Goal: Task Accomplishment & Management: Use online tool/utility

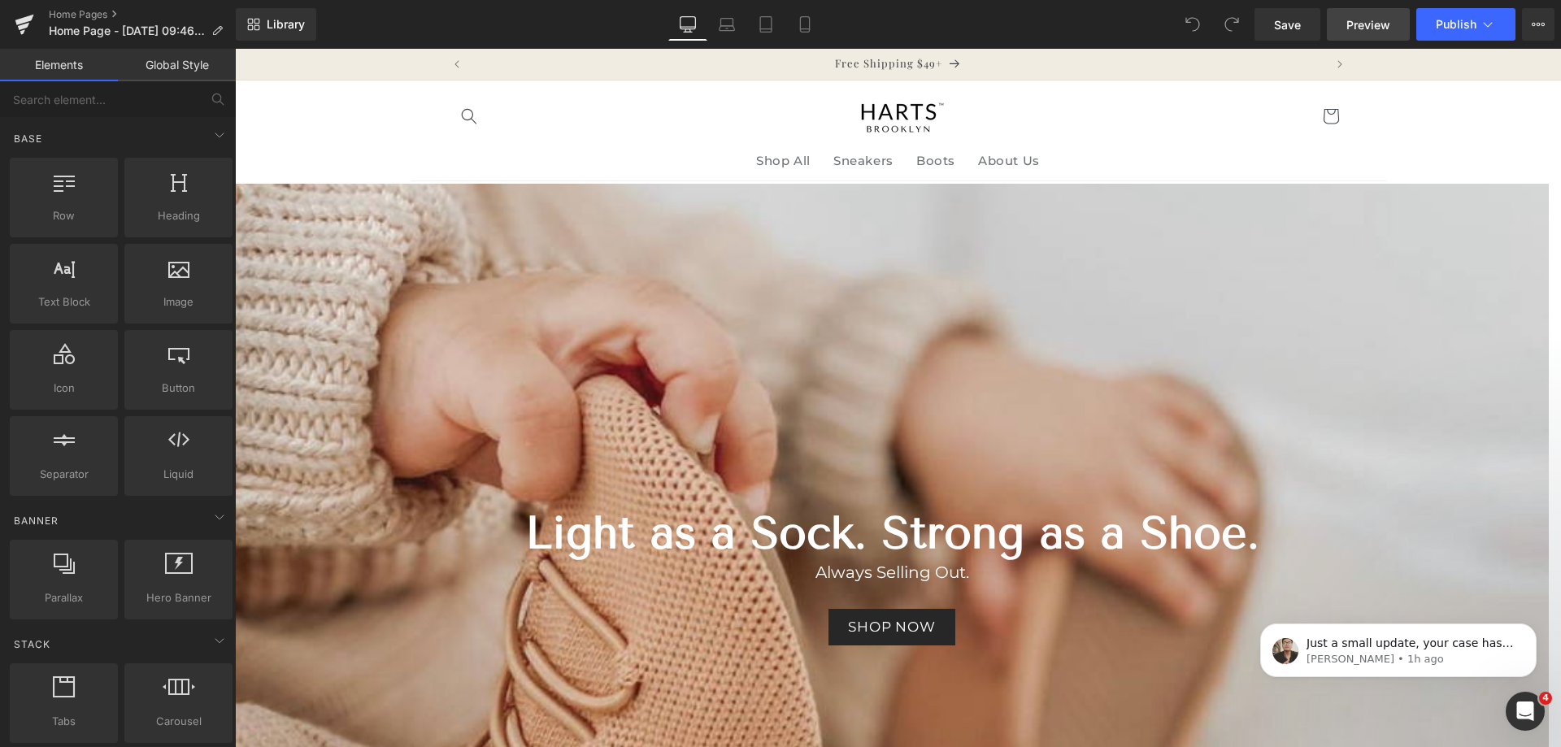
click at [1356, 24] on span "Preview" at bounding box center [1369, 24] width 44 height 17
click at [1530, 15] on button "View Live Page View with current Template Save Template to Library Schedule Pub…" at bounding box center [1538, 24] width 33 height 33
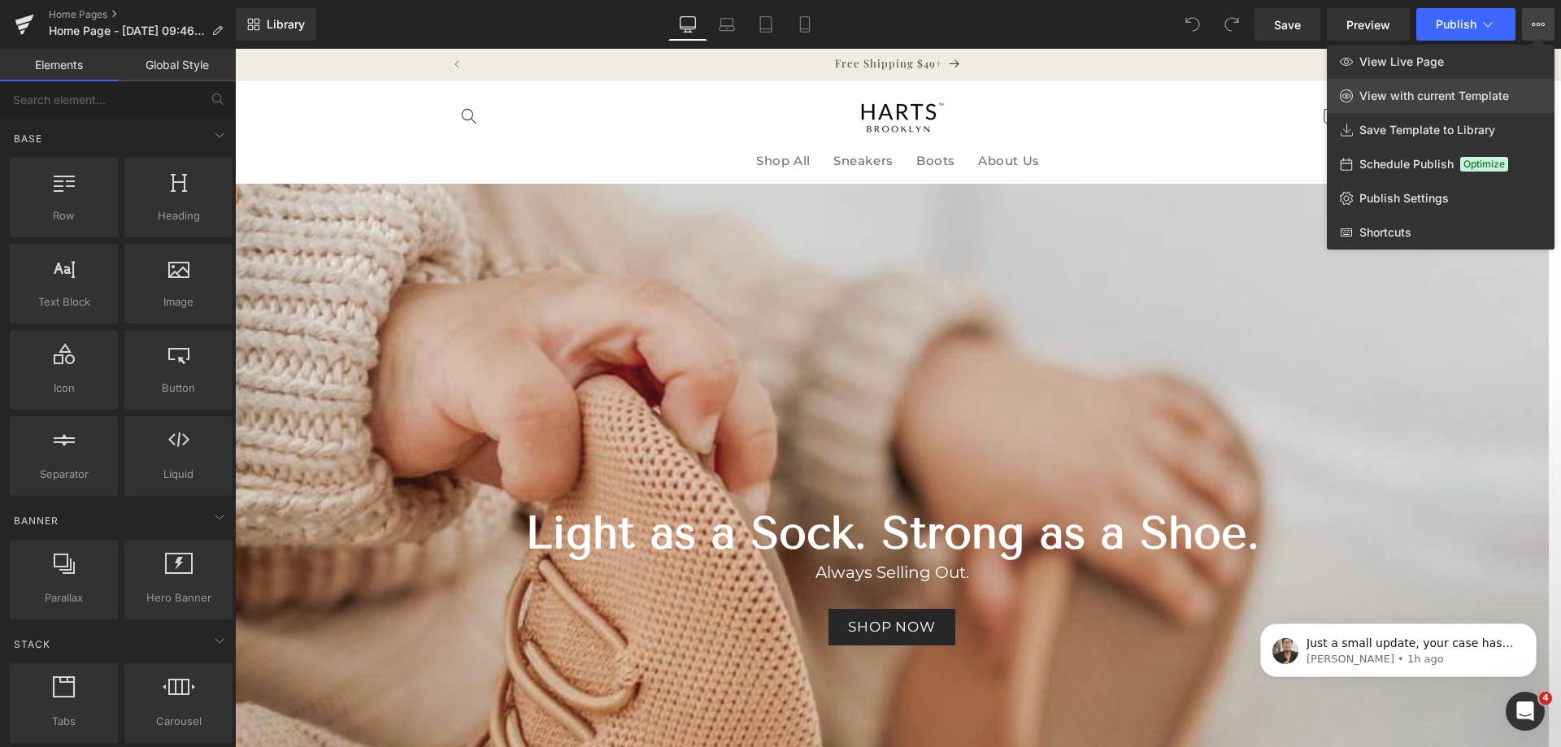
click at [1446, 92] on span "View with current Template" at bounding box center [1435, 96] width 150 height 15
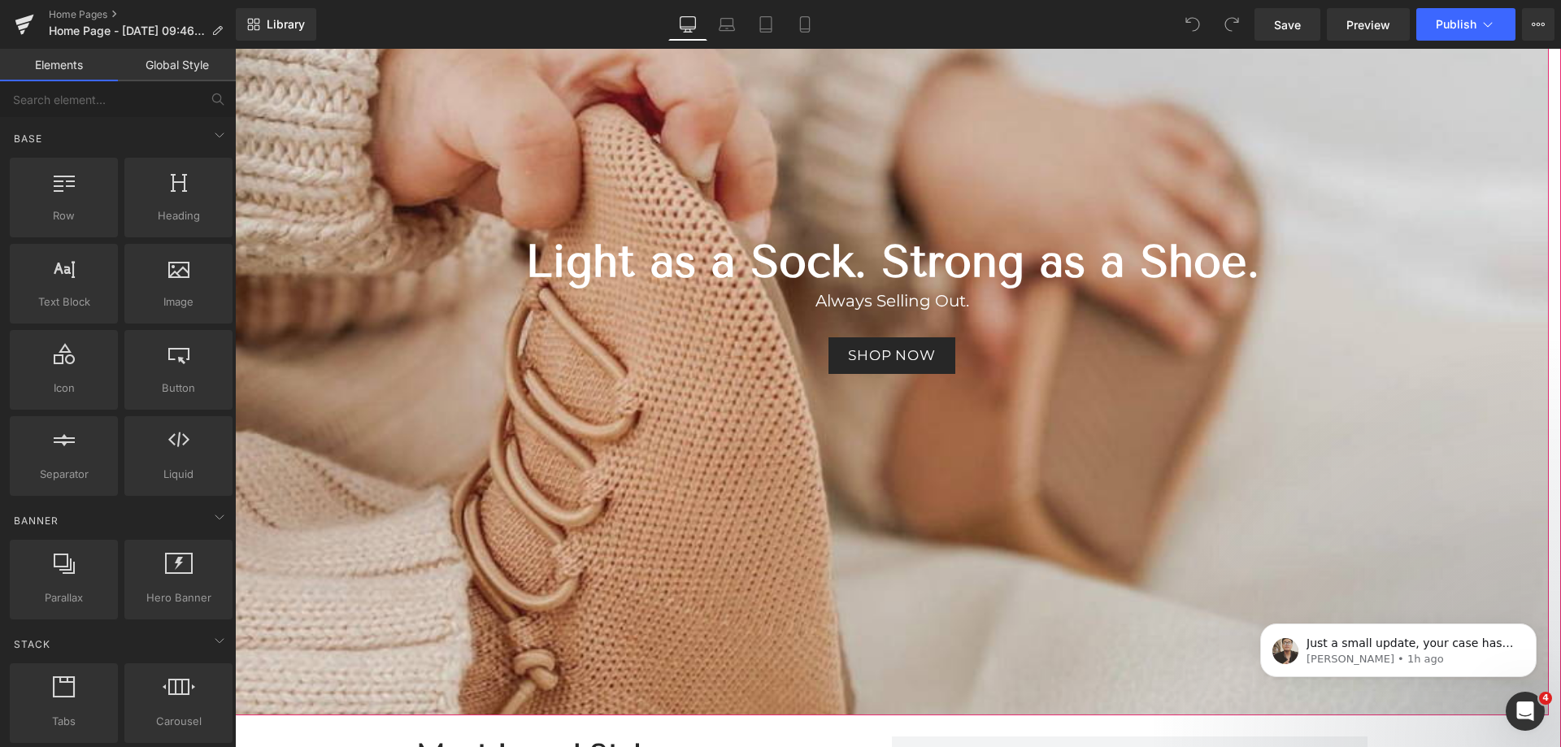
scroll to position [325, 0]
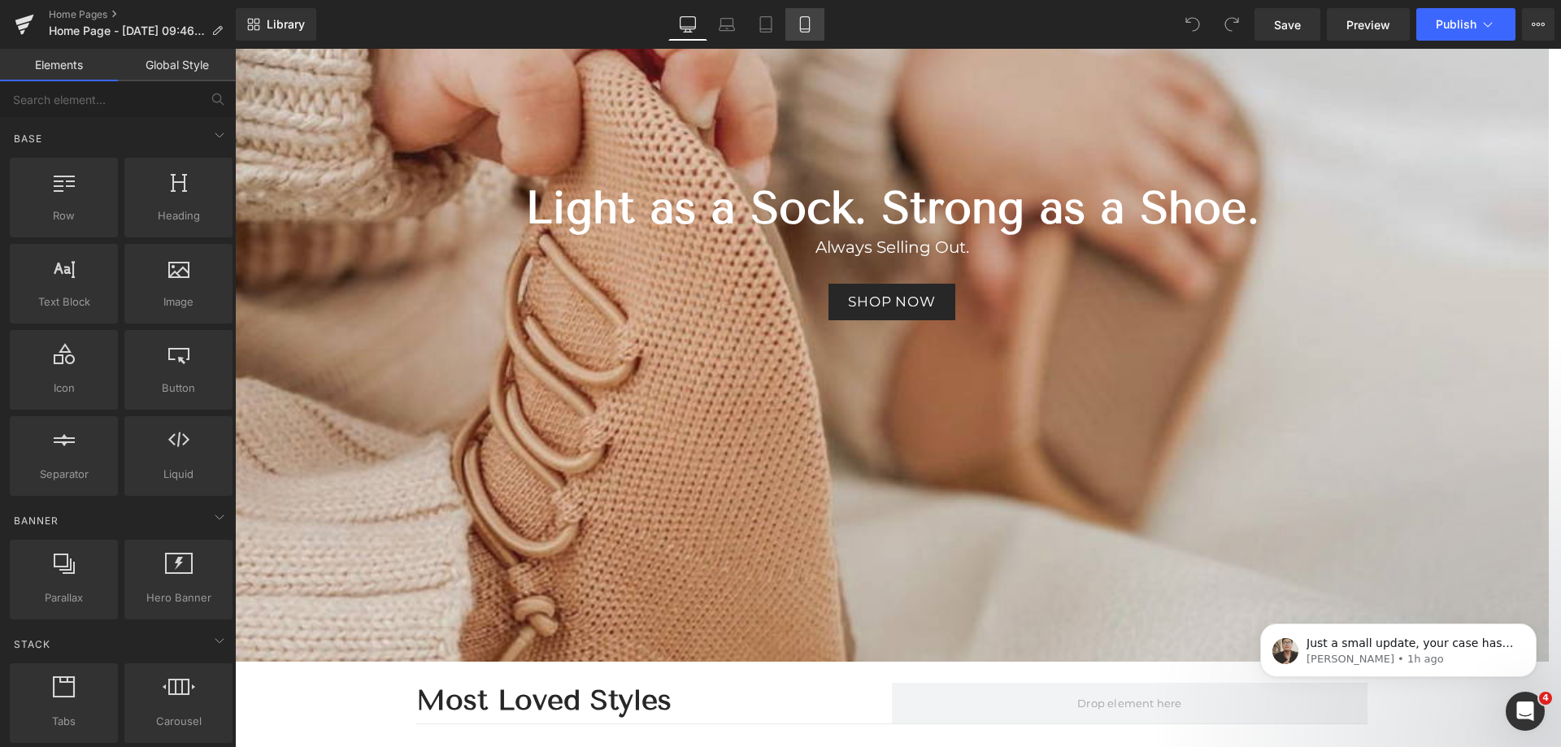
click at [794, 22] on link "Mobile" at bounding box center [805, 24] width 39 height 33
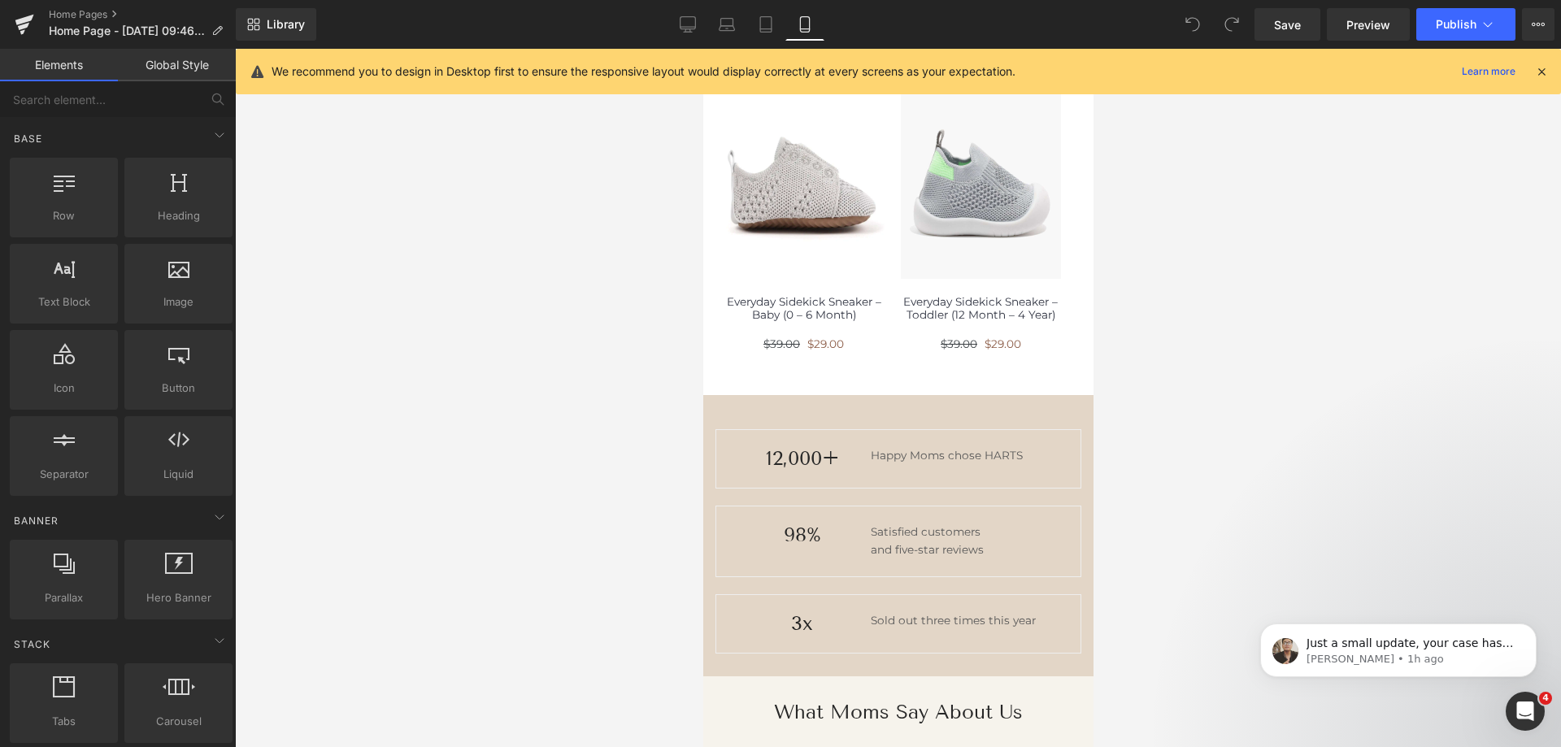
scroll to position [813, 0]
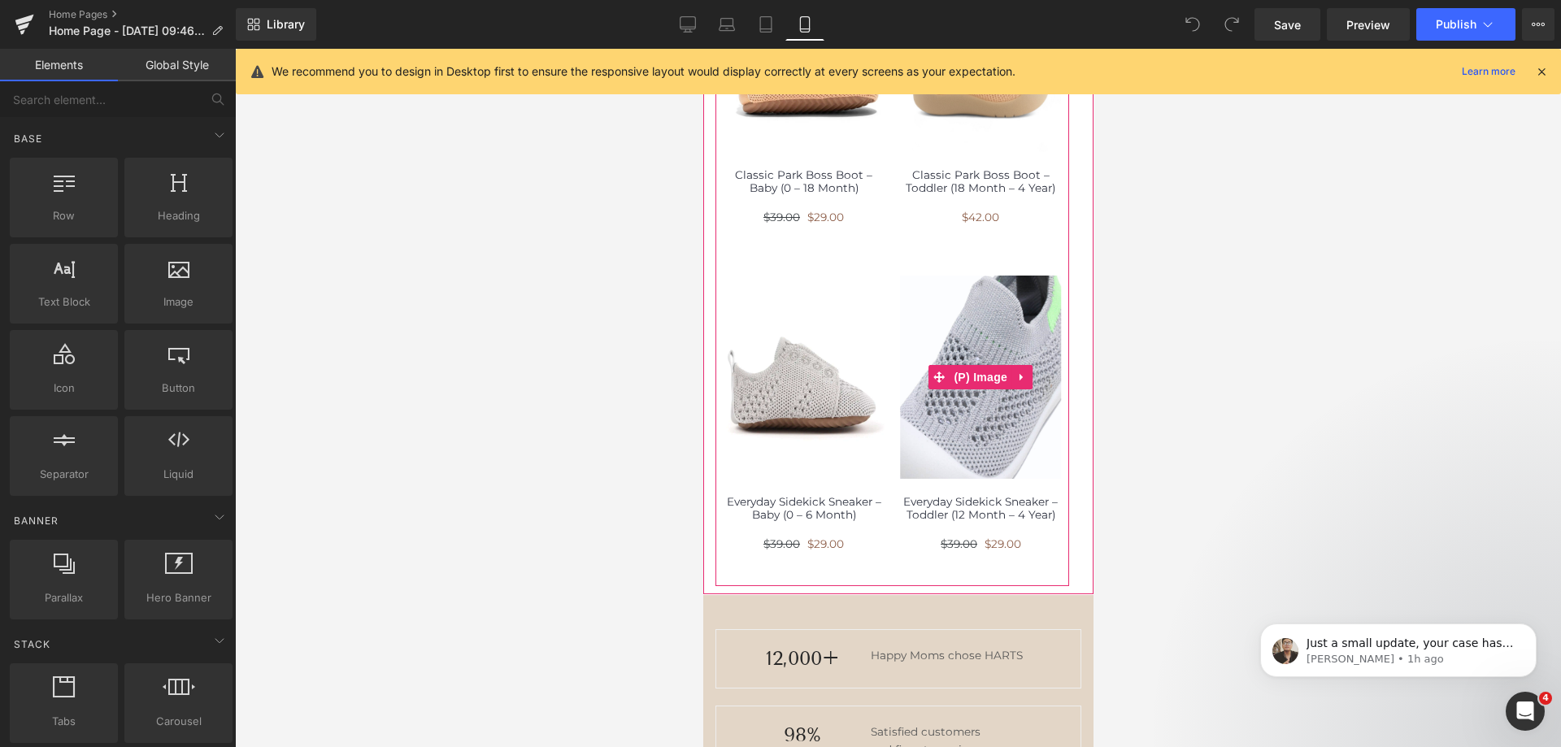
click at [900, 446] on img at bounding box center [980, 377] width 161 height 203
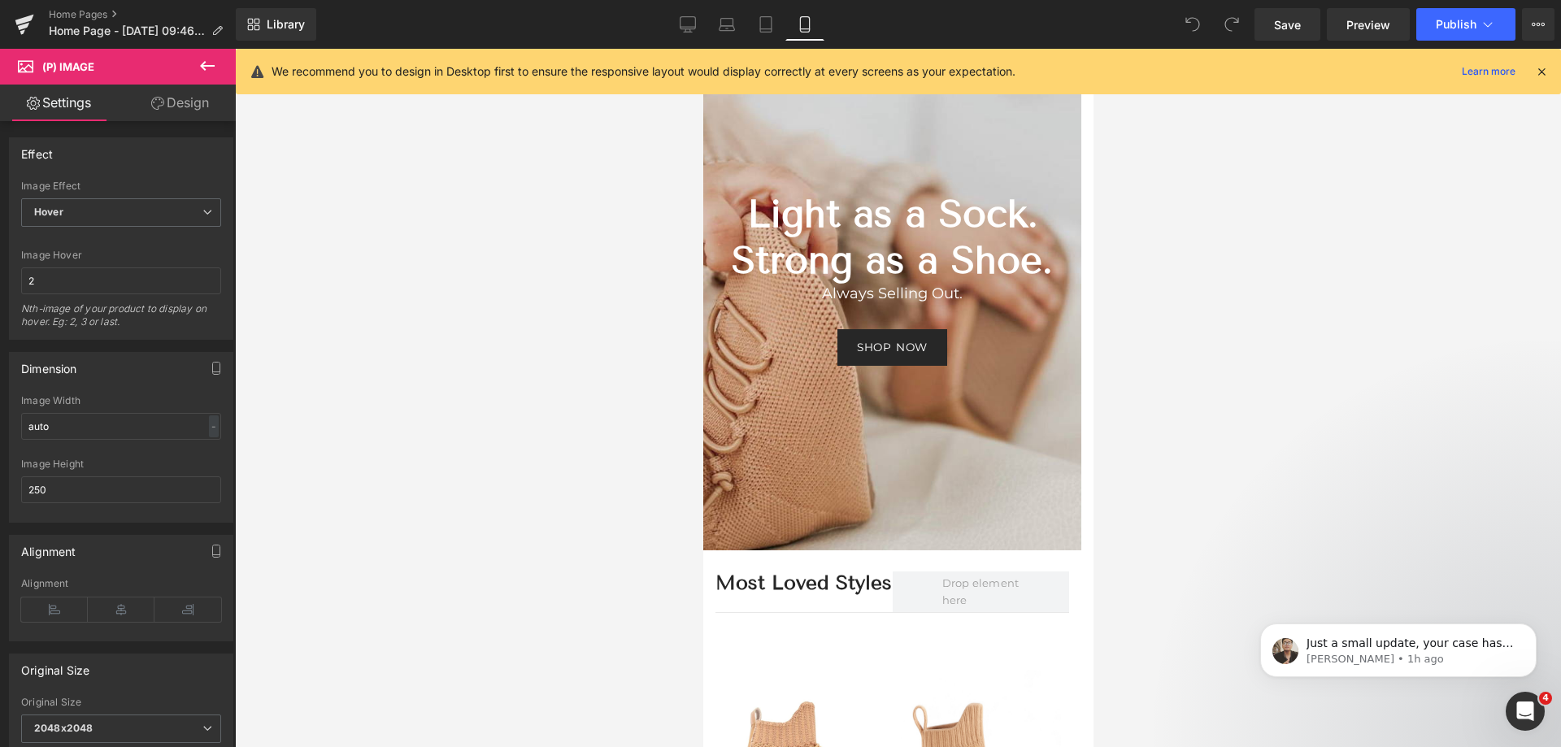
scroll to position [0, 0]
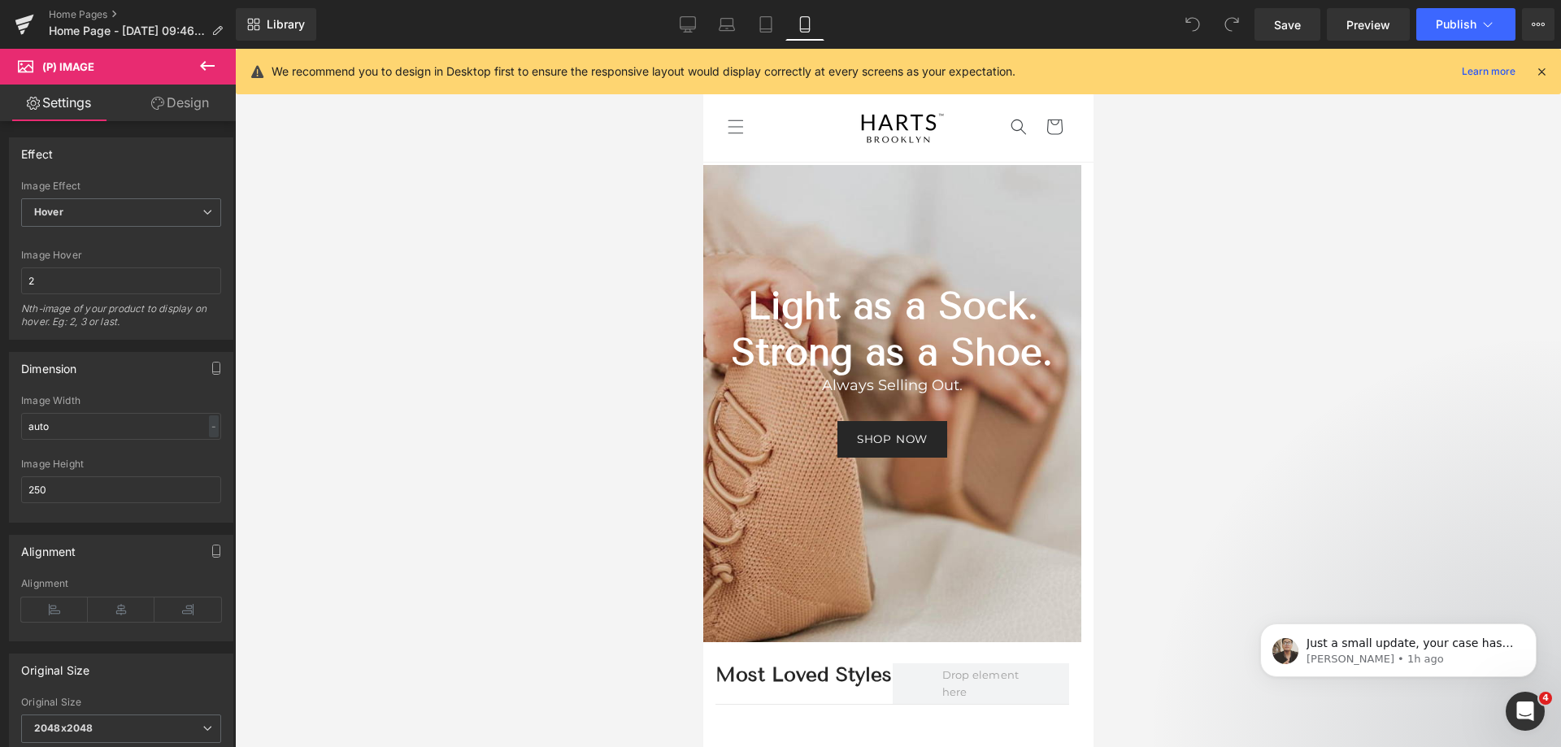
click at [834, 195] on div at bounding box center [892, 403] width 378 height 477
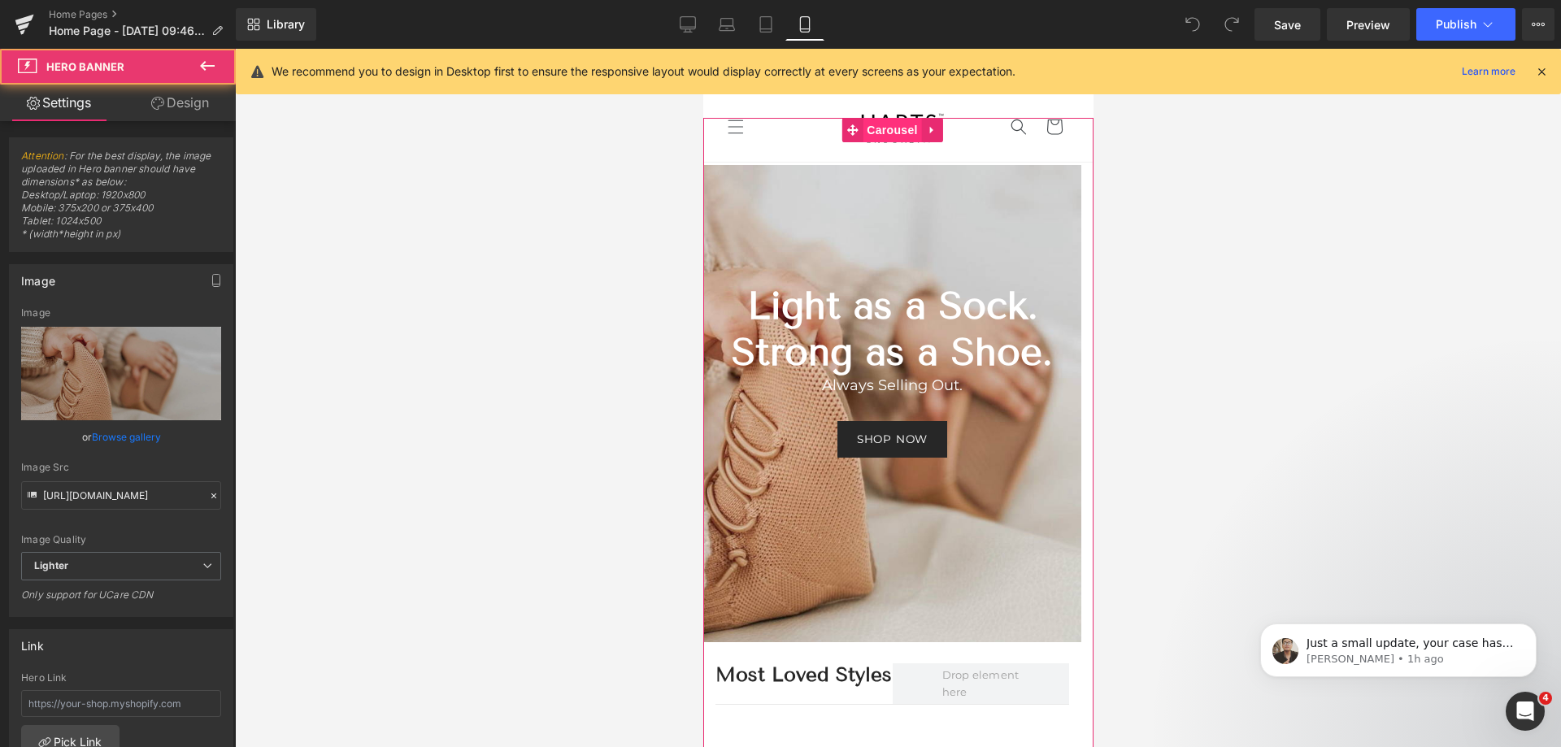
click at [891, 129] on span "Carousel" at bounding box center [891, 130] width 59 height 24
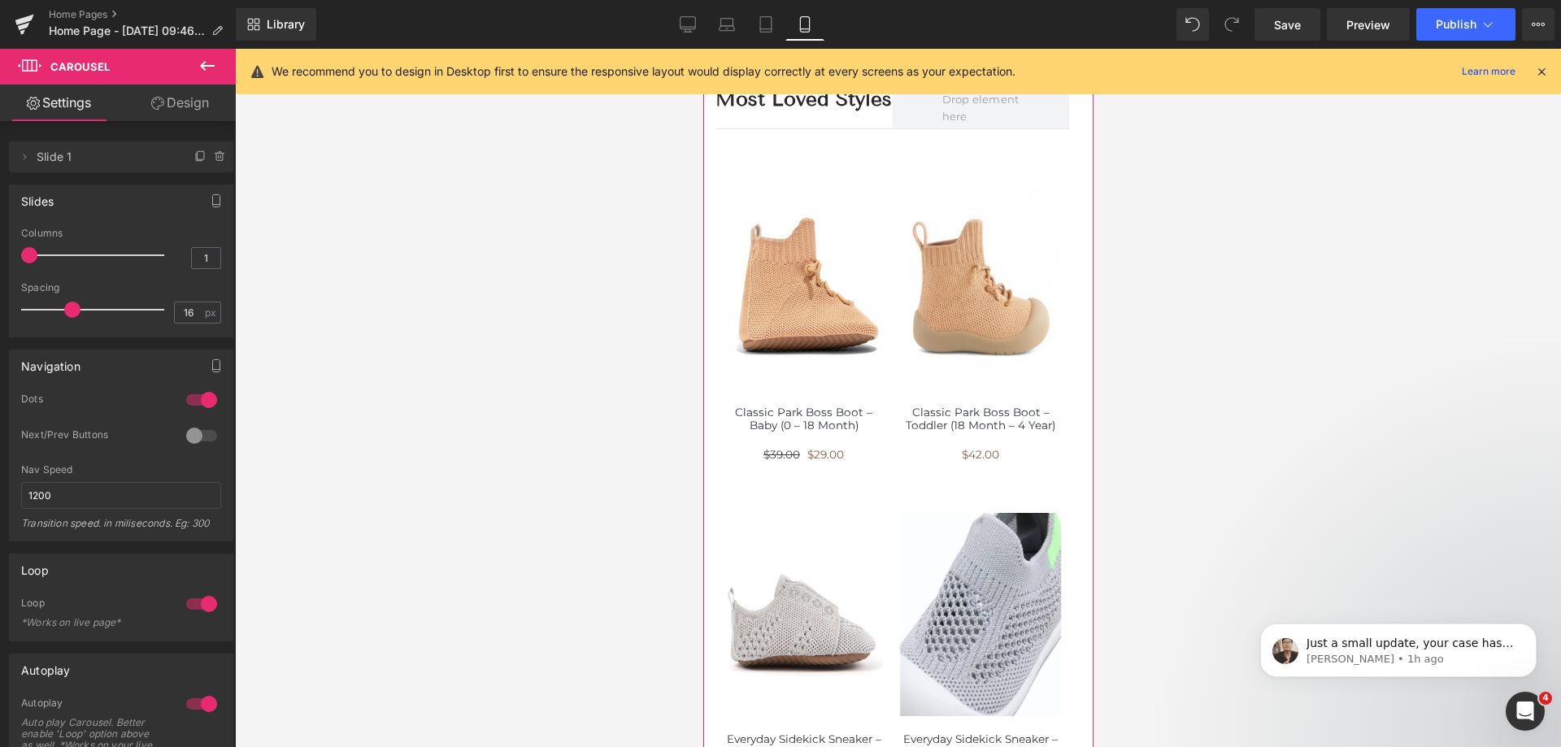
scroll to position [569, 0]
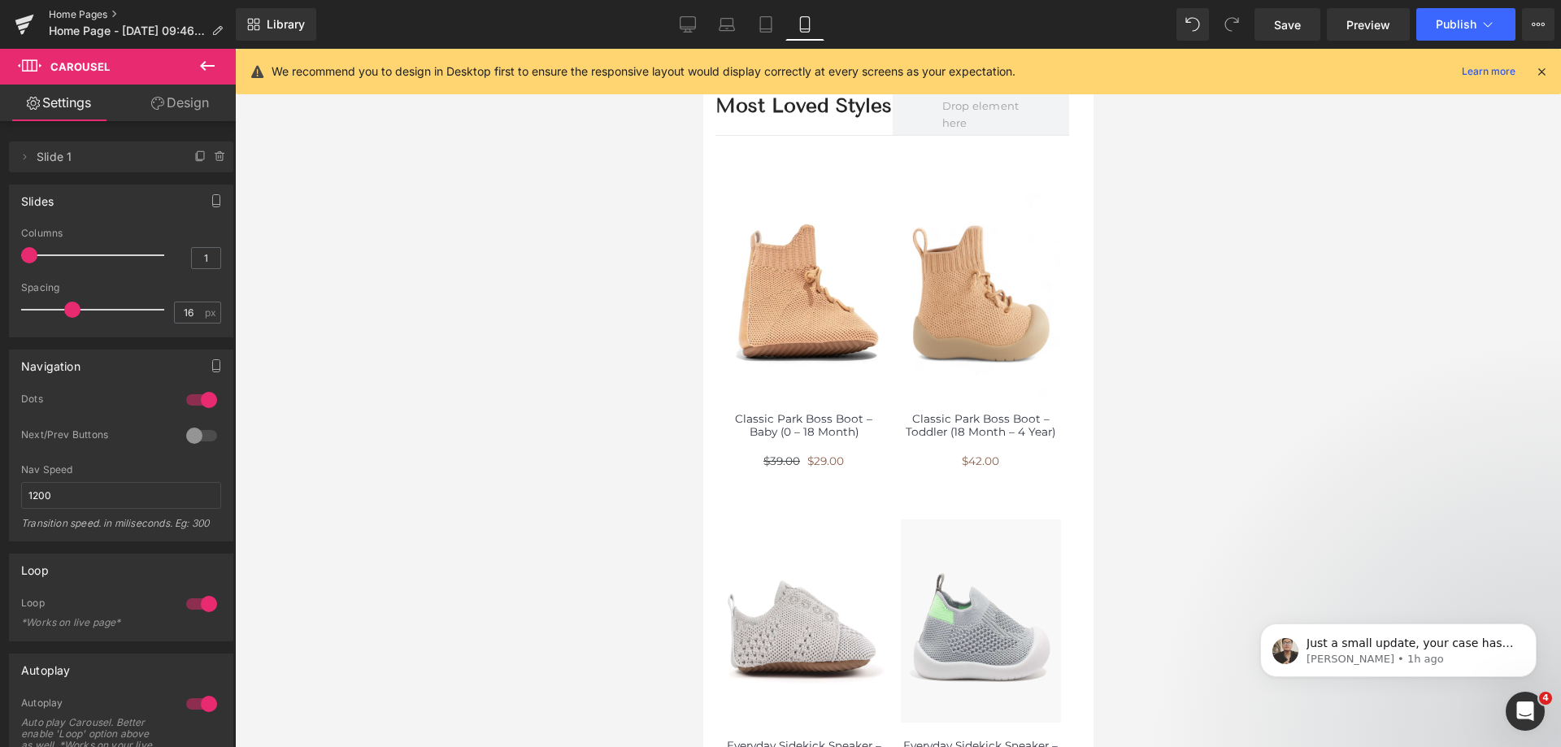
click at [98, 13] on link "Home Pages" at bounding box center [142, 14] width 187 height 13
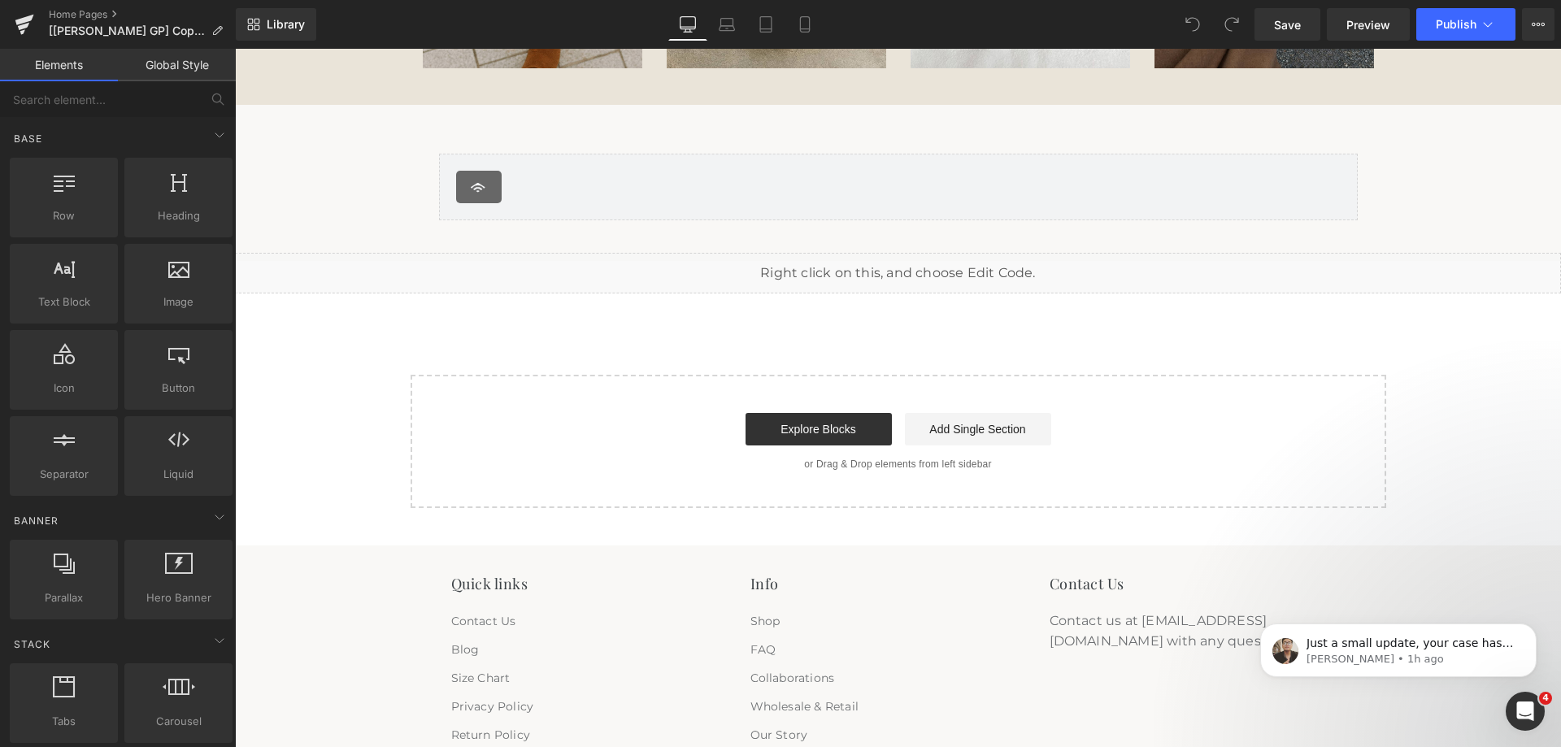
scroll to position [2521, 0]
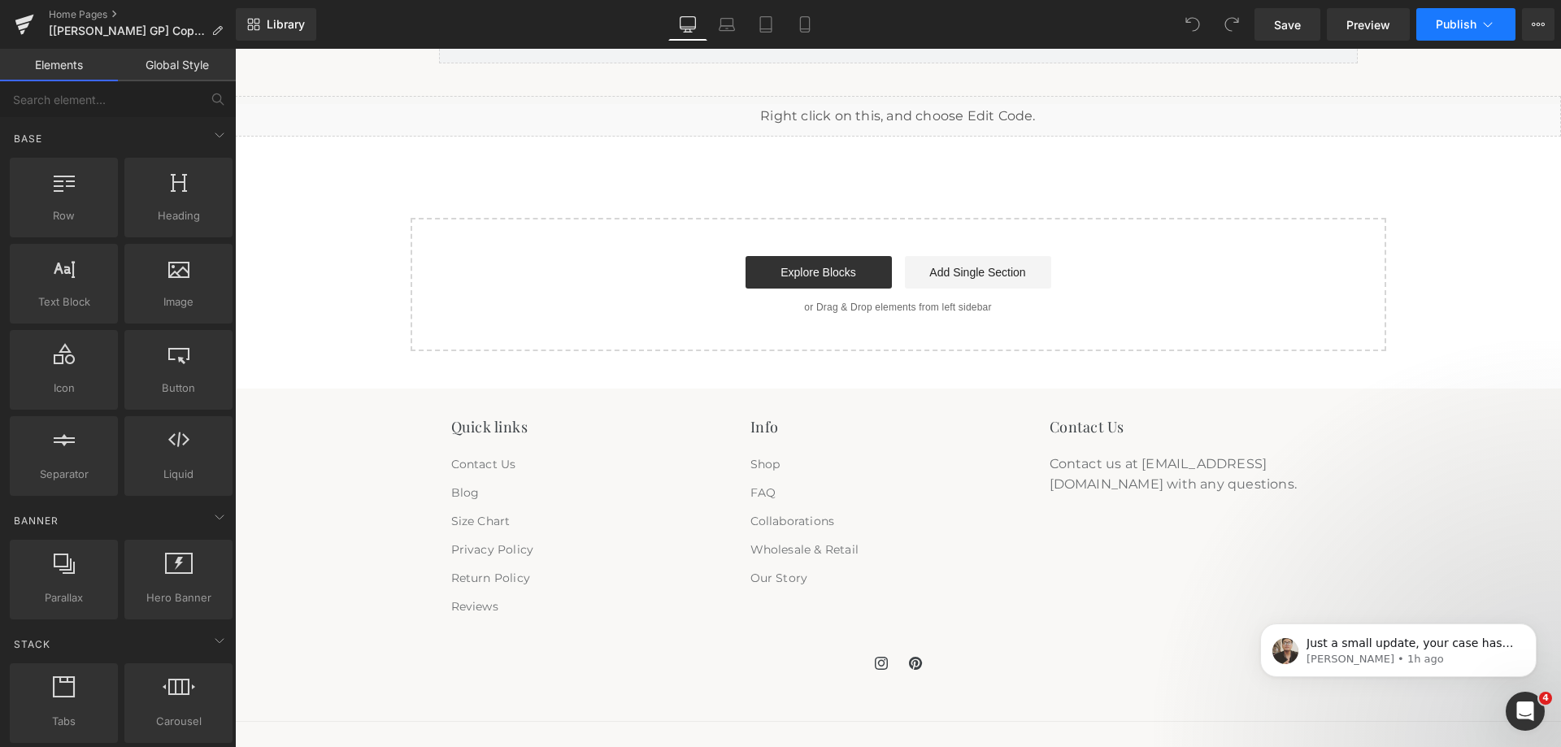
click at [1457, 23] on span "Publish" at bounding box center [1456, 24] width 41 height 13
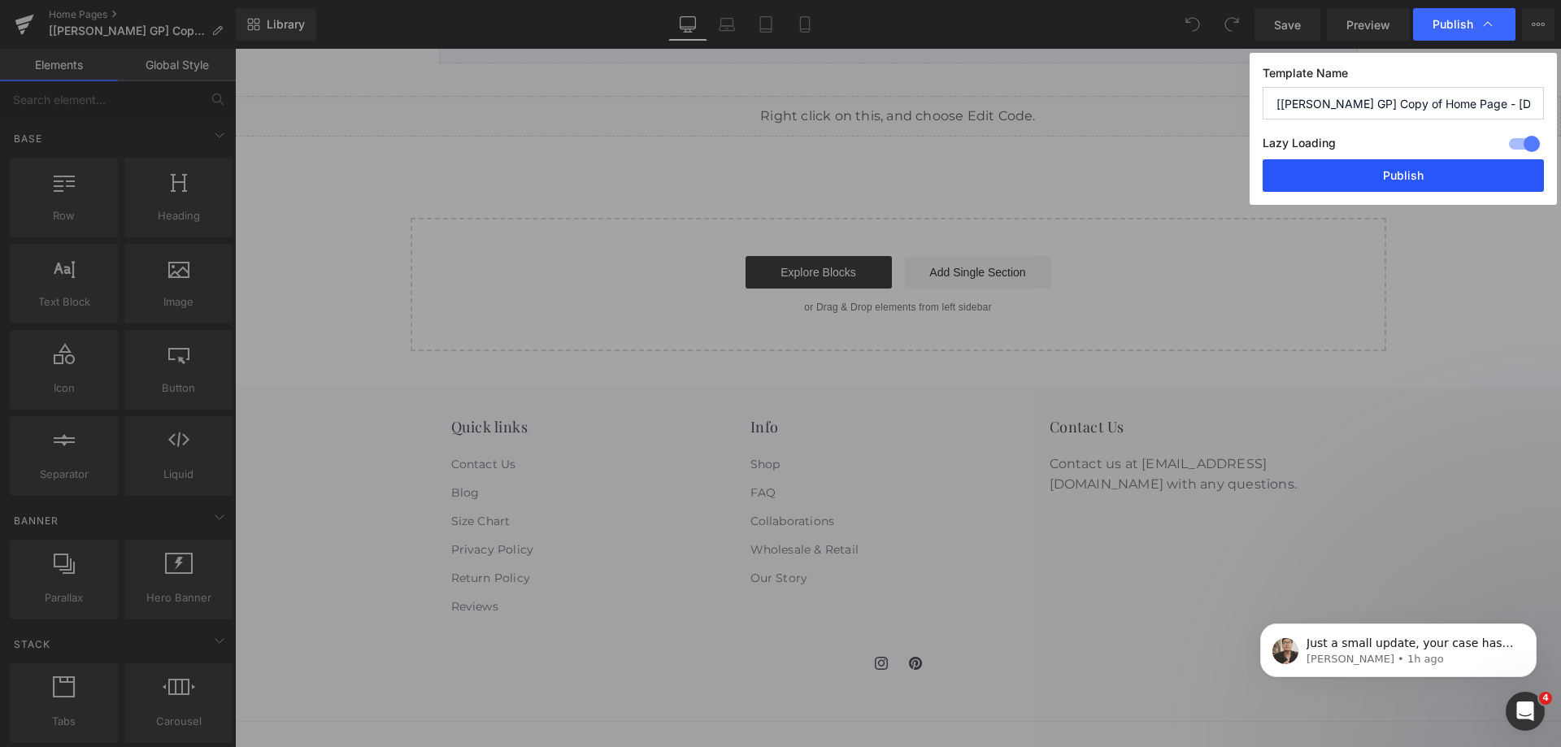
click at [1381, 185] on button "Publish" at bounding box center [1403, 175] width 281 height 33
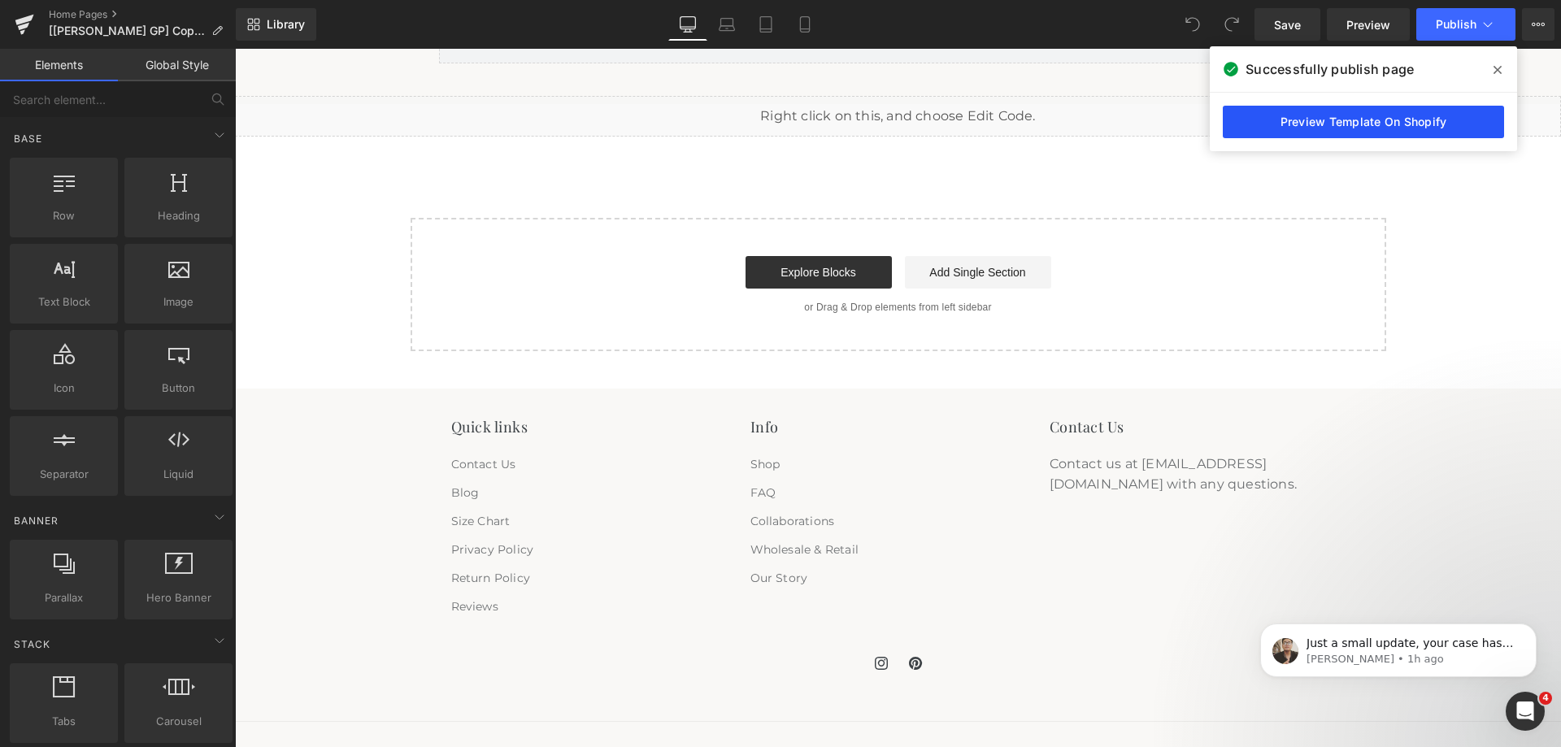
click at [1326, 119] on link "Preview Template On Shopify" at bounding box center [1363, 122] width 281 height 33
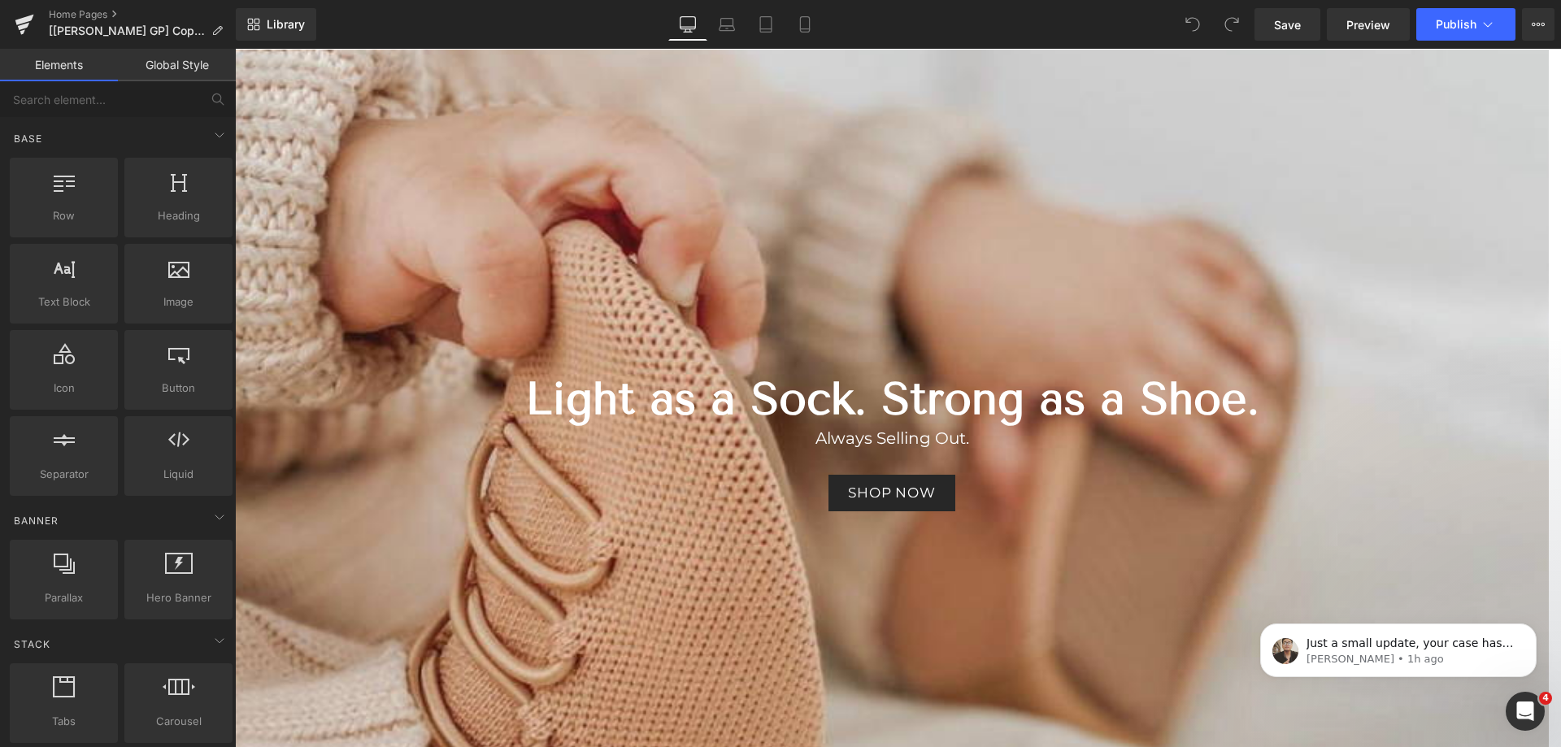
scroll to position [0, 0]
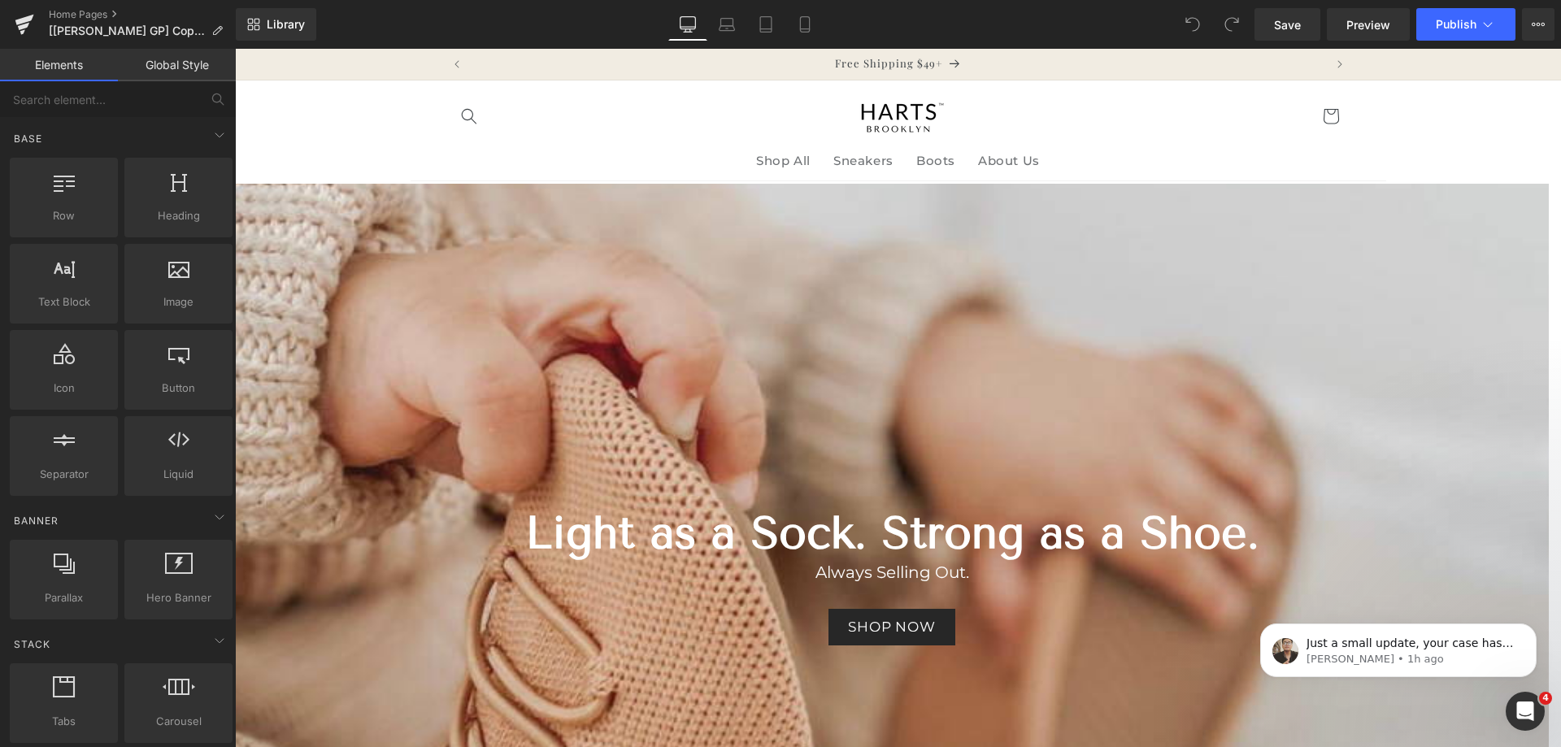
click at [625, 220] on div at bounding box center [892, 585] width 1314 height 803
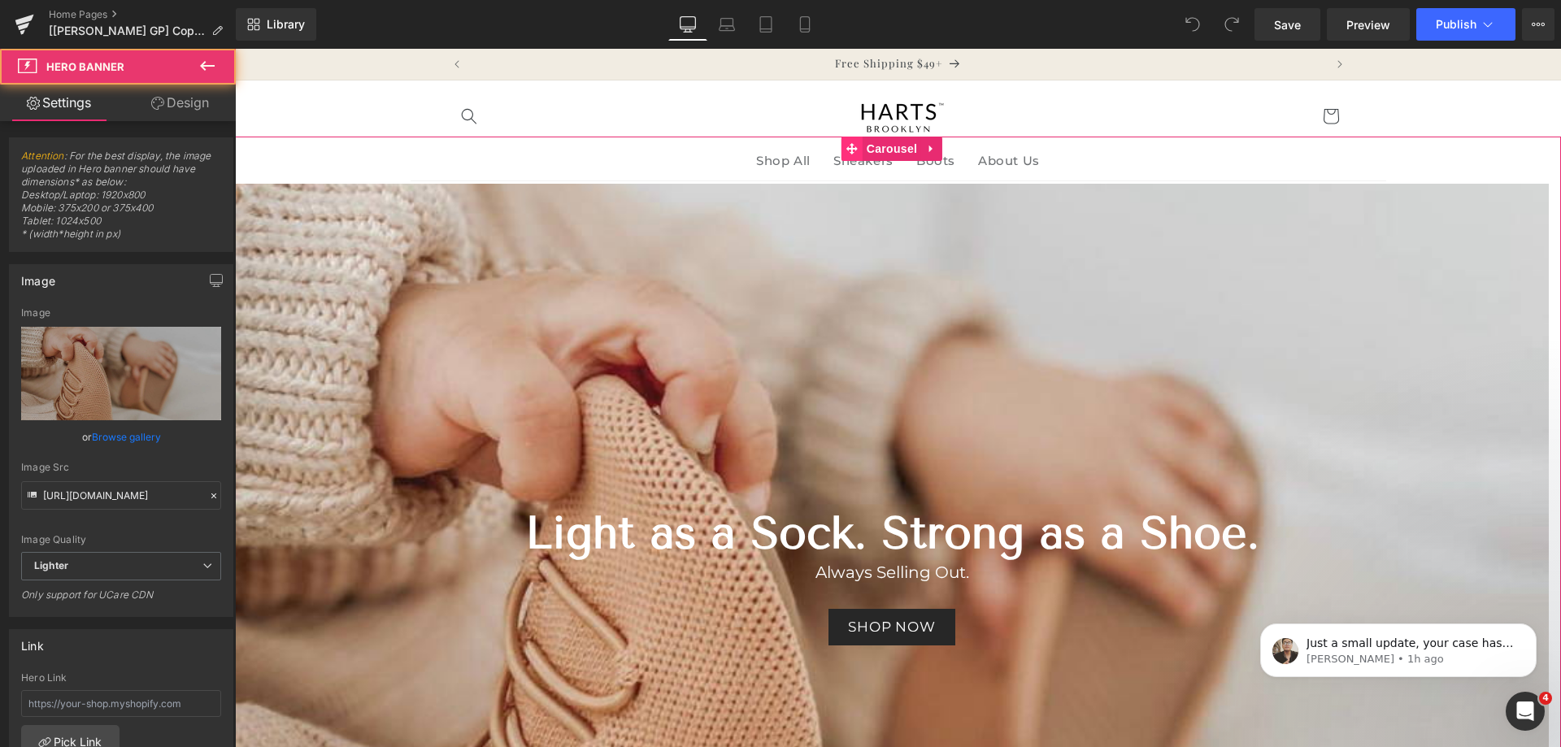
click at [857, 152] on icon at bounding box center [852, 149] width 11 height 12
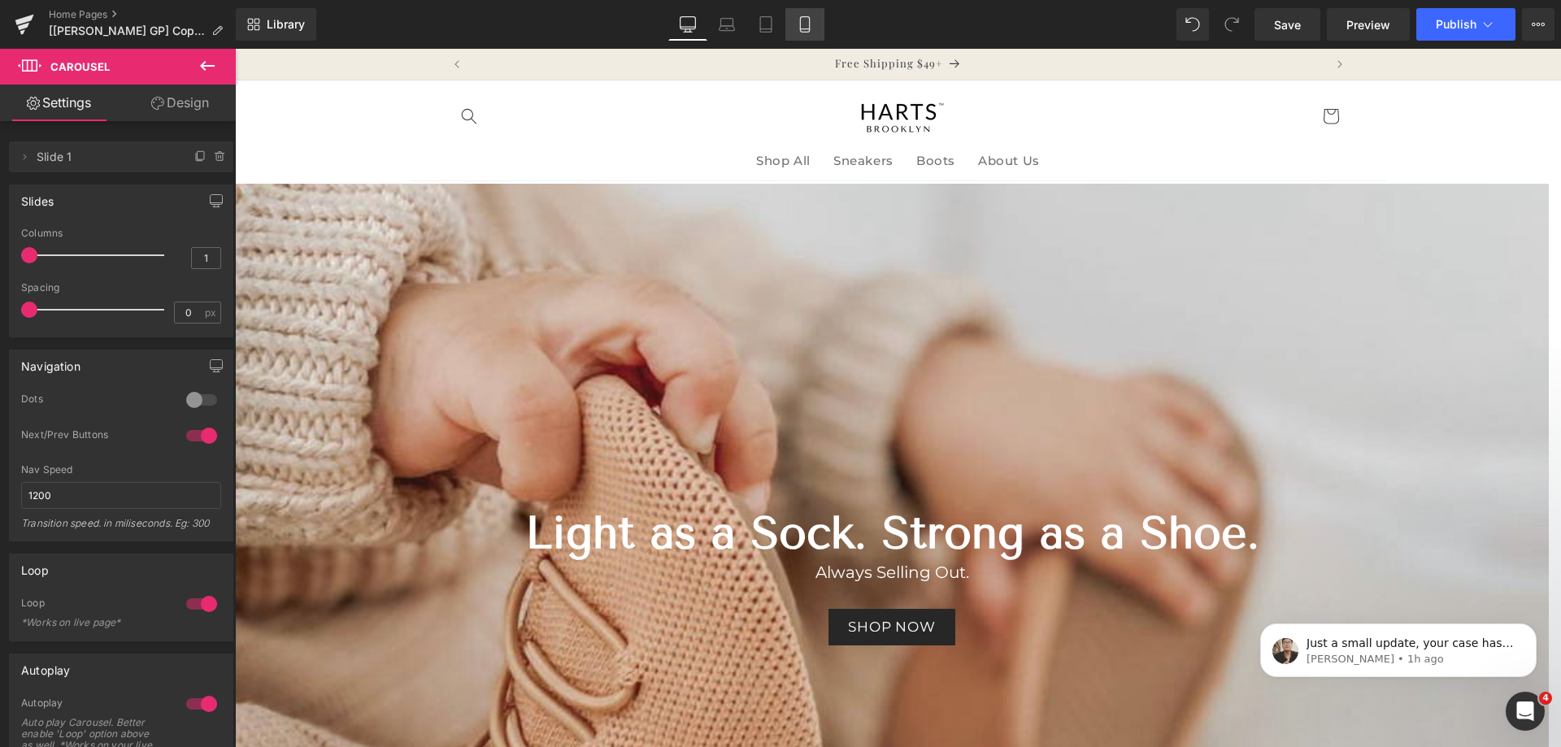
click at [813, 30] on icon at bounding box center [805, 24] width 16 height 16
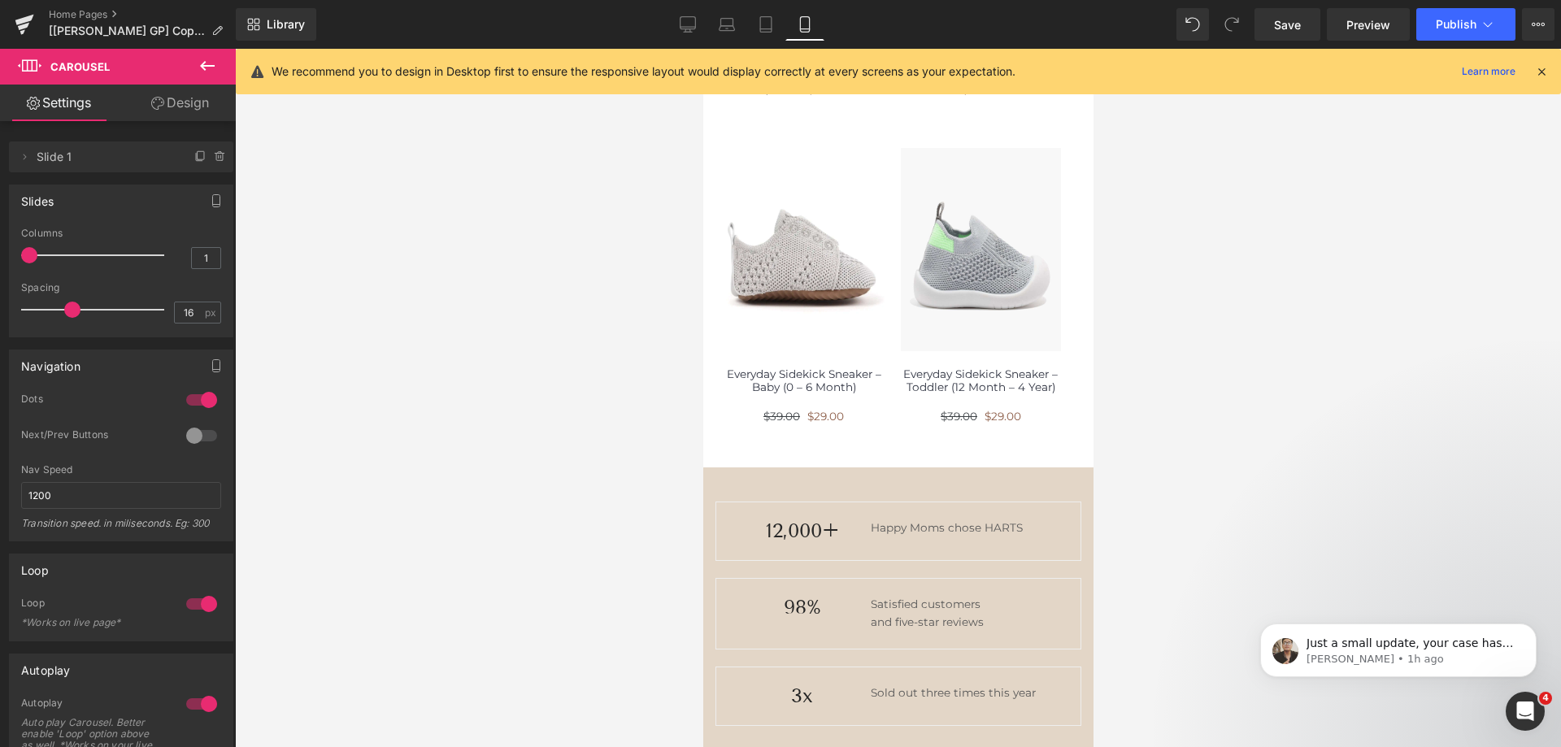
scroll to position [895, 0]
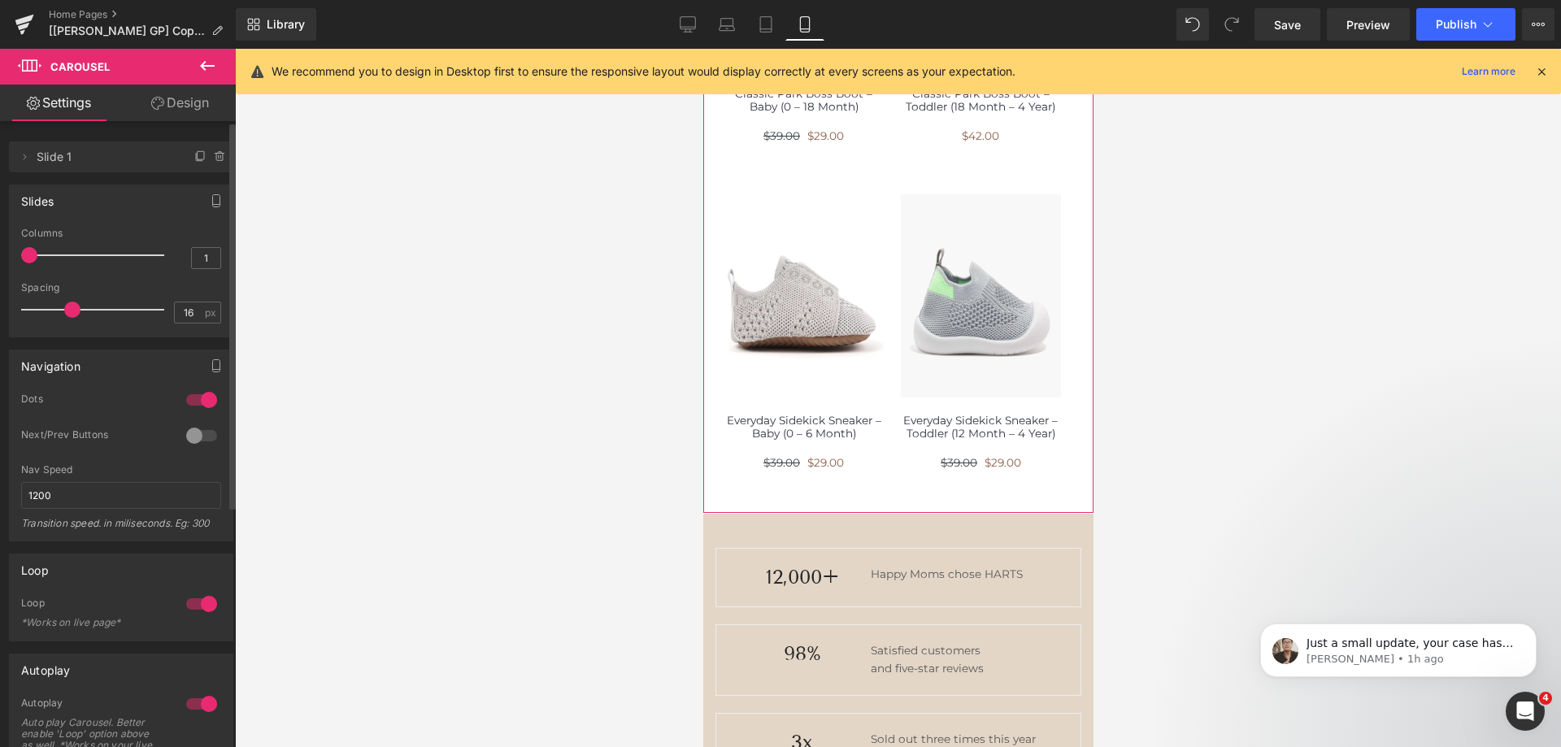
click at [189, 434] on div at bounding box center [201, 436] width 39 height 26
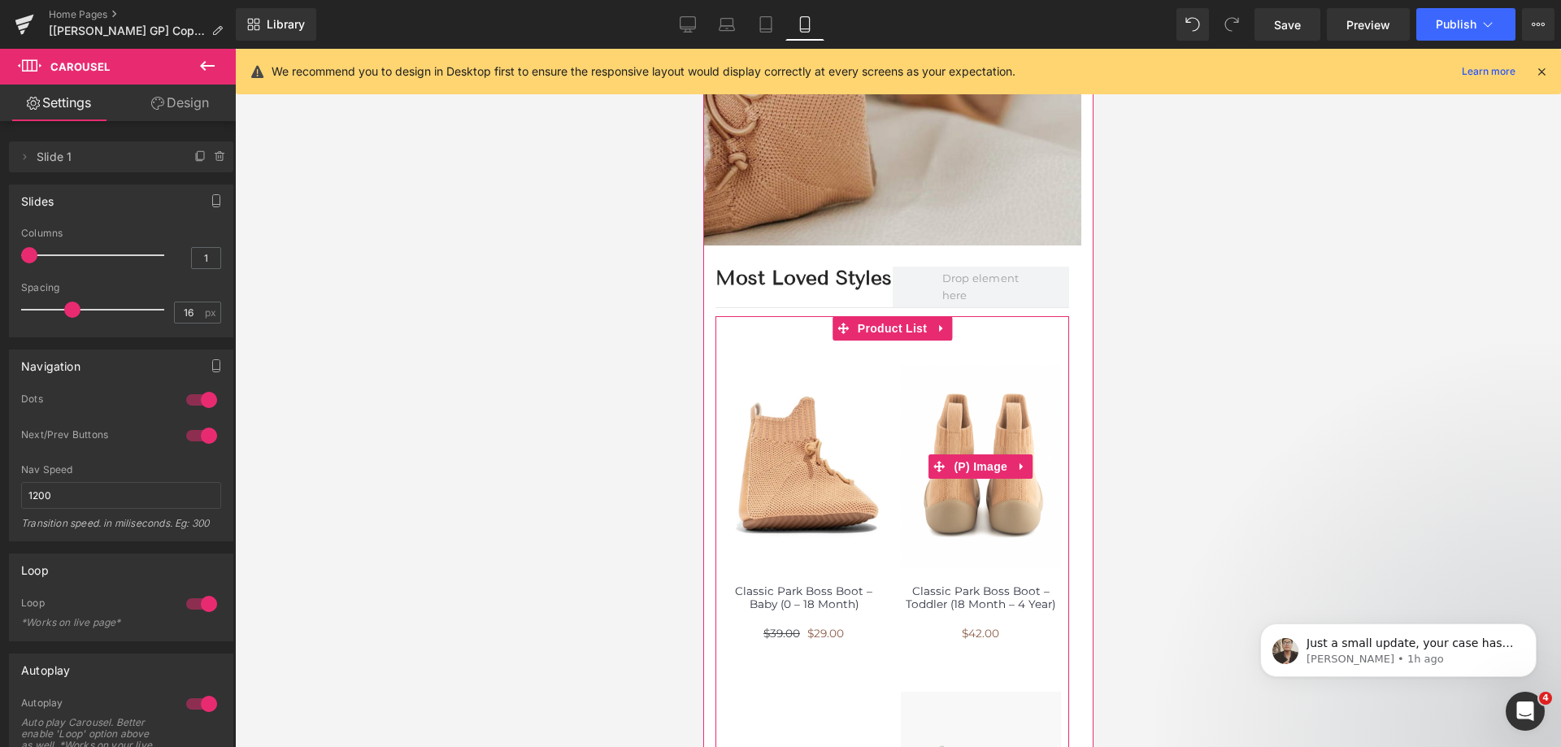
scroll to position [407, 0]
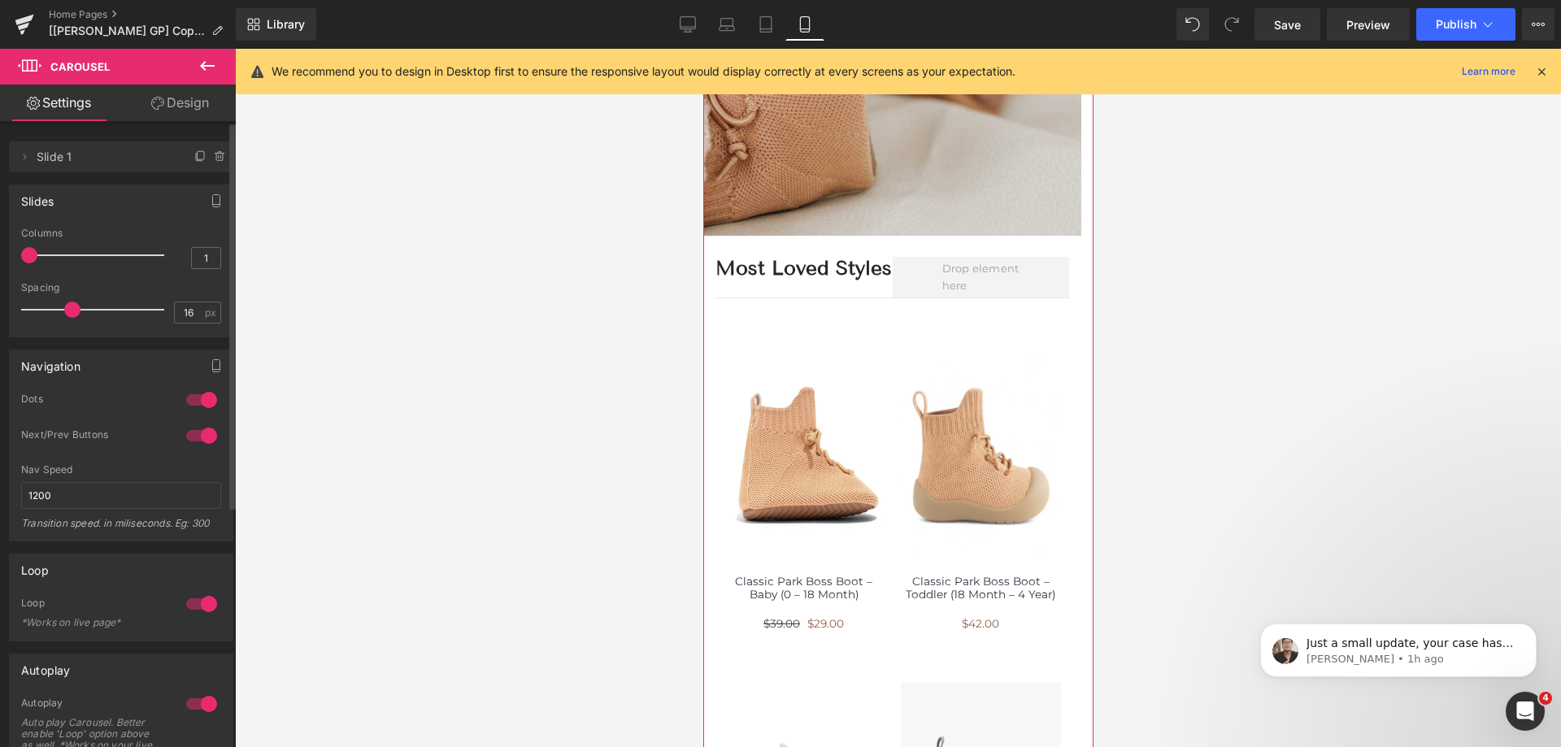
click at [200, 603] on div at bounding box center [201, 604] width 39 height 26
click at [202, 706] on div at bounding box center [201, 704] width 39 height 26
click at [1438, 34] on button "Publish" at bounding box center [1466, 24] width 99 height 33
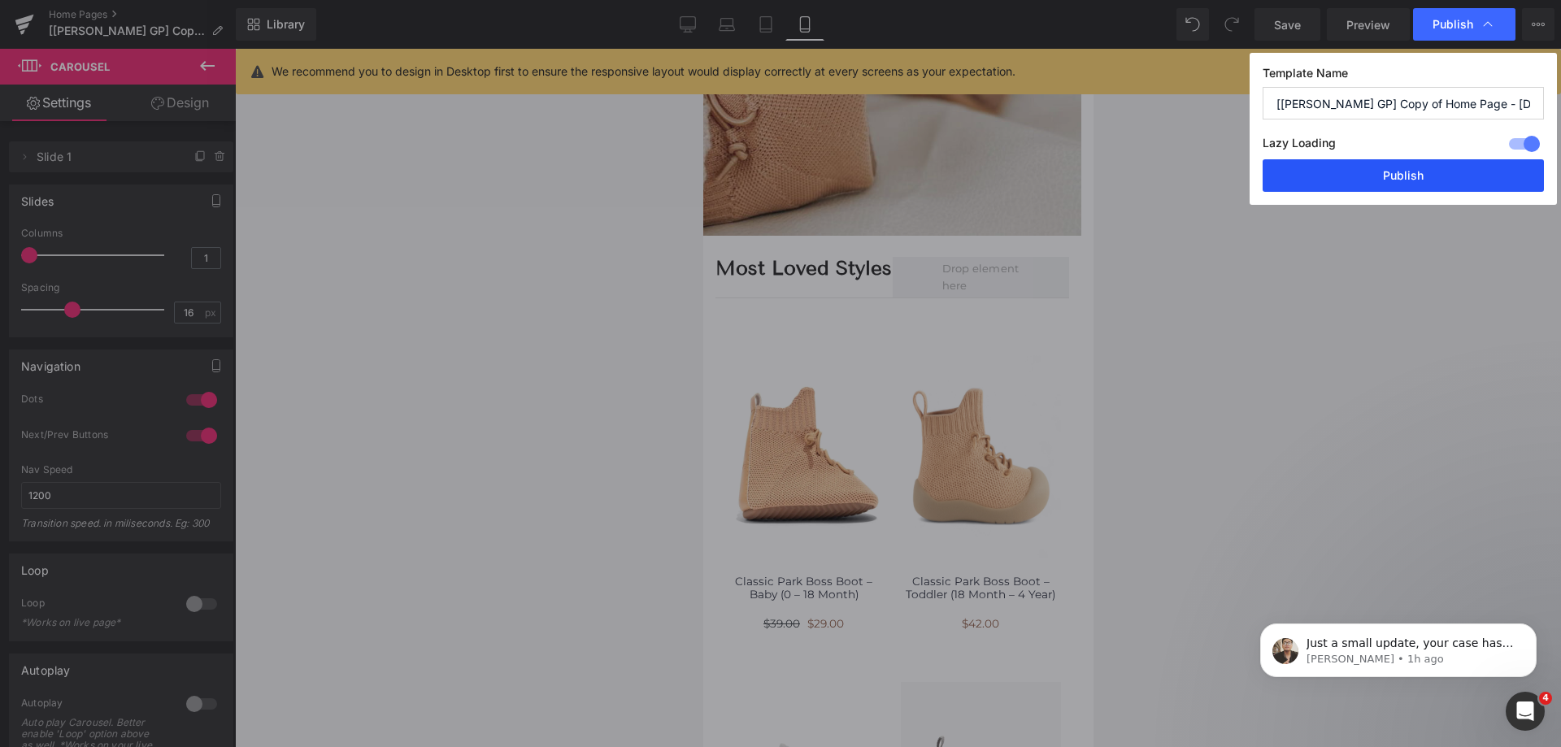
click at [1441, 187] on button "Publish" at bounding box center [1403, 175] width 281 height 33
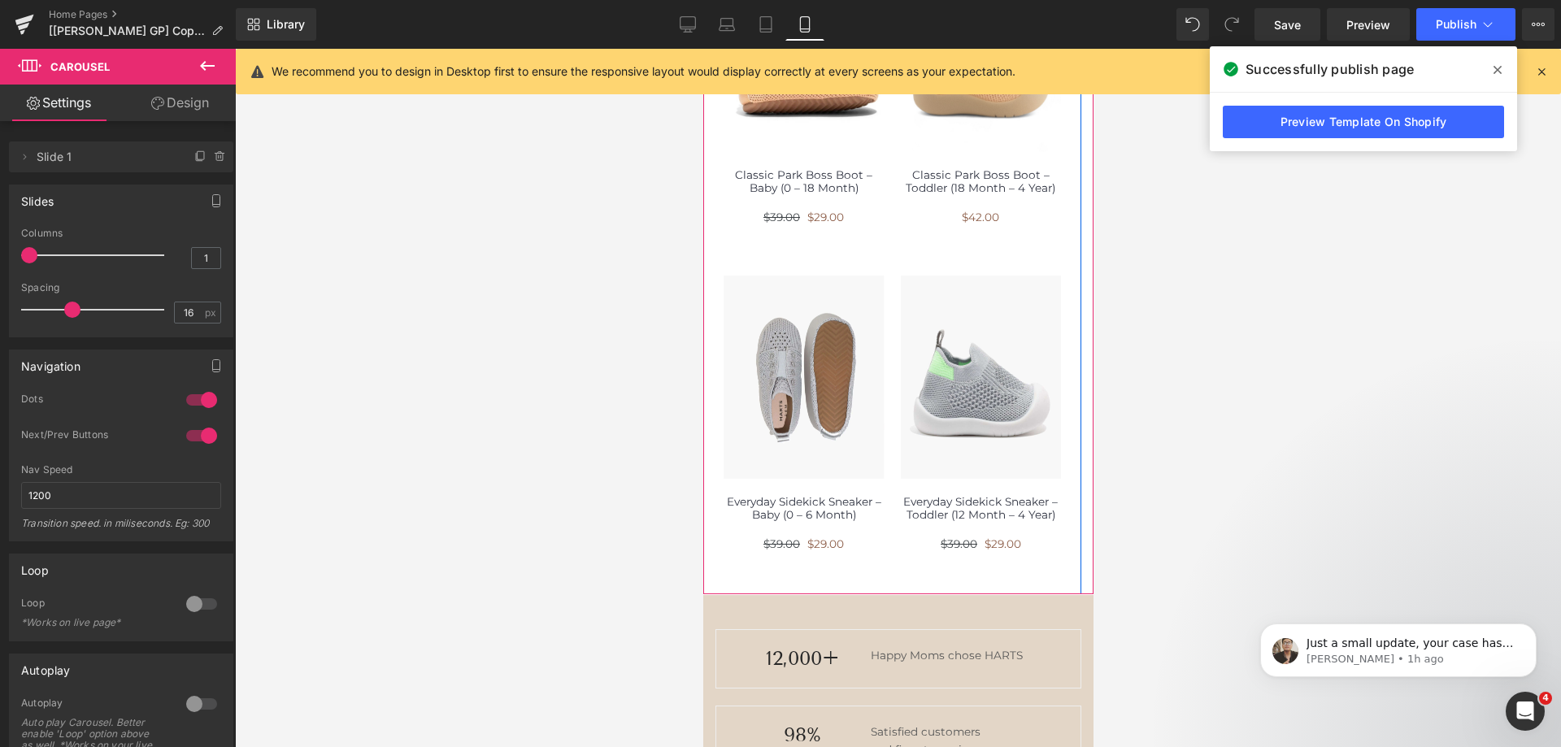
scroll to position [488, 0]
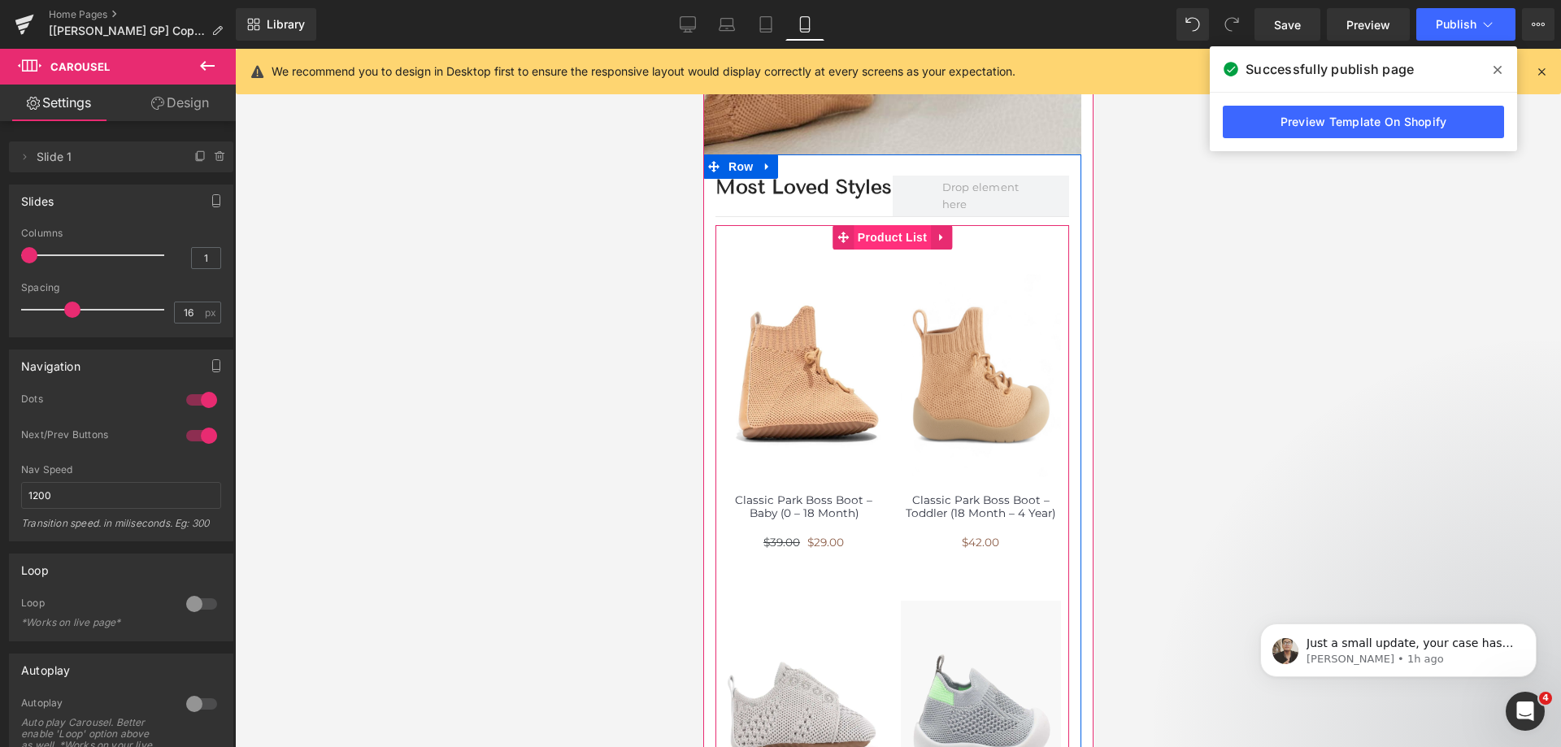
click at [870, 234] on span "Product List" at bounding box center [891, 237] width 77 height 24
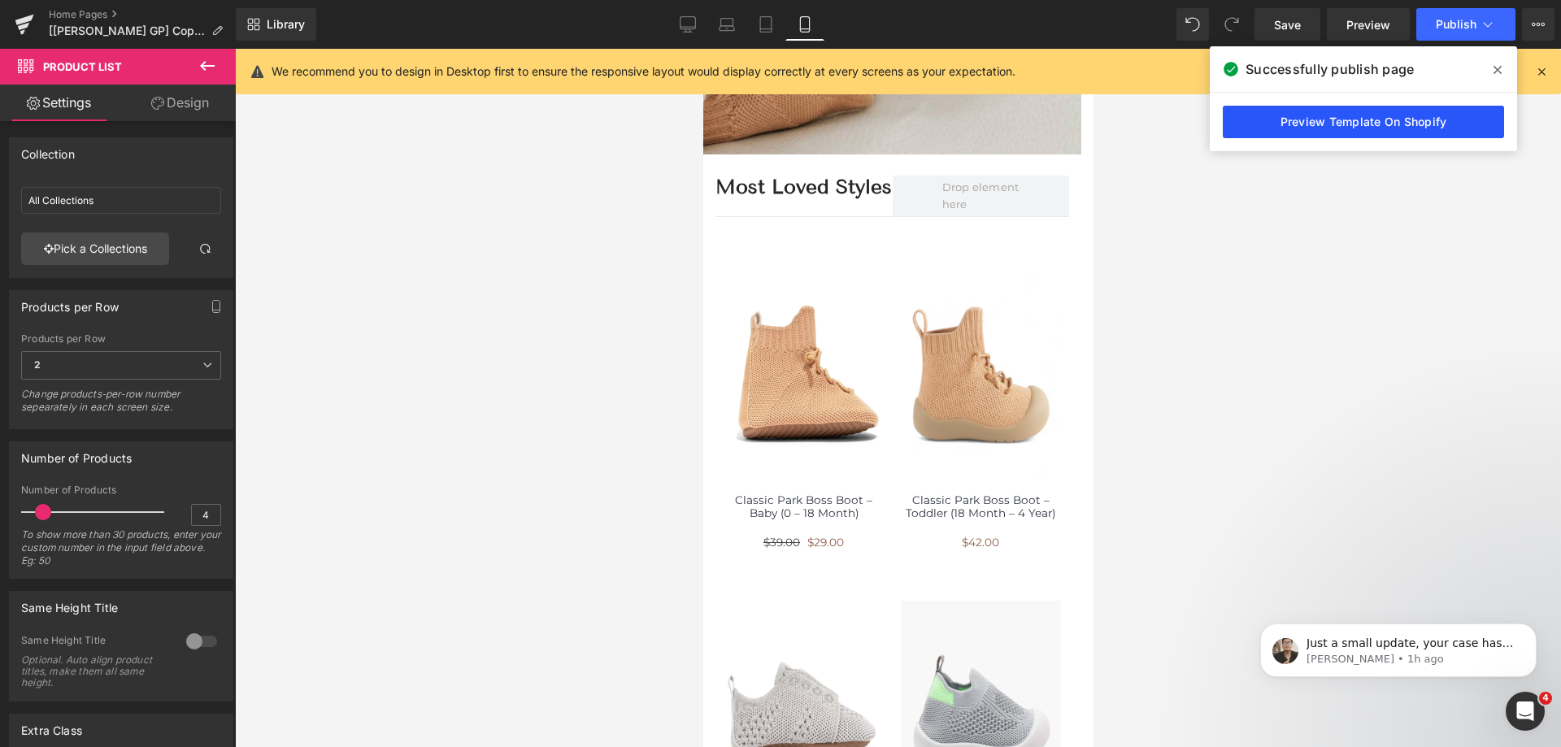
click at [1352, 128] on link "Preview Template On Shopify" at bounding box center [1363, 122] width 281 height 33
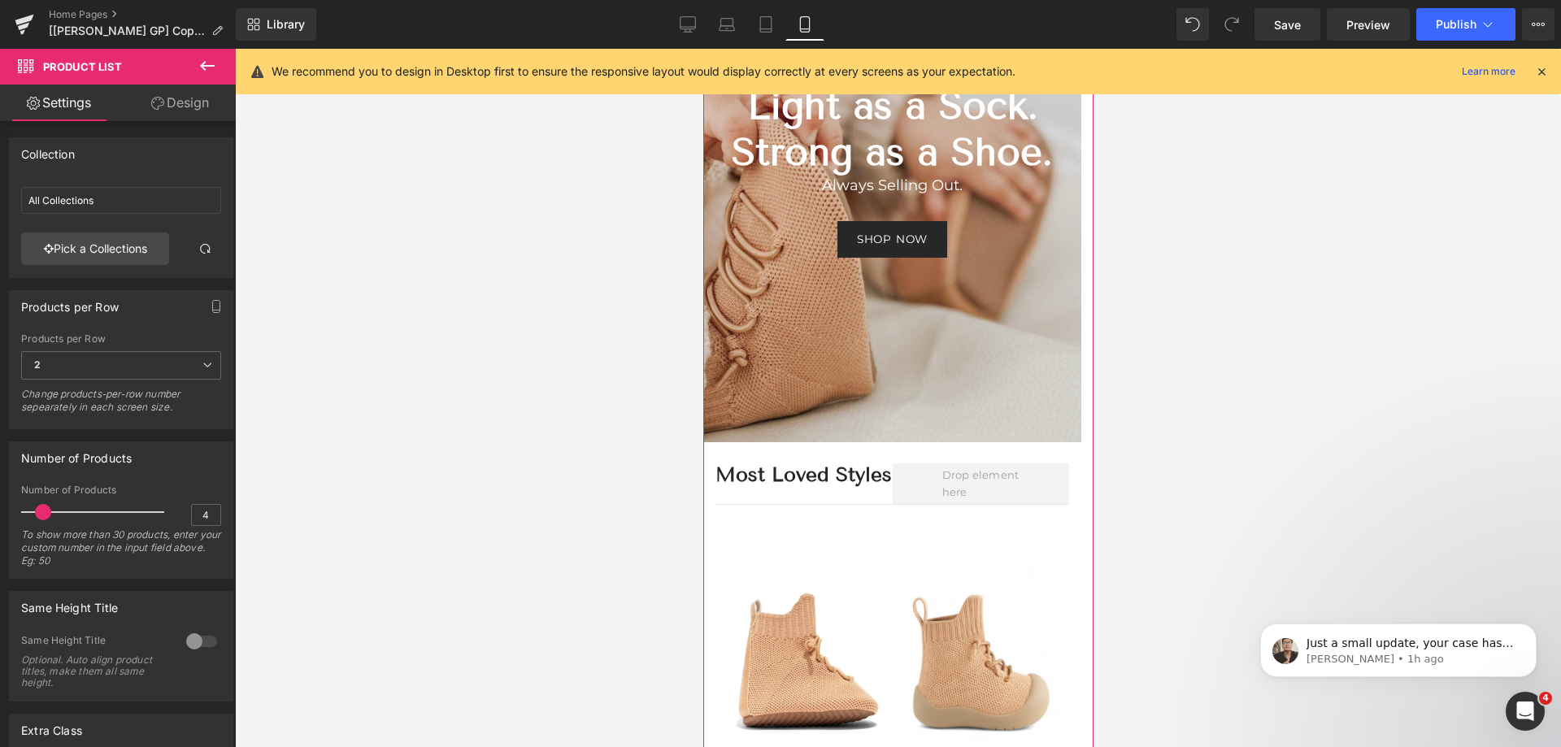
scroll to position [81, 0]
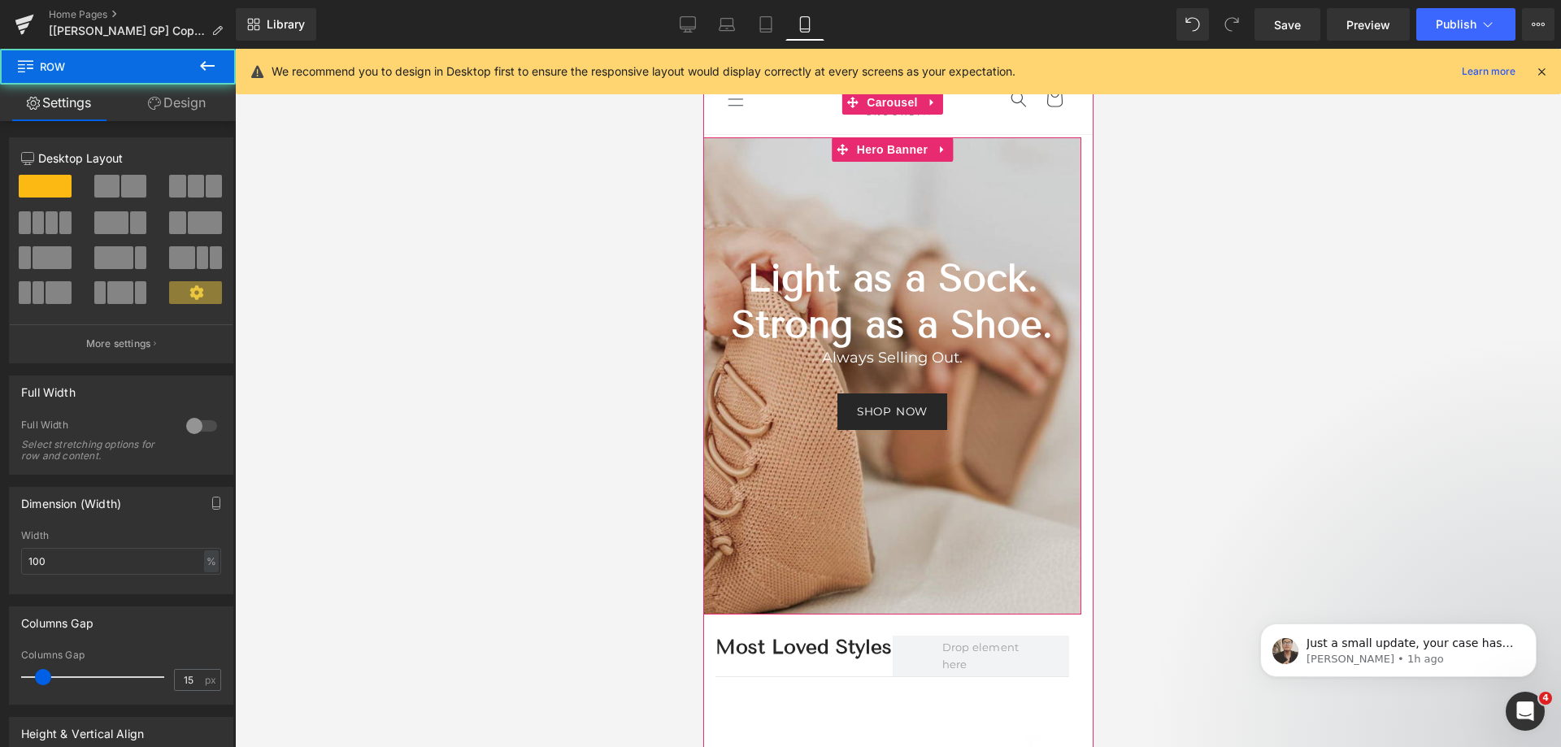
scroll to position [0, 0]
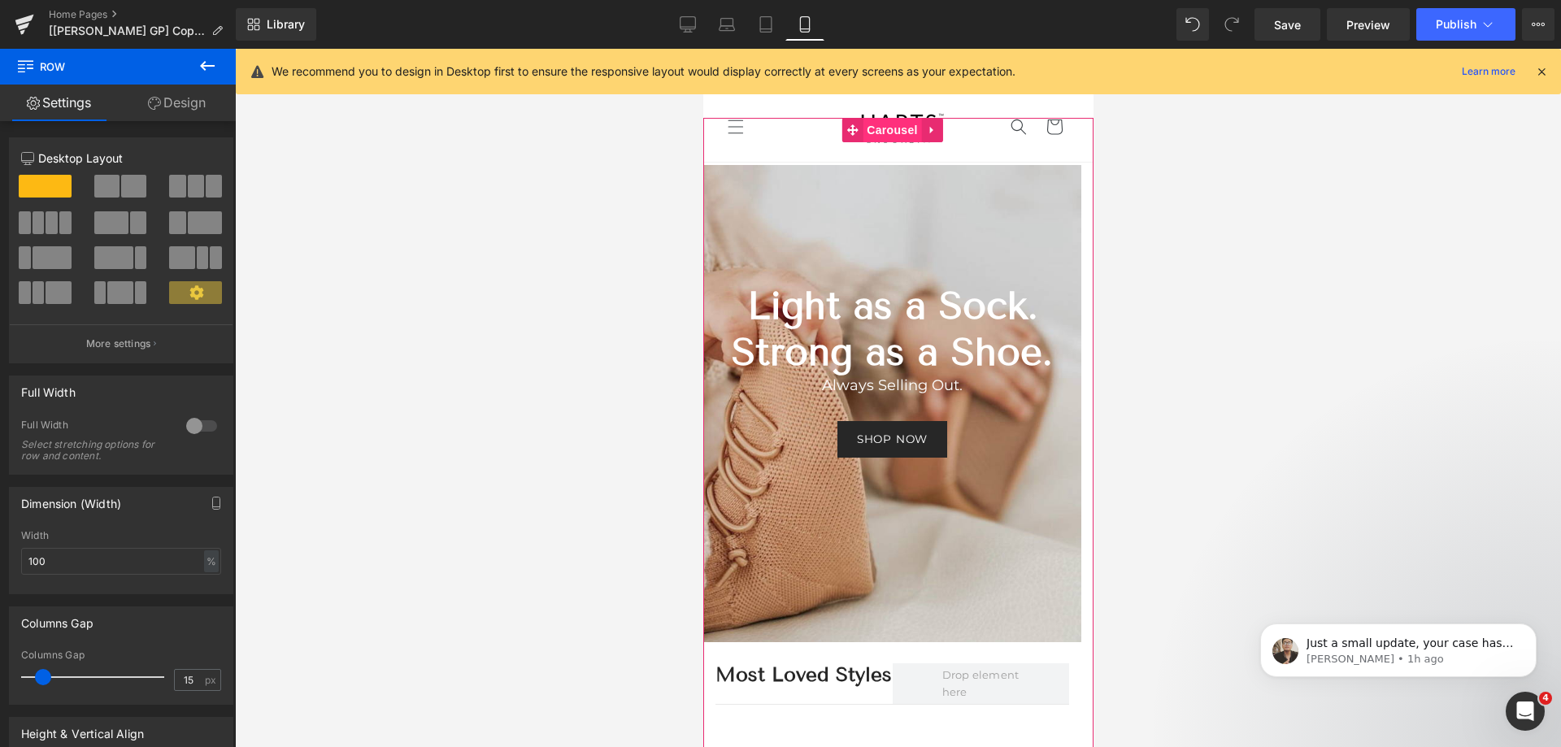
click at [873, 131] on span "Carousel" at bounding box center [891, 130] width 59 height 24
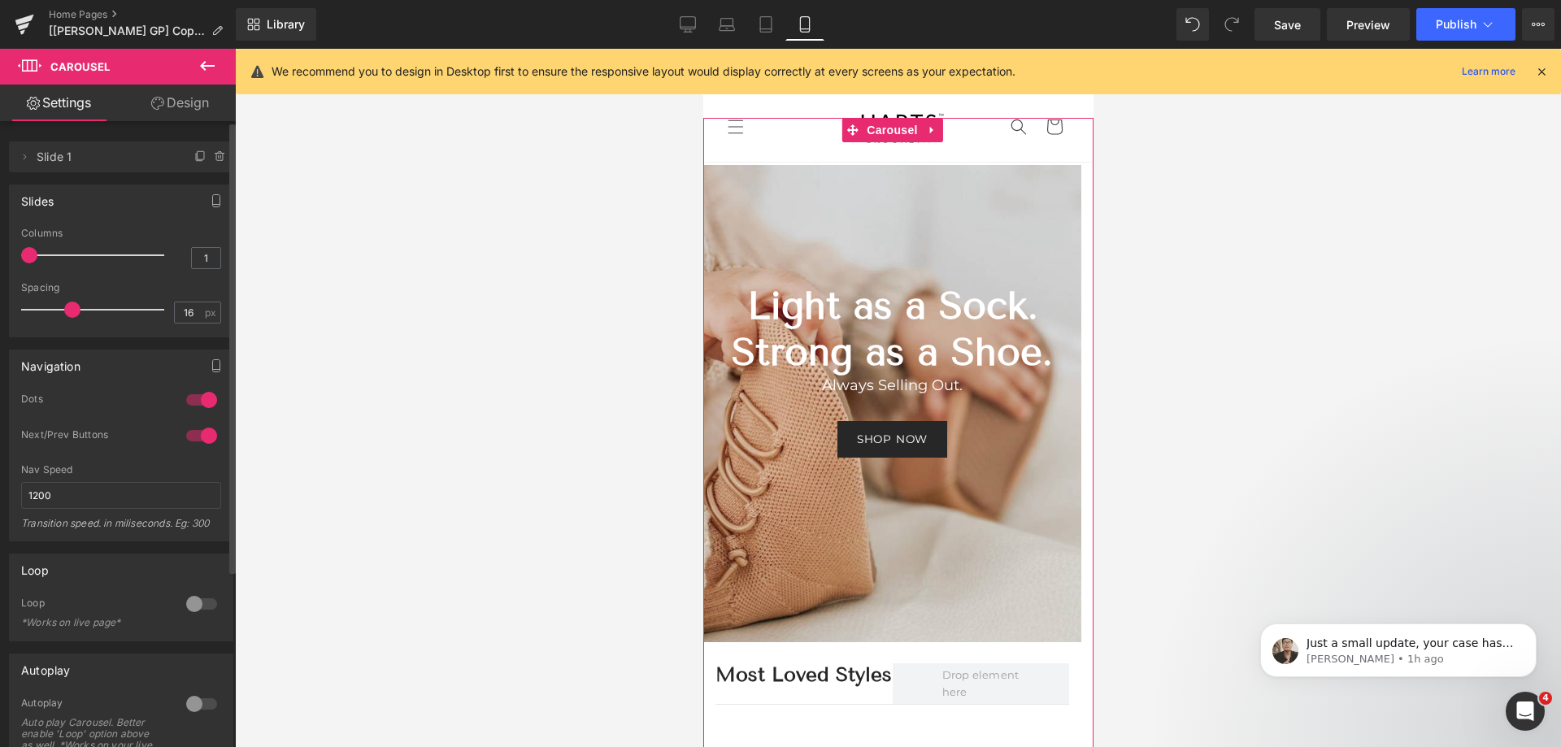
click at [194, 699] on div at bounding box center [201, 704] width 39 height 26
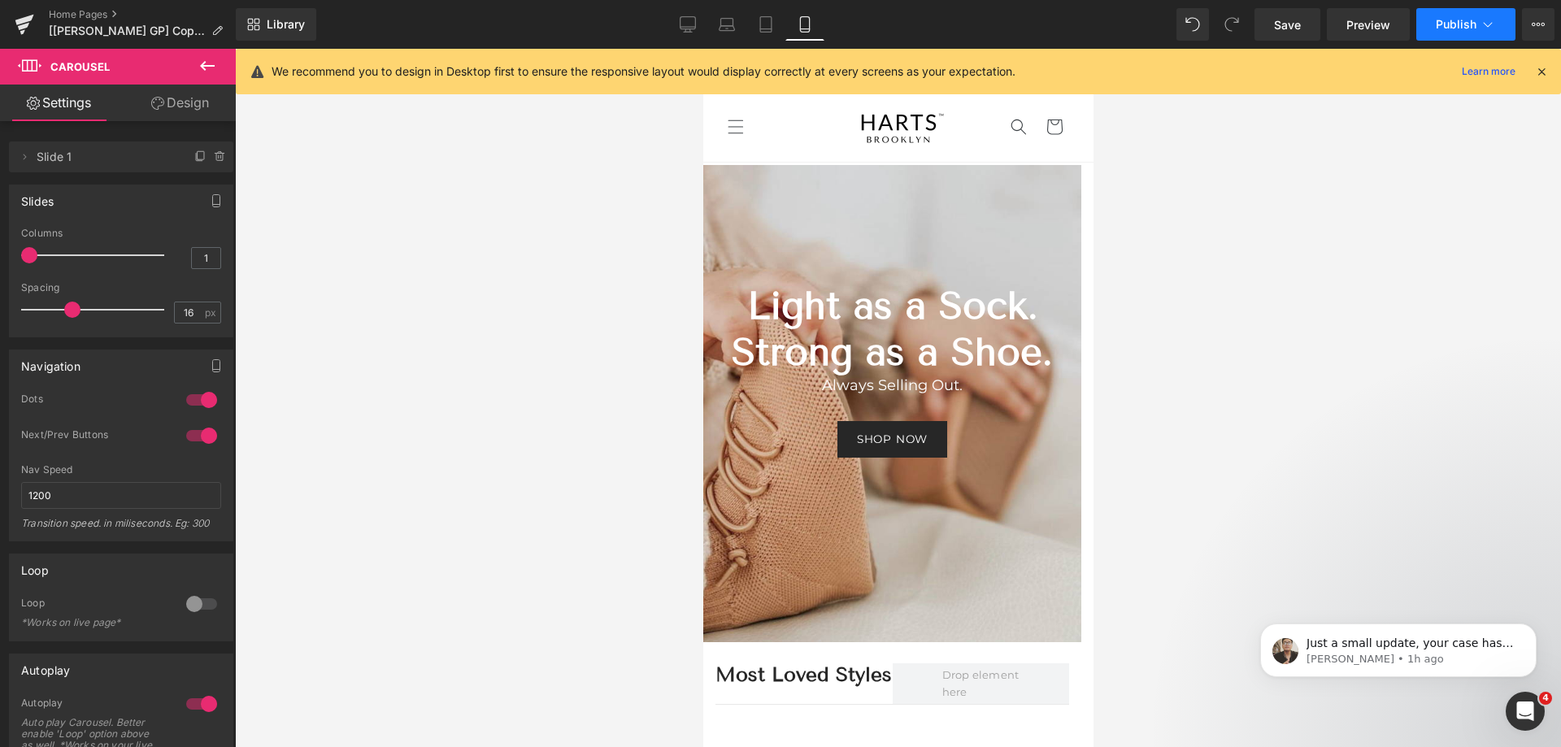
click at [1440, 22] on span "Publish" at bounding box center [1456, 24] width 41 height 13
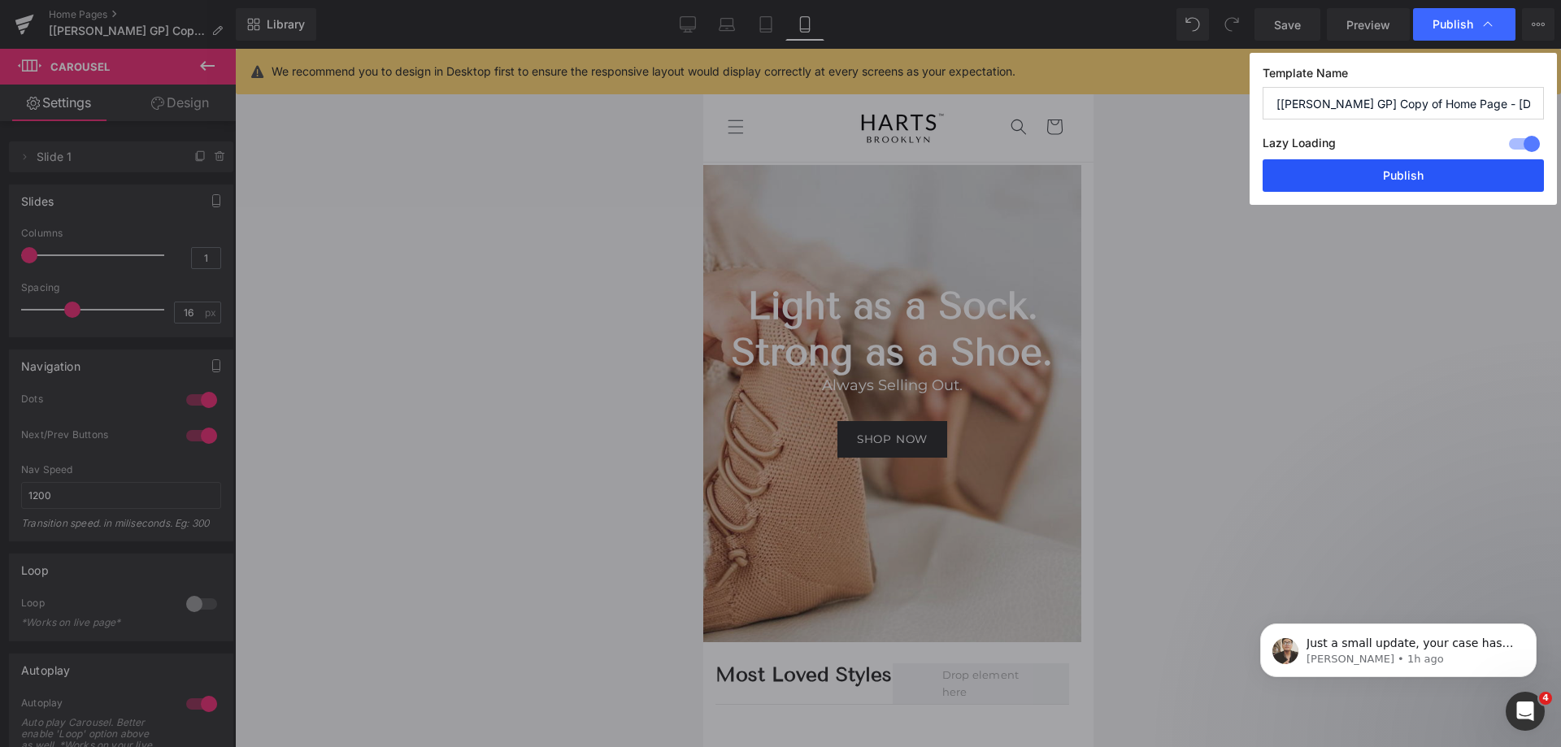
click at [1350, 181] on button "Publish" at bounding box center [1403, 175] width 281 height 33
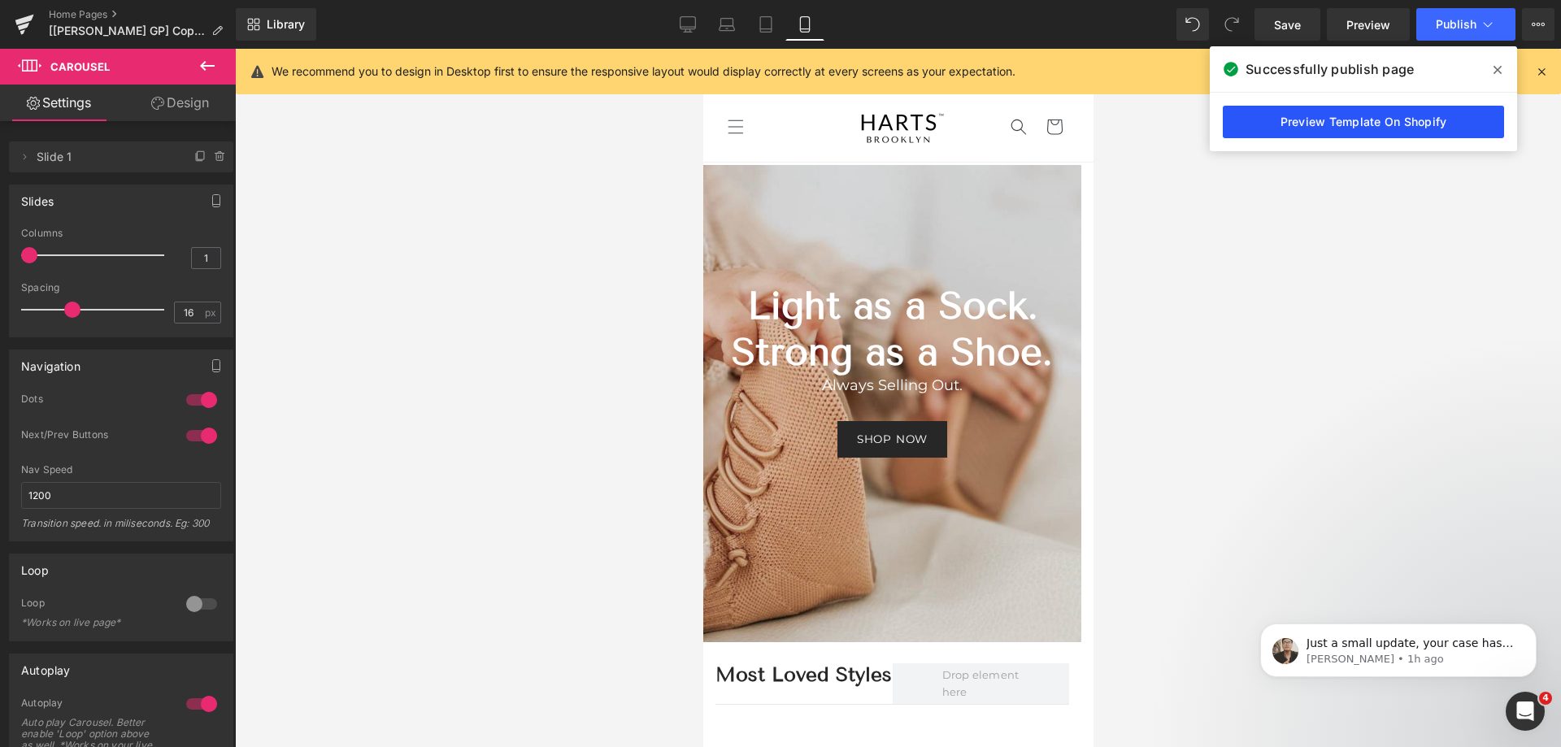
click at [1300, 116] on link "Preview Template On Shopify" at bounding box center [1363, 122] width 281 height 33
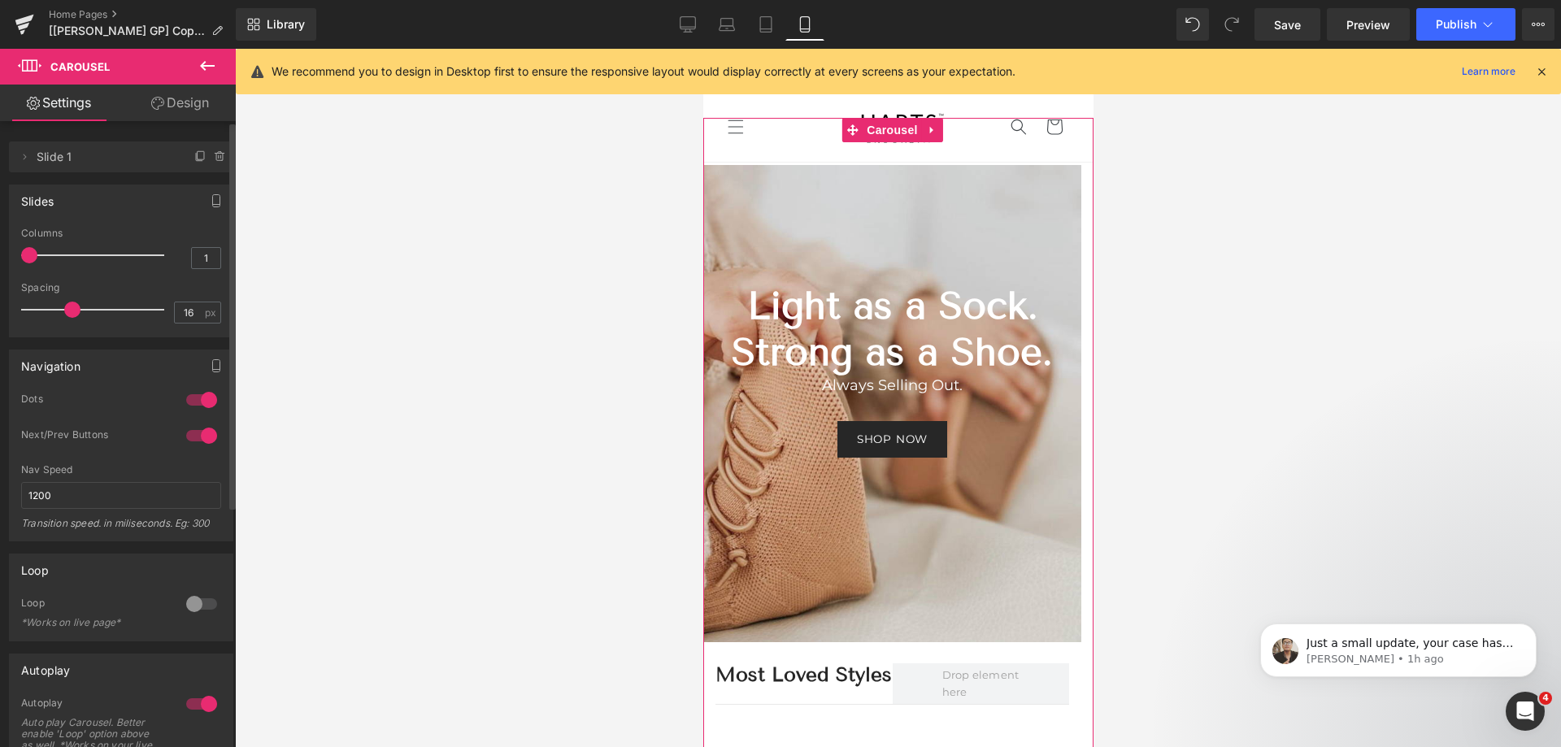
click at [189, 598] on div at bounding box center [201, 604] width 39 height 26
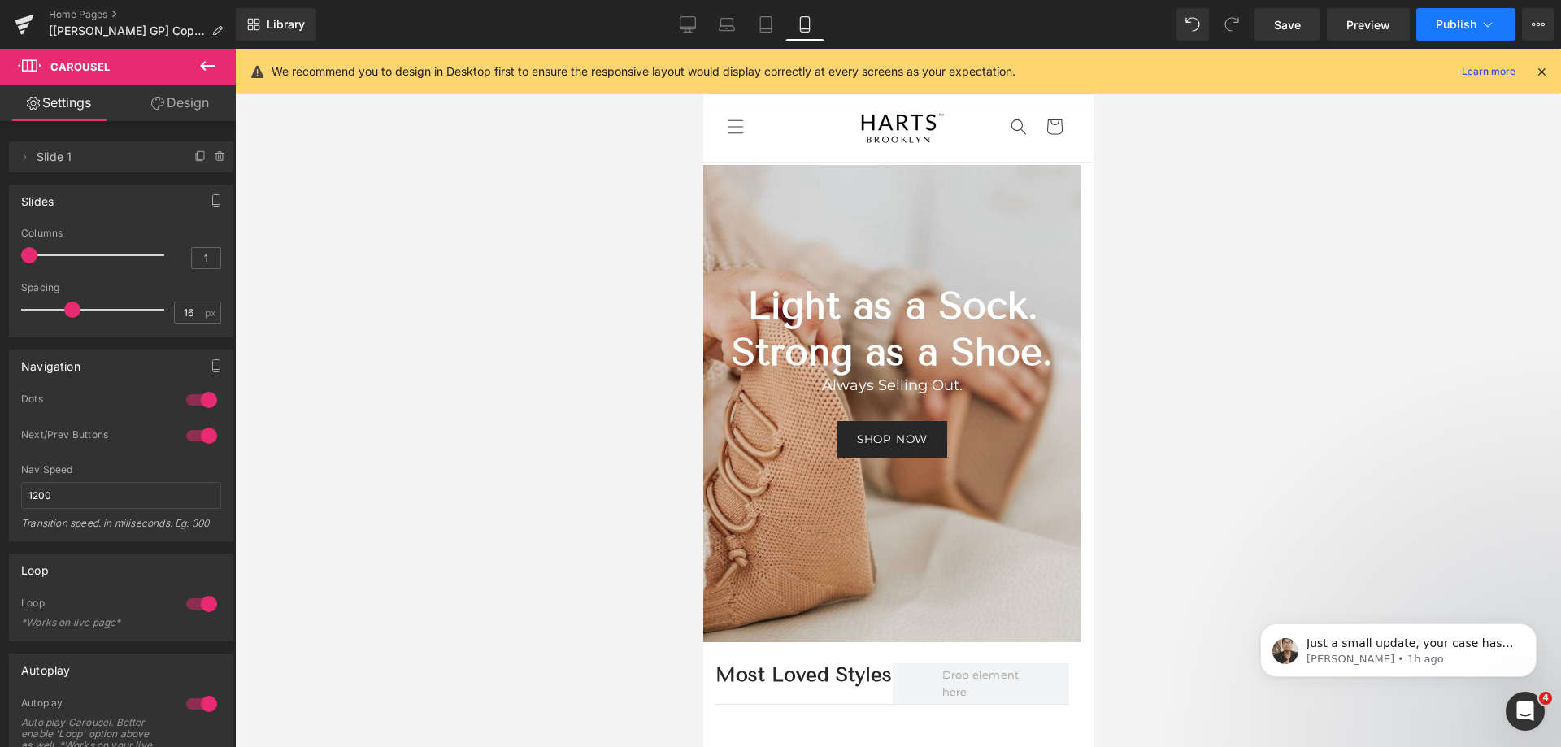
click at [1439, 25] on span "Publish" at bounding box center [1456, 24] width 41 height 13
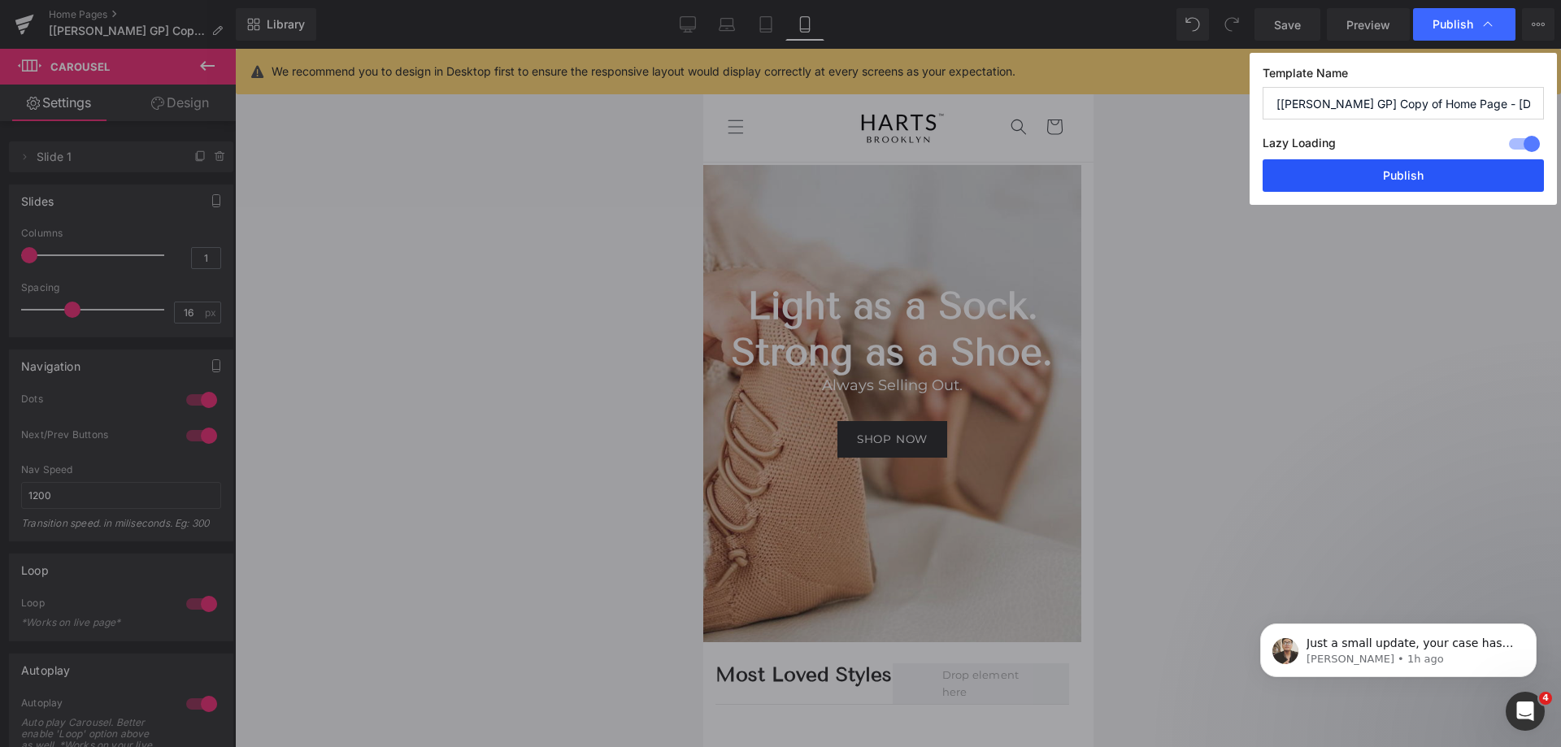
click at [1382, 180] on button "Publish" at bounding box center [1403, 175] width 281 height 33
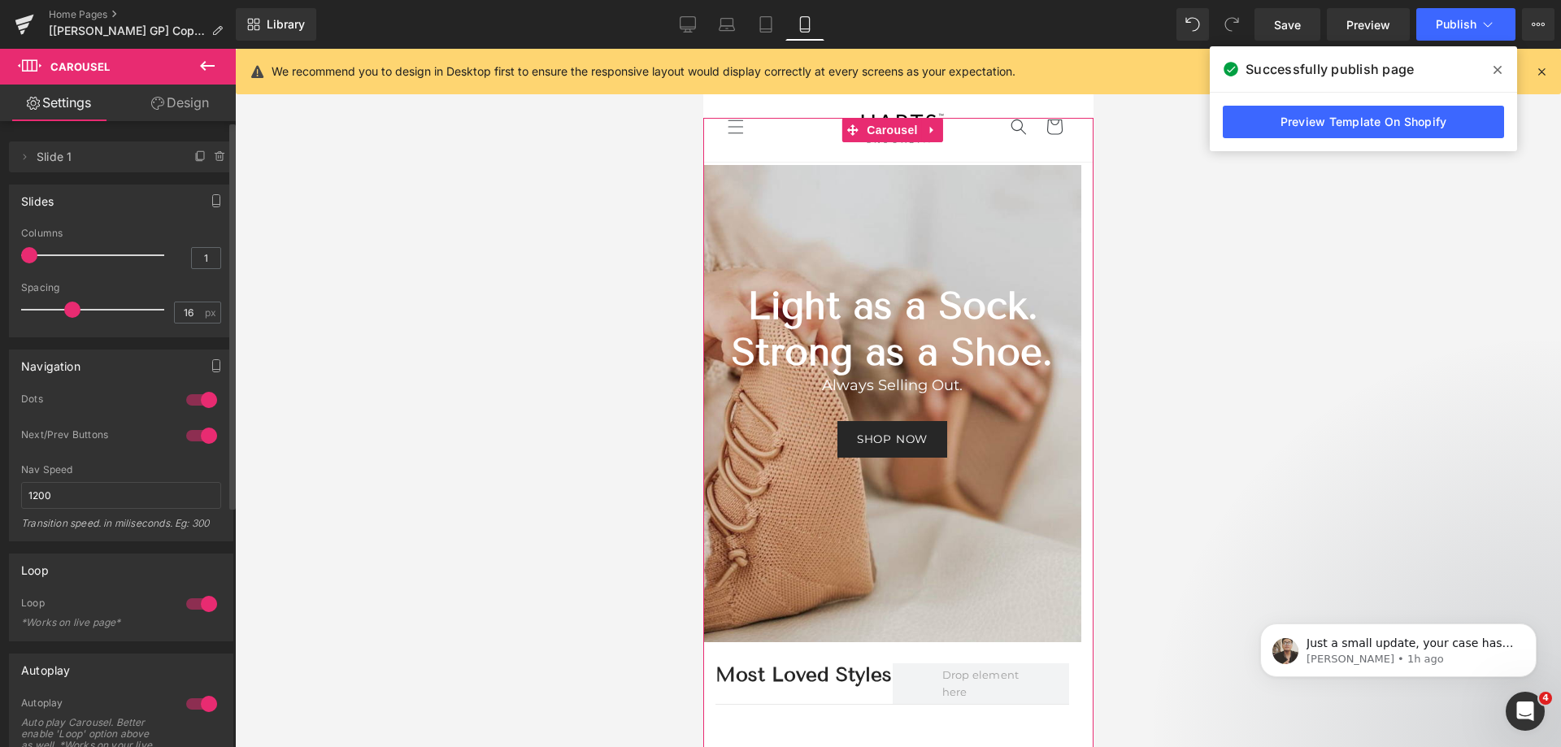
click at [201, 603] on div at bounding box center [201, 604] width 39 height 26
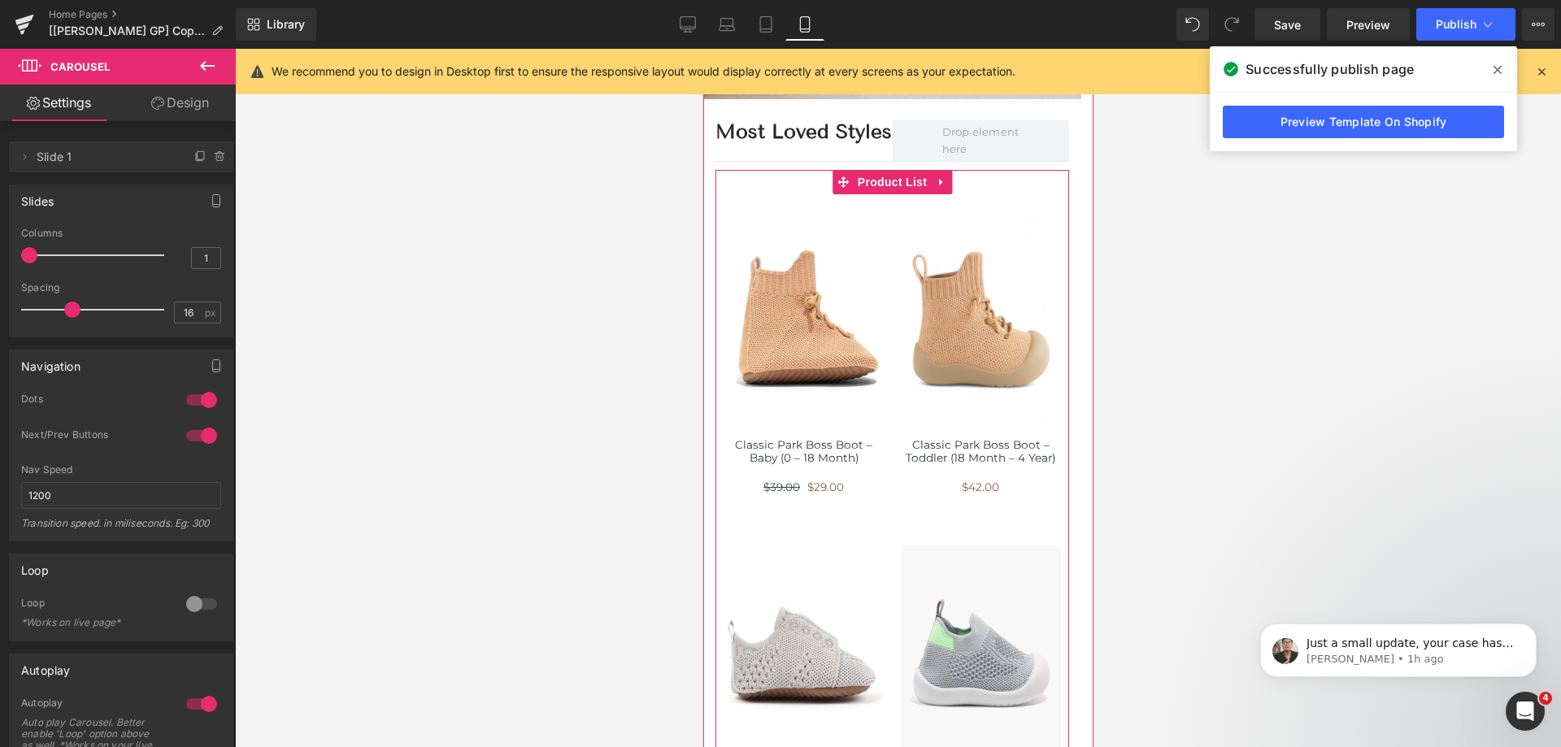
scroll to position [569, 0]
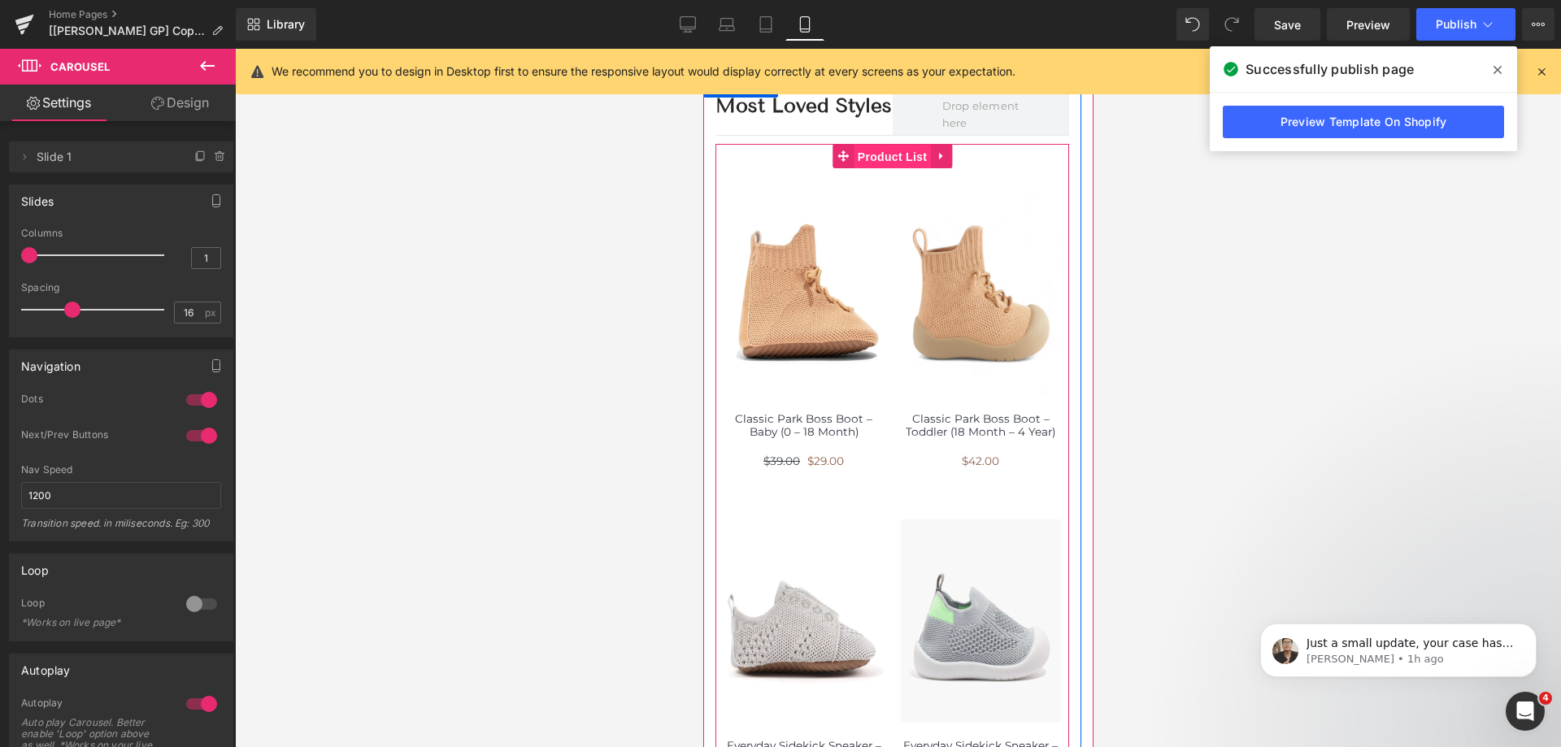
click at [880, 159] on span "Product List" at bounding box center [891, 157] width 77 height 24
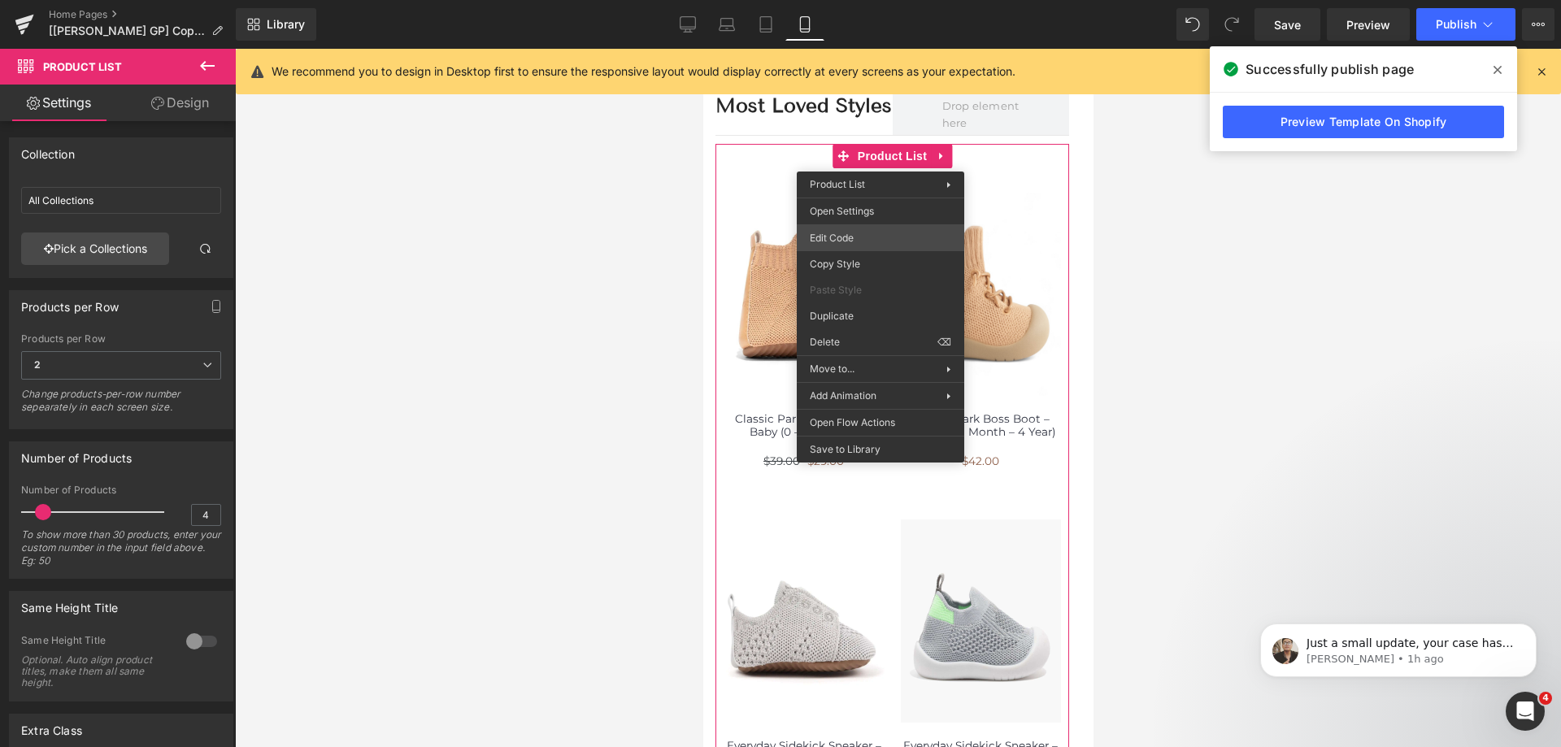
click at [887, 0] on div "Product List You are previewing how the will restyle your page. You can not edi…" at bounding box center [780, 0] width 1561 height 0
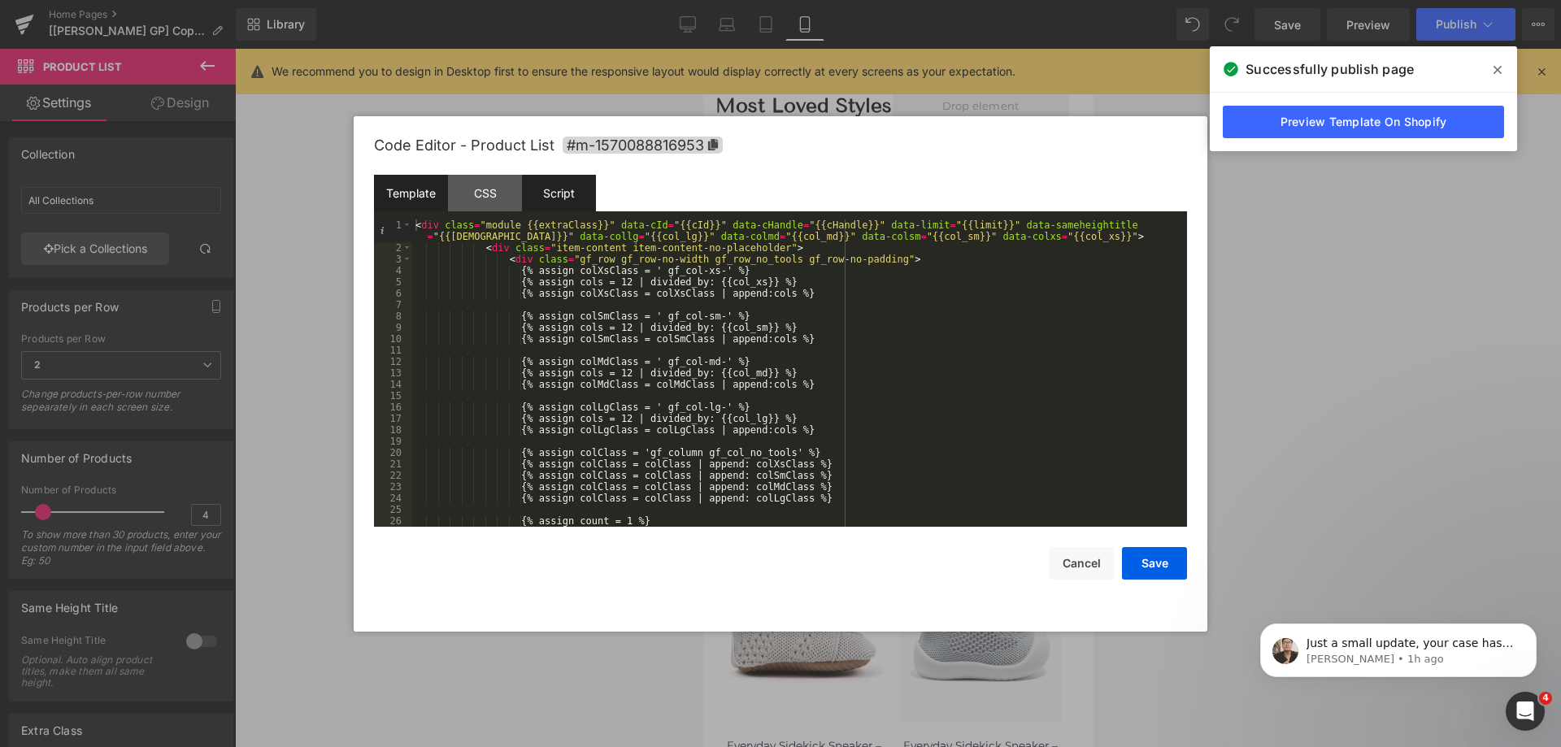
click at [533, 191] on div "Script" at bounding box center [559, 193] width 74 height 37
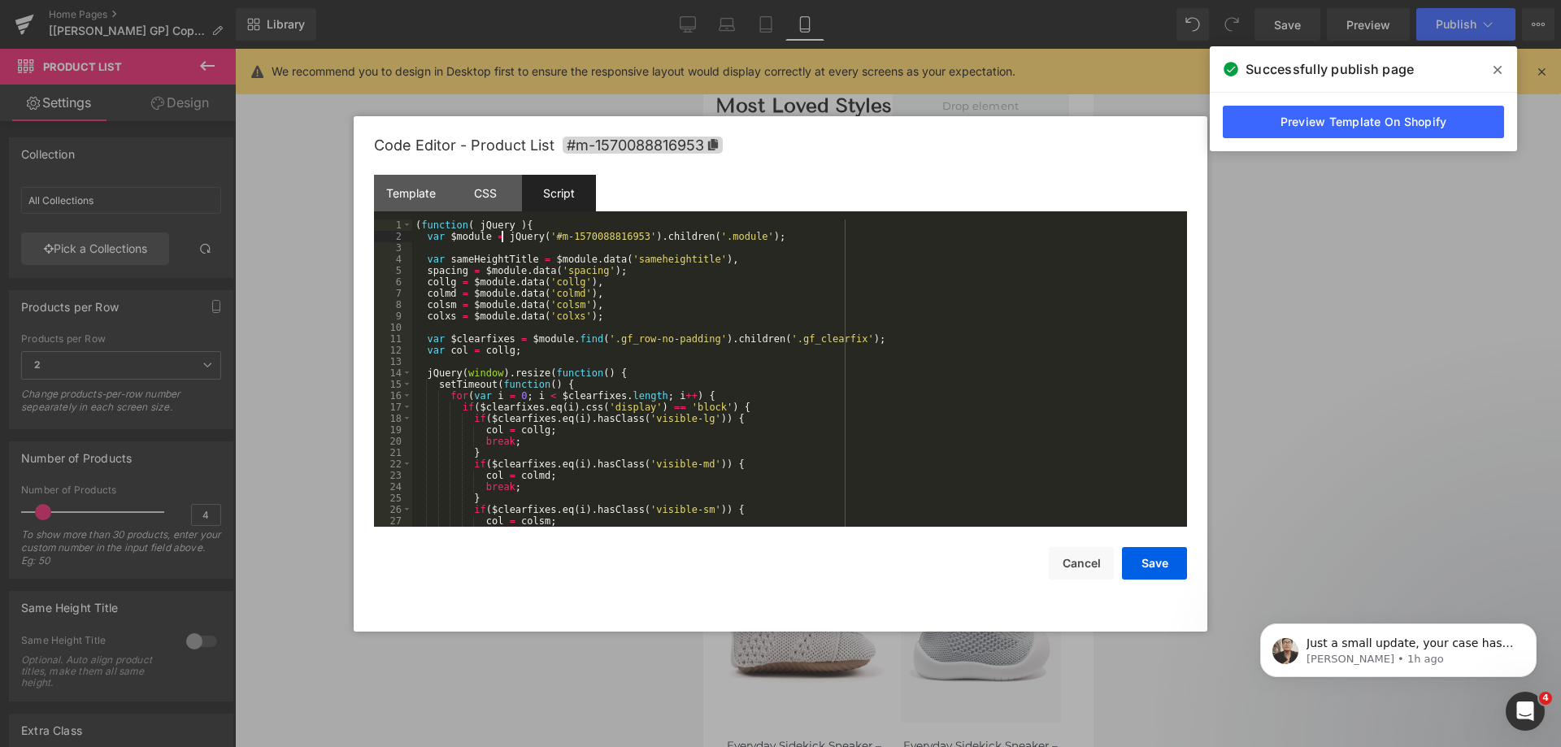
click at [503, 237] on div "( function ( jQuery ) { var $module = jQuery ( '#m-1570088816953' ) . children …" at bounding box center [796, 385] width 769 height 330
click at [503, 235] on div "( function ( jQuery ) { var $module = jQuery ( '#m-1570088816953' ) . children …" at bounding box center [796, 385] width 769 height 330
click at [724, 236] on div "( function ( jQuery ) { var $module = jQuery ( "[id='m-id']" ) jQuery ( '#m-157…" at bounding box center [796, 385] width 769 height 330
click at [587, 237] on div "( function ( jQuery ) { var $module = jQuery ( "[id='m-id']" ) jQuery ( '#m-157…" at bounding box center [796, 385] width 769 height 330
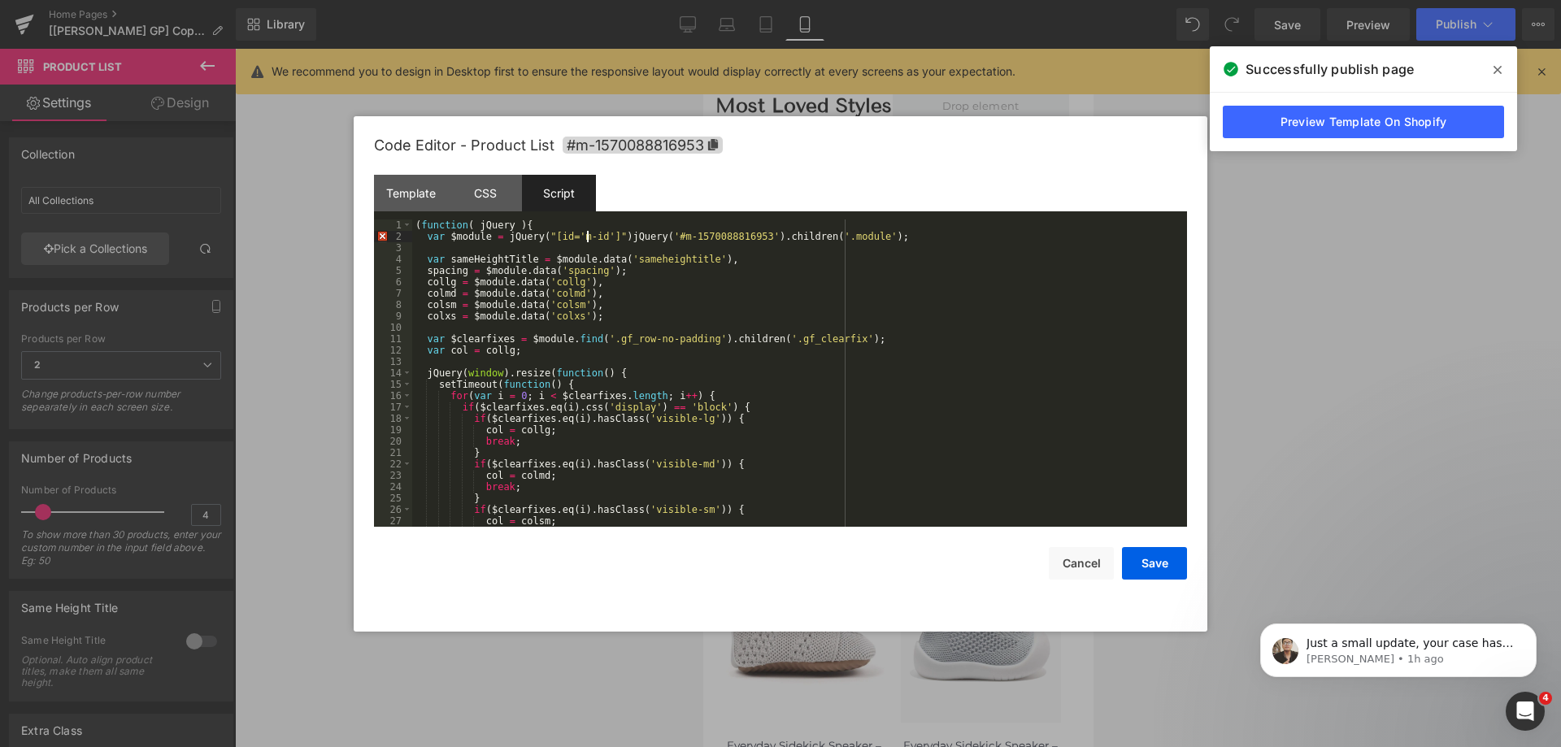
click at [587, 237] on div "( function ( jQuery ) { var $module = jQuery ( "[id='m-id']" ) jQuery ( '#m-157…" at bounding box center [796, 385] width 769 height 330
drag, startPoint x: 674, startPoint y: 233, endPoint x: 812, endPoint y: 233, distance: 138.3
click at [812, 233] on div "( function ( jQuery ) { var $module = jQuery ( "[id='m-1570088816953']" ) jQuer…" at bounding box center [796, 385] width 769 height 330
click at [673, 233] on div "( function ( jQuery ) { var $module = jQuery ( "[id='m-1570088816953']" ) . chi…" at bounding box center [796, 373] width 769 height 307
click at [503, 237] on div "( function ( jQuery ) { var $module = jQuery ( "[id='m-1570088816953']" ) . chi…" at bounding box center [796, 385] width 769 height 330
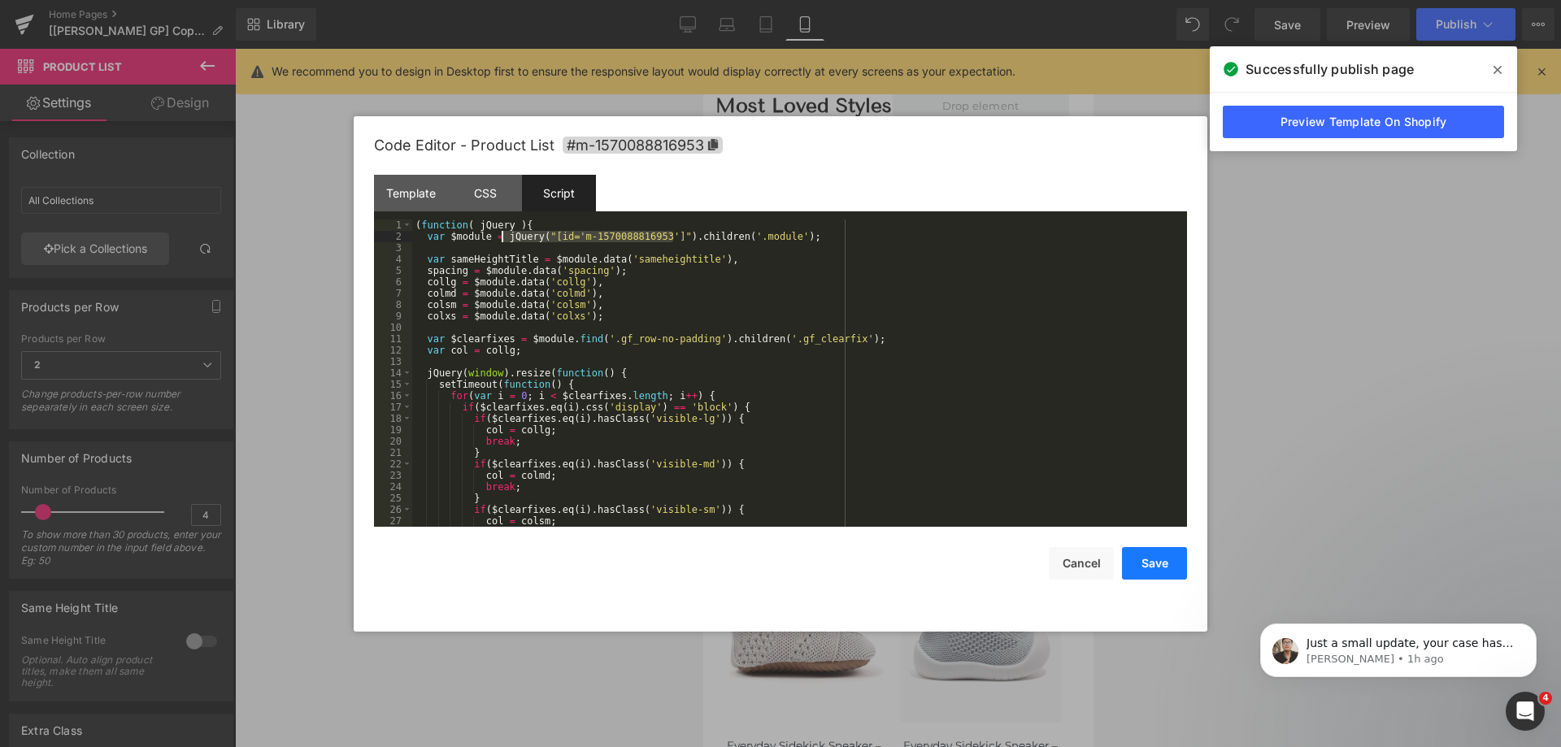
click at [1147, 570] on button "Save" at bounding box center [1154, 563] width 65 height 33
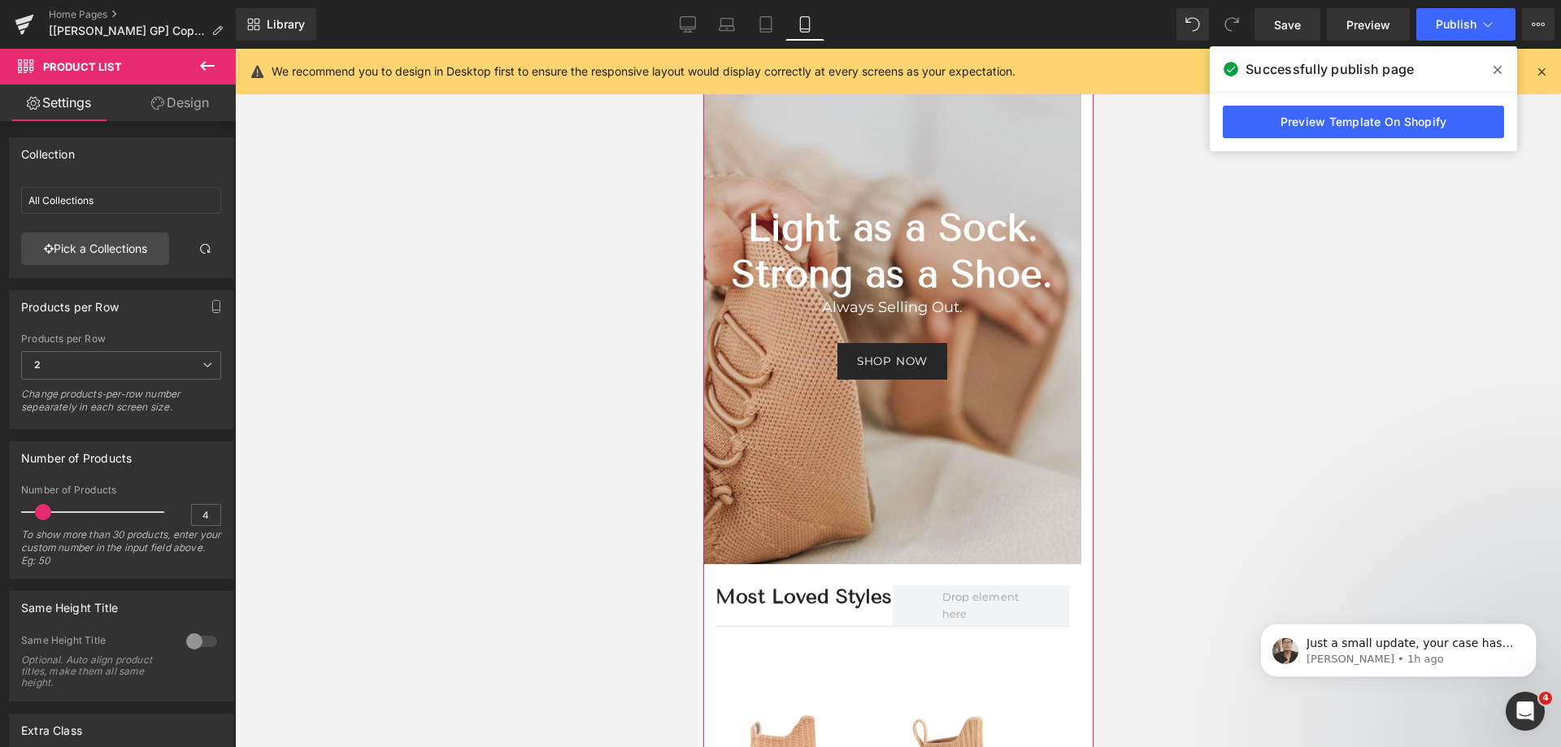
scroll to position [0, 0]
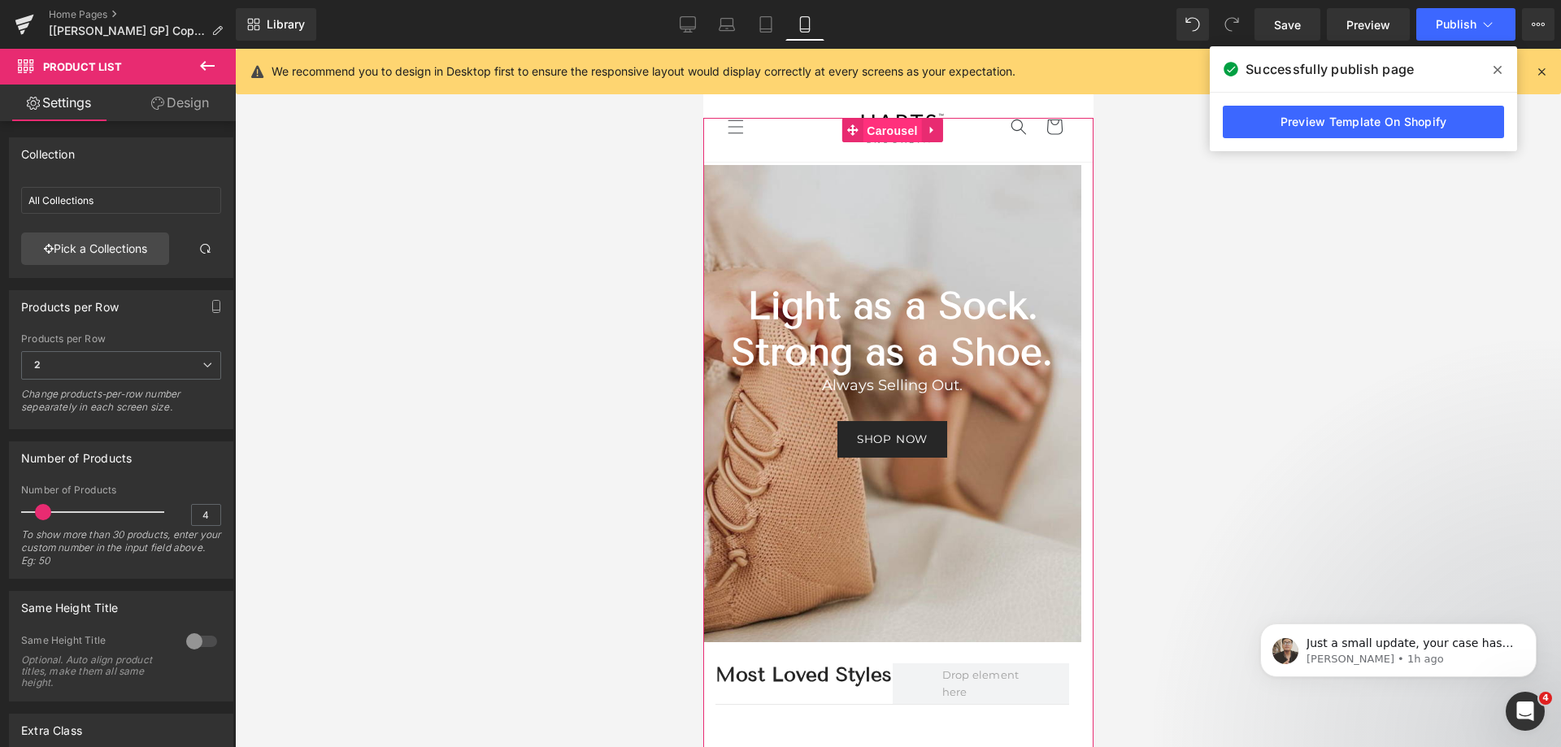
click at [870, 141] on span "Carousel" at bounding box center [891, 131] width 59 height 24
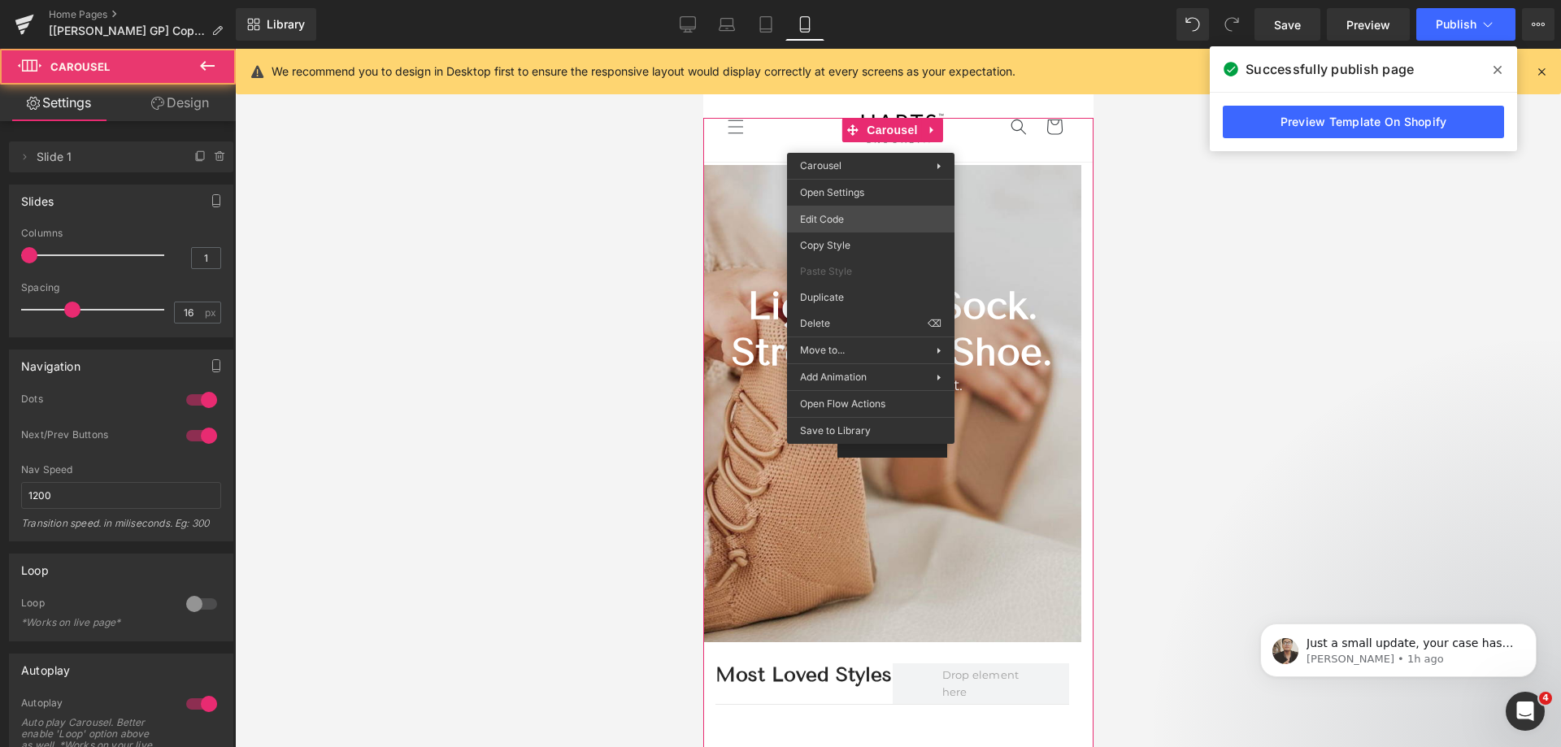
click at [860, 0] on div "Carousel You are previewing how the will restyle your page. You can not edit El…" at bounding box center [780, 0] width 1561 height 0
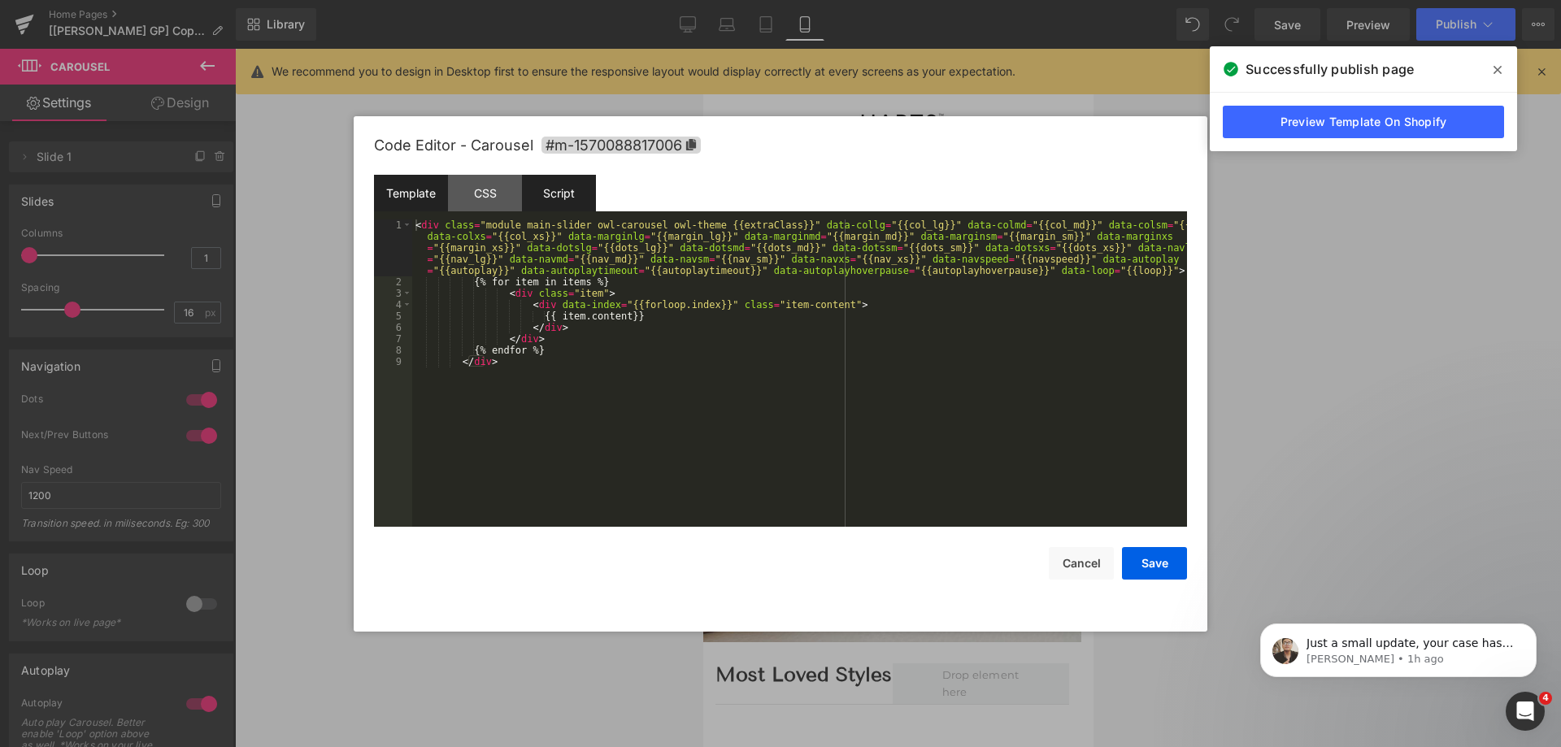
click at [559, 189] on div "Script" at bounding box center [559, 193] width 74 height 37
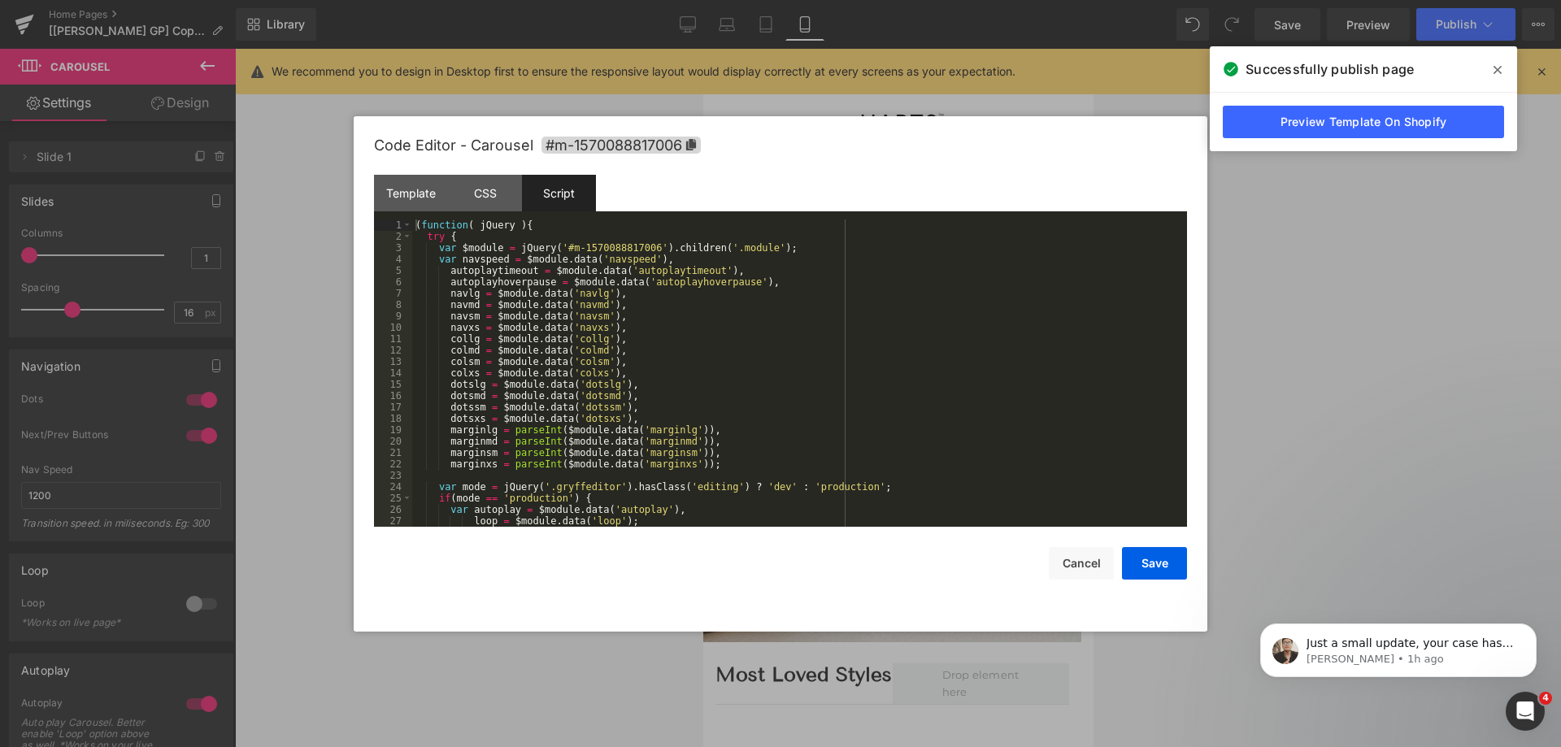
click at [555, 235] on div "( function ( jQuery ) { try { var $module = jQuery ( '#m-1570088817006' ) . chi…" at bounding box center [796, 385] width 769 height 330
click at [512, 250] on div "( function ( jQuery ) { try { var $module = jQuery ( '#m-1570088817006' ) . chi…" at bounding box center [796, 385] width 769 height 330
click at [776, 243] on div "( function ( jQuery ) { try { var $module = jQuery ( "[id='m-1570088816953']" )…" at bounding box center [796, 385] width 769 height 330
click at [647, 243] on div "( function ( jQuery ) { try { var $module = jQuery ( "[id='m-1570088816953']" )…" at bounding box center [796, 385] width 769 height 330
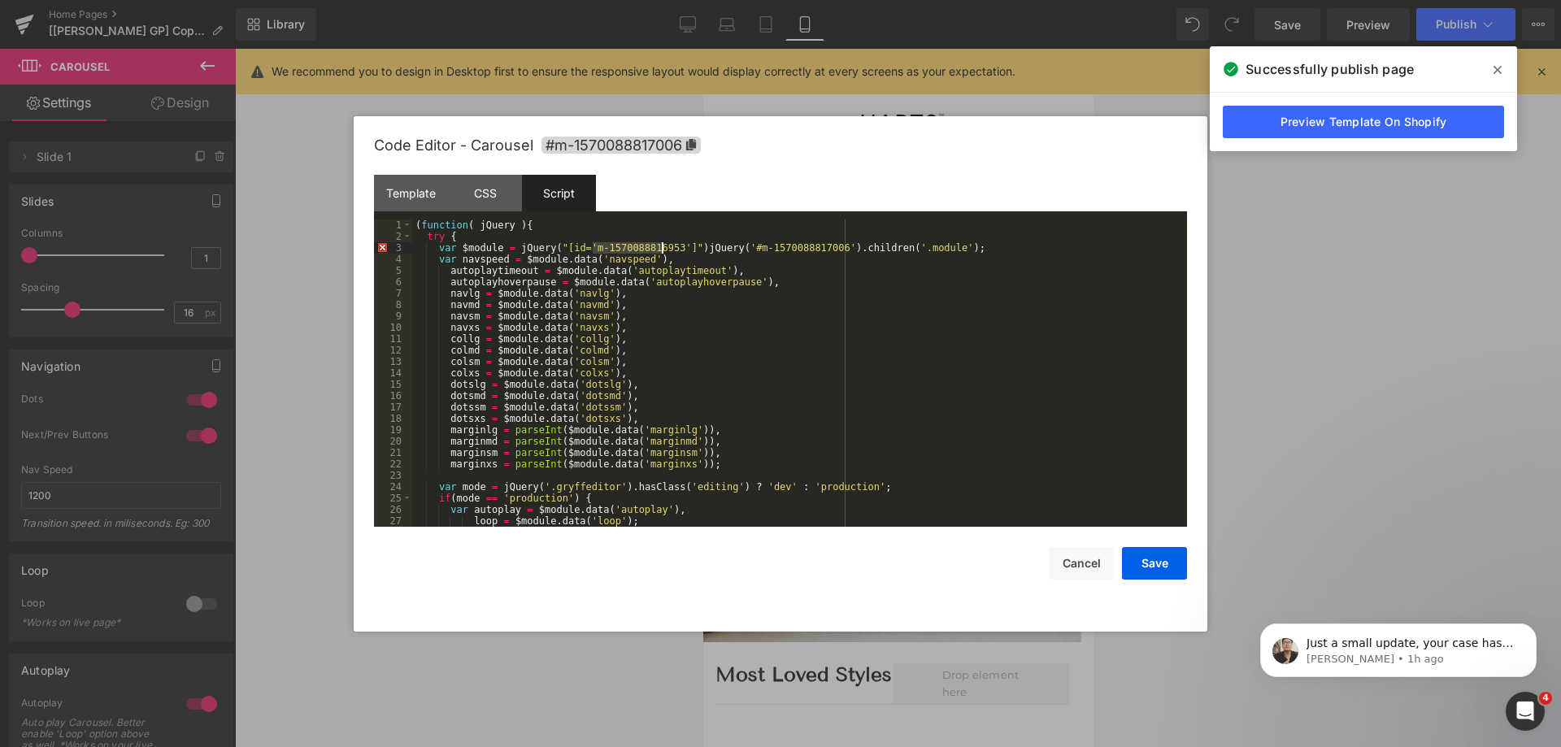
click at [647, 243] on div "( function ( jQuery ) { try { var $module = jQuery ( "[id='m-1570088816953']" )…" at bounding box center [796, 385] width 769 height 330
drag, startPoint x: 682, startPoint y: 246, endPoint x: 822, endPoint y: 245, distance: 139.9
click at [822, 245] on div "( function ( jQuery ) { try { var $module = jQuery ( "[id='m-1570088817006']" )…" at bounding box center [796, 385] width 769 height 330
click at [1168, 564] on button "Save" at bounding box center [1154, 563] width 65 height 33
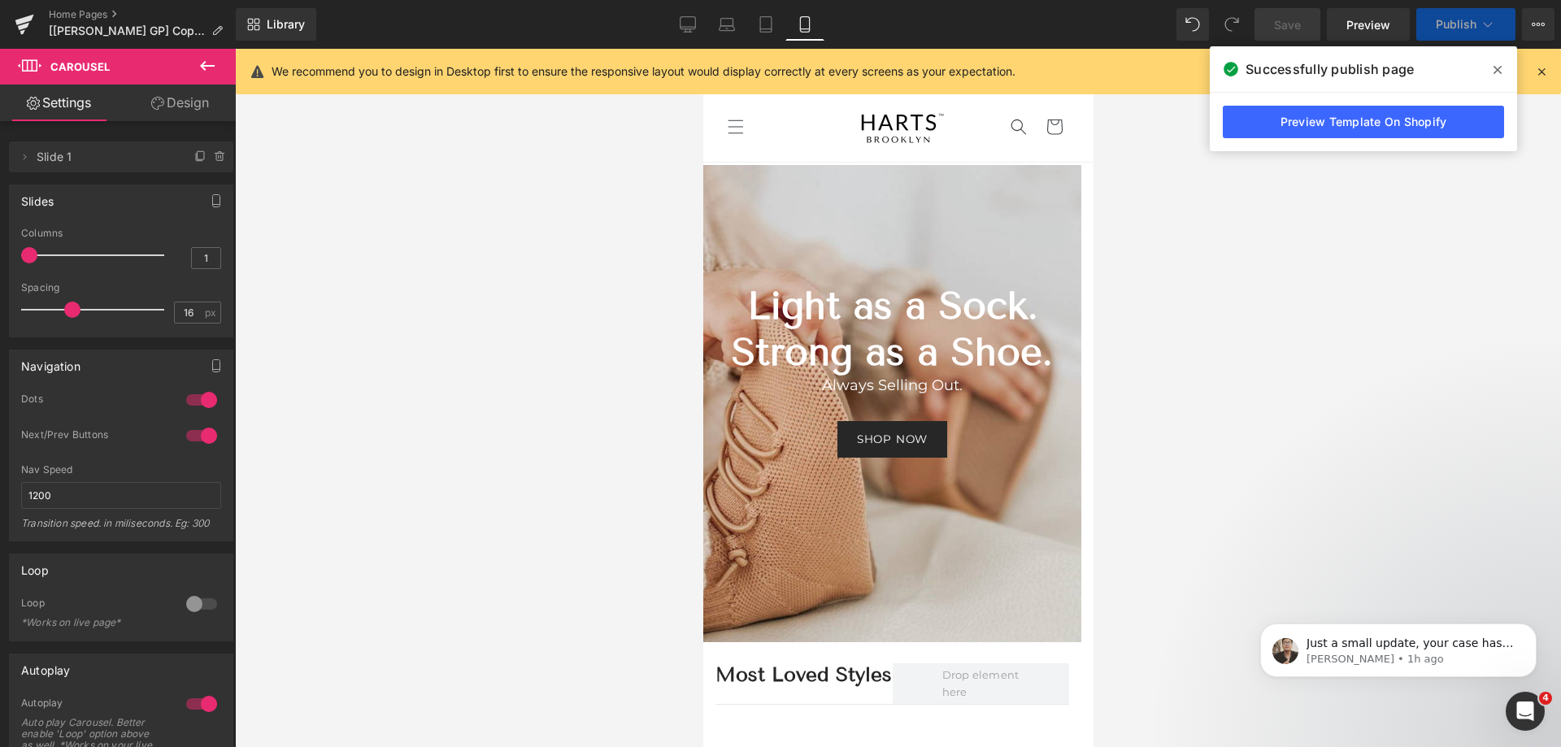
click at [1458, 23] on span "Publish" at bounding box center [1456, 24] width 41 height 13
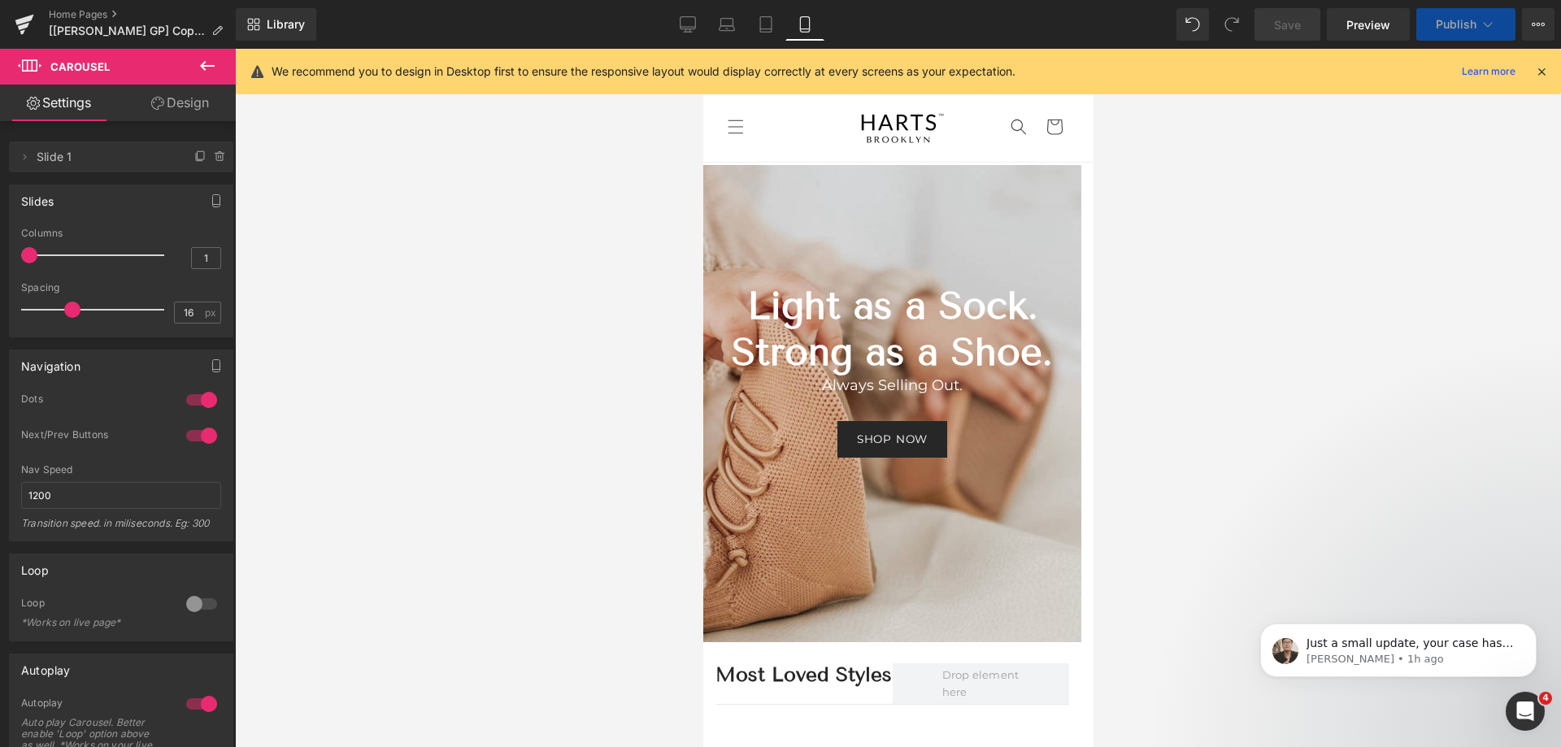
click at [1452, 34] on button "Publish" at bounding box center [1466, 24] width 99 height 33
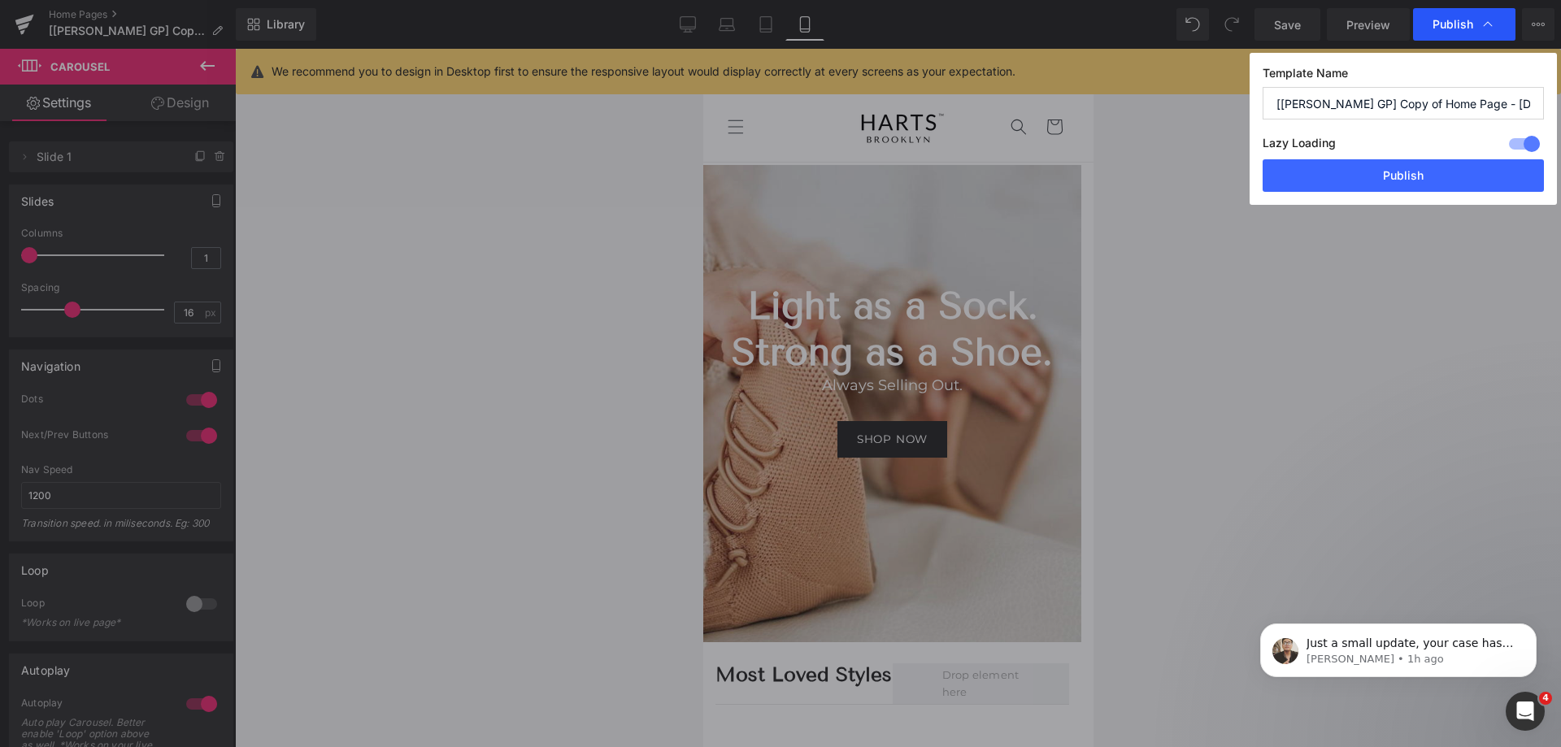
click at [1465, 20] on span "Publish" at bounding box center [1453, 24] width 41 height 15
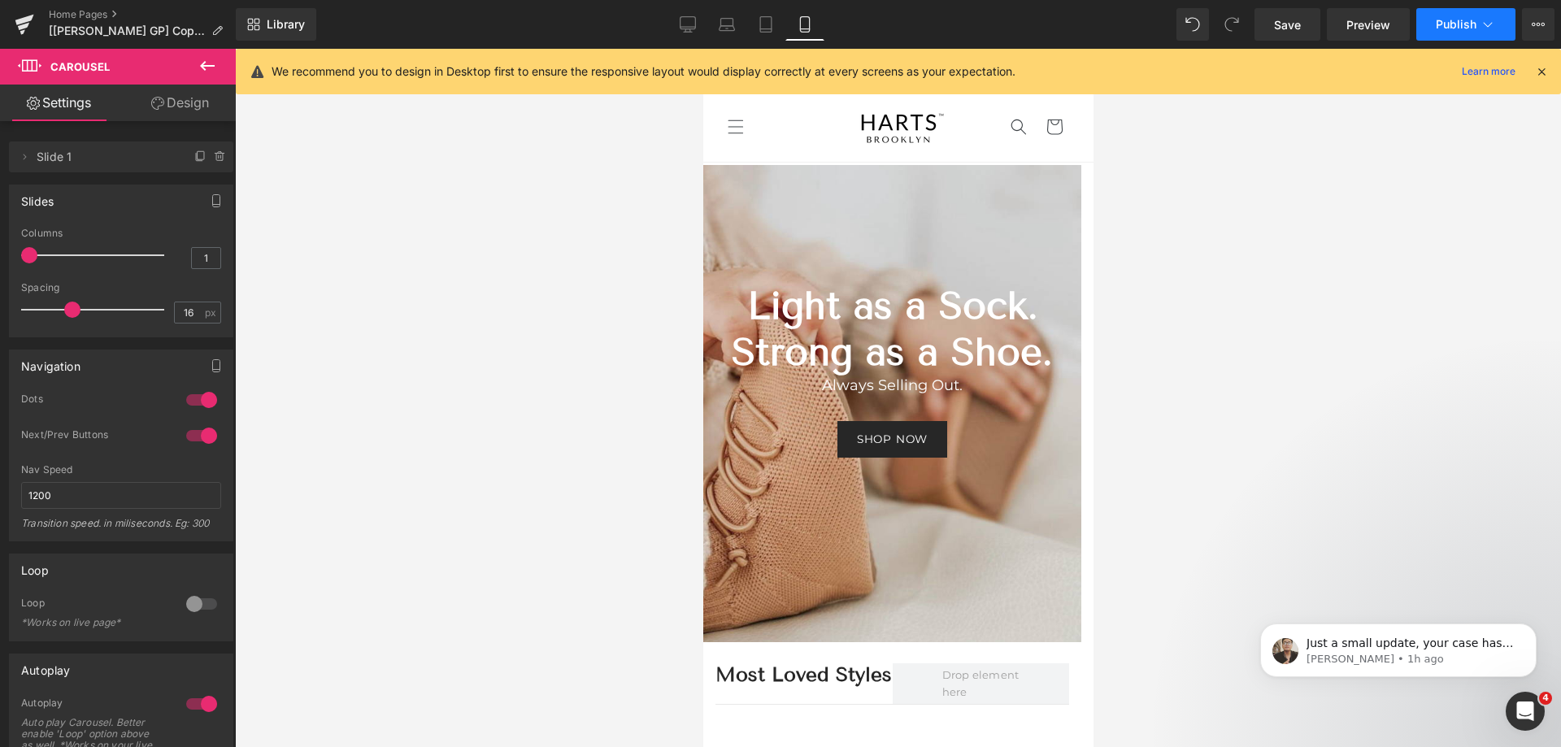
click at [1474, 26] on span "Publish" at bounding box center [1456, 24] width 41 height 13
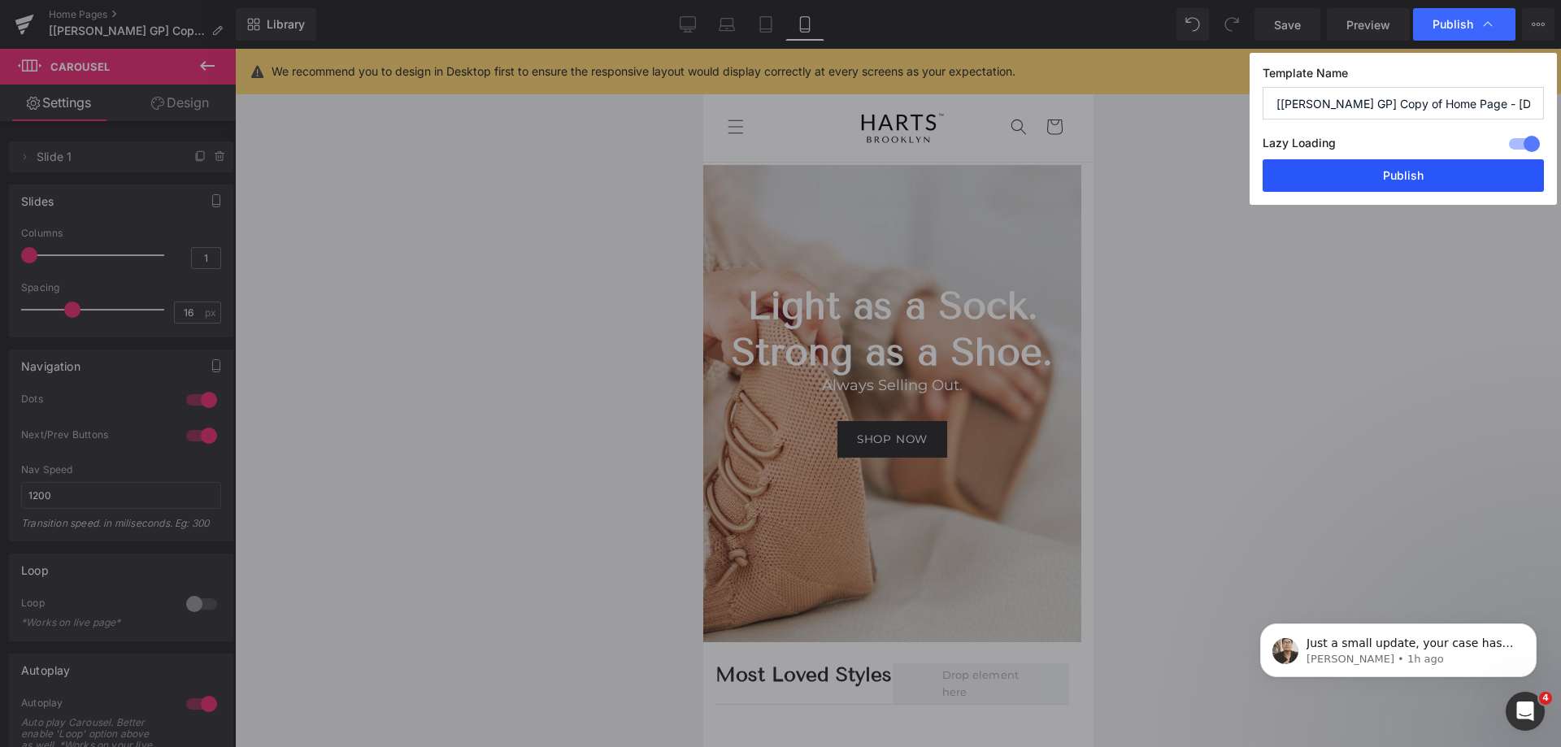
click at [1426, 176] on button "Publish" at bounding box center [1403, 175] width 281 height 33
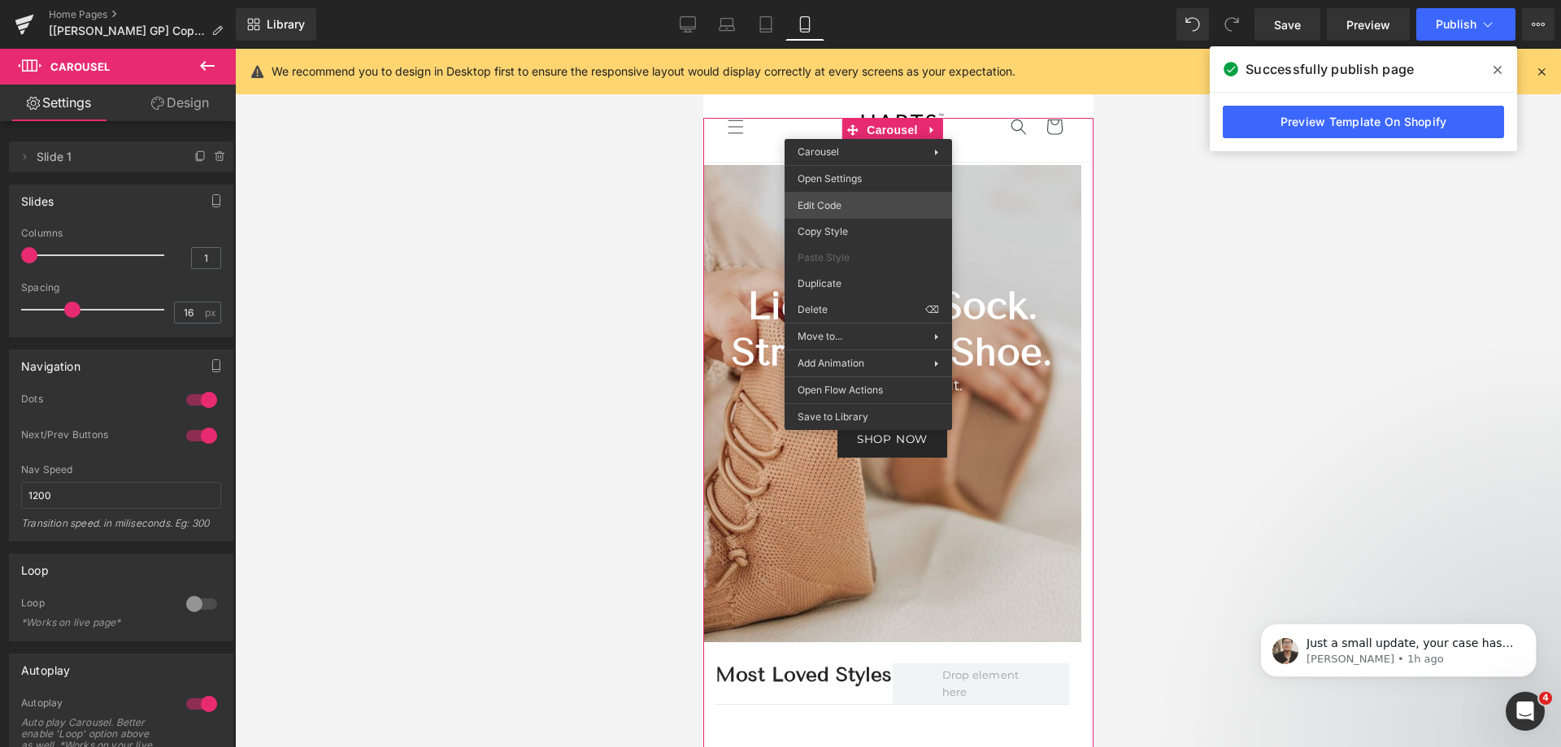
click at [844, 0] on div "Carousel You are previewing how the will restyle your page. You can not edit El…" at bounding box center [780, 0] width 1561 height 0
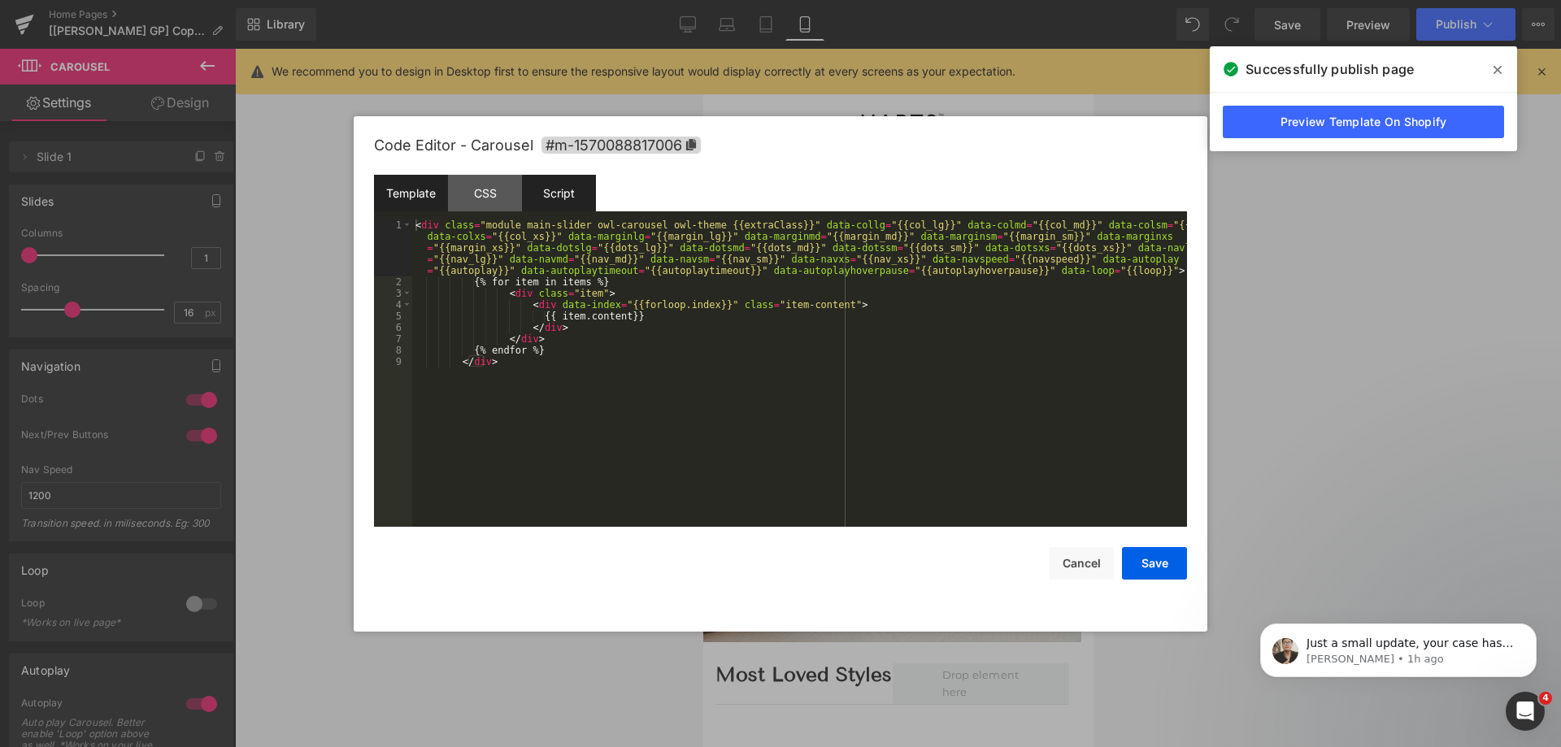
click at [550, 183] on div "Script" at bounding box center [559, 193] width 74 height 37
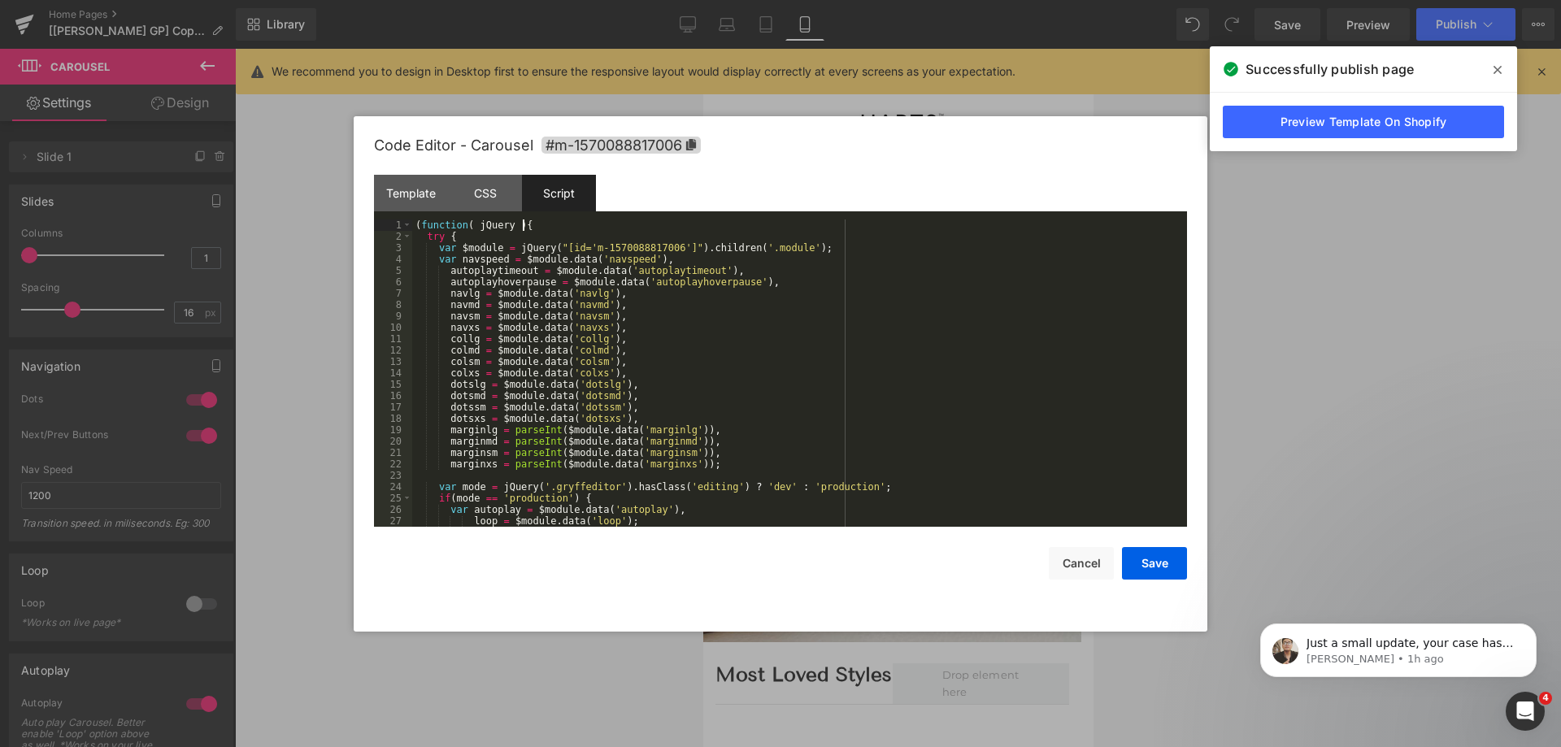
click at [576, 230] on div "( function ( jQuery ) { try { var $module = jQuery ( "[id='m-1570088817006']" )…" at bounding box center [796, 385] width 769 height 330
click at [1080, 576] on button "Cancel" at bounding box center [1081, 563] width 65 height 33
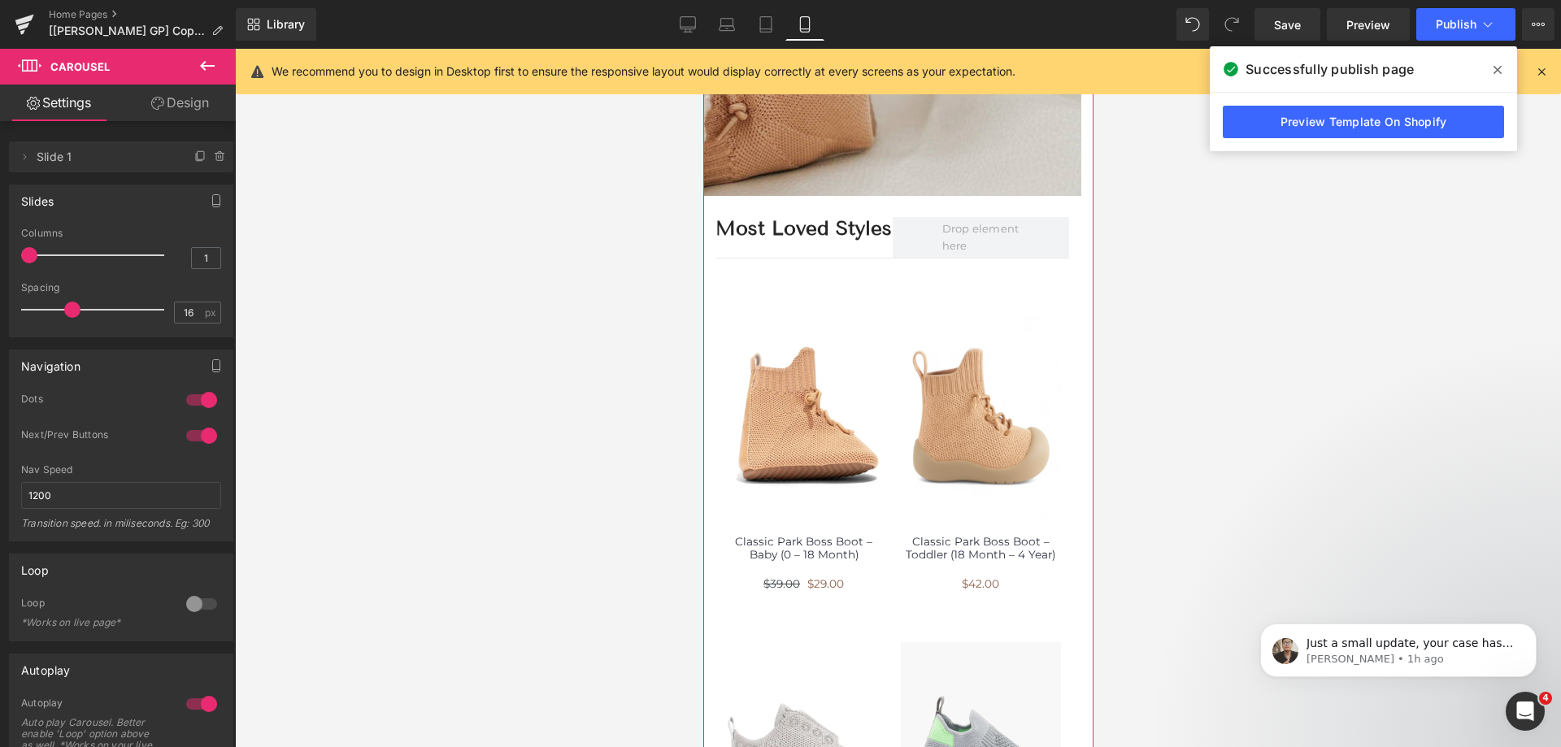
scroll to position [407, 0]
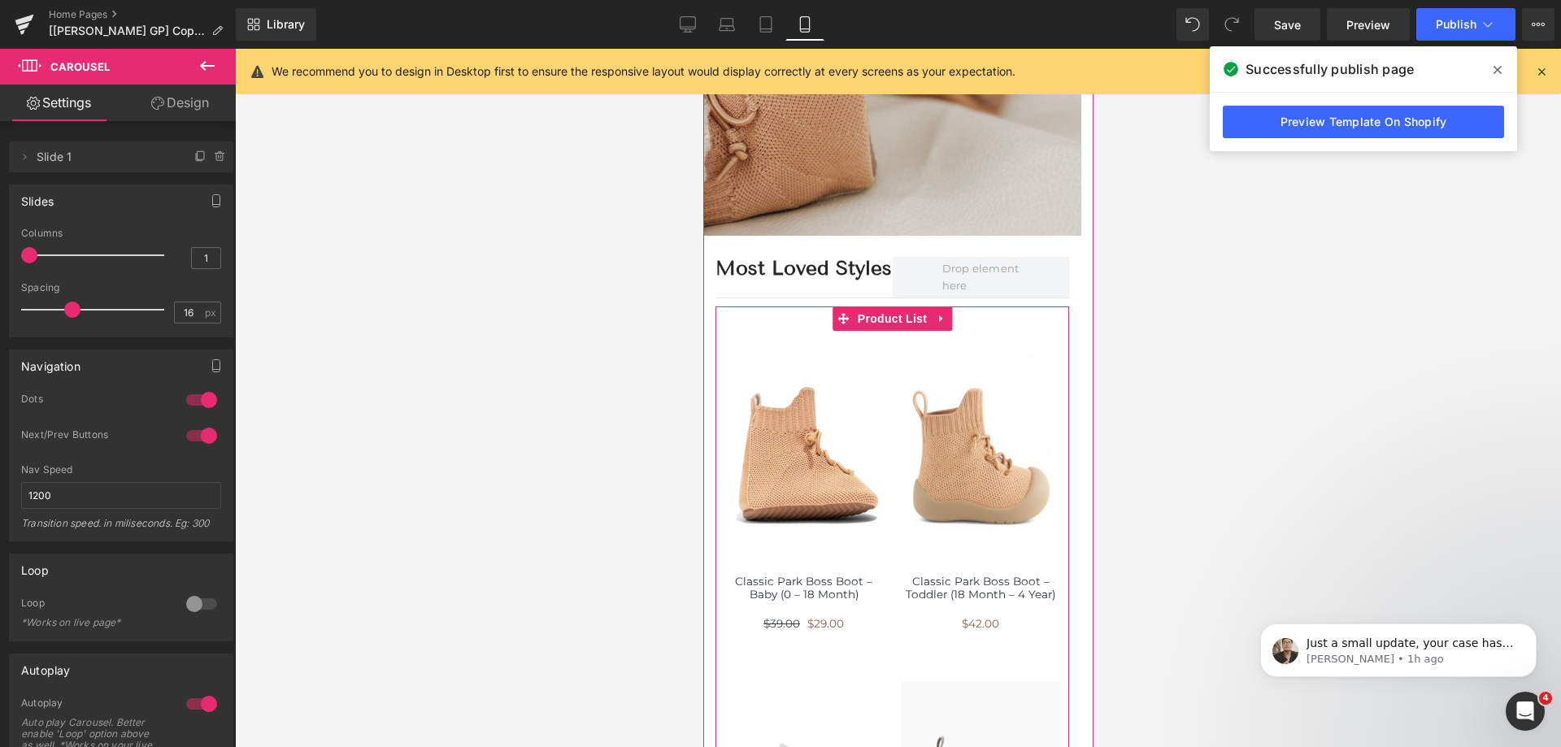
click at [884, 355] on div at bounding box center [803, 494] width 177 height 327
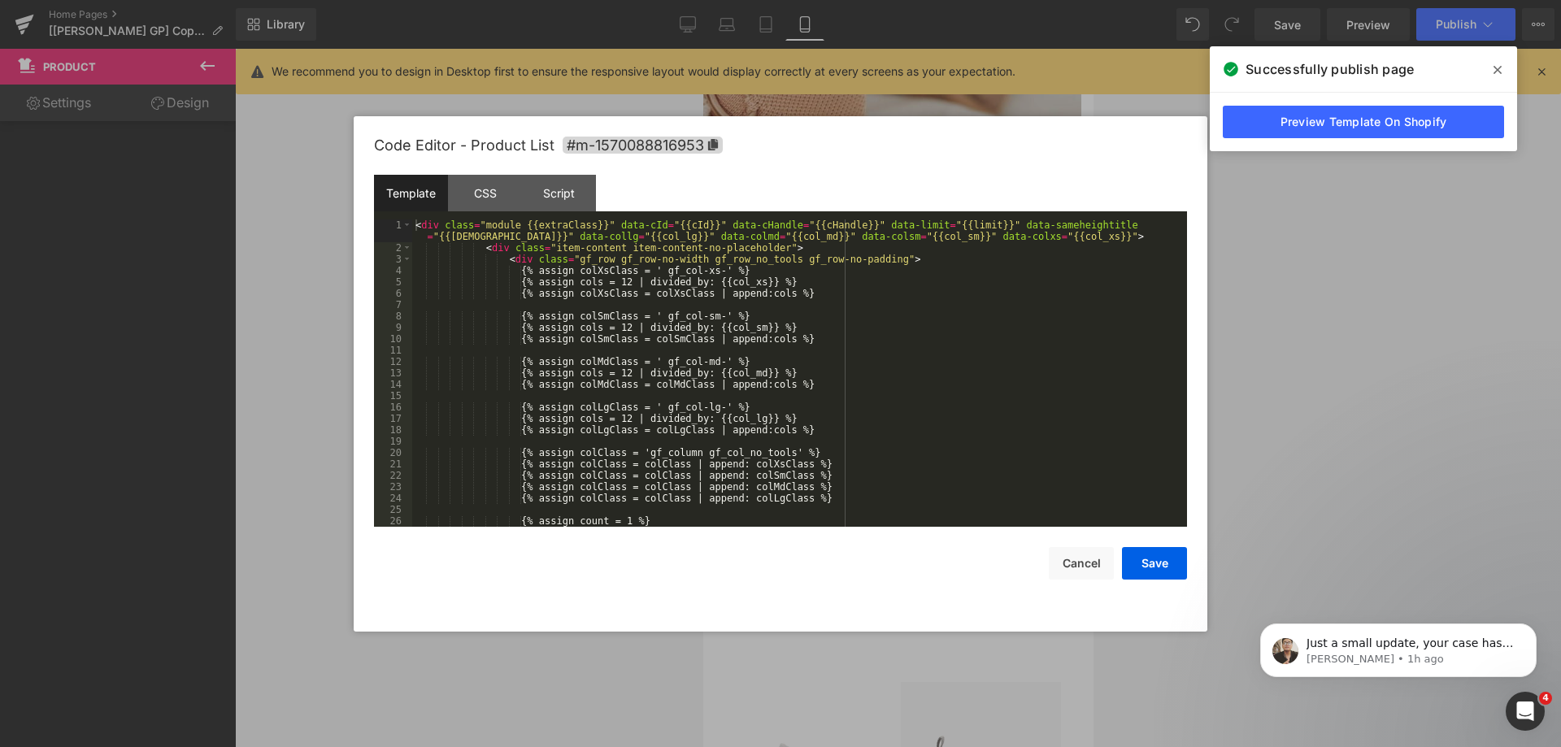
click at [886, 0] on div "Carousel You are previewing how the will restyle your page. You can not edit El…" at bounding box center [780, 0] width 1561 height 0
click at [546, 195] on div "Script" at bounding box center [559, 193] width 74 height 37
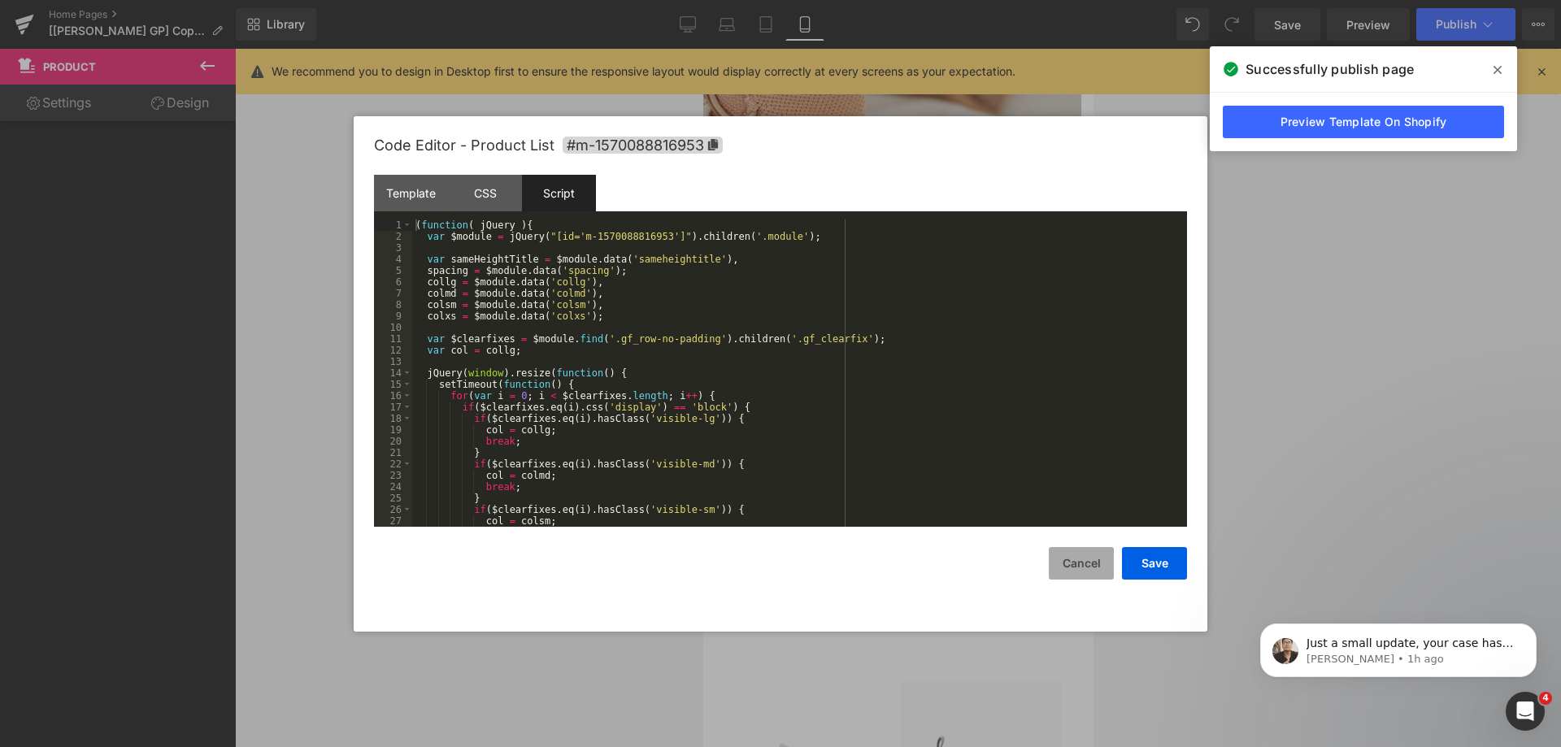
click at [1075, 568] on button "Cancel" at bounding box center [1081, 563] width 65 height 33
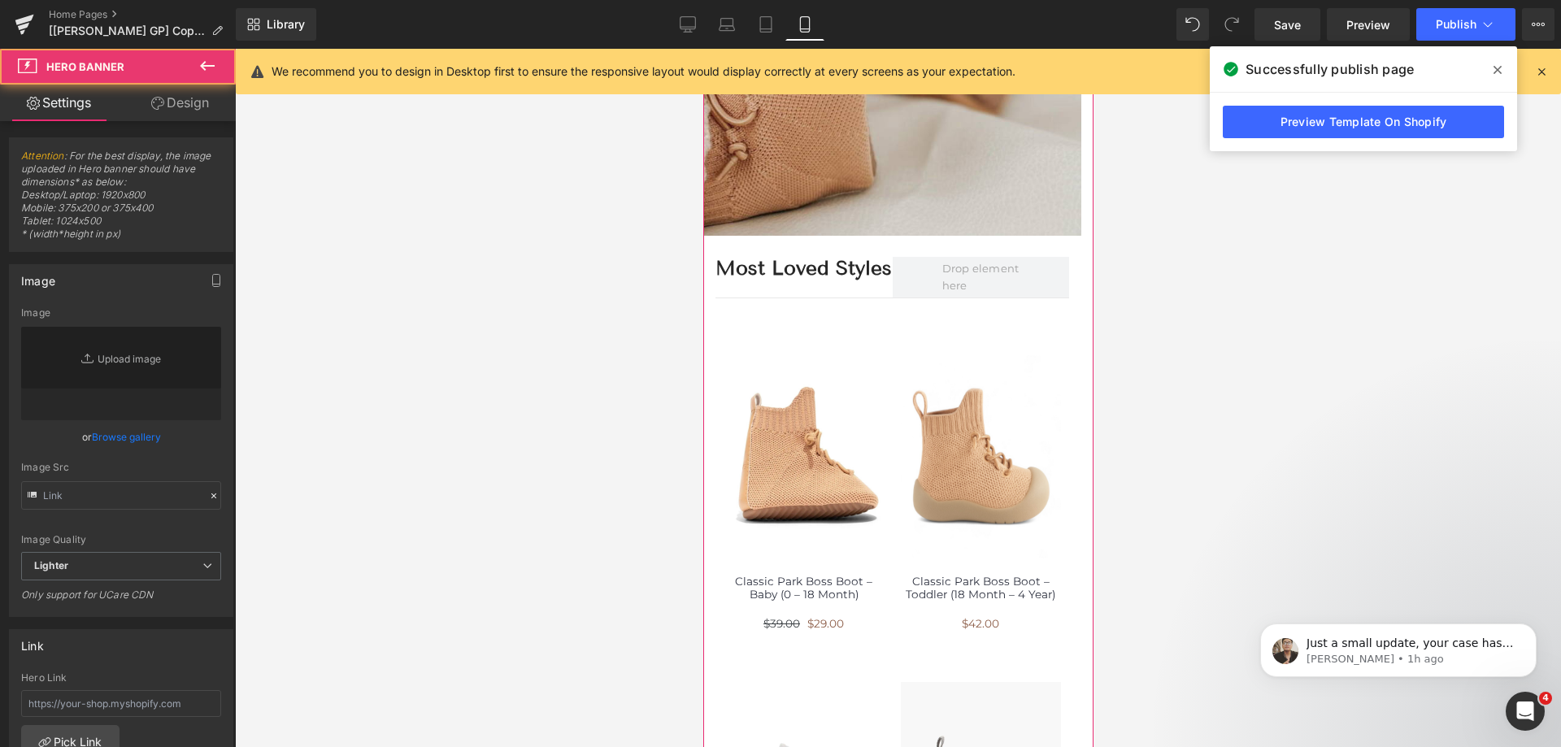
type input "[URL][DOMAIN_NAME]"
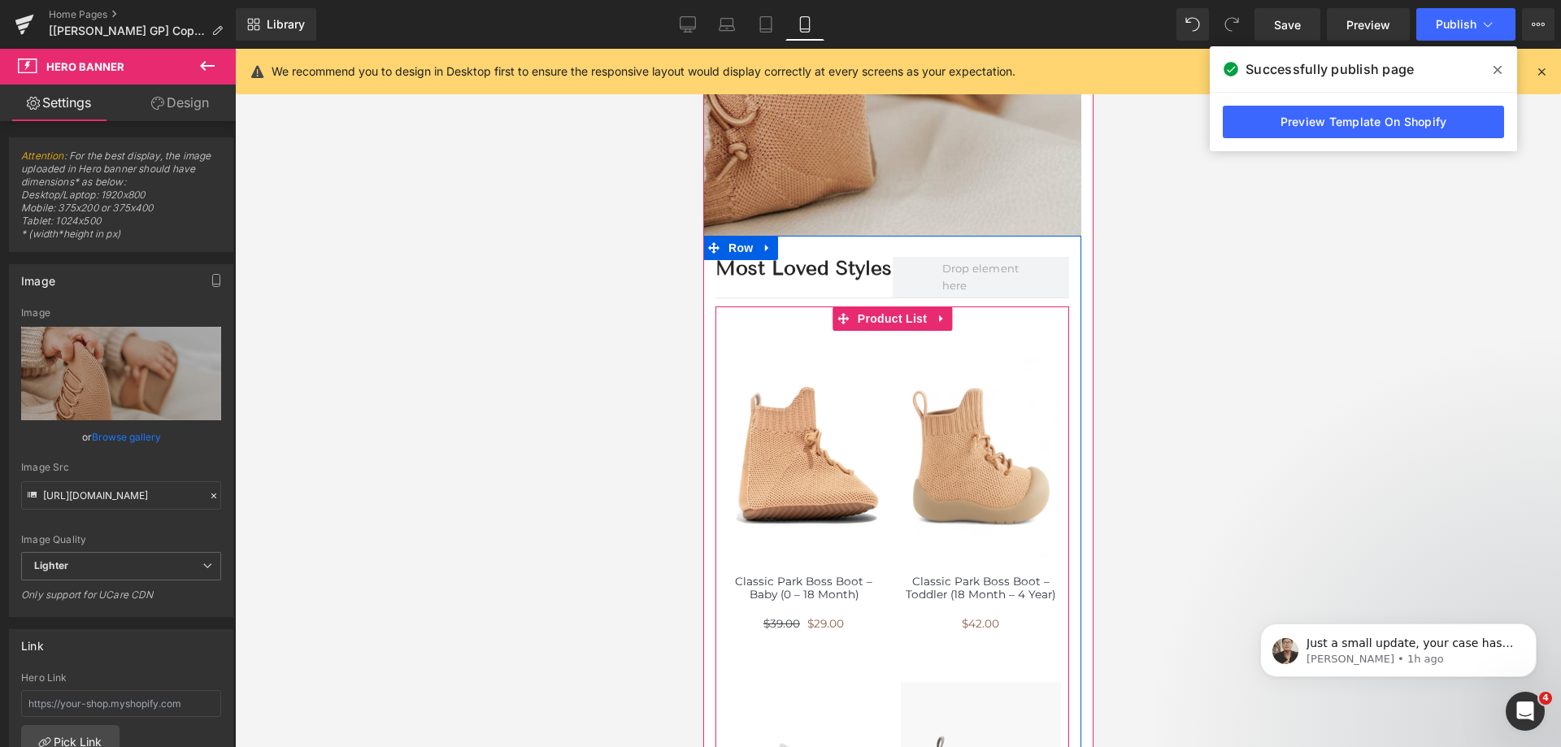
click at [882, 322] on span "Product List" at bounding box center [891, 319] width 77 height 24
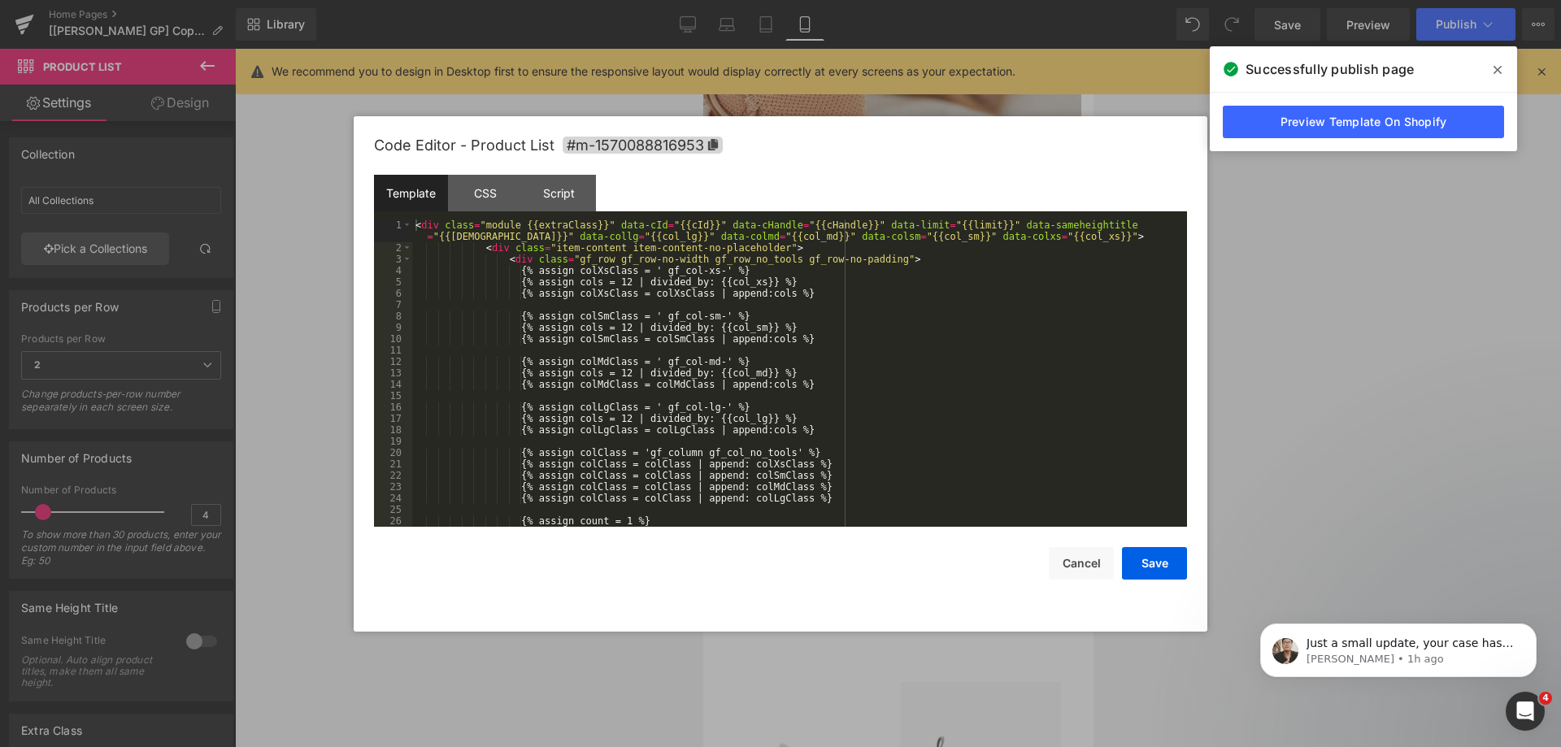
click at [894, 0] on div "Product List You are previewing how the will restyle your page. You can not edi…" at bounding box center [780, 0] width 1561 height 0
drag, startPoint x: 581, startPoint y: 189, endPoint x: 594, endPoint y: 189, distance: 12.2
click at [582, 189] on div "Script" at bounding box center [559, 193] width 74 height 37
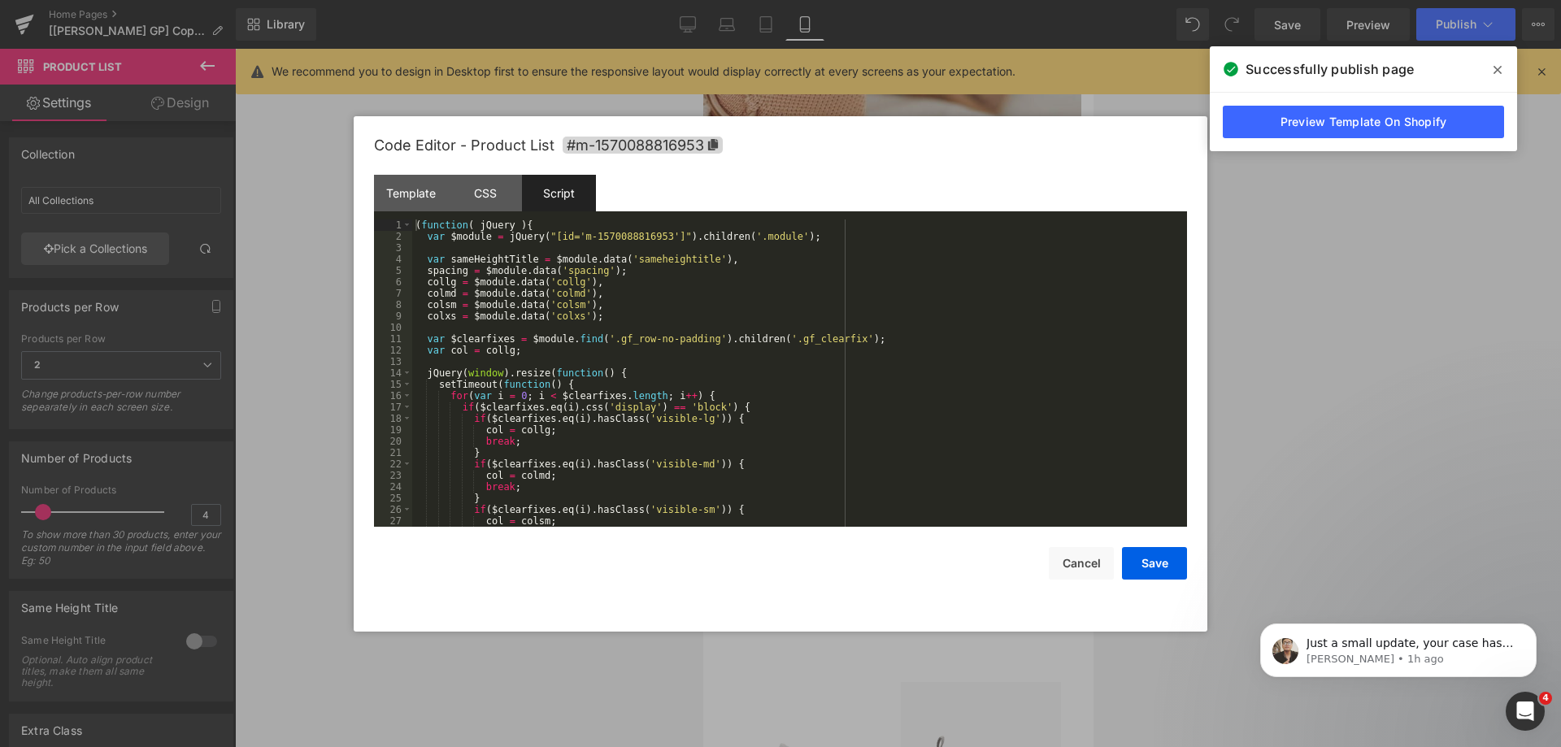
click at [1499, 72] on icon at bounding box center [1498, 69] width 8 height 13
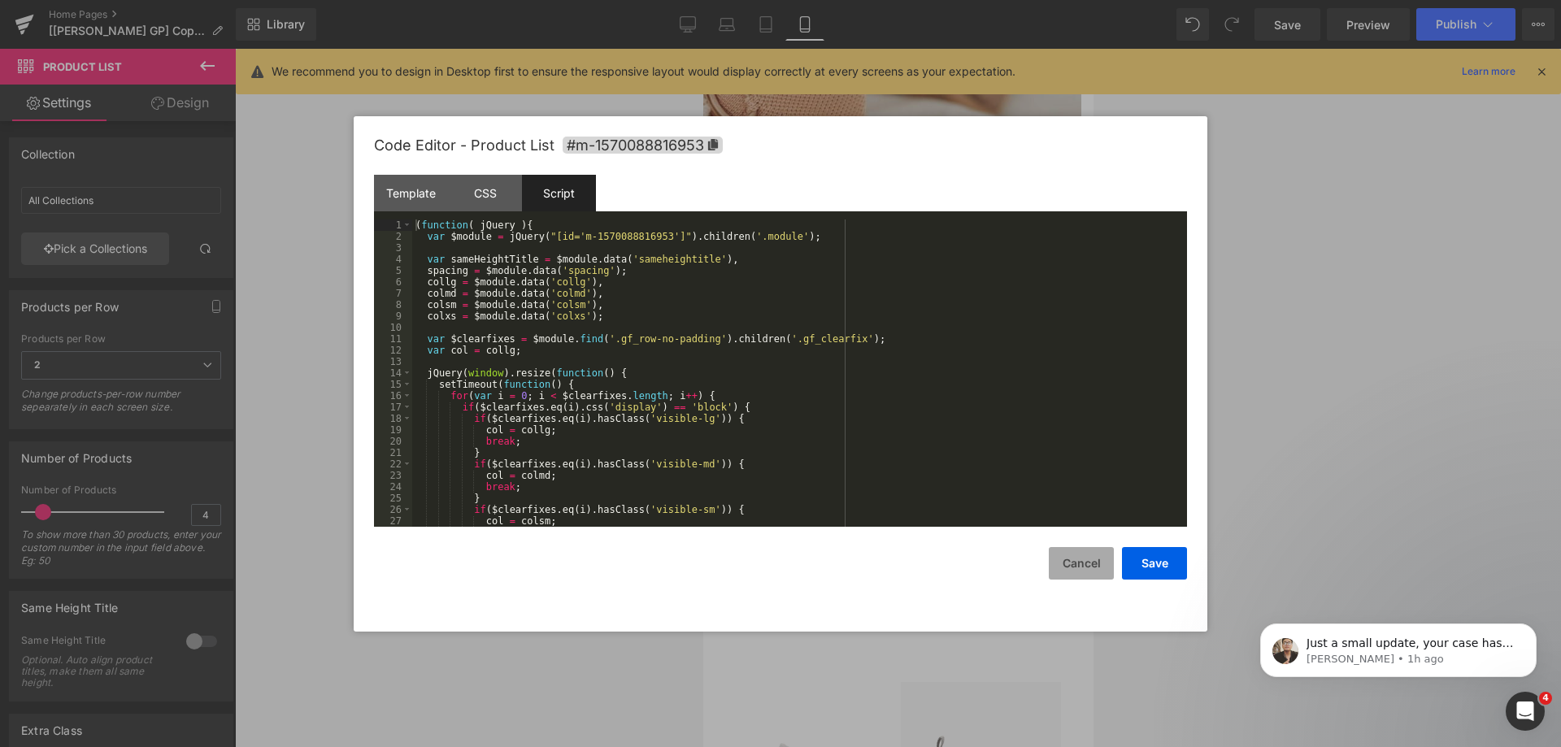
drag, startPoint x: 1086, startPoint y: 568, endPoint x: 190, endPoint y: 375, distance: 915.9
click at [1086, 568] on button "Cancel" at bounding box center [1081, 563] width 65 height 33
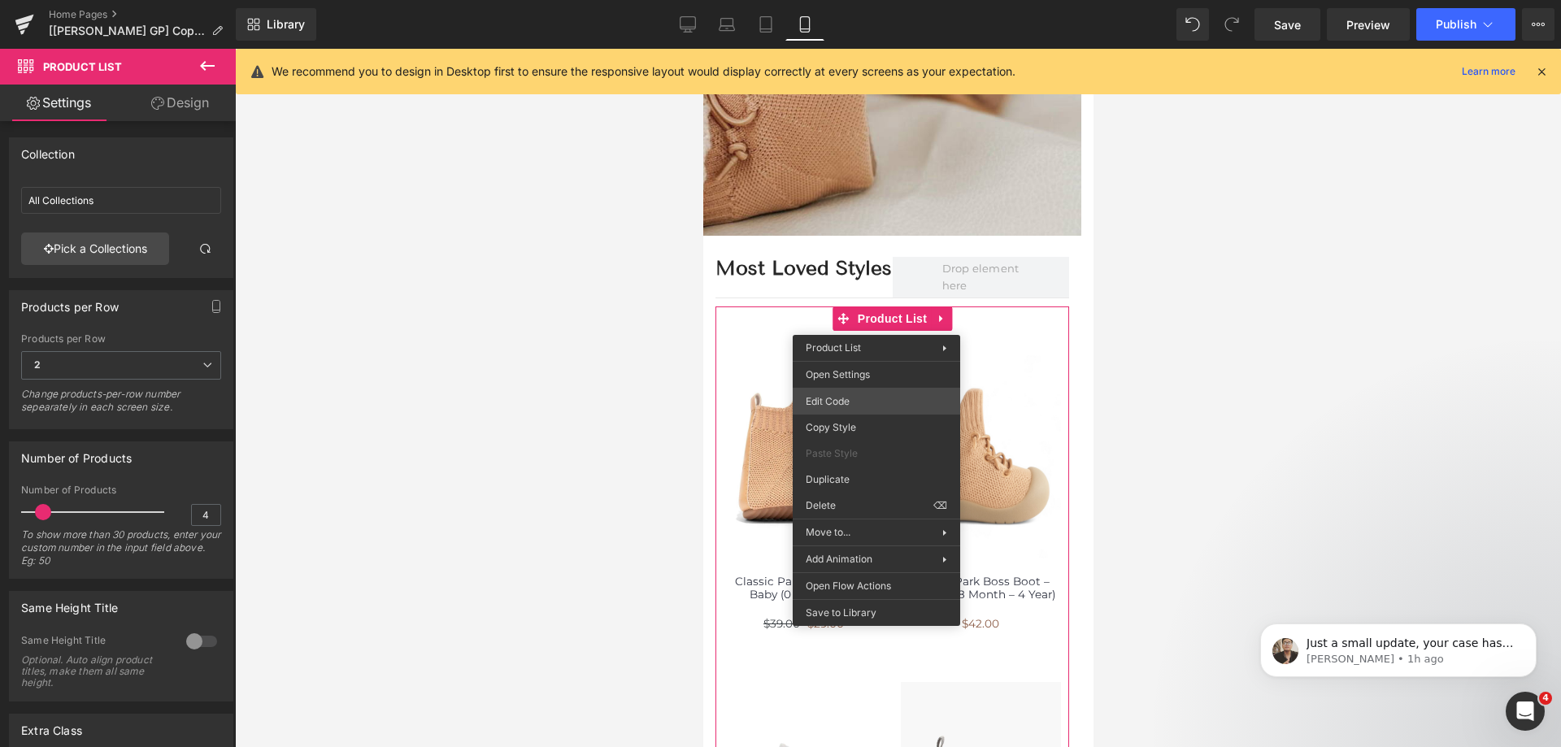
click at [847, 0] on div "Product List You are previewing how the will restyle your page. You can not edi…" at bounding box center [780, 0] width 1561 height 0
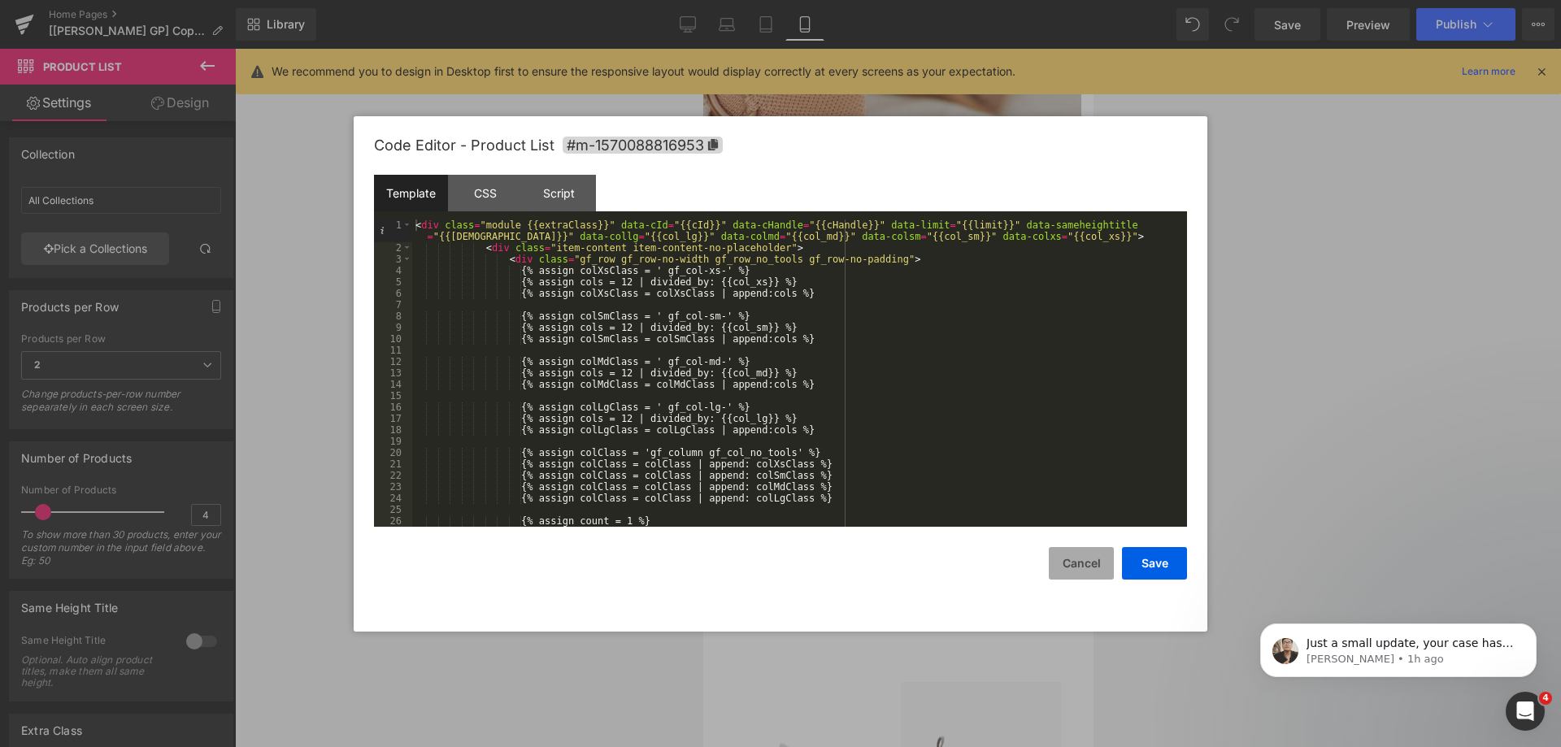
drag, startPoint x: 1067, startPoint y: 573, endPoint x: 319, endPoint y: 497, distance: 752.1
click at [1067, 573] on button "Cancel" at bounding box center [1081, 563] width 65 height 33
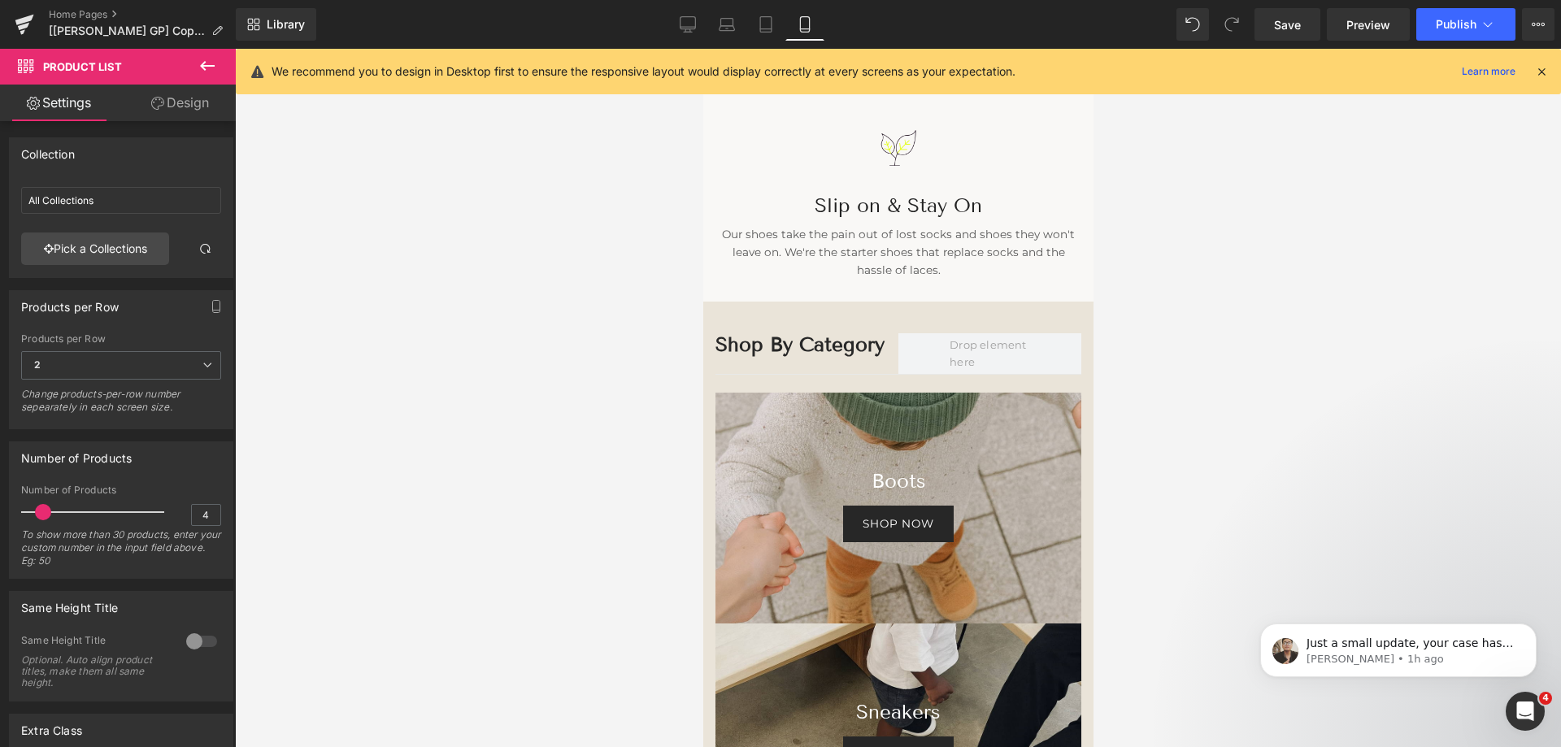
scroll to position [2277, 0]
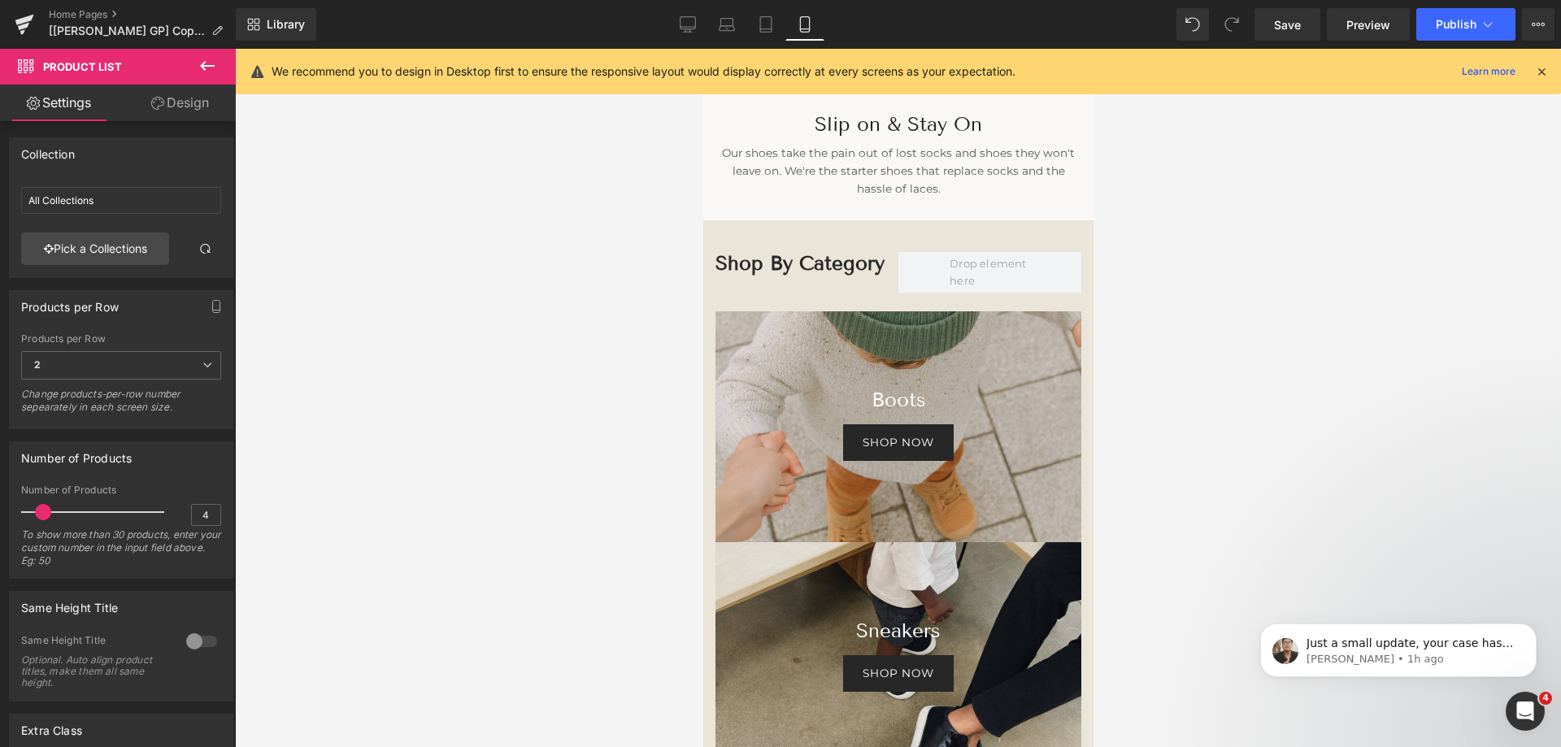
click at [742, 352] on div at bounding box center [898, 426] width 366 height 231
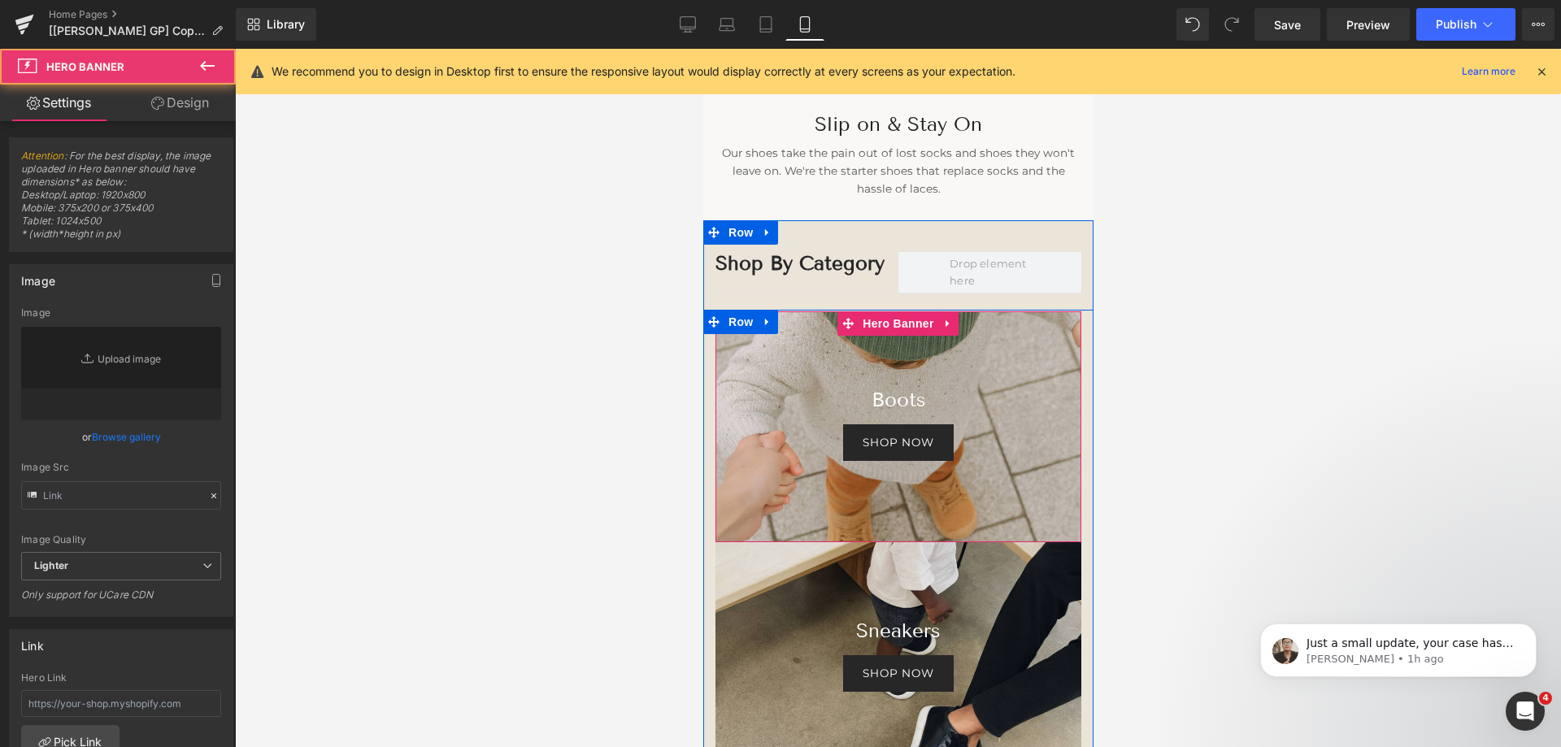
type input "[URL][DOMAIN_NAME][DATE]"
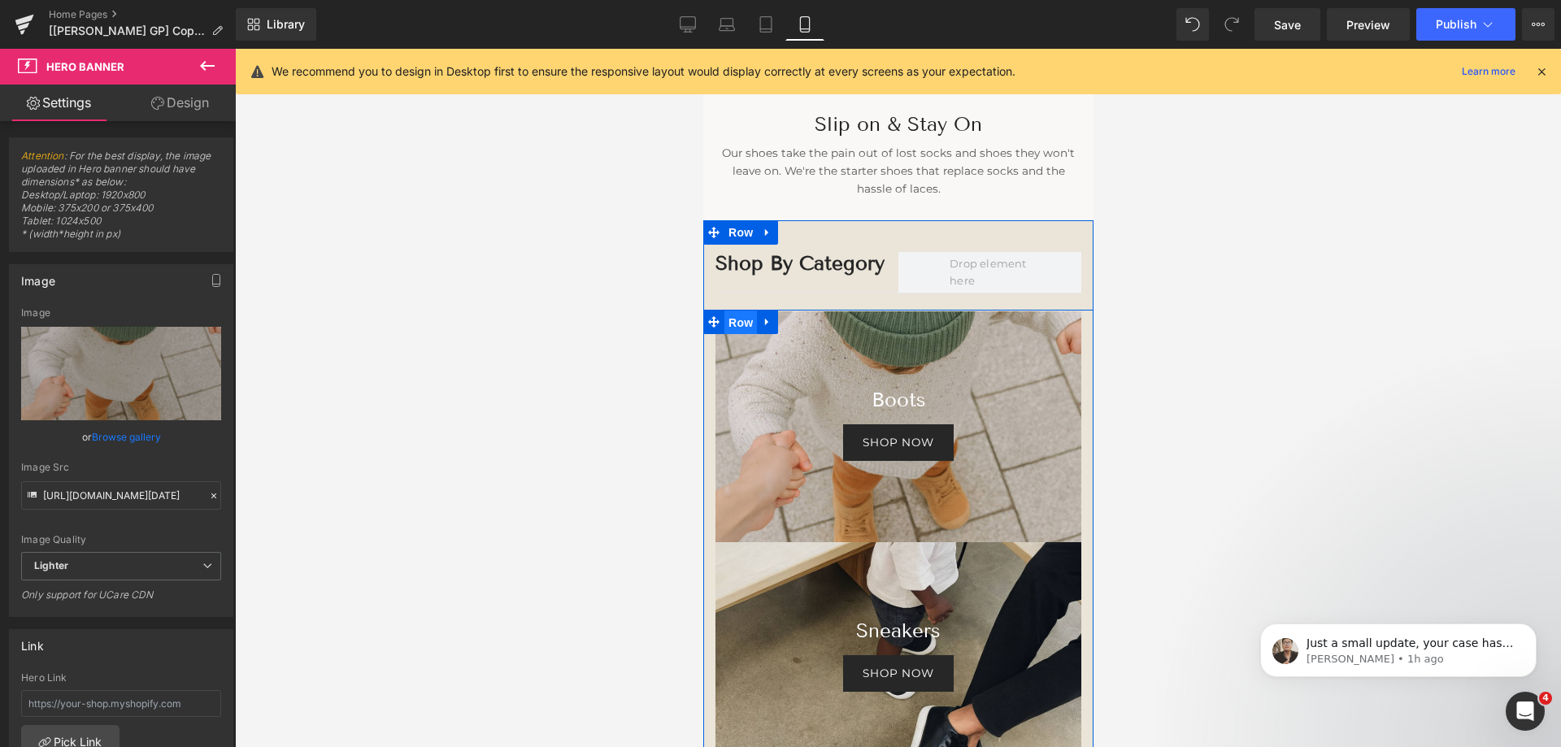
click at [729, 324] on span "Row" at bounding box center [740, 323] width 33 height 24
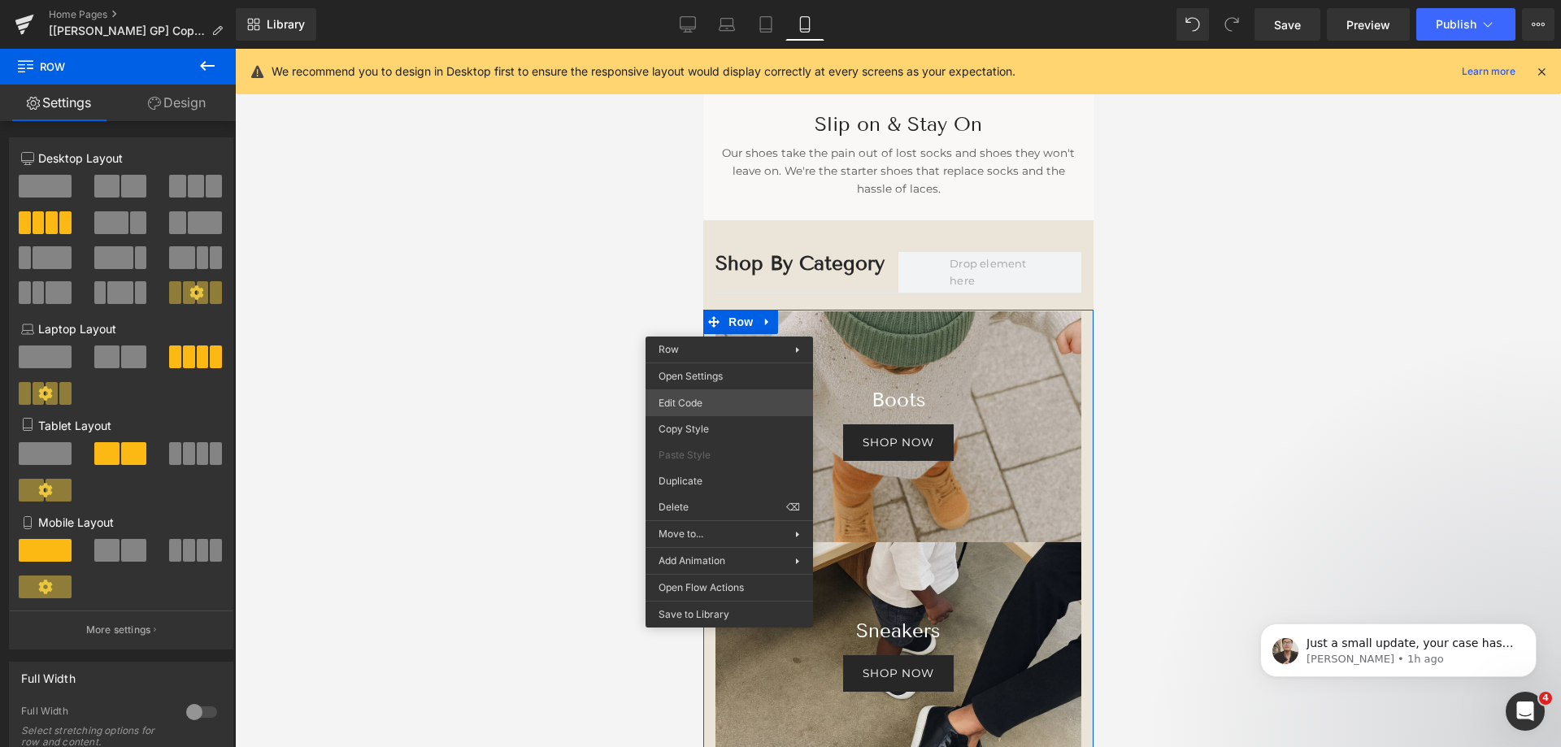
click at [728, 0] on div "Row You are previewing how the will restyle your page. You can not edit Element…" at bounding box center [780, 0] width 1561 height 0
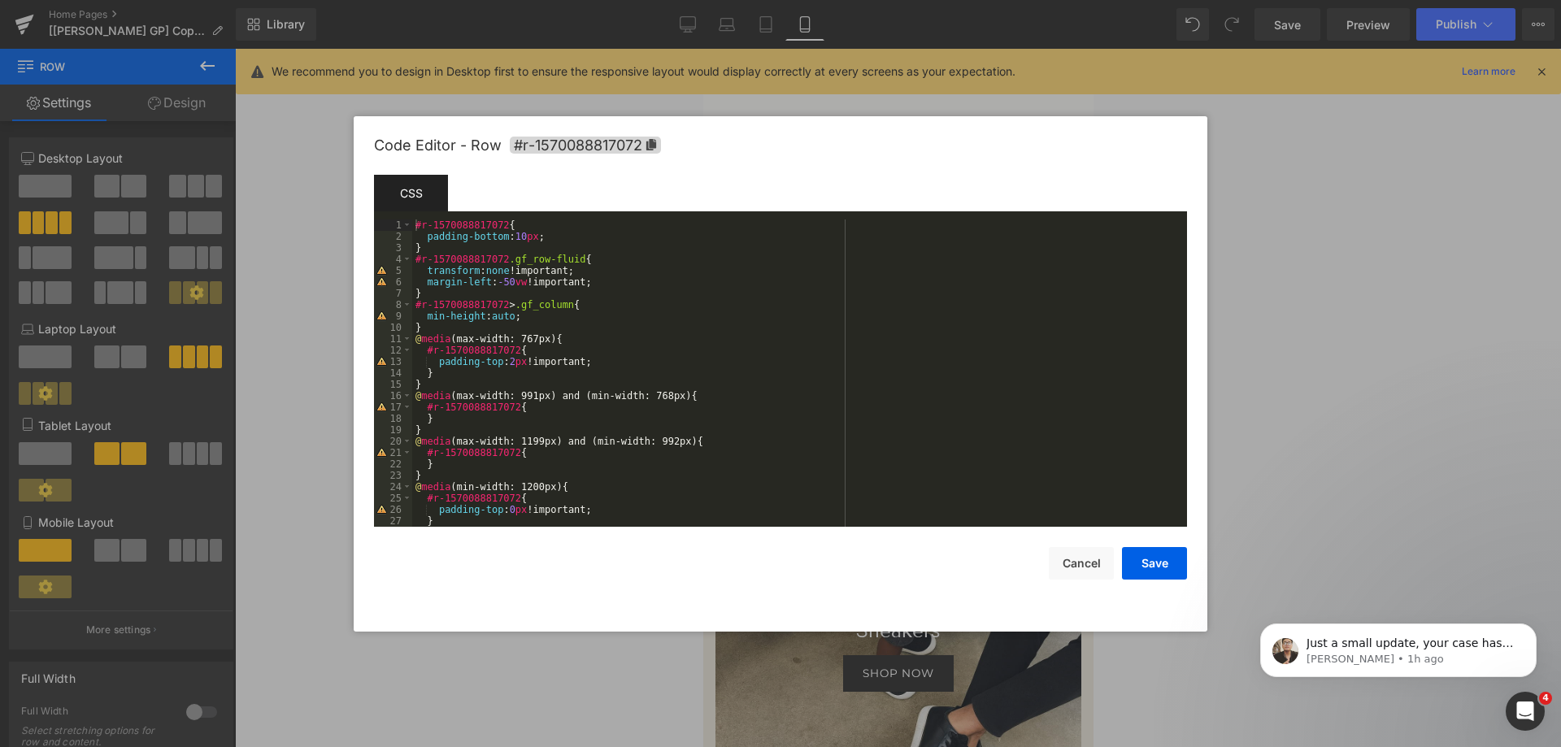
click at [416, 227] on div "#r-1570088817072 { padding-bottom : 10 px ; } #r-1570088817072 .gf_row-fluid { …" at bounding box center [796, 385] width 769 height 330
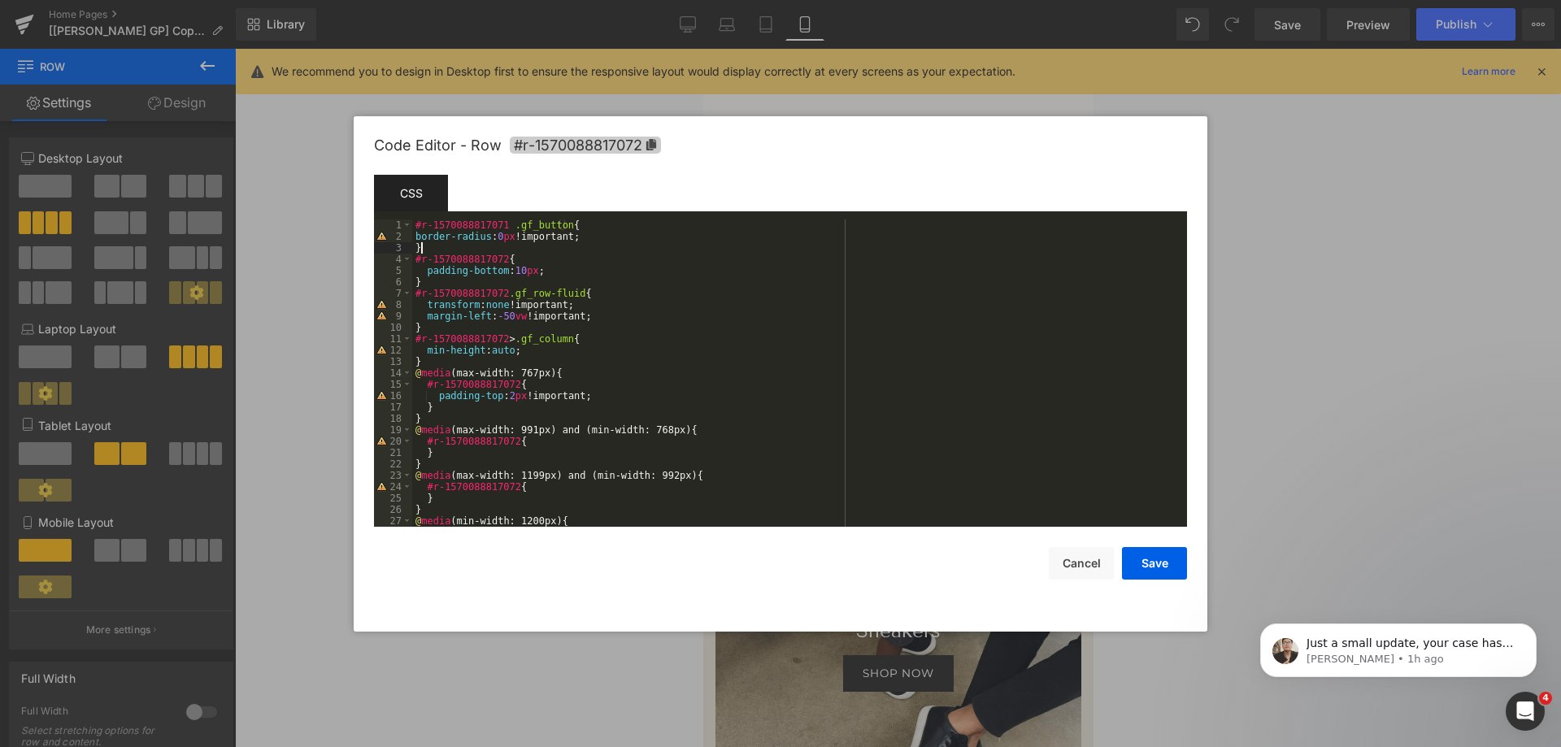
click at [625, 145] on span "#r-1570088817072" at bounding box center [585, 145] width 151 height 17
drag, startPoint x: 499, startPoint y: 223, endPoint x: 404, endPoint y: 224, distance: 95.2
click at [404, 224] on pre "1 2 3 4 5 6 7 8 9 10 11 12 13 14 15 16 17 18 19 20 21 22 23 24 25 26 27 28 #r-1…" at bounding box center [780, 373] width 813 height 307
click at [1158, 560] on button "Save" at bounding box center [1154, 563] width 65 height 33
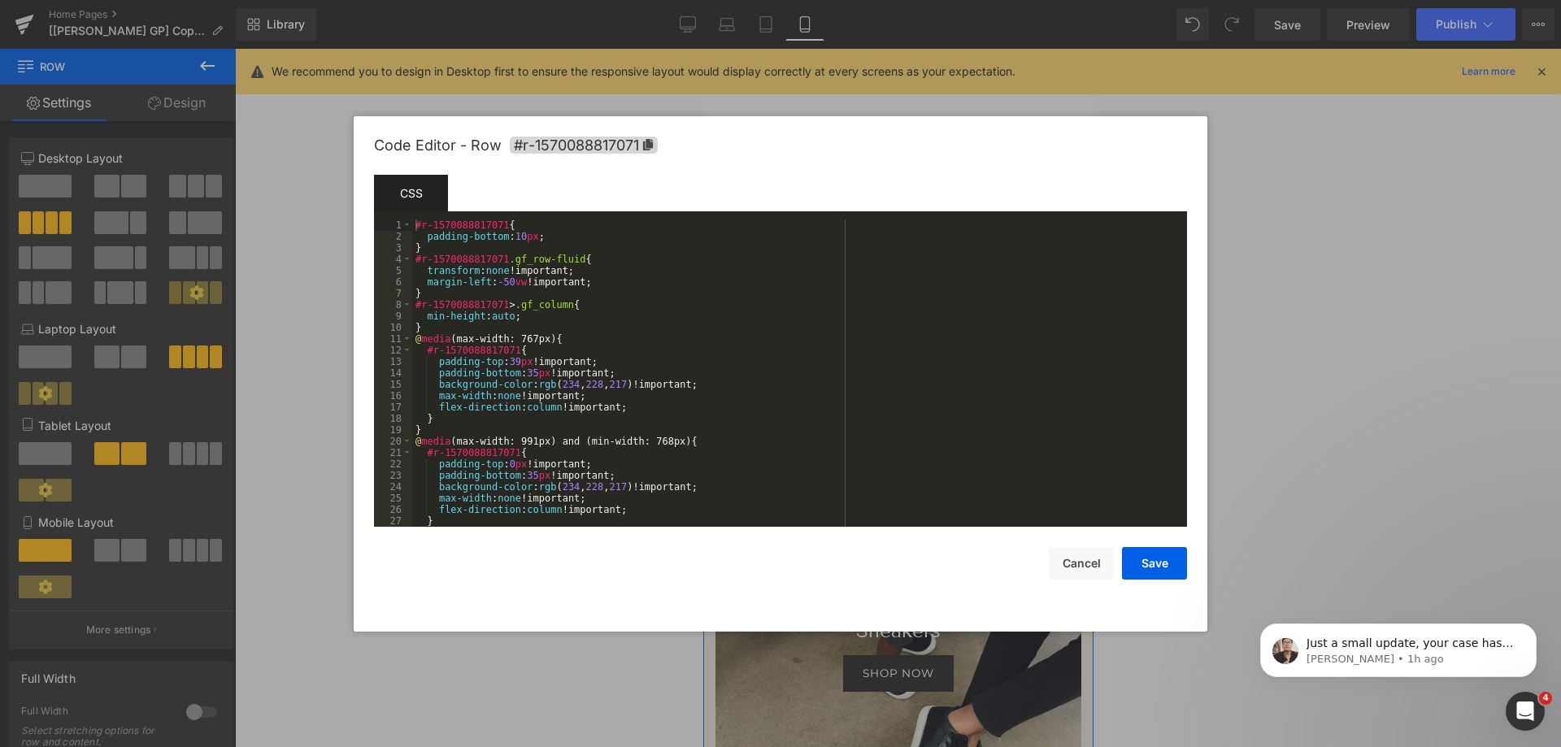
click at [725, 0] on div "Row You are previewing how the will restyle your page. You can not edit Element…" at bounding box center [780, 0] width 1561 height 0
click at [1072, 558] on button "Cancel" at bounding box center [1081, 563] width 65 height 33
click at [734, 0] on div "Row You are previewing how the will restyle your page. You can not edit Element…" at bounding box center [780, 0] width 1561 height 0
click at [416, 226] on div "#r-1570088817071 { padding-bottom : 10 px ; } #r-1570088817071 .gf_row-fluid { …" at bounding box center [796, 385] width 769 height 330
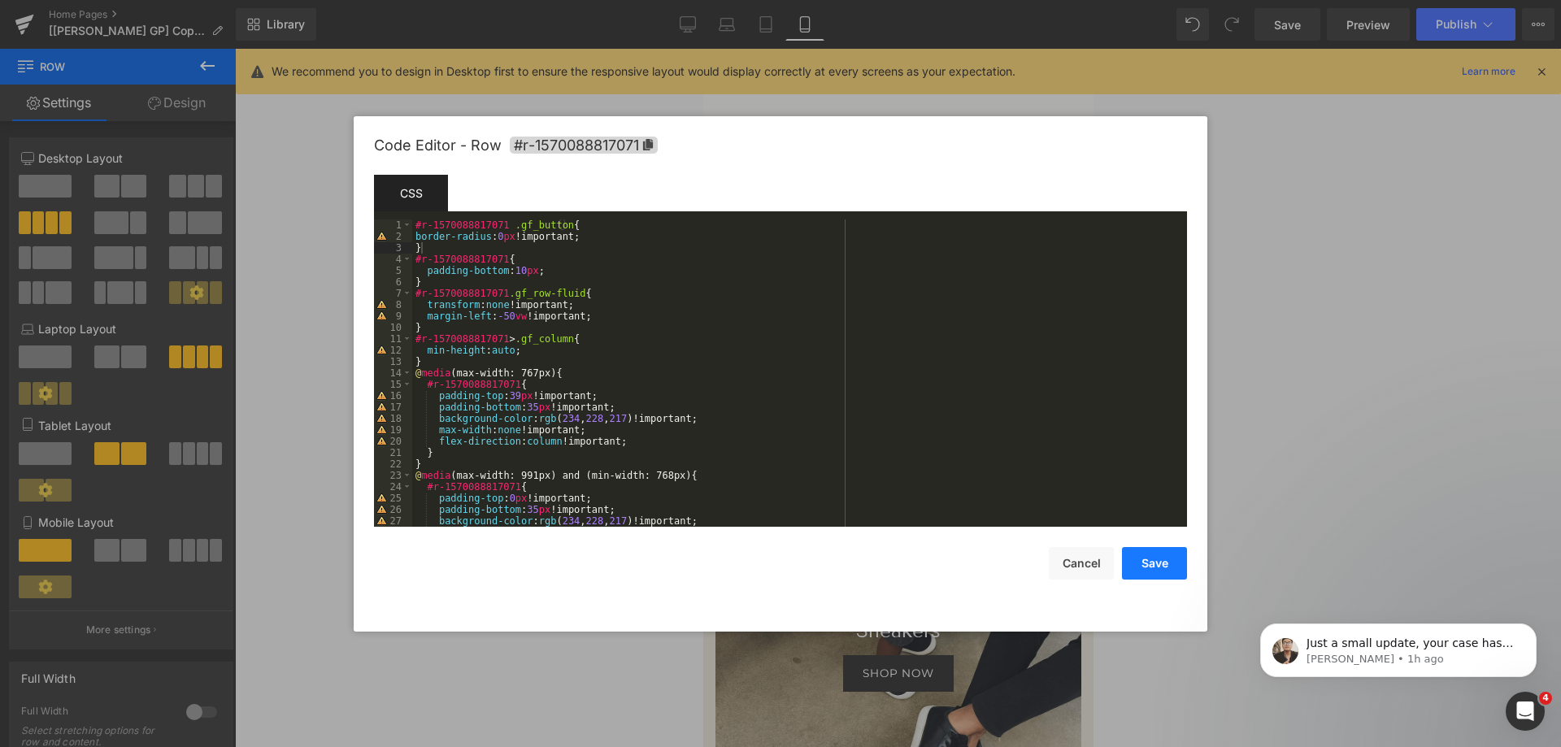
click at [1156, 565] on button "Save" at bounding box center [1154, 563] width 65 height 33
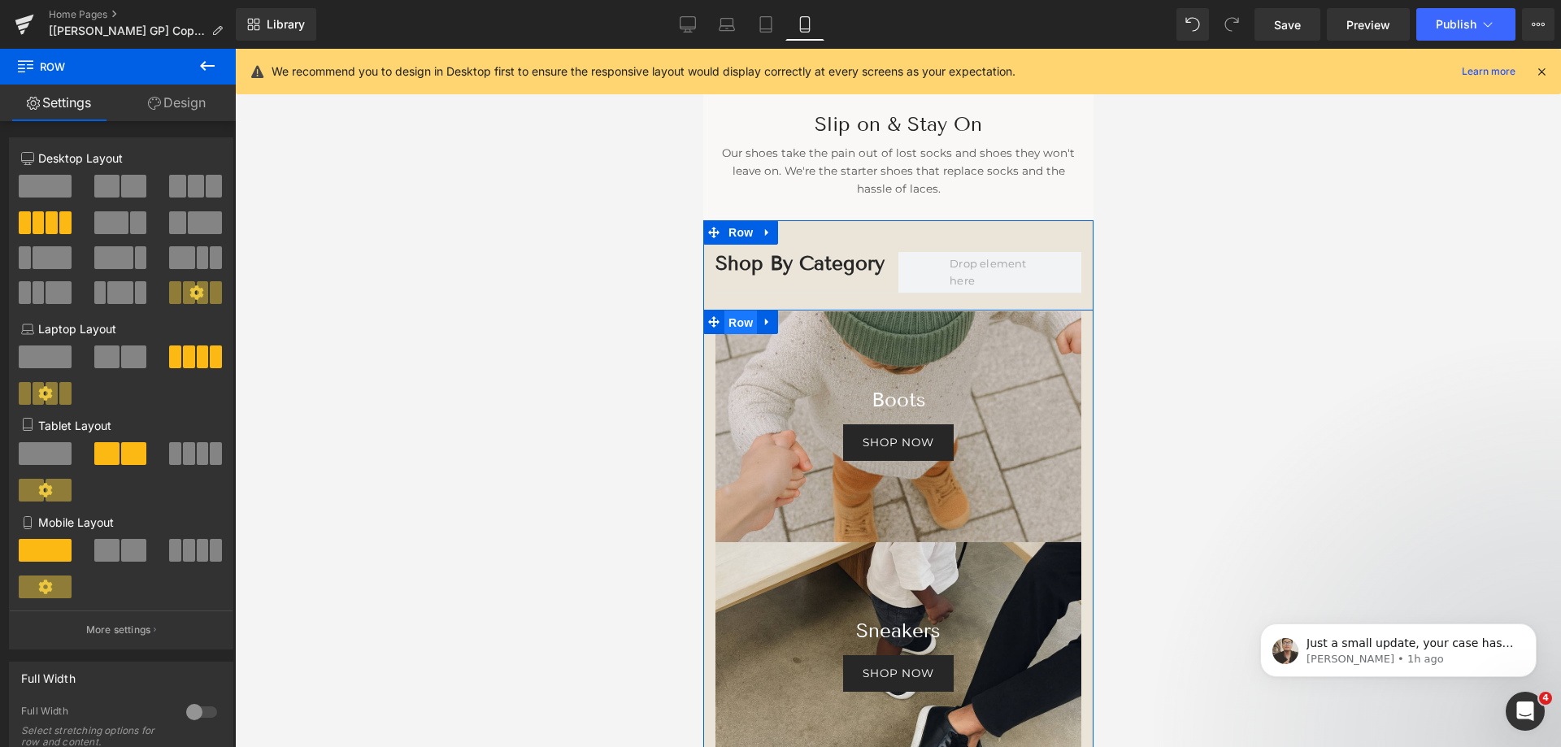
click at [734, 325] on span "Row" at bounding box center [740, 323] width 33 height 24
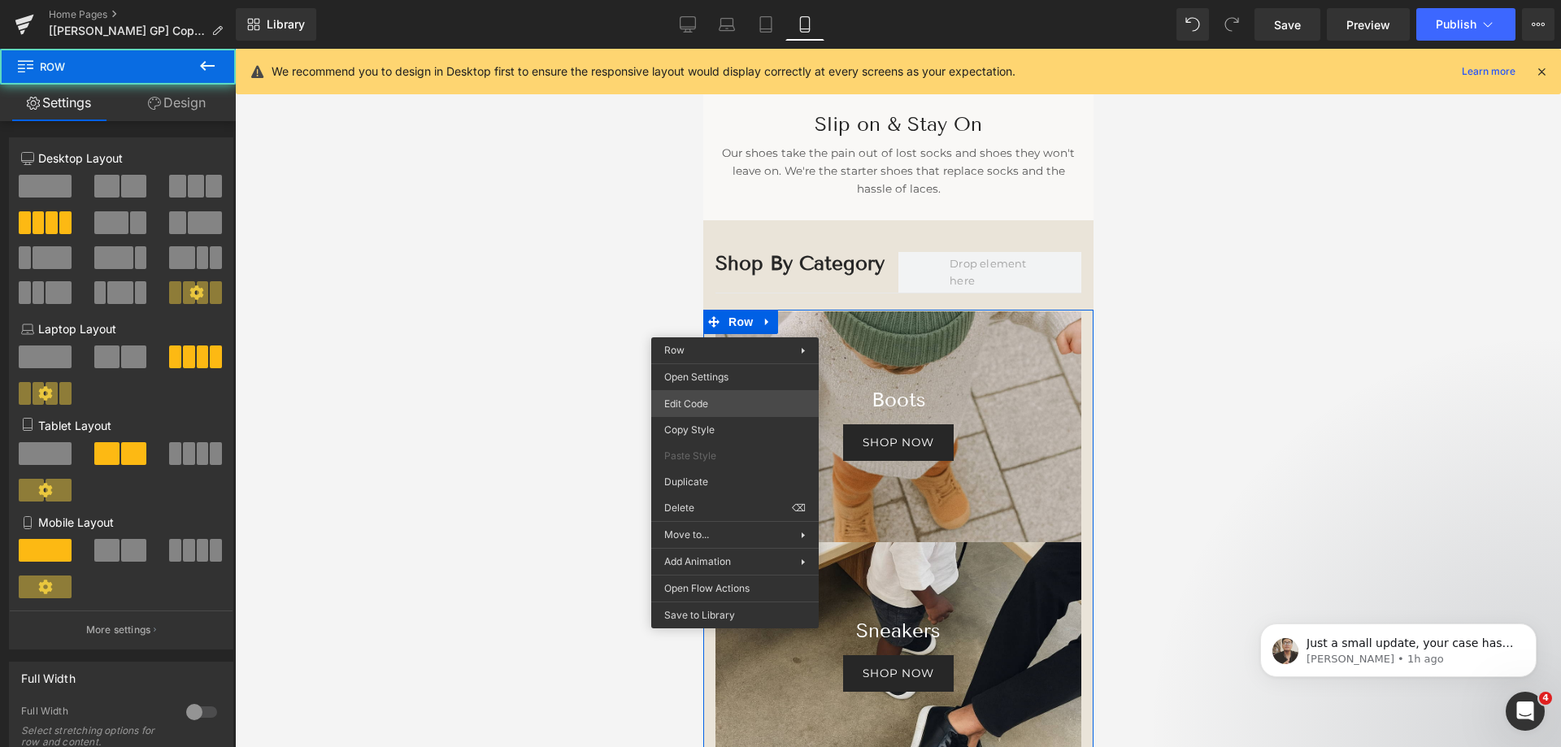
click at [740, 0] on div "Row You are previewing how the will restyle your page. You can not edit Element…" at bounding box center [780, 0] width 1561 height 0
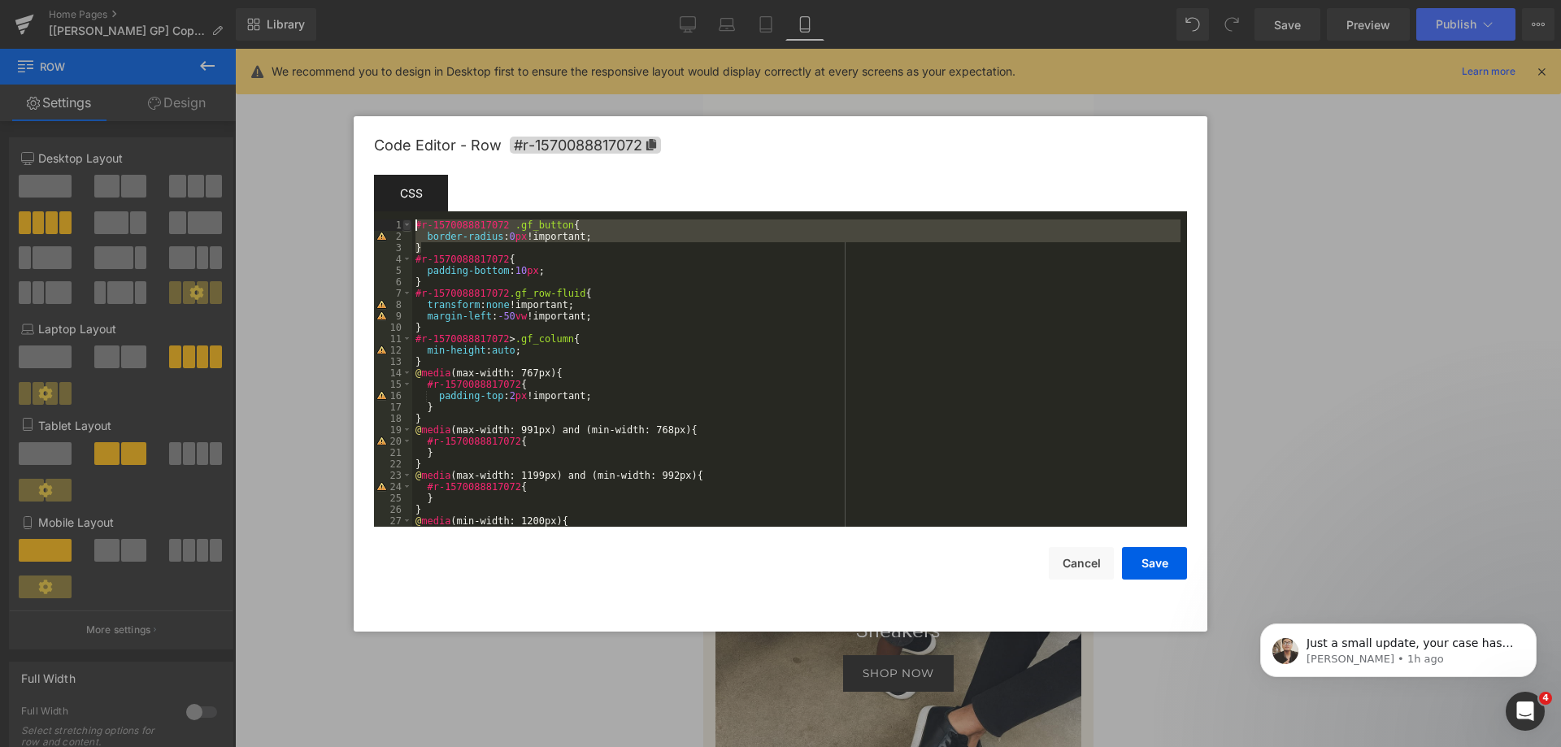
drag, startPoint x: 436, startPoint y: 249, endPoint x: 409, endPoint y: 223, distance: 37.4
click at [409, 223] on pre "1 2 3 4 5 6 7 8 9 10 11 12 13 14 15 16 17 18 19 20 21 22 23 24 25 26 27 28 #r-1…" at bounding box center [780, 373] width 813 height 307
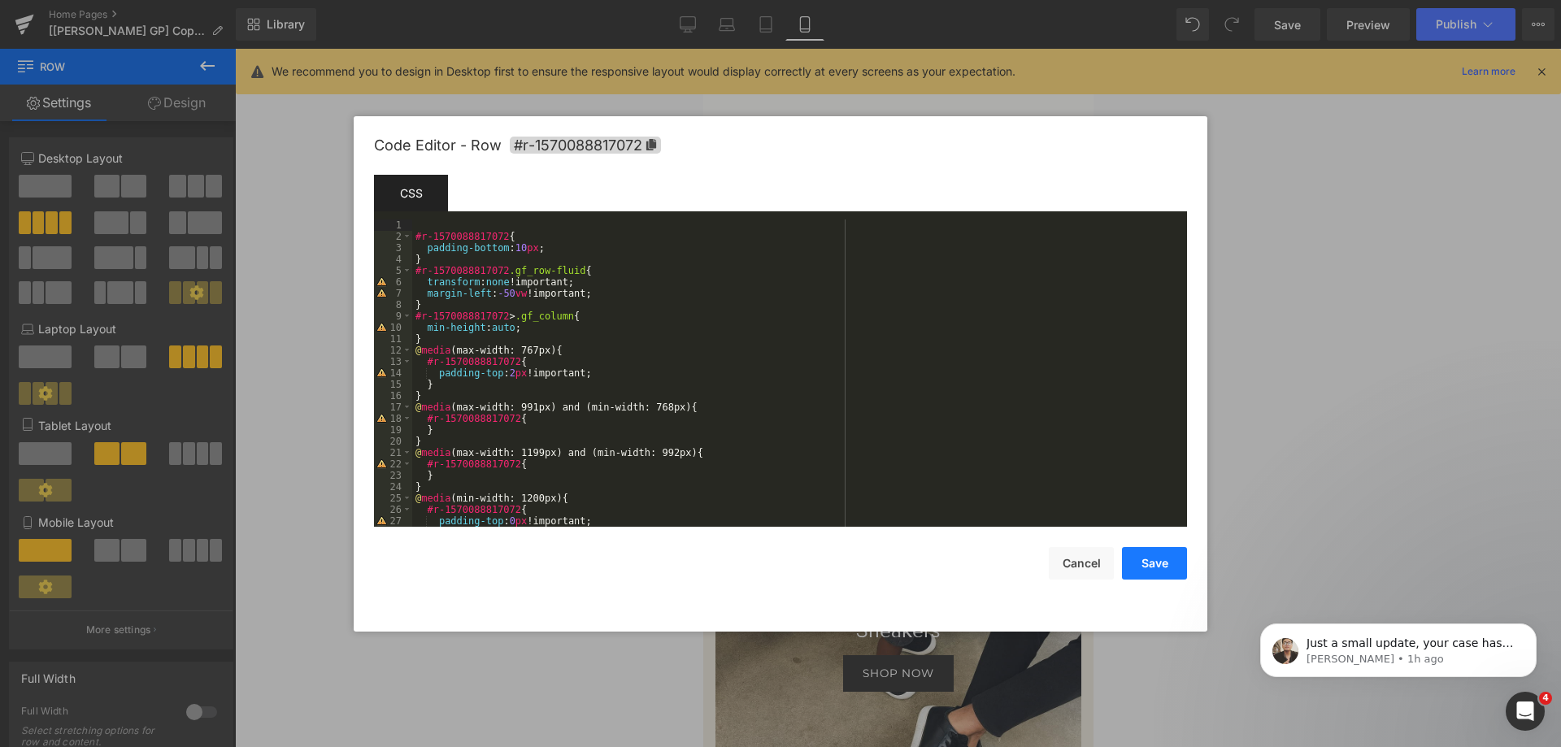
click at [1161, 555] on button "Save" at bounding box center [1154, 563] width 65 height 33
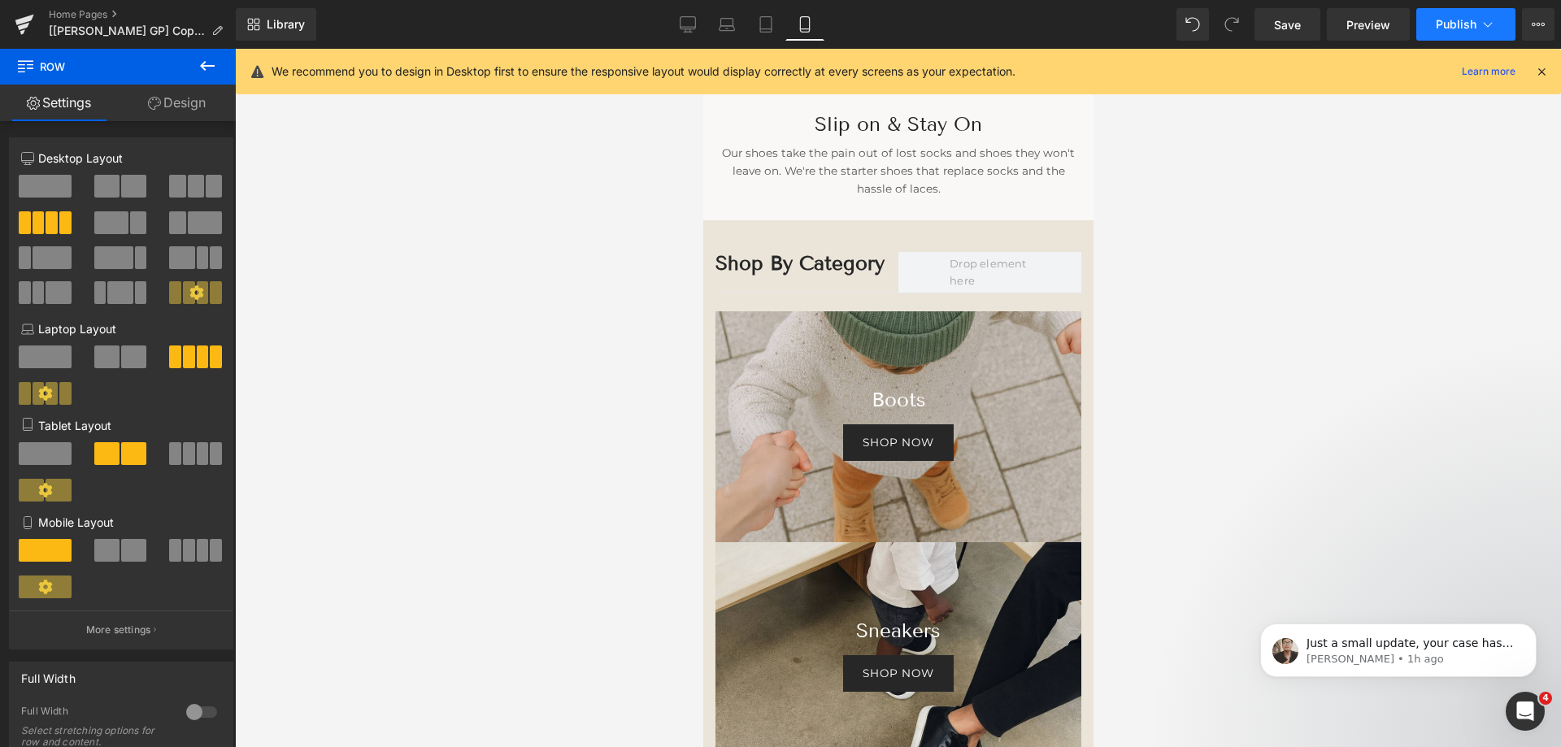
click at [1456, 21] on span "Publish" at bounding box center [1456, 24] width 41 height 13
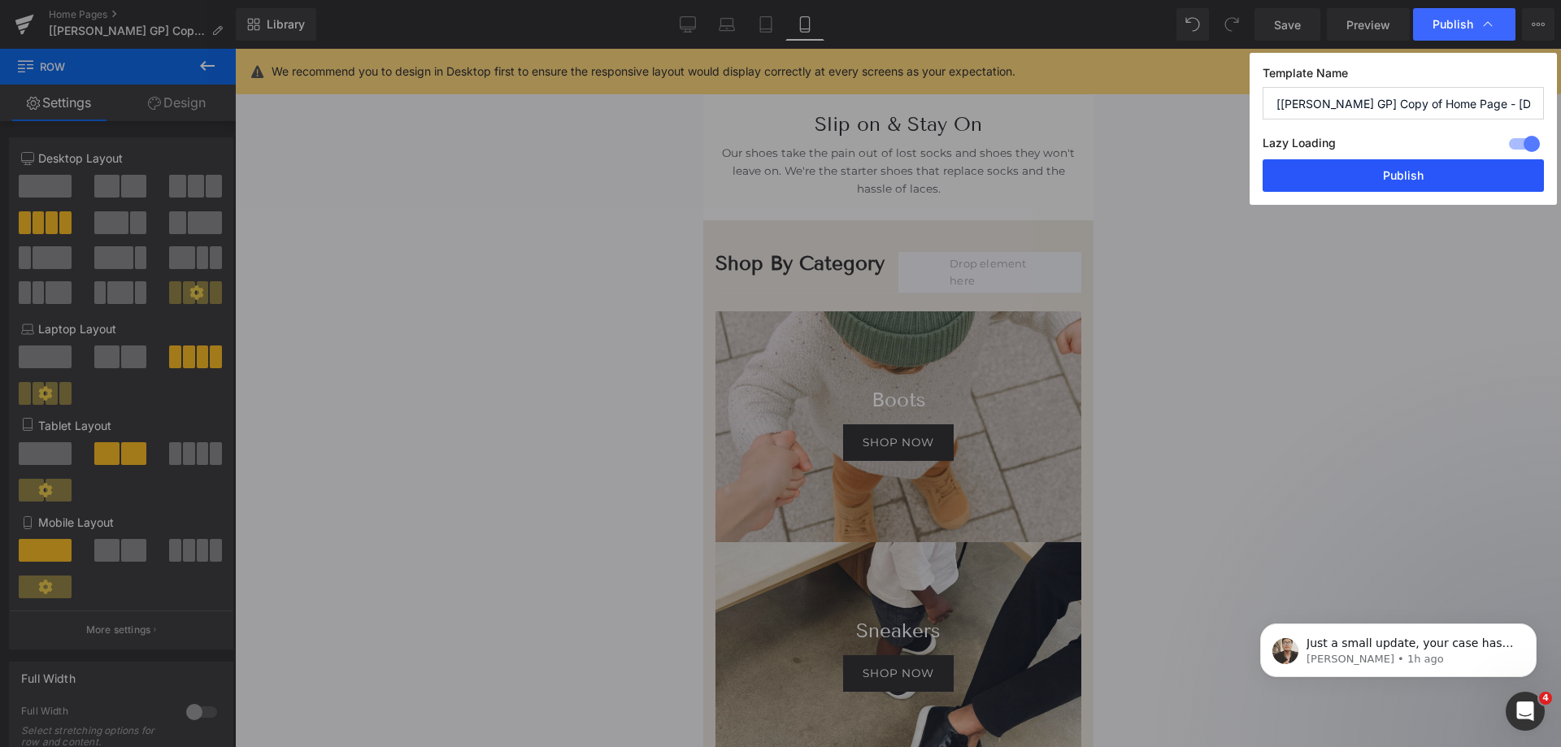
click at [1369, 178] on button "Publish" at bounding box center [1403, 175] width 281 height 33
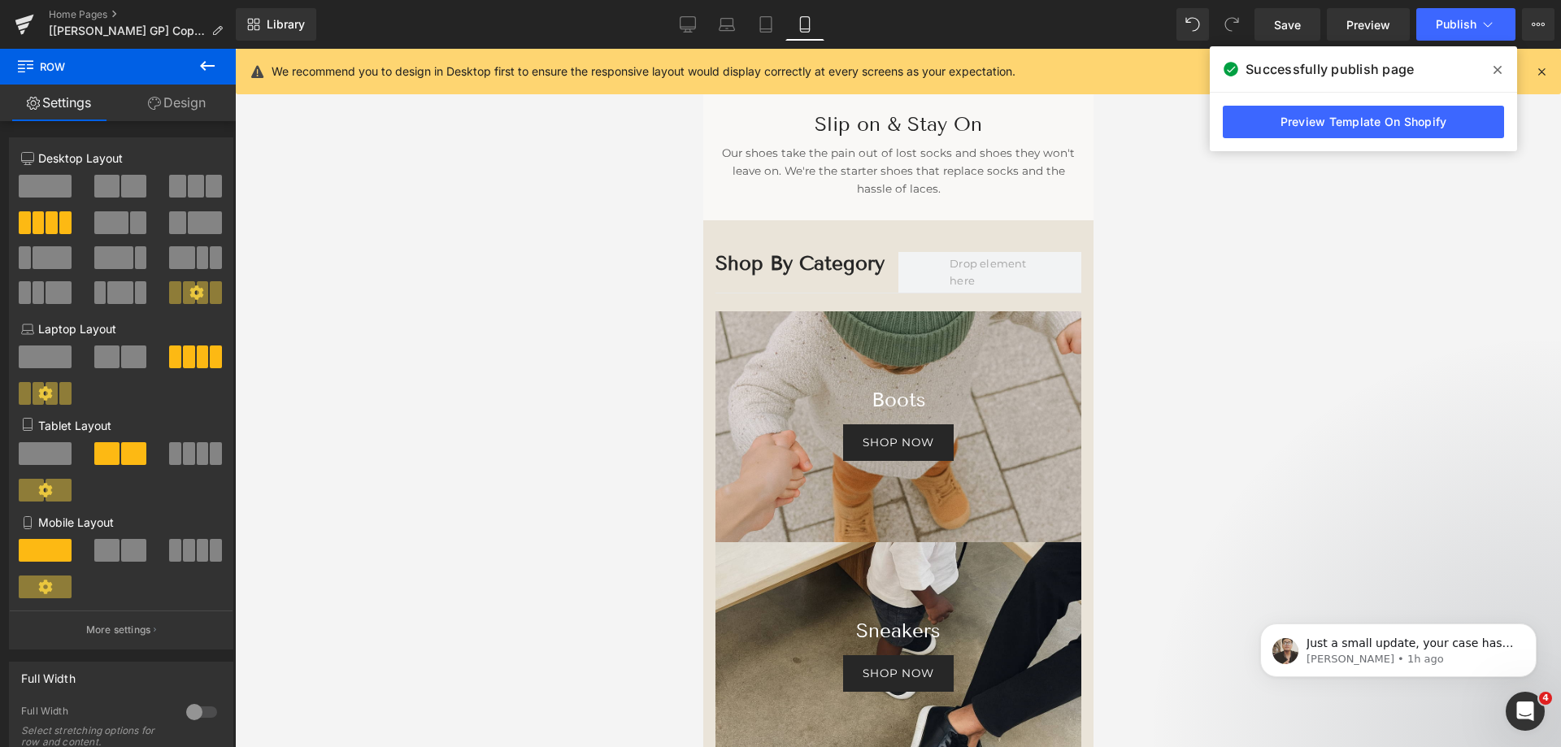
click at [1347, 216] on div at bounding box center [898, 398] width 1326 height 699
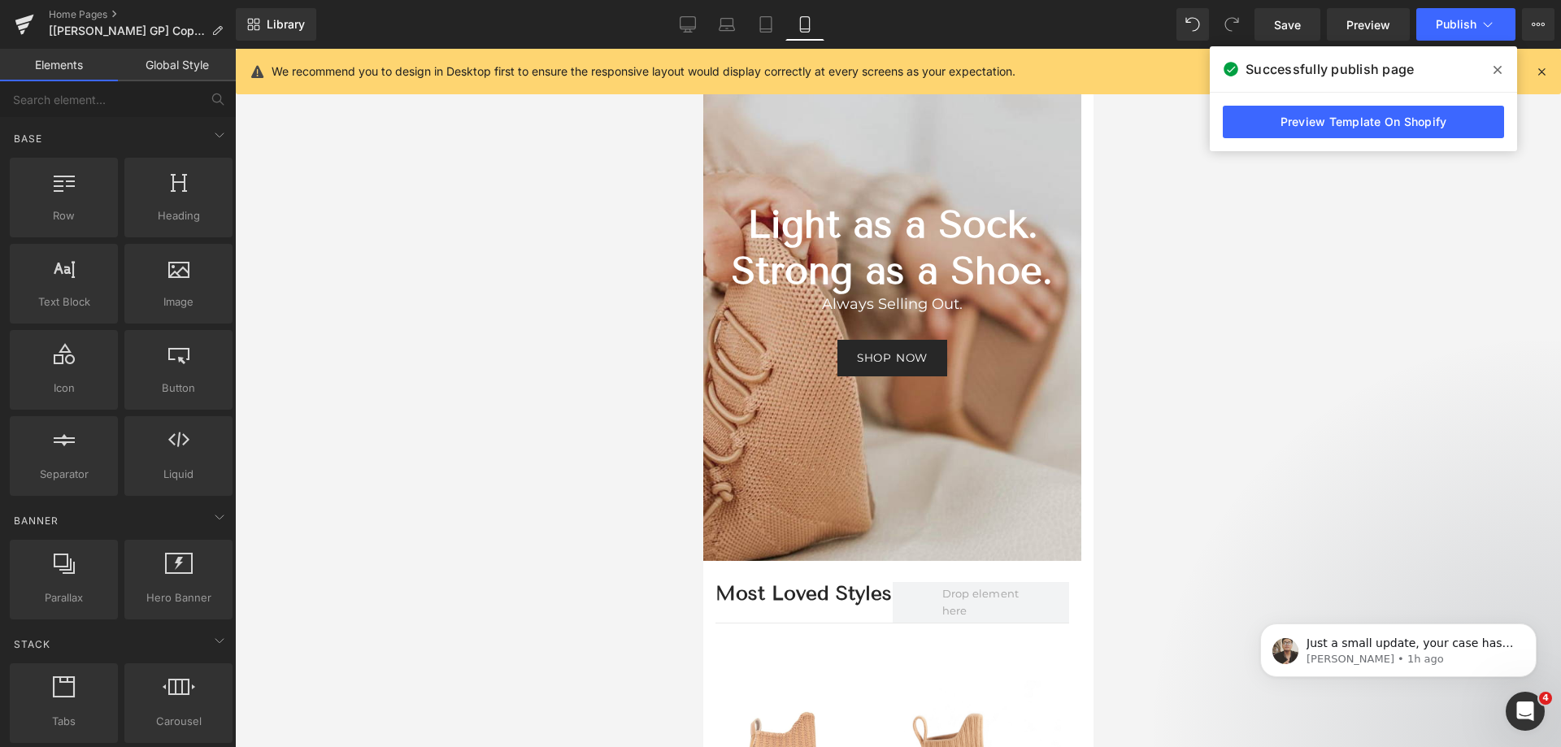
scroll to position [0, 0]
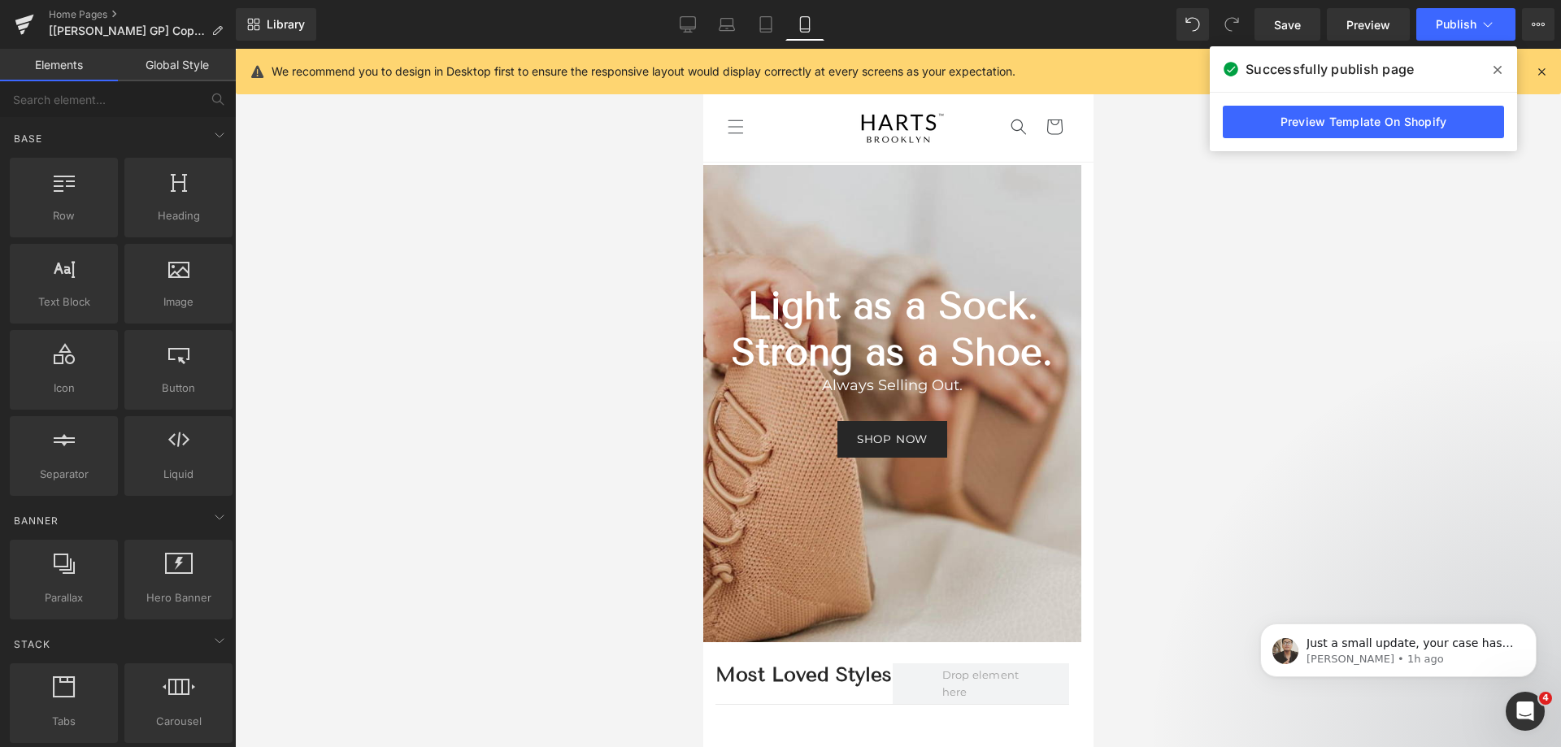
click at [838, 172] on div "Light as a Sock. Strong as a Shoe. Heading Always Selling Out. Text Block Shop …" at bounding box center [892, 403] width 378 height 477
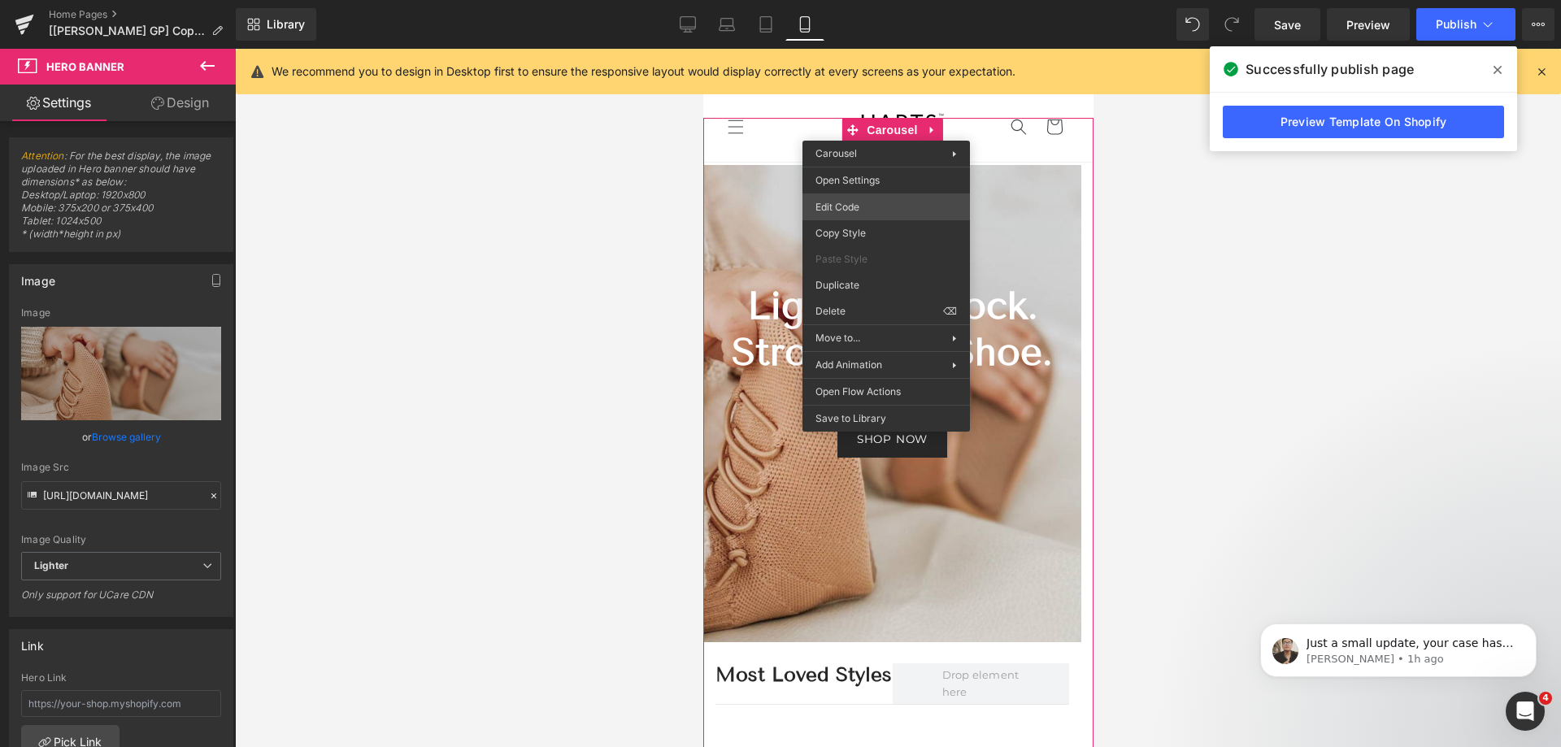
click at [874, 0] on div "Row You are previewing how the will restyle your page. You can not edit Element…" at bounding box center [780, 0] width 1561 height 0
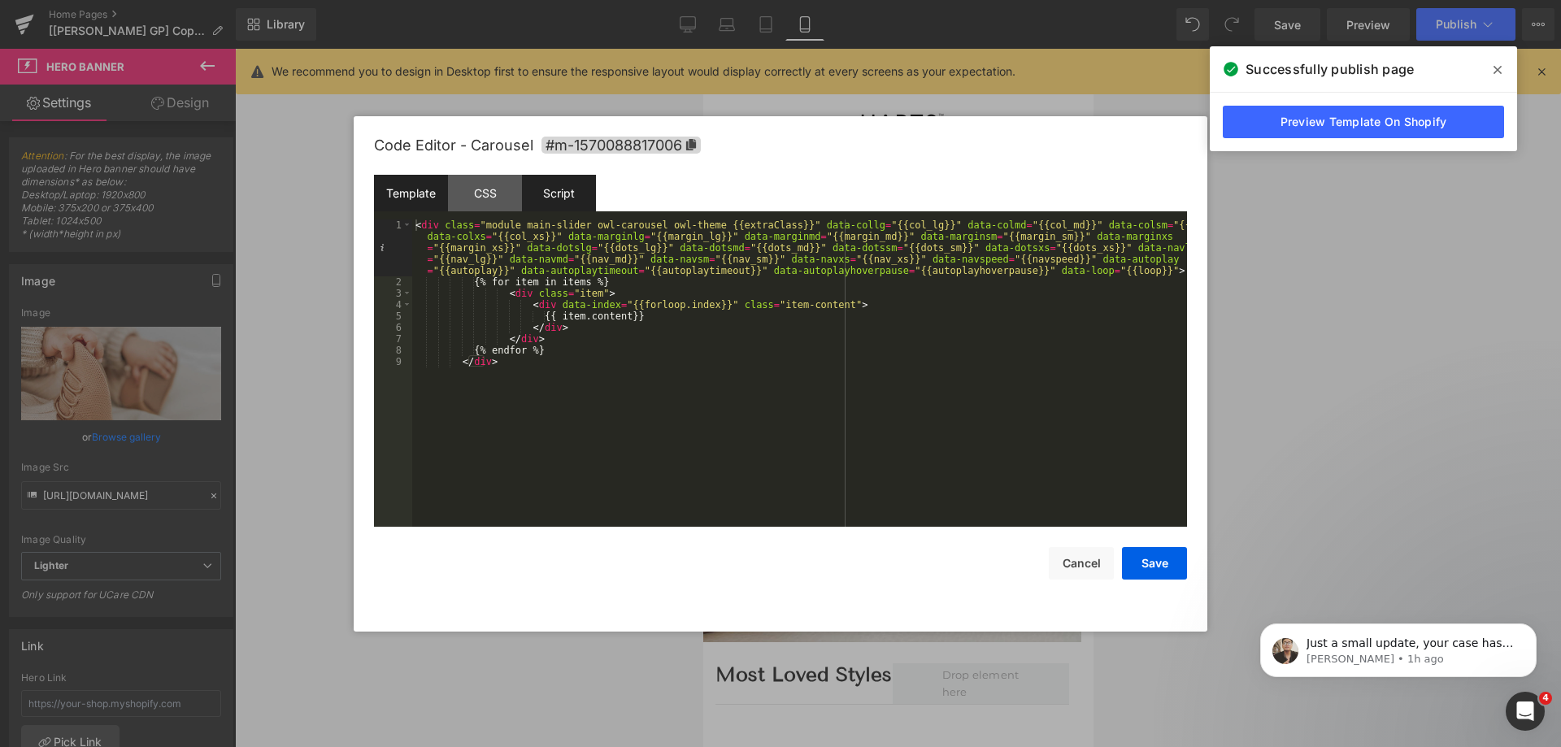
click at [582, 194] on div "Script" at bounding box center [559, 193] width 74 height 37
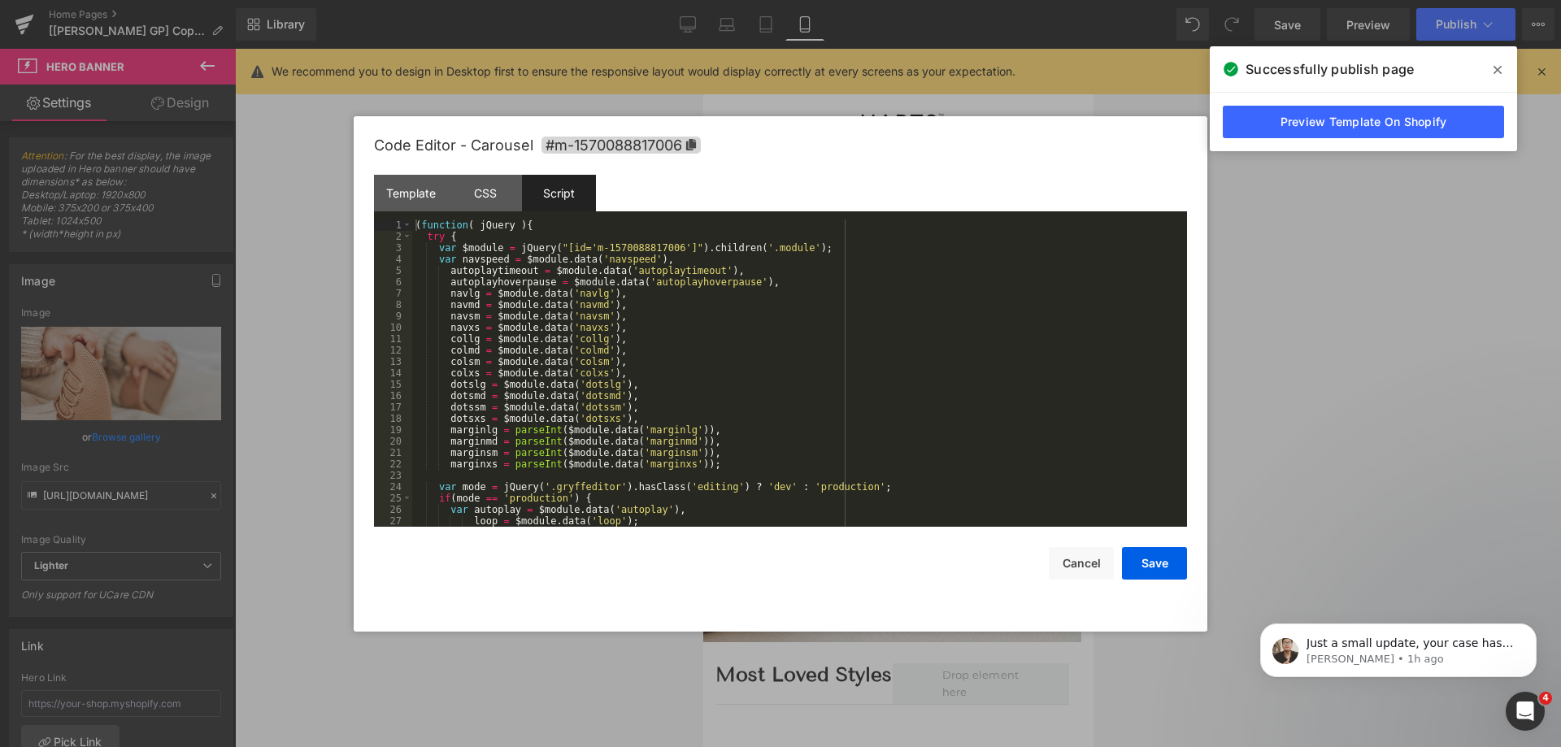
click at [513, 245] on div "( function ( jQuery ) { try { var $module = jQuery ( "[id='m-1570088817006']" )…" at bounding box center [796, 385] width 769 height 330
click at [825, 246] on div "( function ( jQuery ) { try { var $module = jQuery ( '#m-1570088817006' ) jQuer…" at bounding box center [796, 385] width 769 height 330
click at [1160, 557] on button "Save" at bounding box center [1154, 563] width 65 height 33
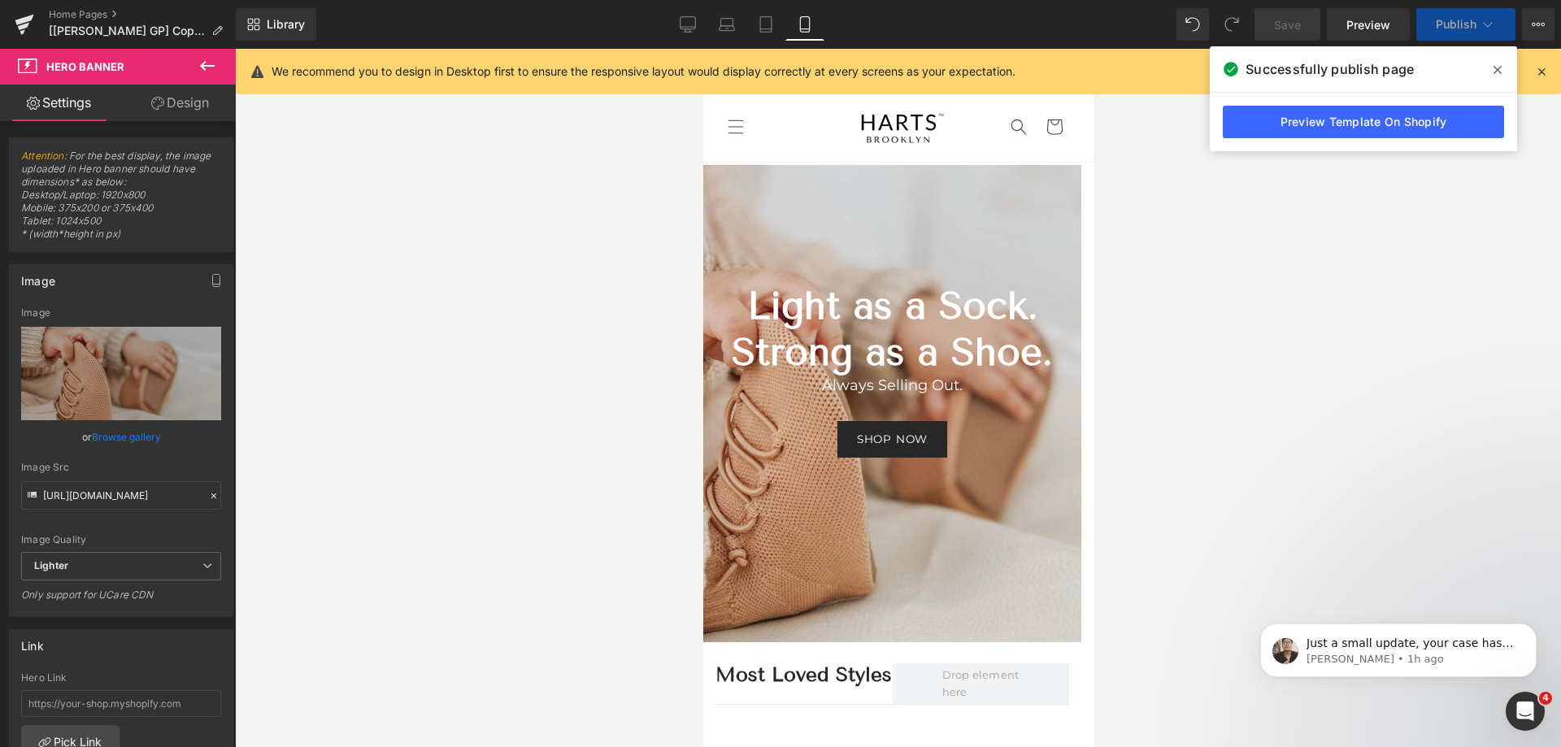
click at [1470, 26] on span "Publish" at bounding box center [1456, 24] width 41 height 13
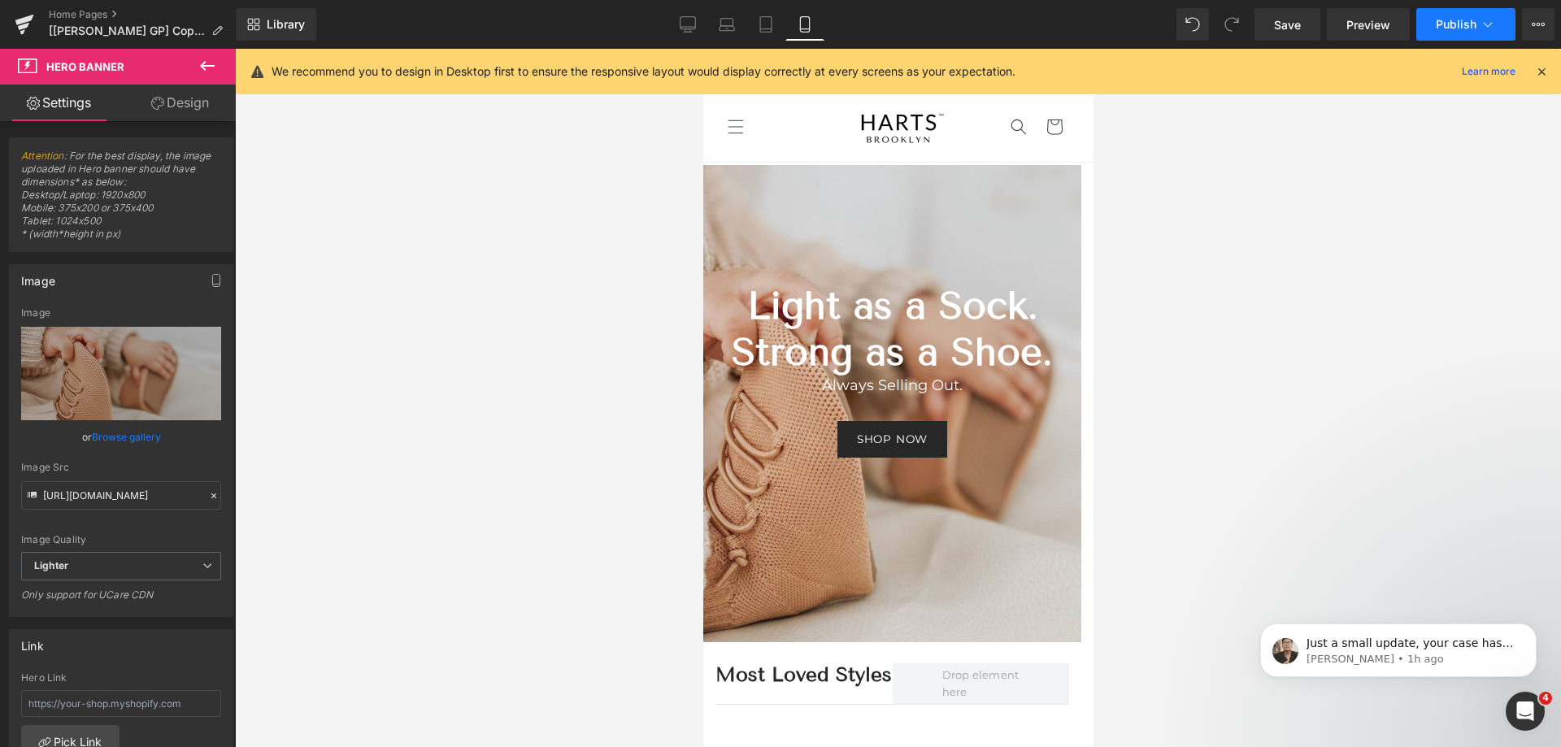
click at [1470, 21] on span "Publish" at bounding box center [1456, 24] width 41 height 13
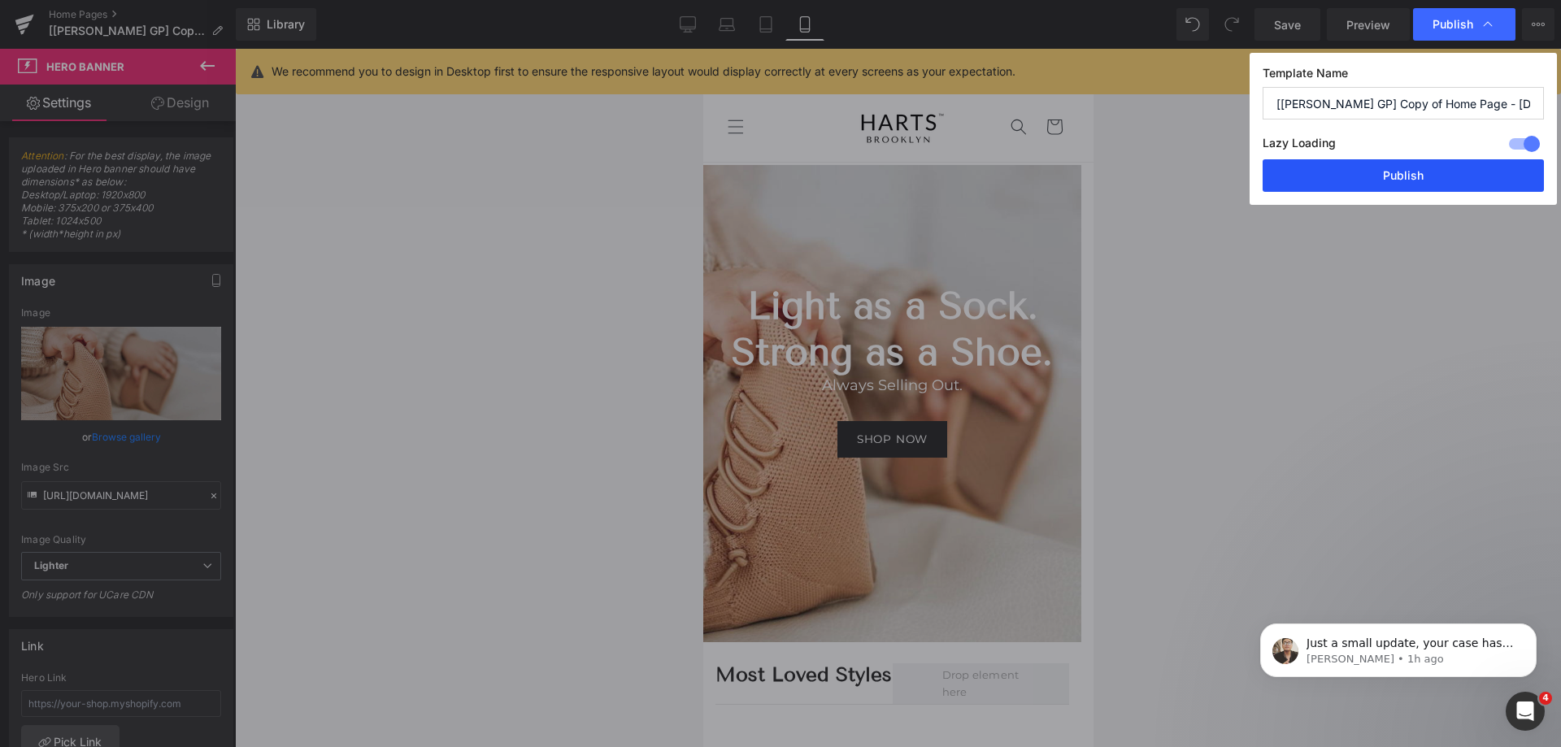
drag, startPoint x: 1409, startPoint y: 181, endPoint x: 1340, endPoint y: 425, distance: 252.6
click at [1409, 182] on button "Publish" at bounding box center [1403, 175] width 281 height 33
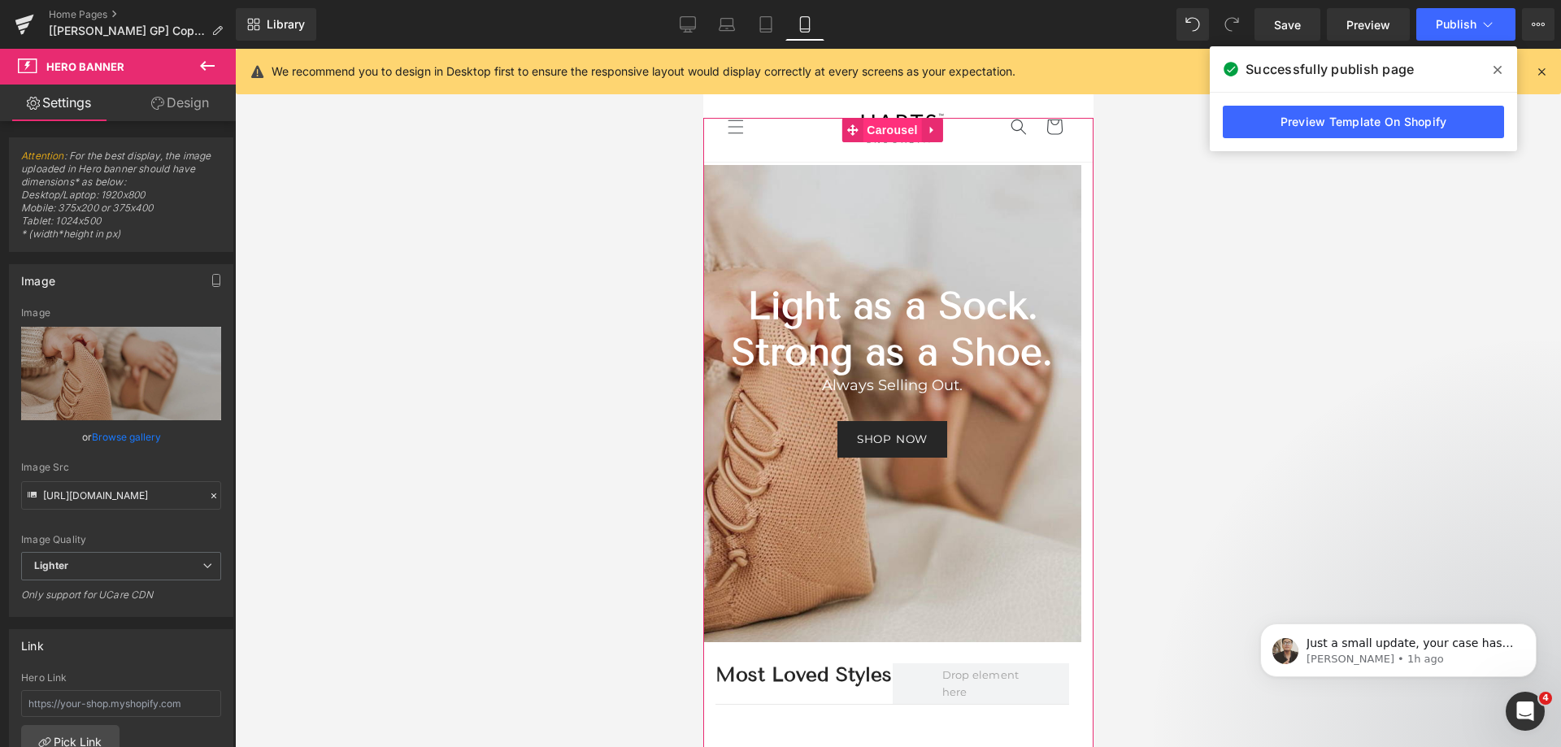
click at [872, 133] on span "Carousel" at bounding box center [891, 130] width 59 height 24
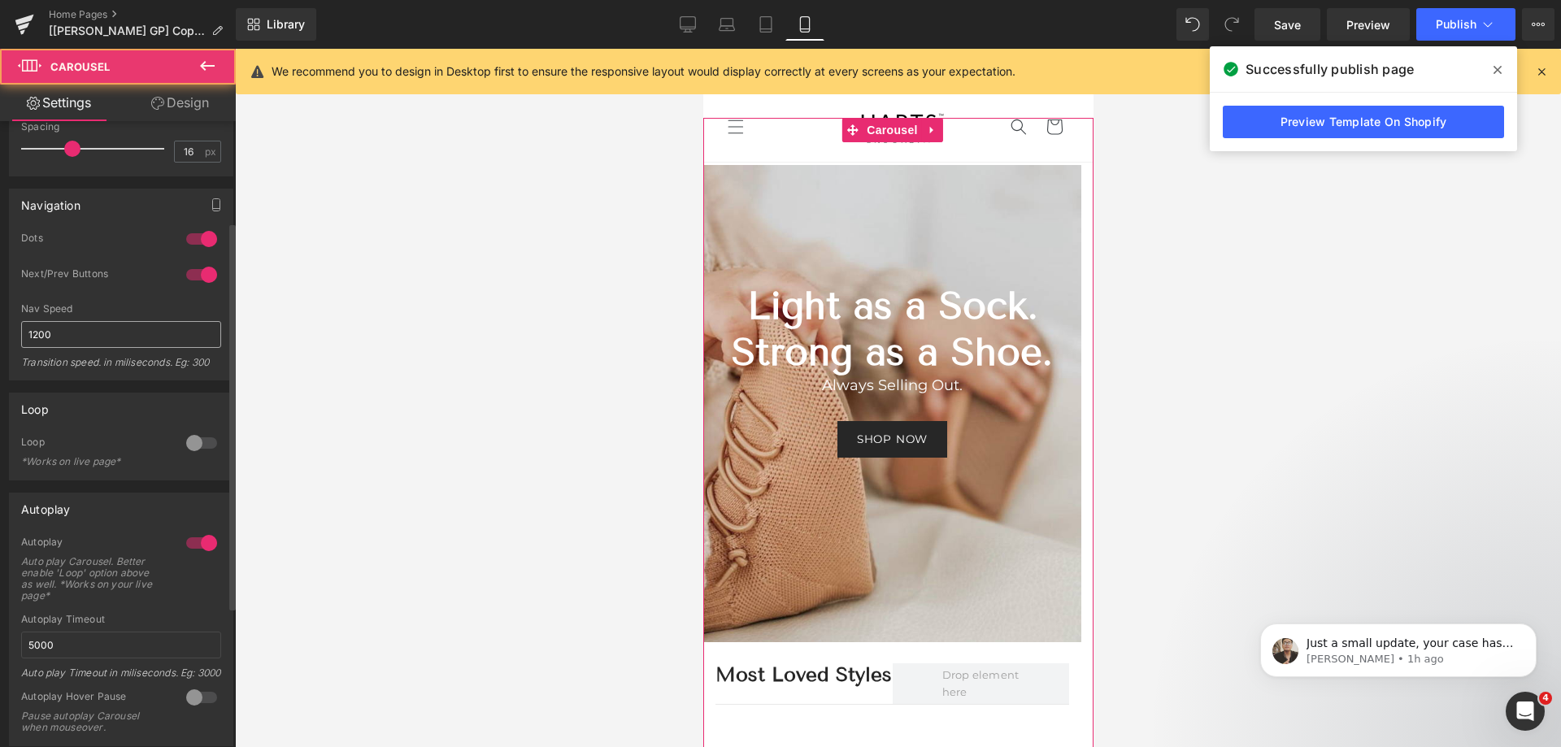
scroll to position [163, 0]
click at [196, 443] on div at bounding box center [201, 442] width 39 height 26
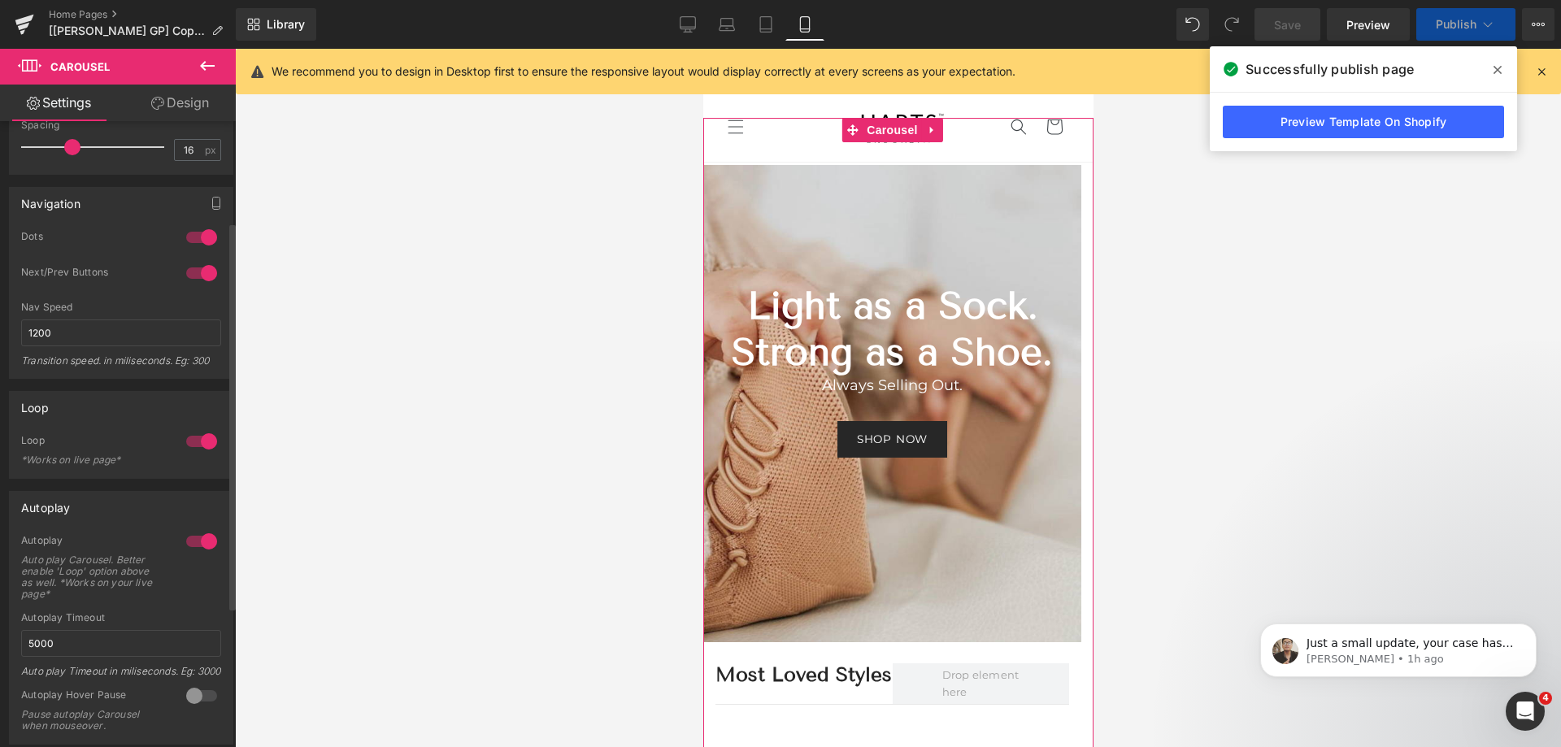
click at [187, 442] on div at bounding box center [201, 442] width 39 height 26
click at [1500, 68] on icon at bounding box center [1498, 70] width 8 height 8
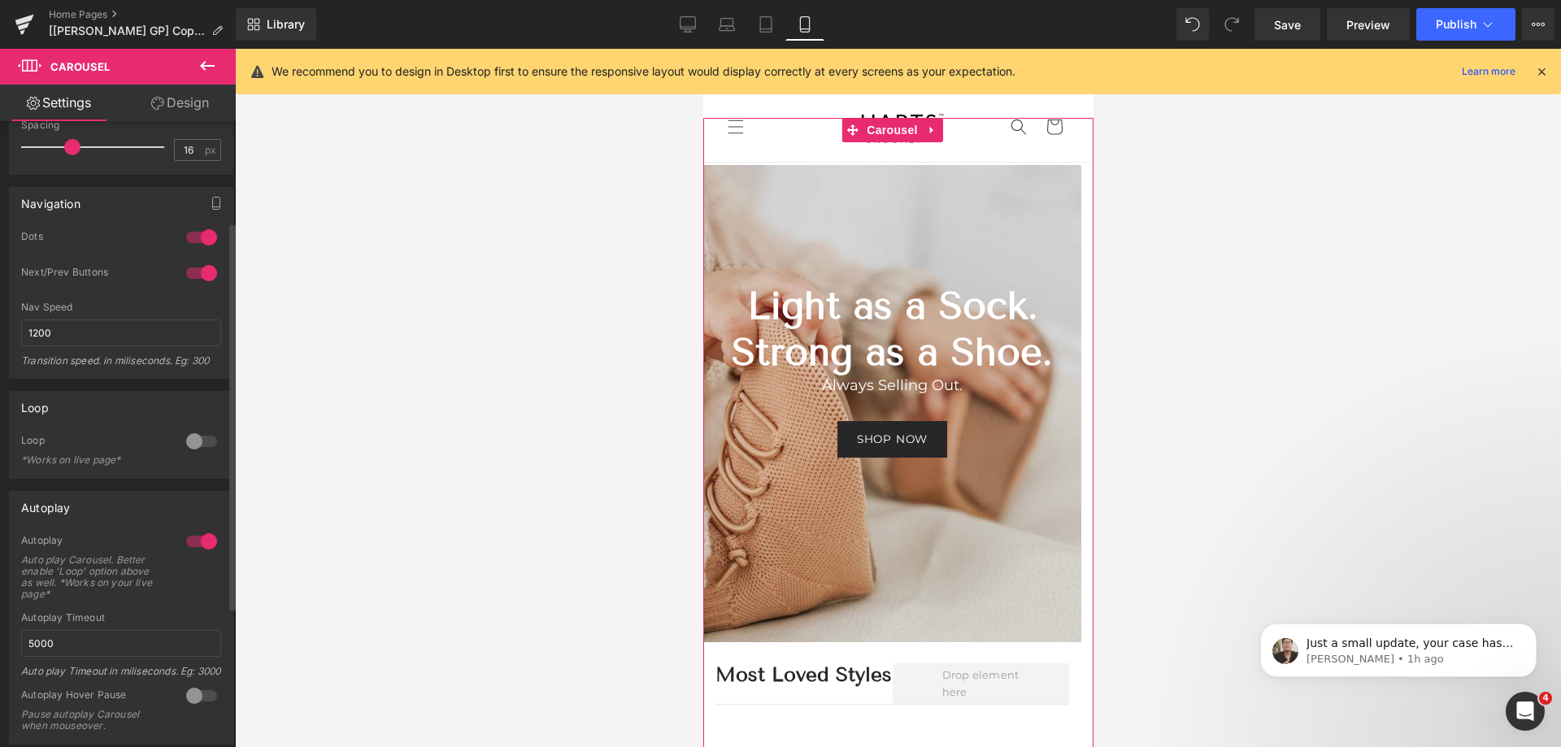
click at [189, 446] on div at bounding box center [201, 442] width 39 height 26
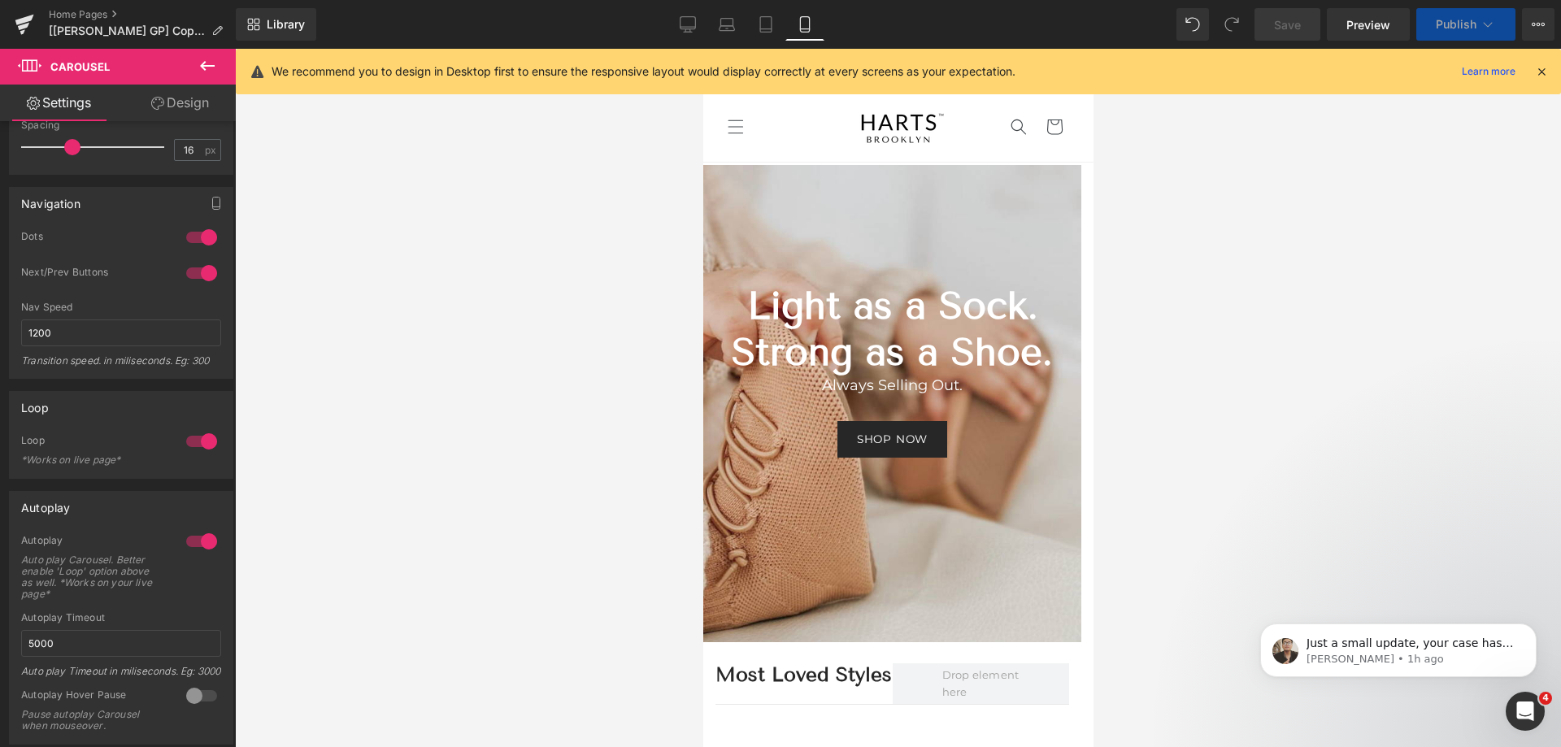
click at [1471, 29] on span "Publish" at bounding box center [1456, 24] width 41 height 13
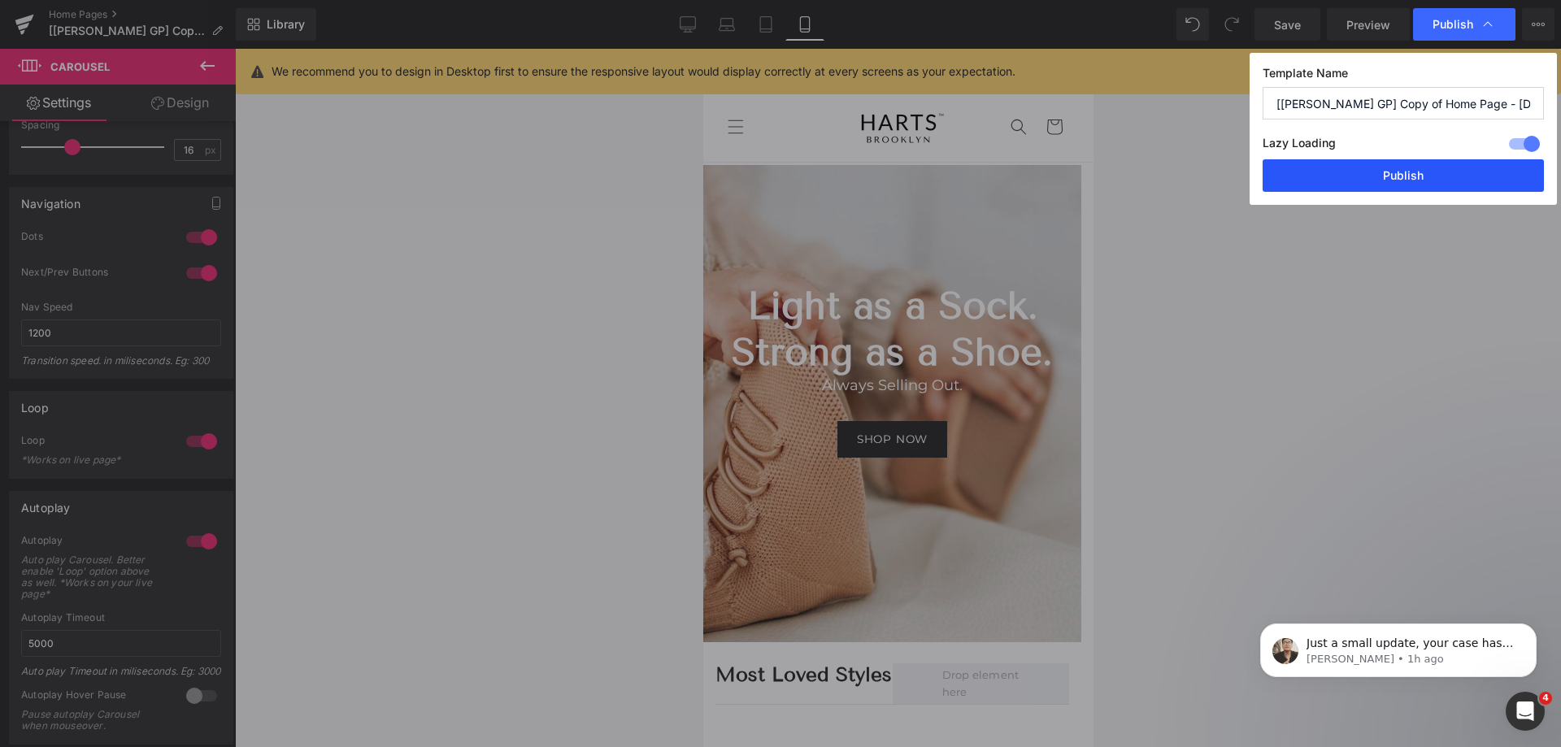
click at [1417, 164] on button "Publish" at bounding box center [1403, 175] width 281 height 33
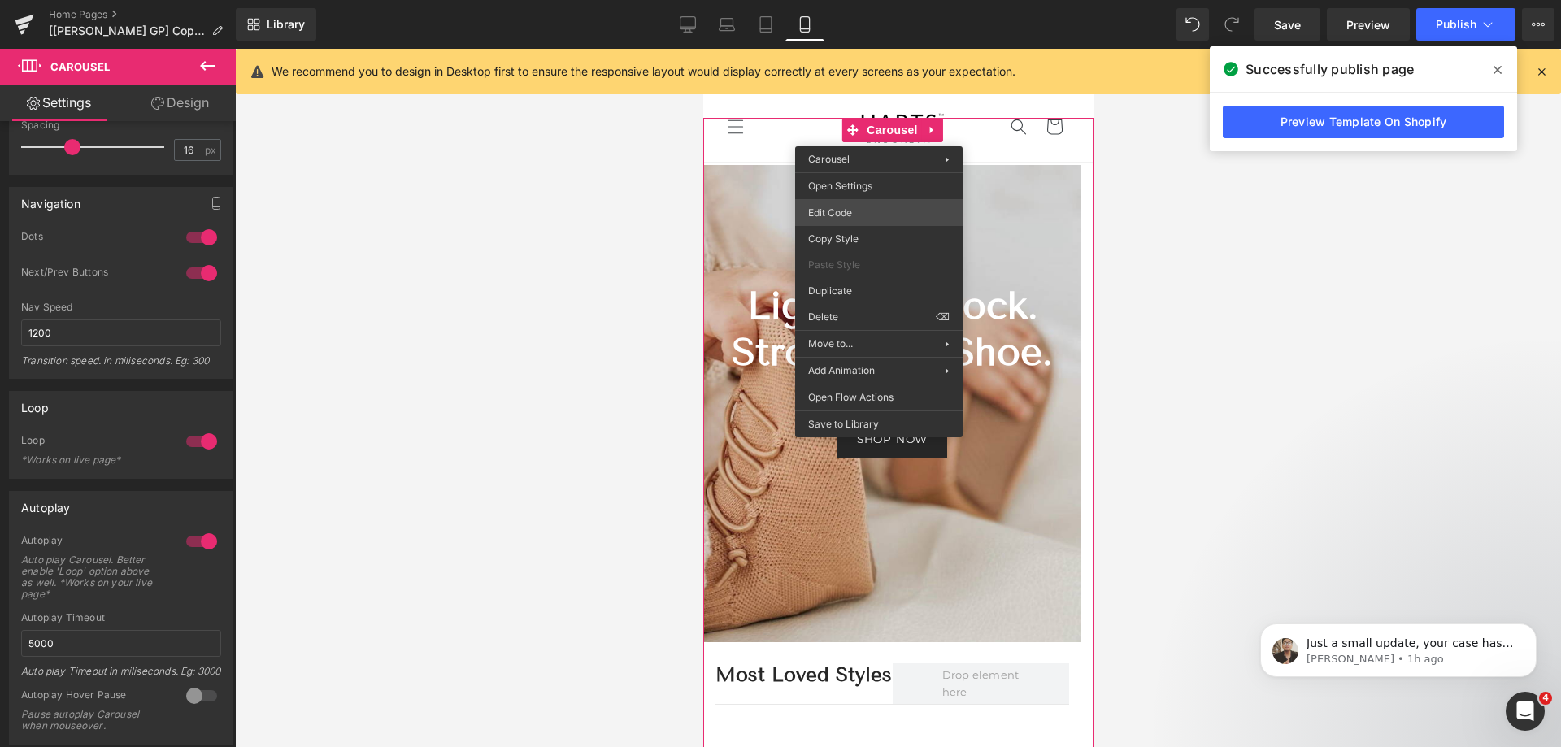
click at [870, 0] on div "Carousel You are previewing how the will restyle your page. You can not edit El…" at bounding box center [780, 0] width 1561 height 0
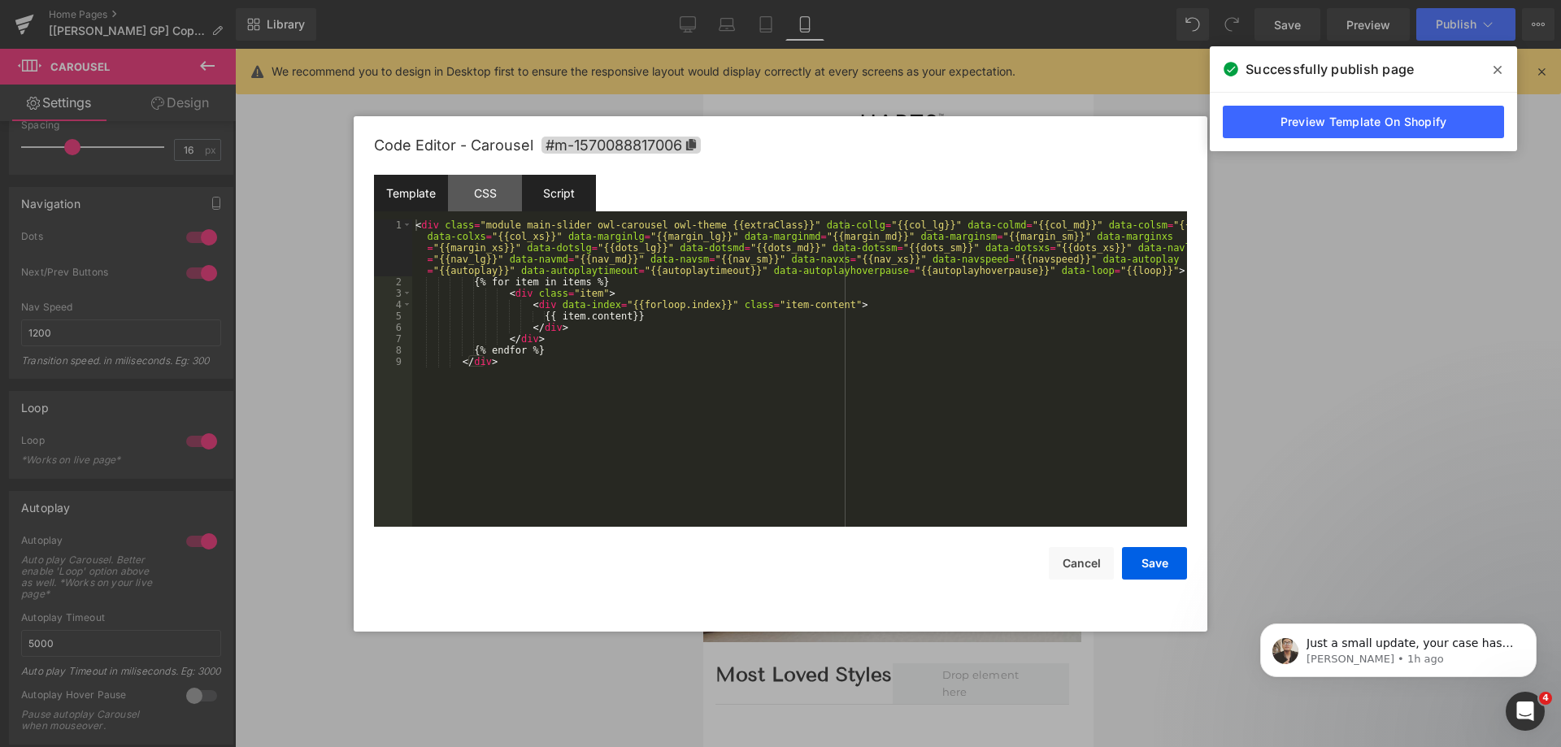
click at [568, 198] on div "Script" at bounding box center [559, 193] width 74 height 37
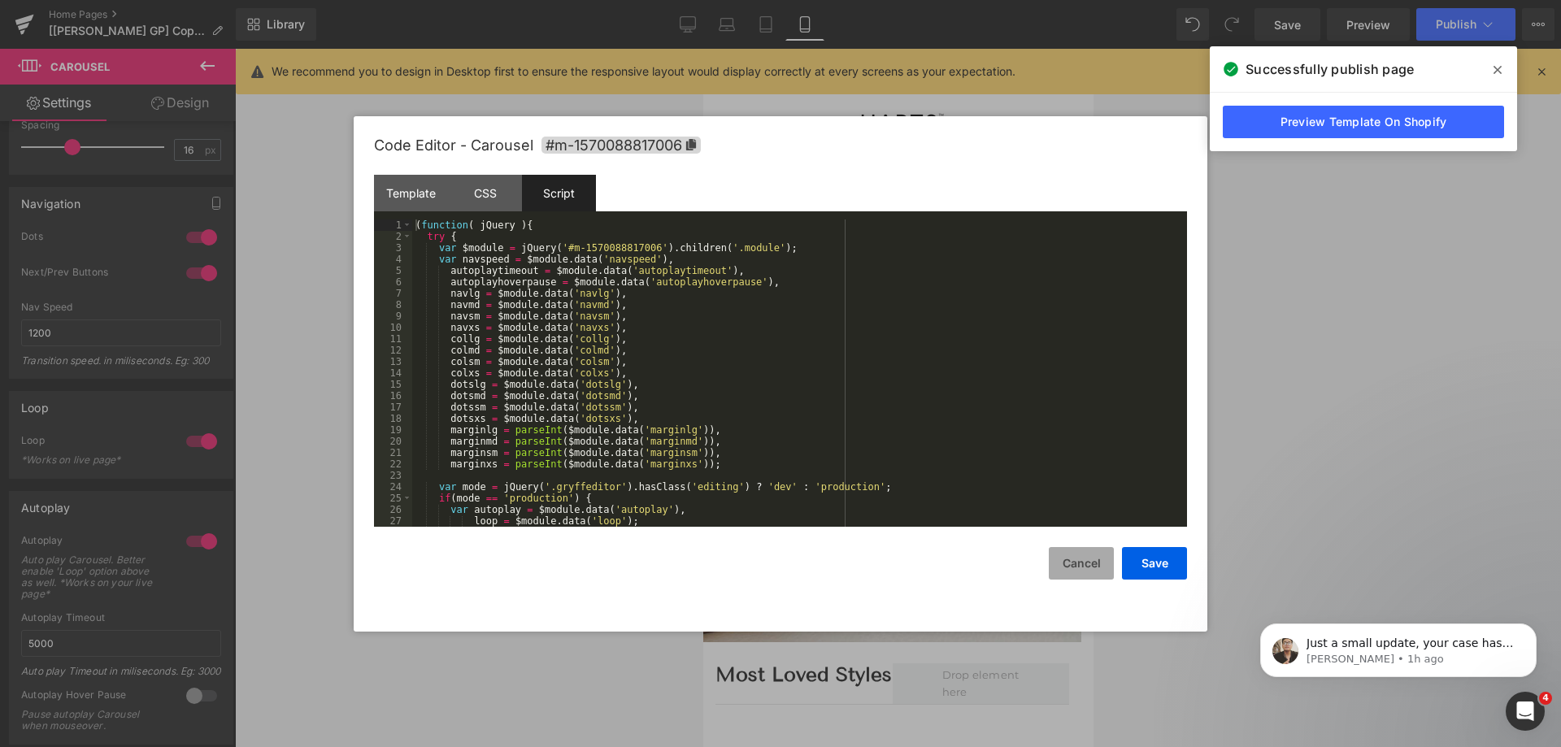
click at [1075, 551] on button "Cancel" at bounding box center [1081, 563] width 65 height 33
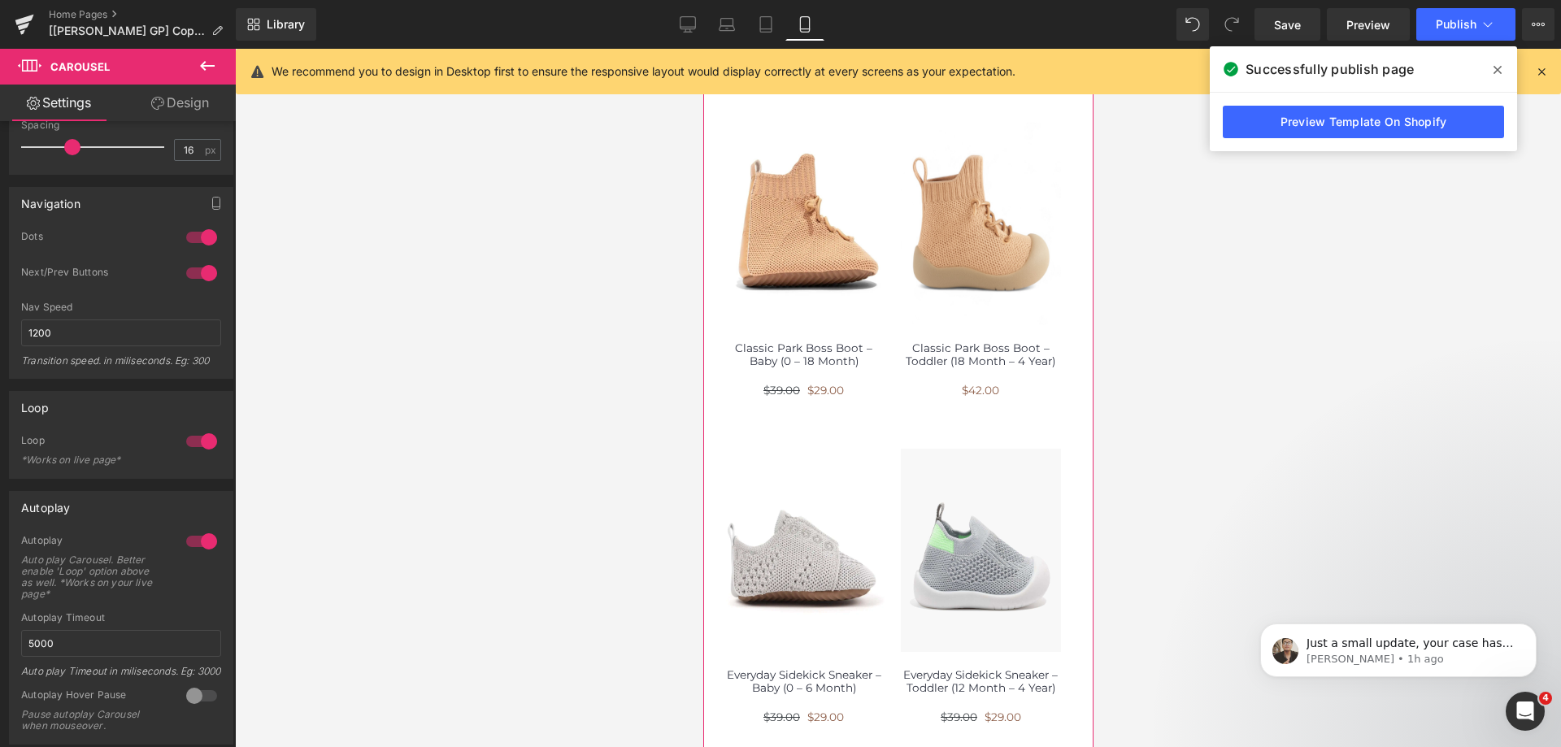
scroll to position [488, 0]
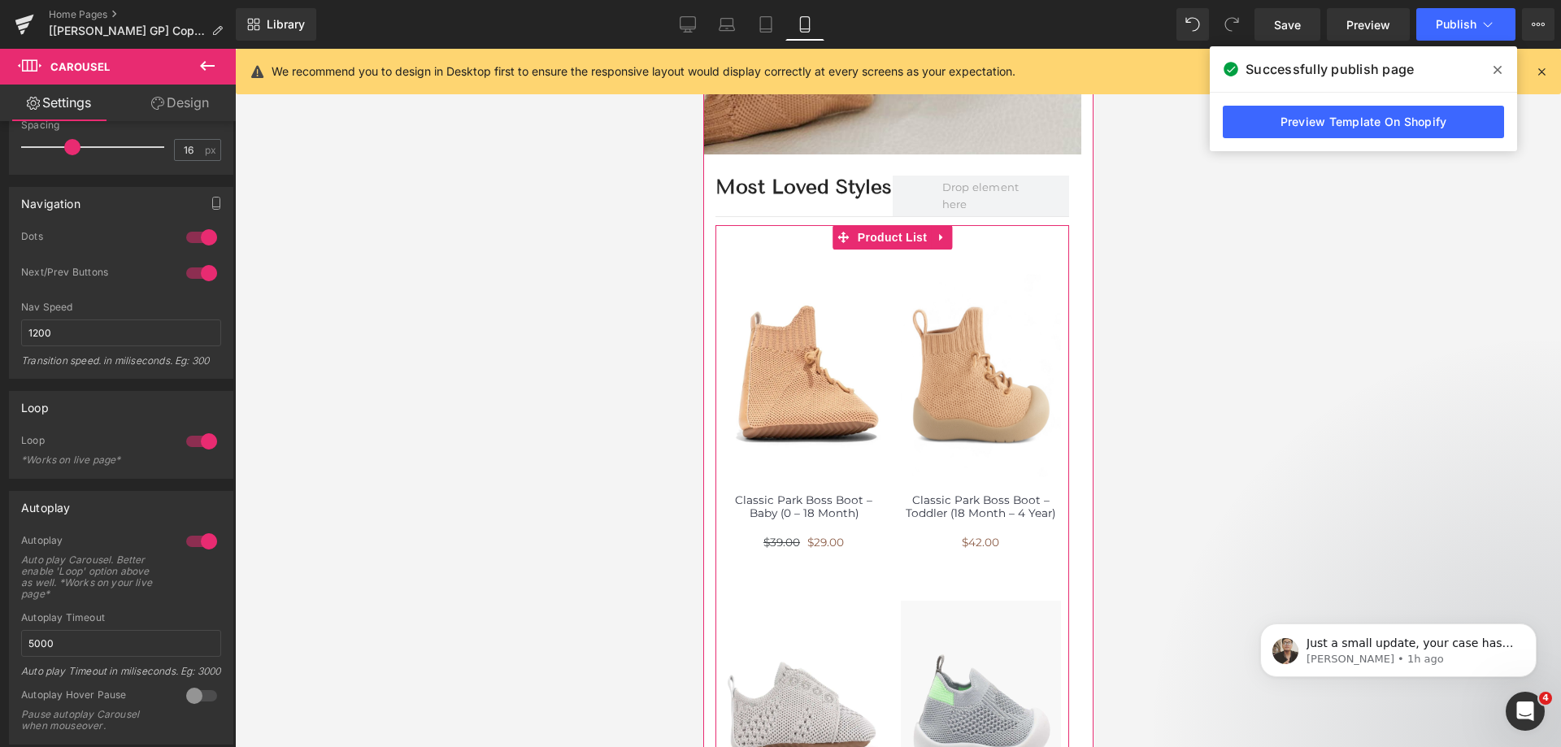
click at [868, 270] on div "(P) Image" at bounding box center [803, 413] width 177 height 327
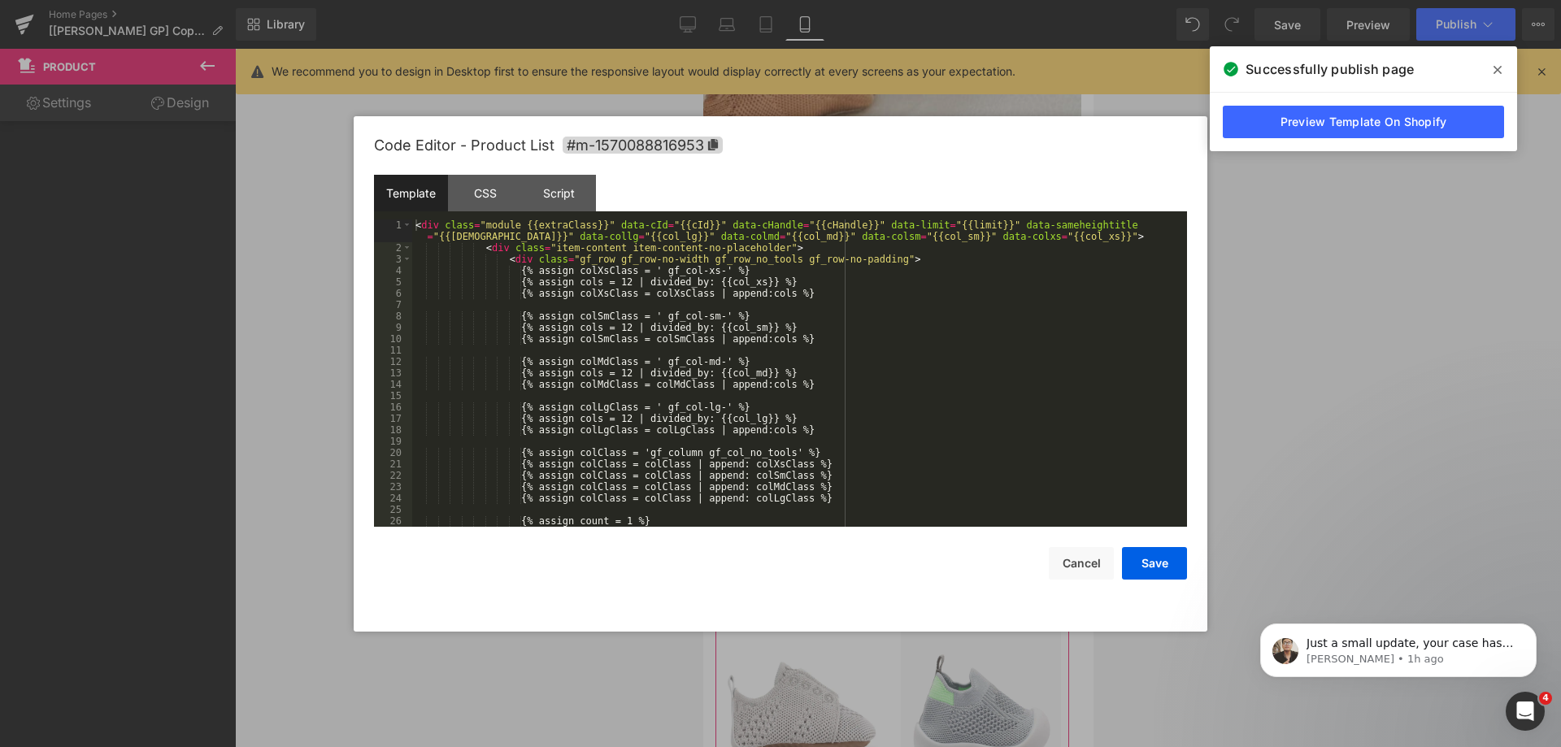
click at [851, 0] on div "Carousel You are previewing how the will restyle your page. You can not edit El…" at bounding box center [780, 0] width 1561 height 0
click at [551, 179] on div "Script" at bounding box center [559, 193] width 74 height 37
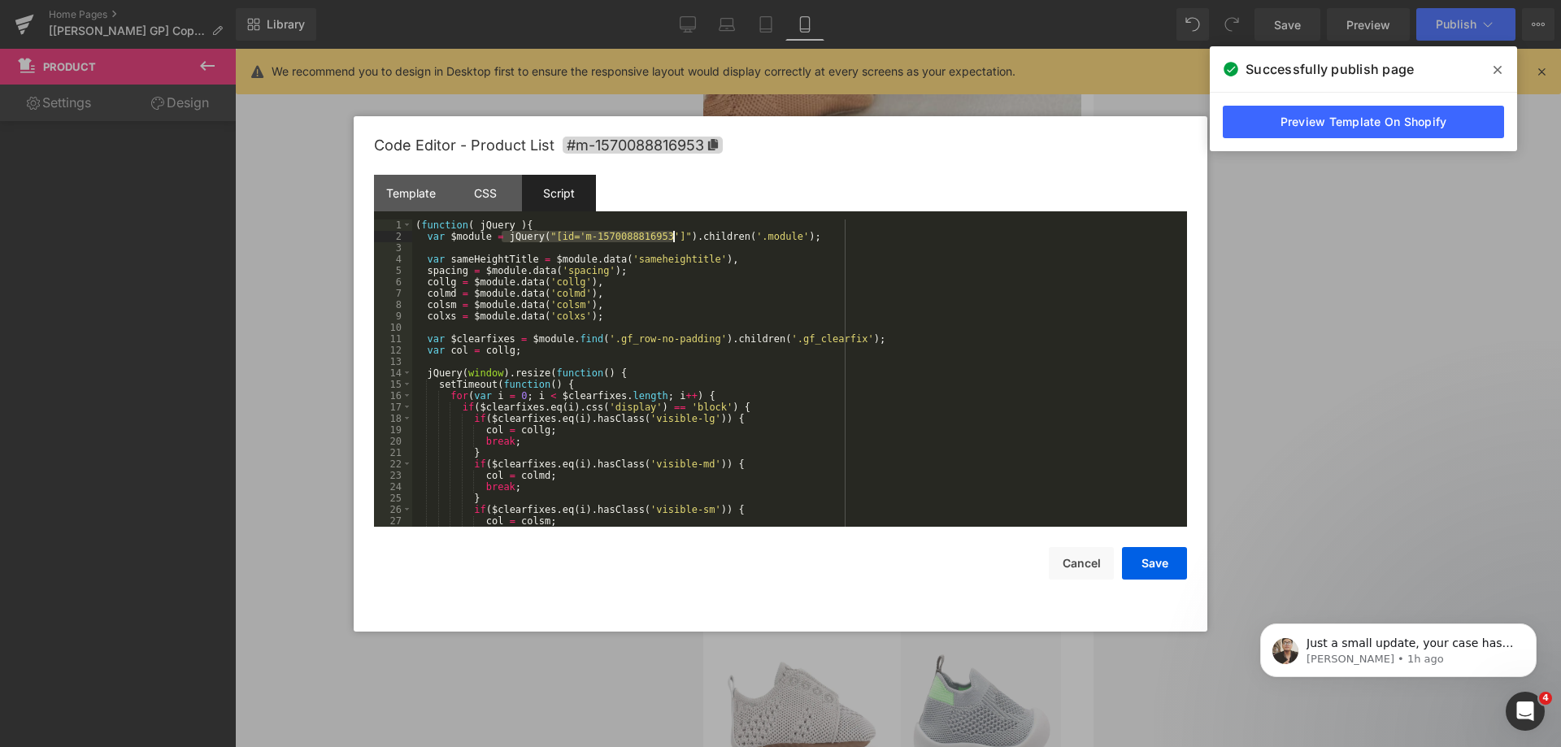
drag, startPoint x: 501, startPoint y: 237, endPoint x: 673, endPoint y: 240, distance: 171.6
click at [673, 240] on div "( function ( jQuery ) { var $module = jQuery ( "[id='m-1570088816953']" ) . chi…" at bounding box center [796, 385] width 769 height 330
click at [1419, 294] on div at bounding box center [780, 373] width 1561 height 747
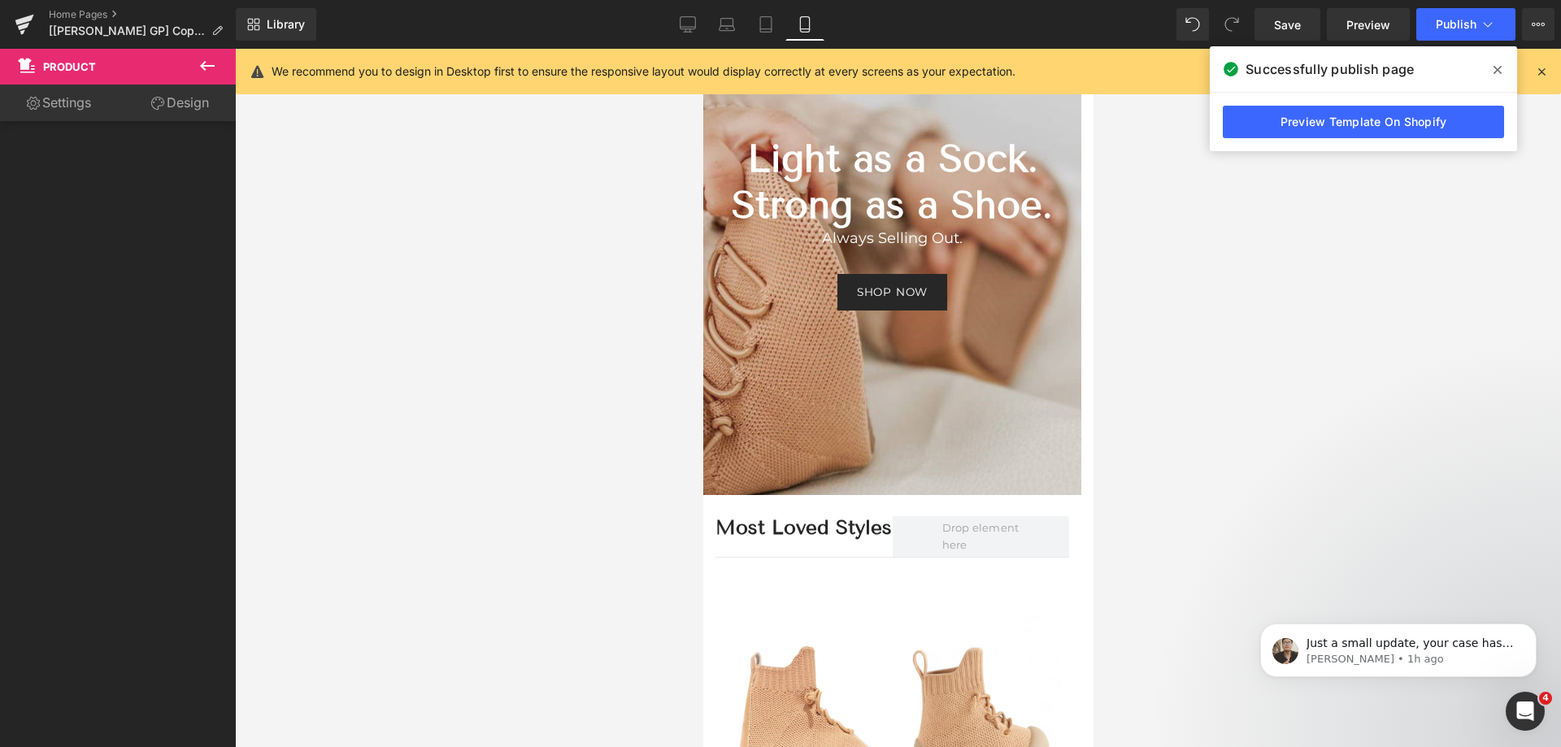
scroll to position [0, 0]
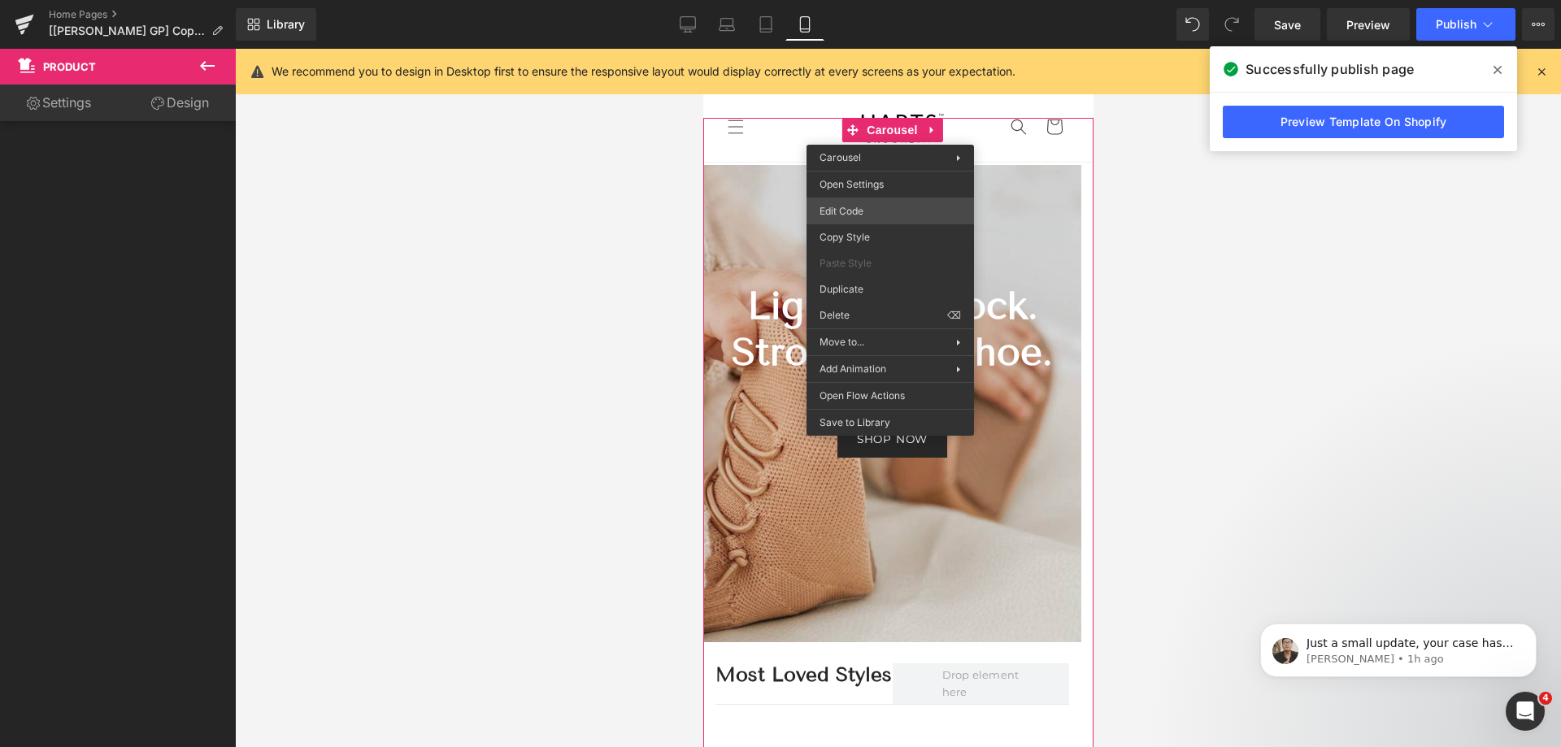
click at [872, 0] on div "Carousel You are previewing how the will restyle your page. You can not edit El…" at bounding box center [780, 0] width 1561 height 0
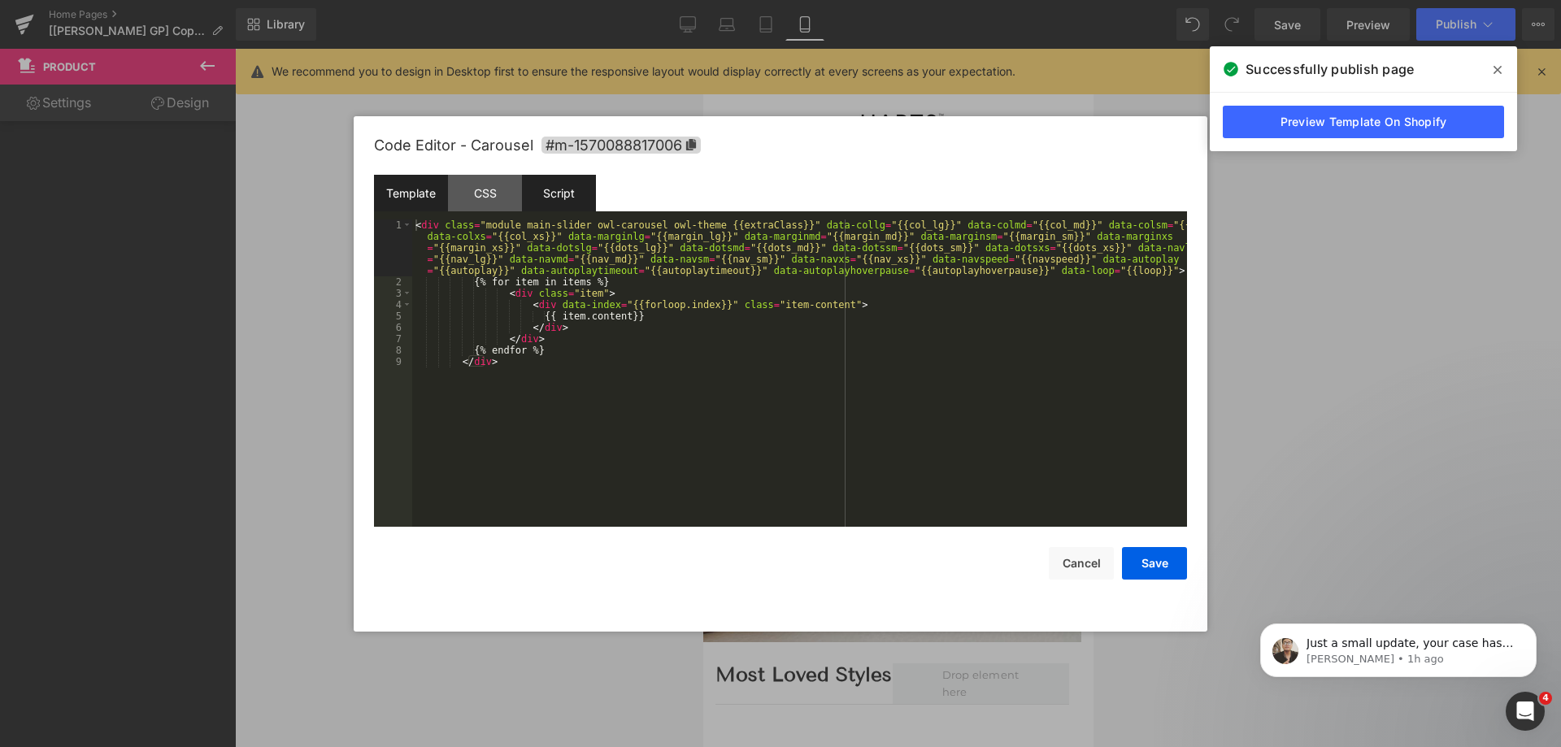
click at [557, 195] on div "Script" at bounding box center [559, 193] width 74 height 37
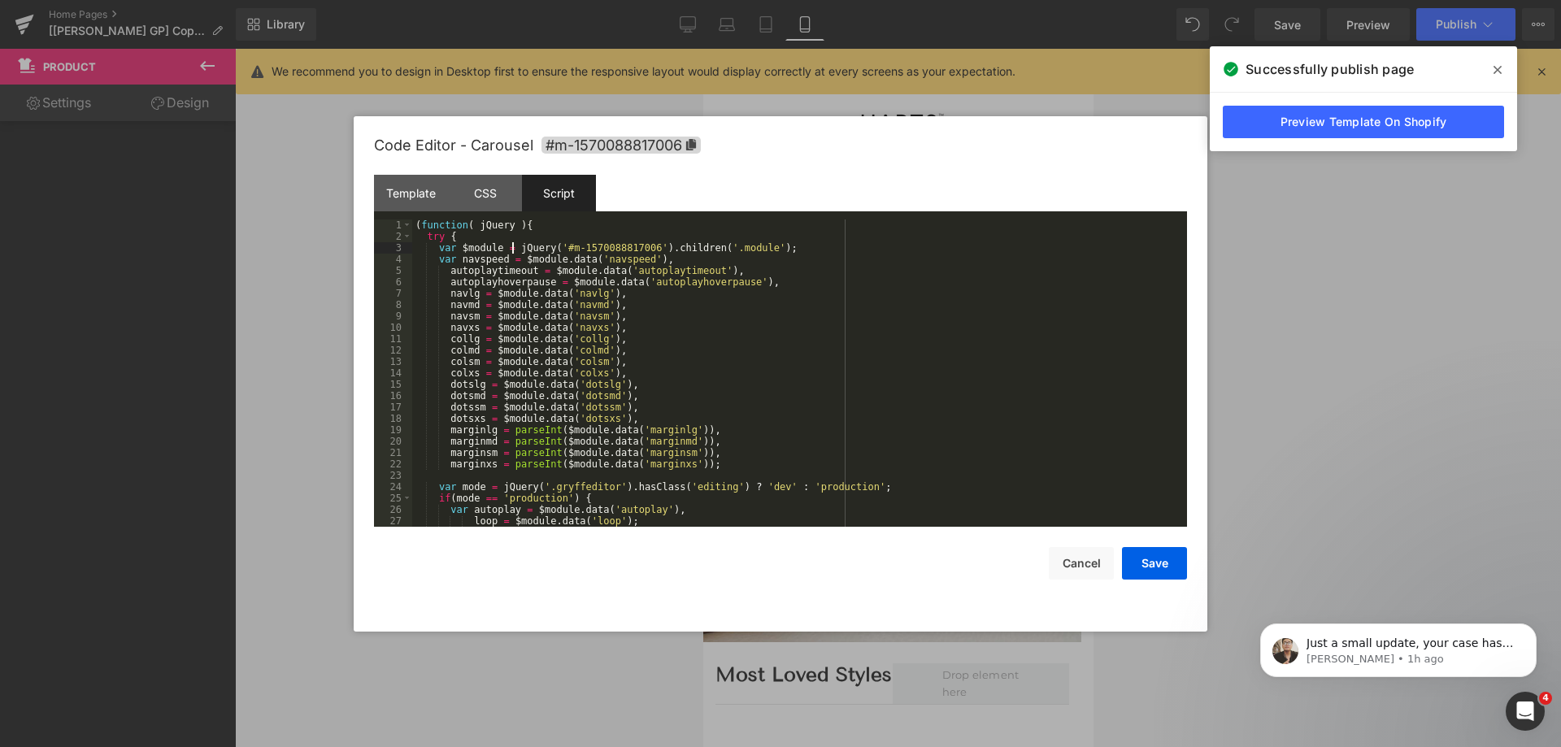
click at [512, 248] on div "( function ( jQuery ) { try { var $module = jQuery ( '#m-1570088817006' ) . chi…" at bounding box center [796, 385] width 769 height 330
click at [782, 245] on div "( function ( jQuery ) { try { var $module = jQuery ( "[id='m-1570088816953']" )…" at bounding box center [796, 385] width 769 height 330
click at [647, 245] on div "( function ( jQuery ) { try { var $module = jQuery ( "[id='m-1570088816953']" )…" at bounding box center [796, 385] width 769 height 330
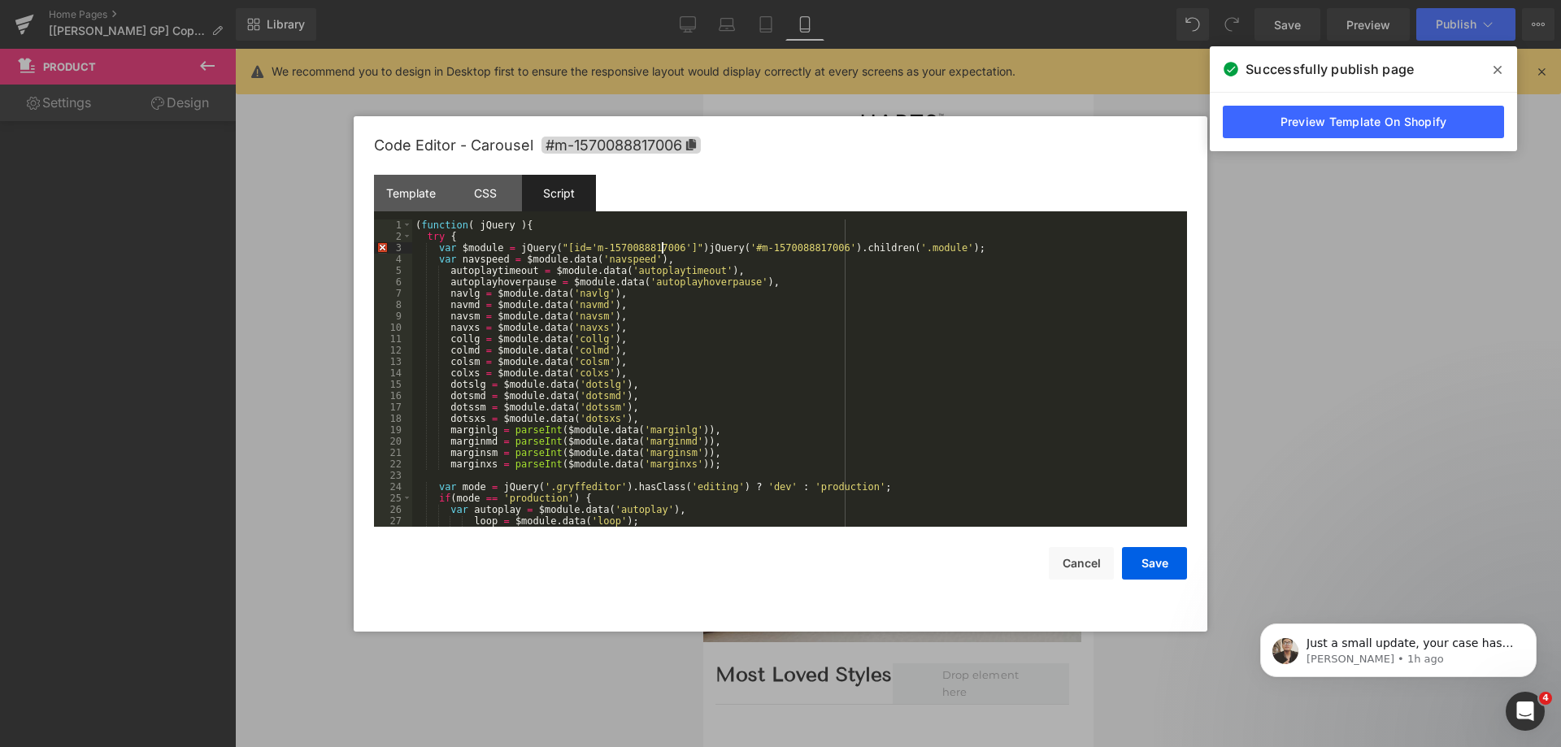
click at [685, 248] on div "( function ( jQuery ) { try { var $module = jQuery ( "[id='m-1570088817006']" )…" at bounding box center [796, 385] width 769 height 330
click at [823, 247] on div "( function ( jQuery ) { try { var $module = jQuery ( "[id='m-1570088817006']" )…" at bounding box center [796, 385] width 769 height 330
click at [1149, 575] on button "Save" at bounding box center [1154, 563] width 65 height 33
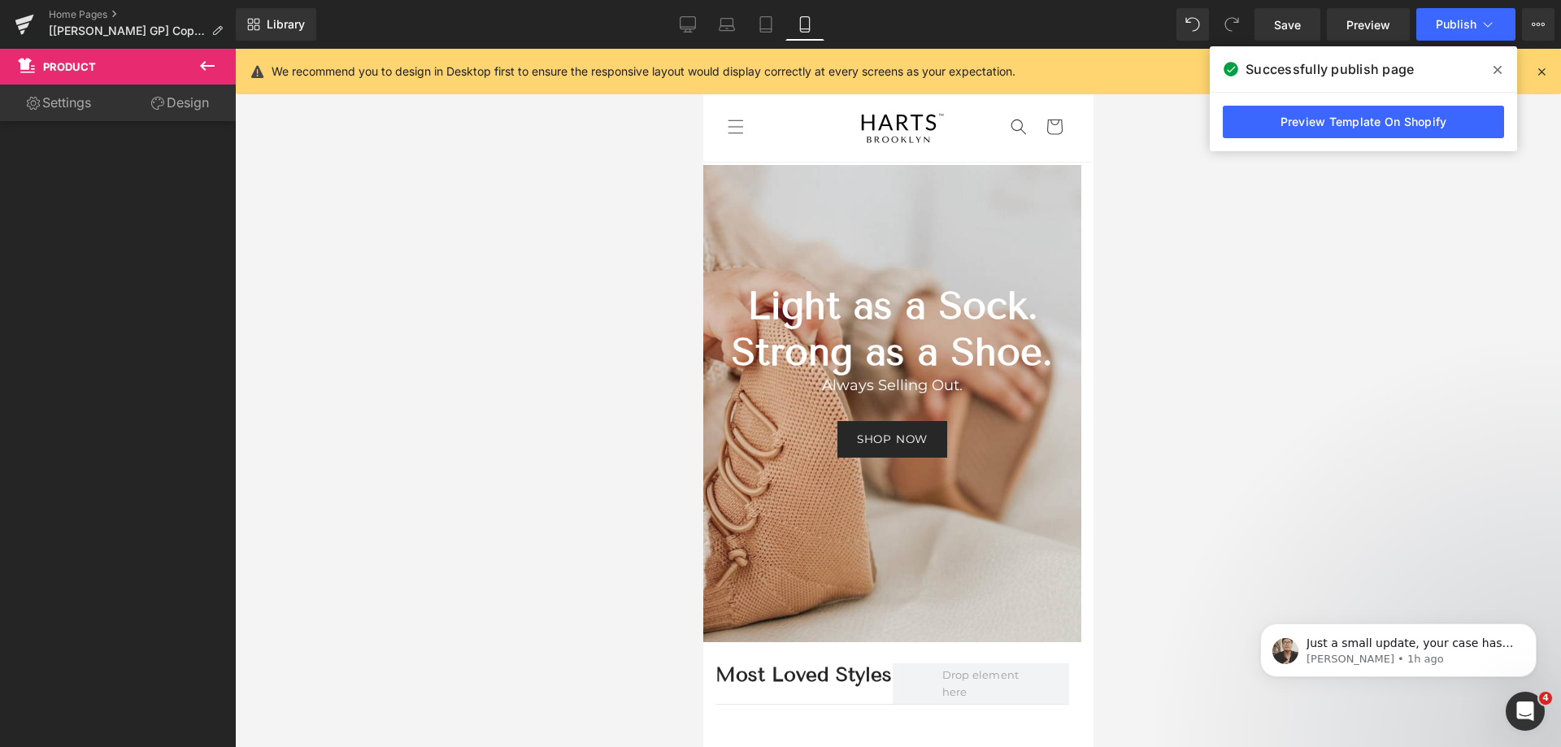
click at [1503, 72] on span at bounding box center [1498, 70] width 26 height 26
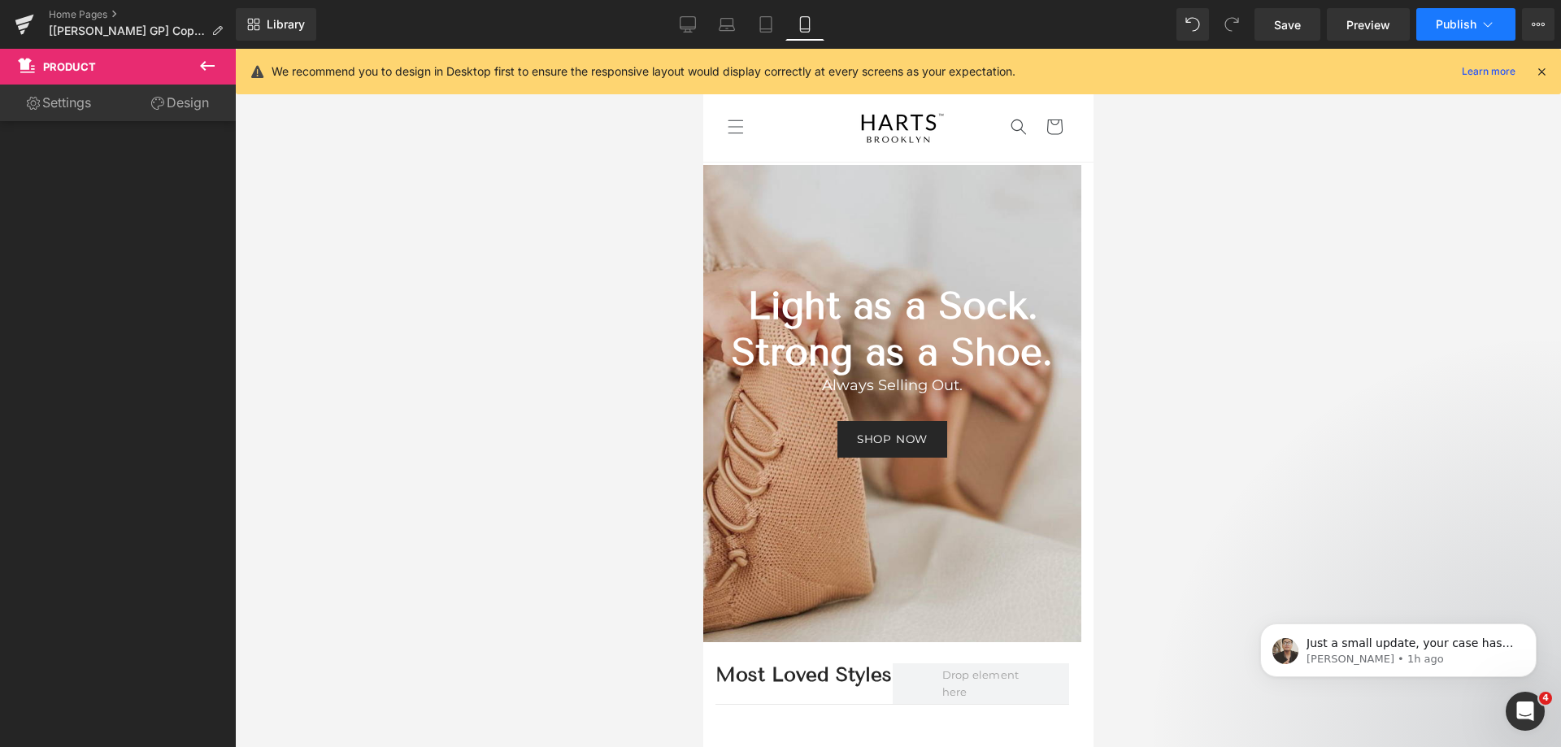
click at [1494, 26] on icon at bounding box center [1488, 24] width 16 height 16
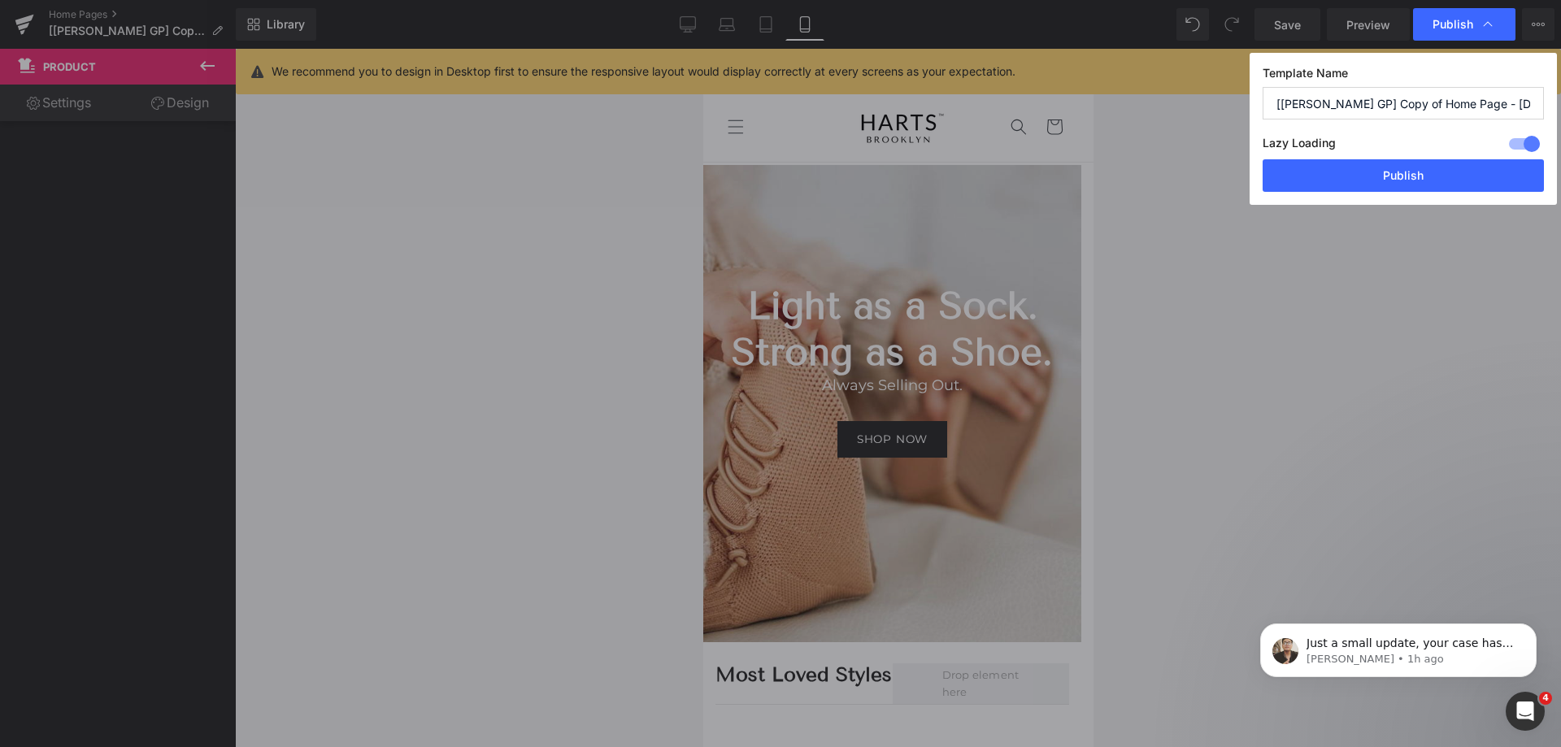
click at [1421, 165] on button "Publish" at bounding box center [1403, 175] width 281 height 33
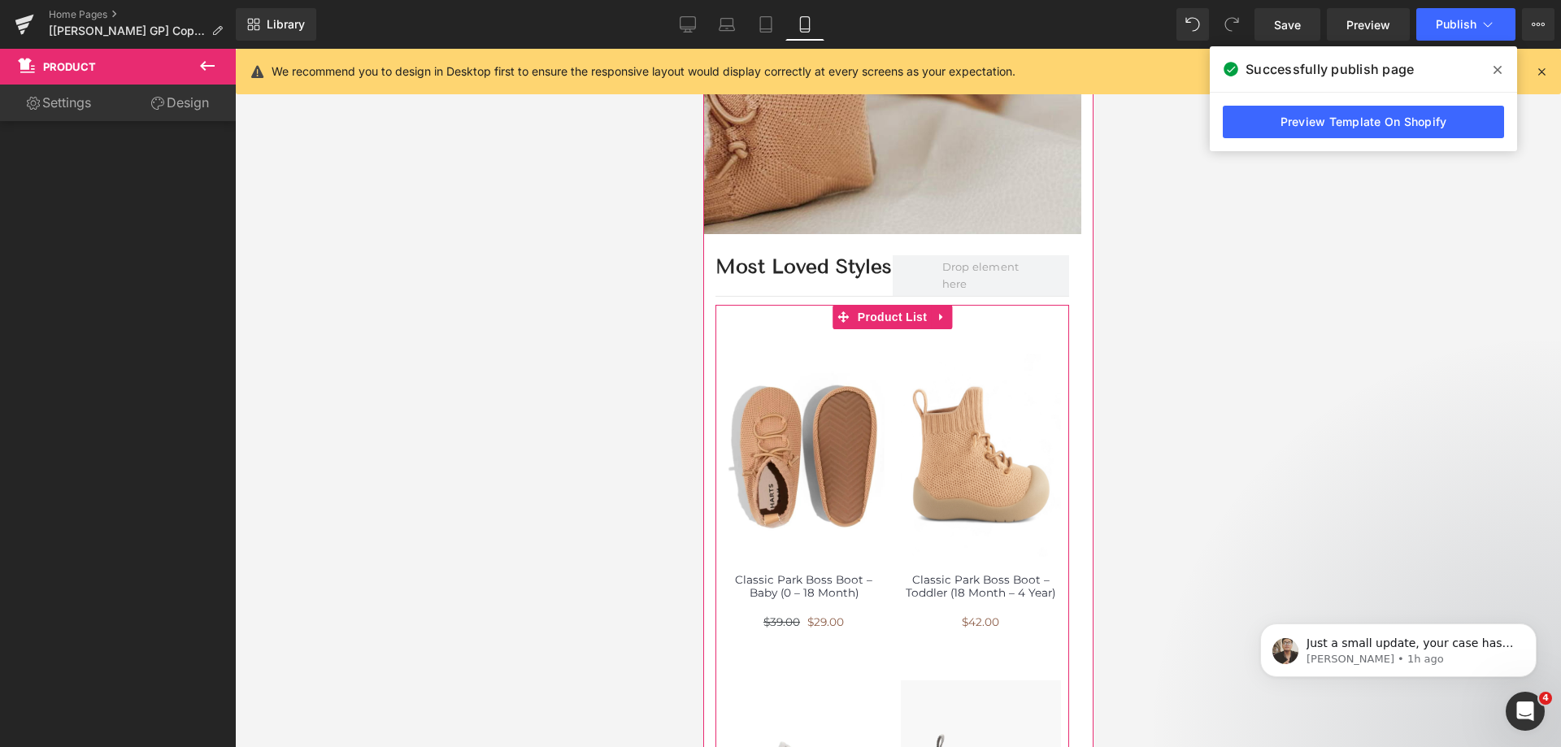
scroll to position [407, 0]
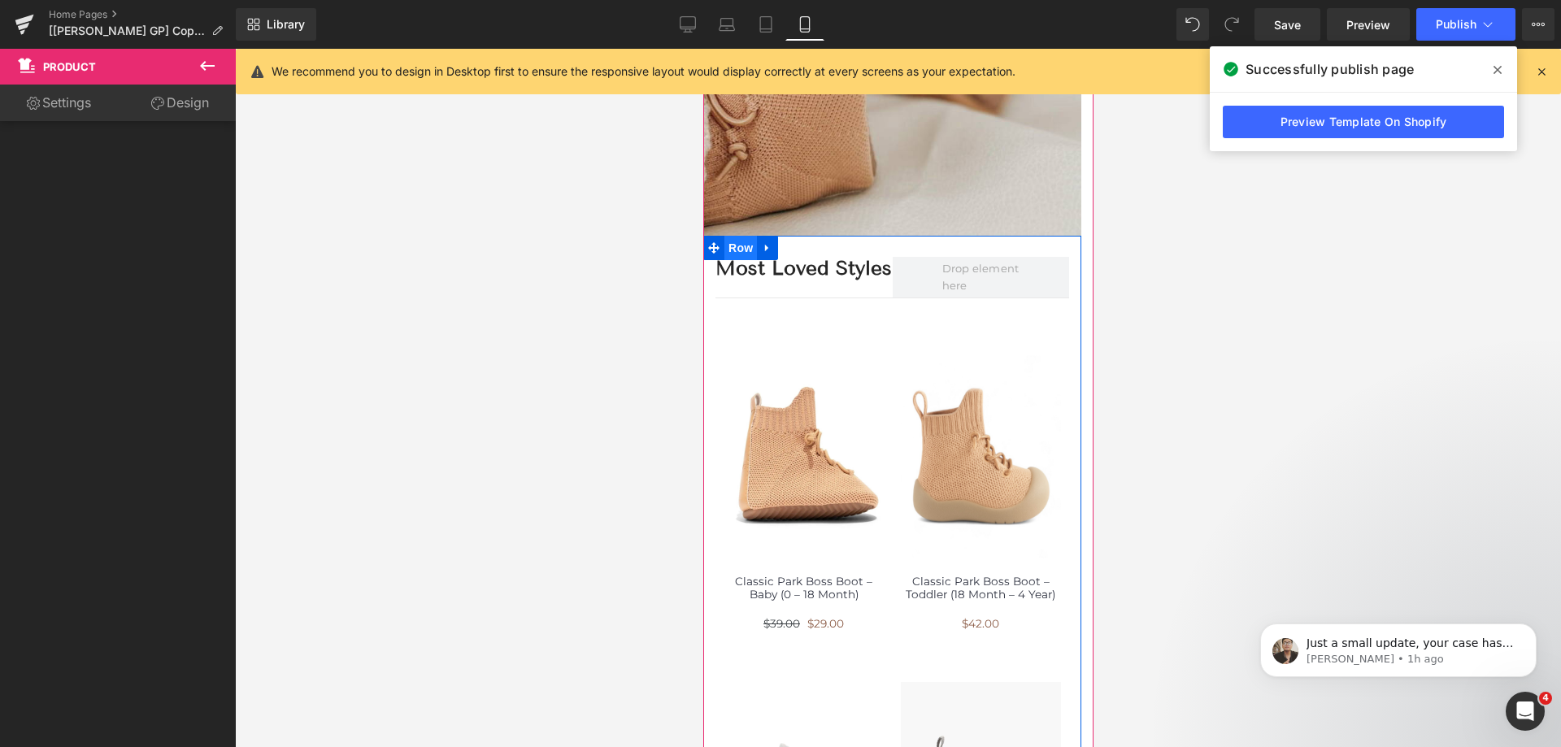
click at [745, 255] on span "Row" at bounding box center [740, 248] width 33 height 24
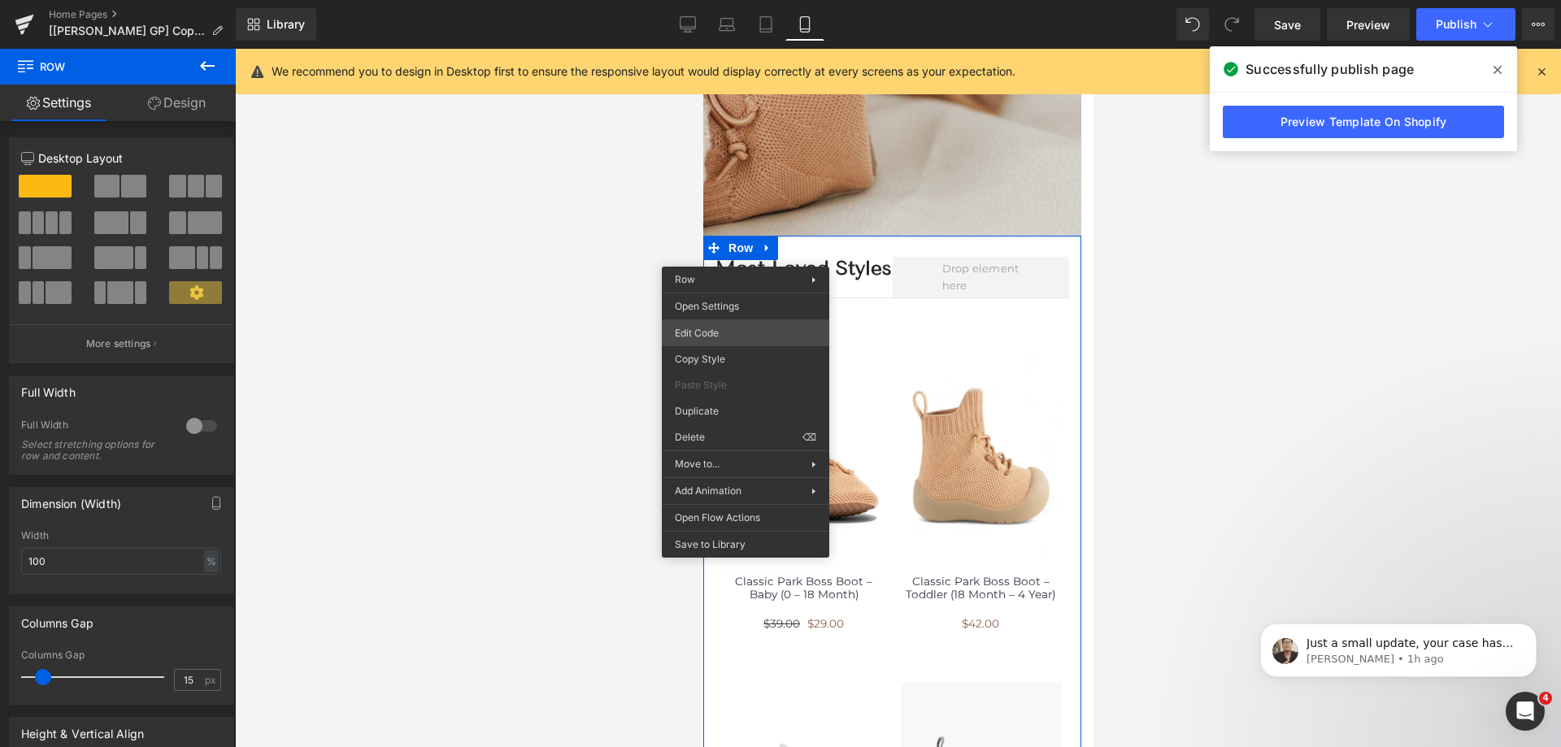
click at [738, 0] on div "Row You are previewing how the will restyle your page. You can not edit Element…" at bounding box center [780, 0] width 1561 height 0
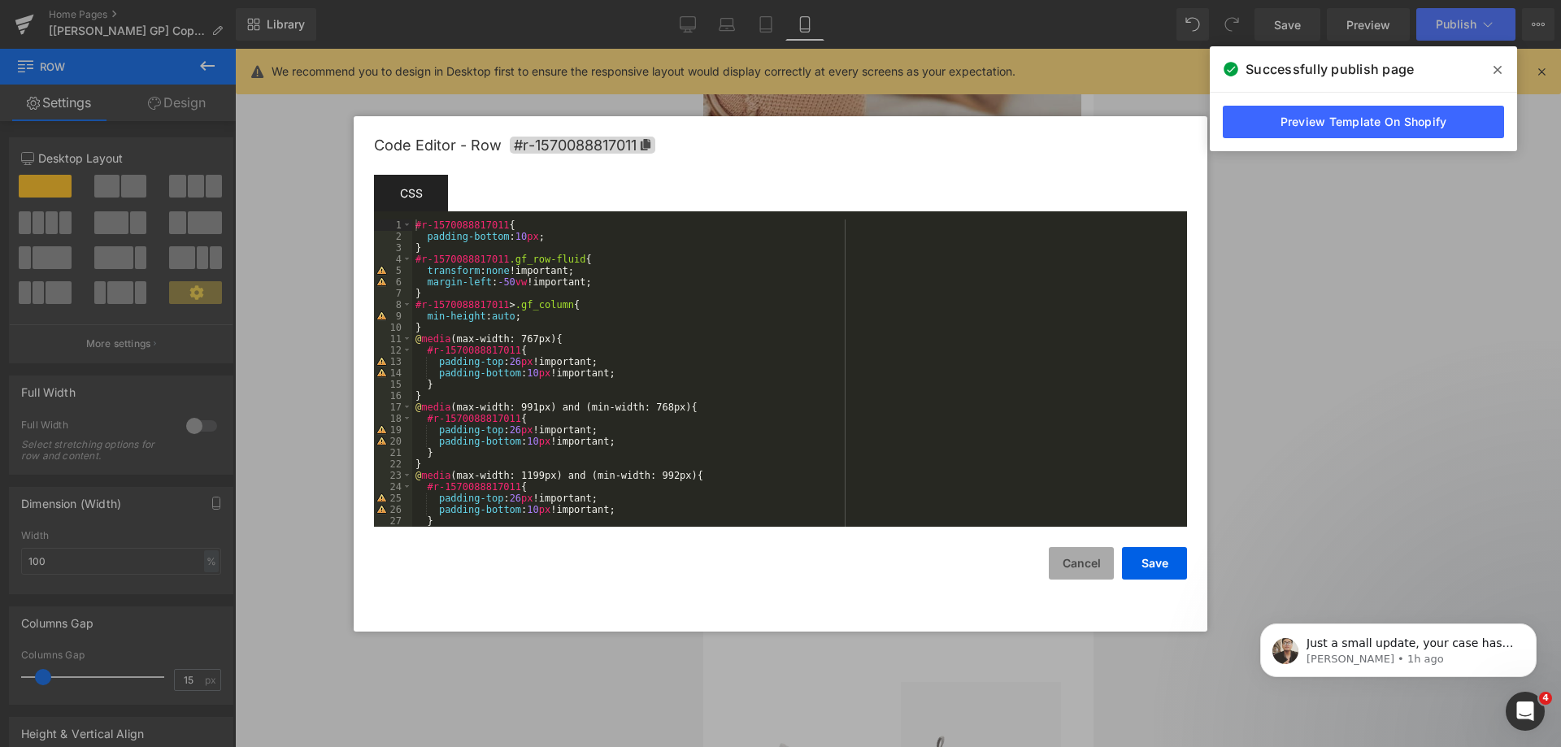
click at [1078, 574] on button "Cancel" at bounding box center [1081, 563] width 65 height 33
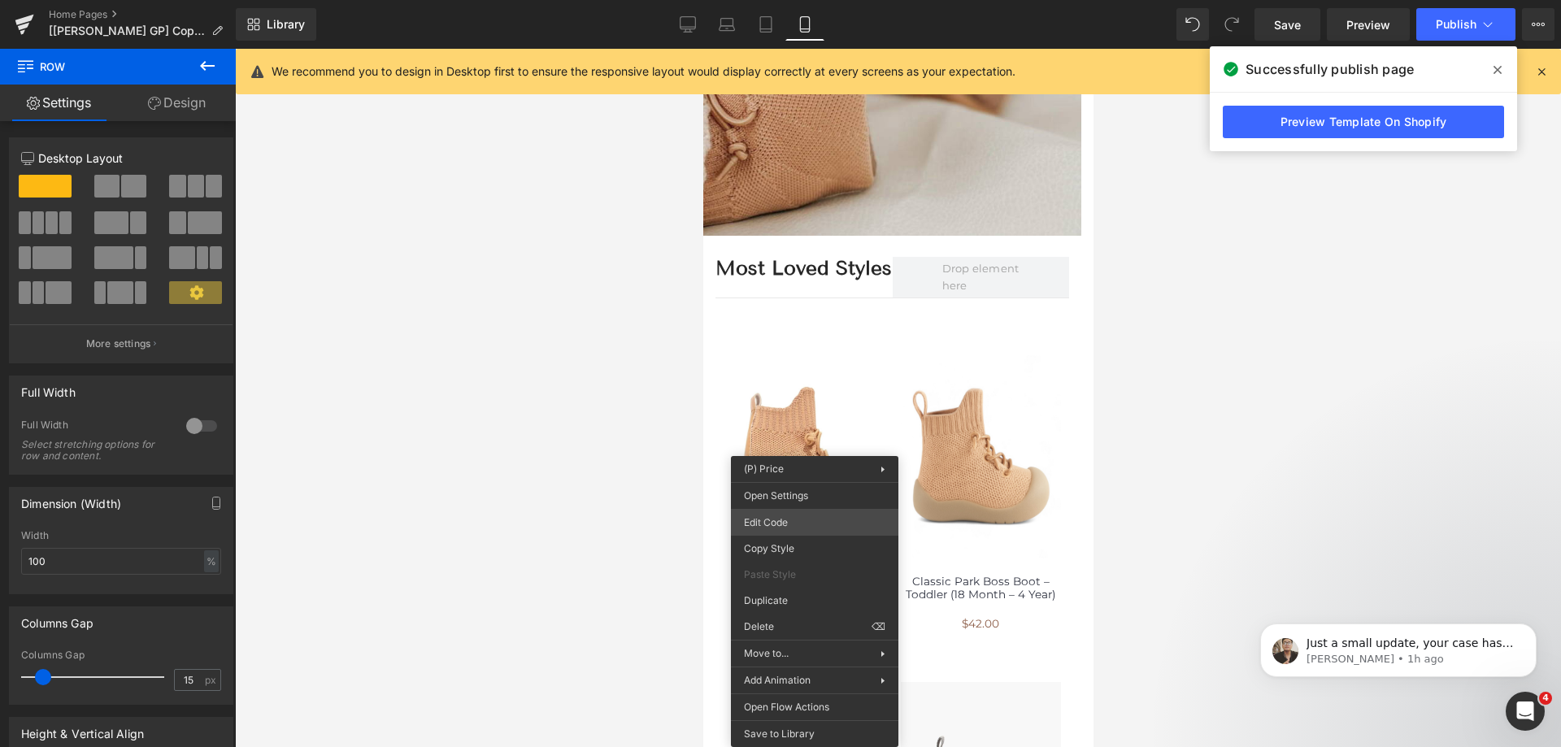
click at [801, 0] on div "Row You are previewing how the will restyle your page. You can not edit Element…" at bounding box center [780, 0] width 1561 height 0
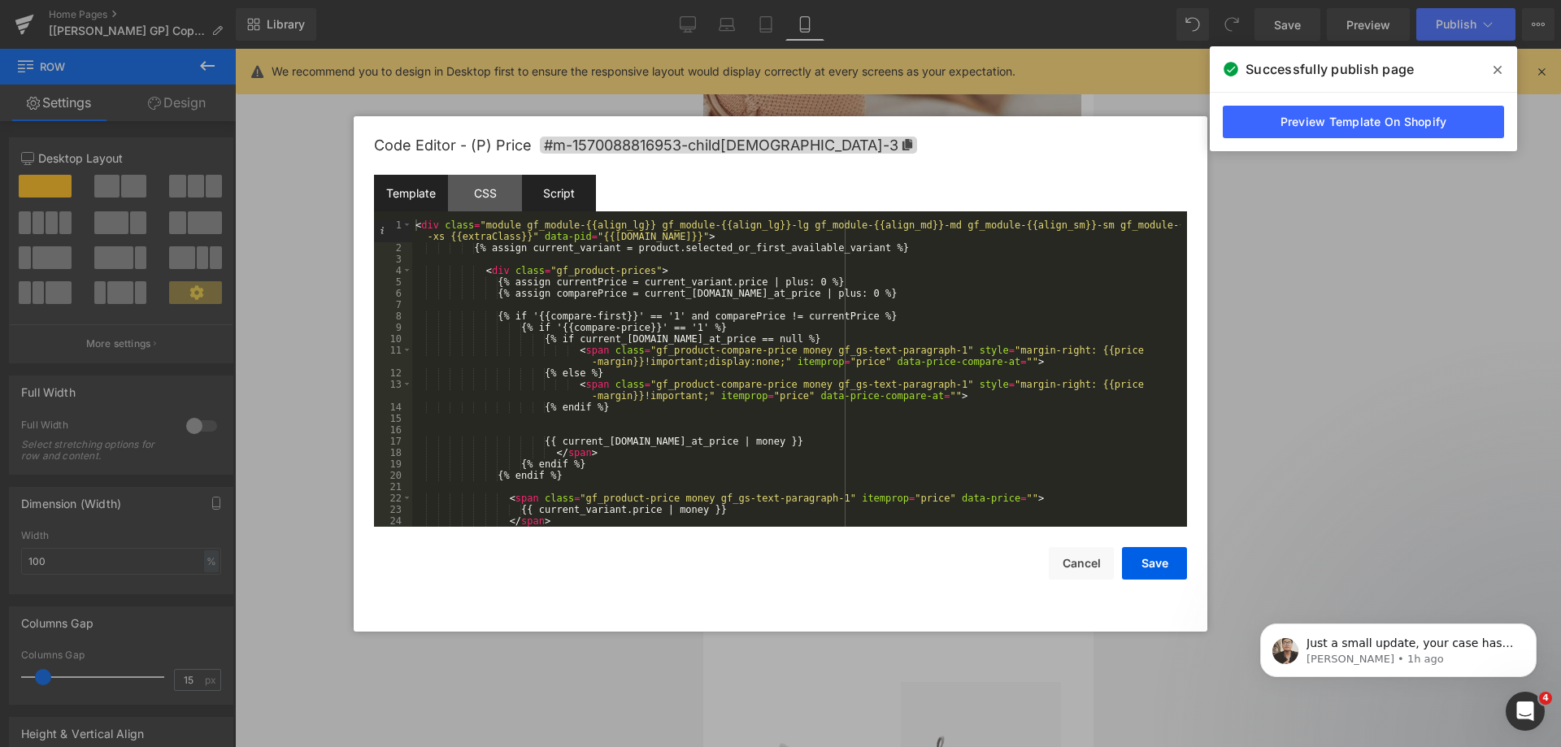
click at [557, 183] on div "Script" at bounding box center [559, 193] width 74 height 37
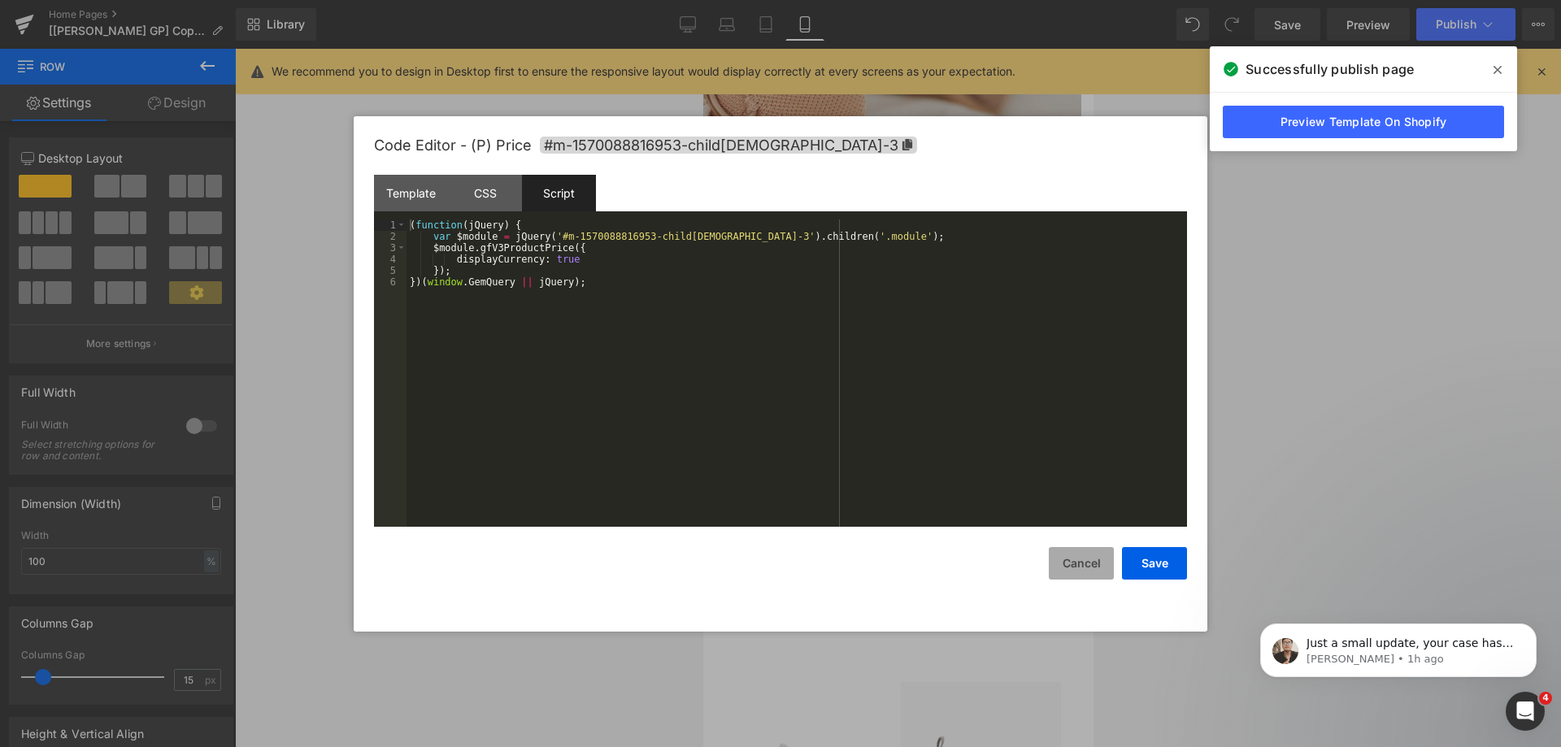
click at [1065, 558] on button "Cancel" at bounding box center [1081, 563] width 65 height 33
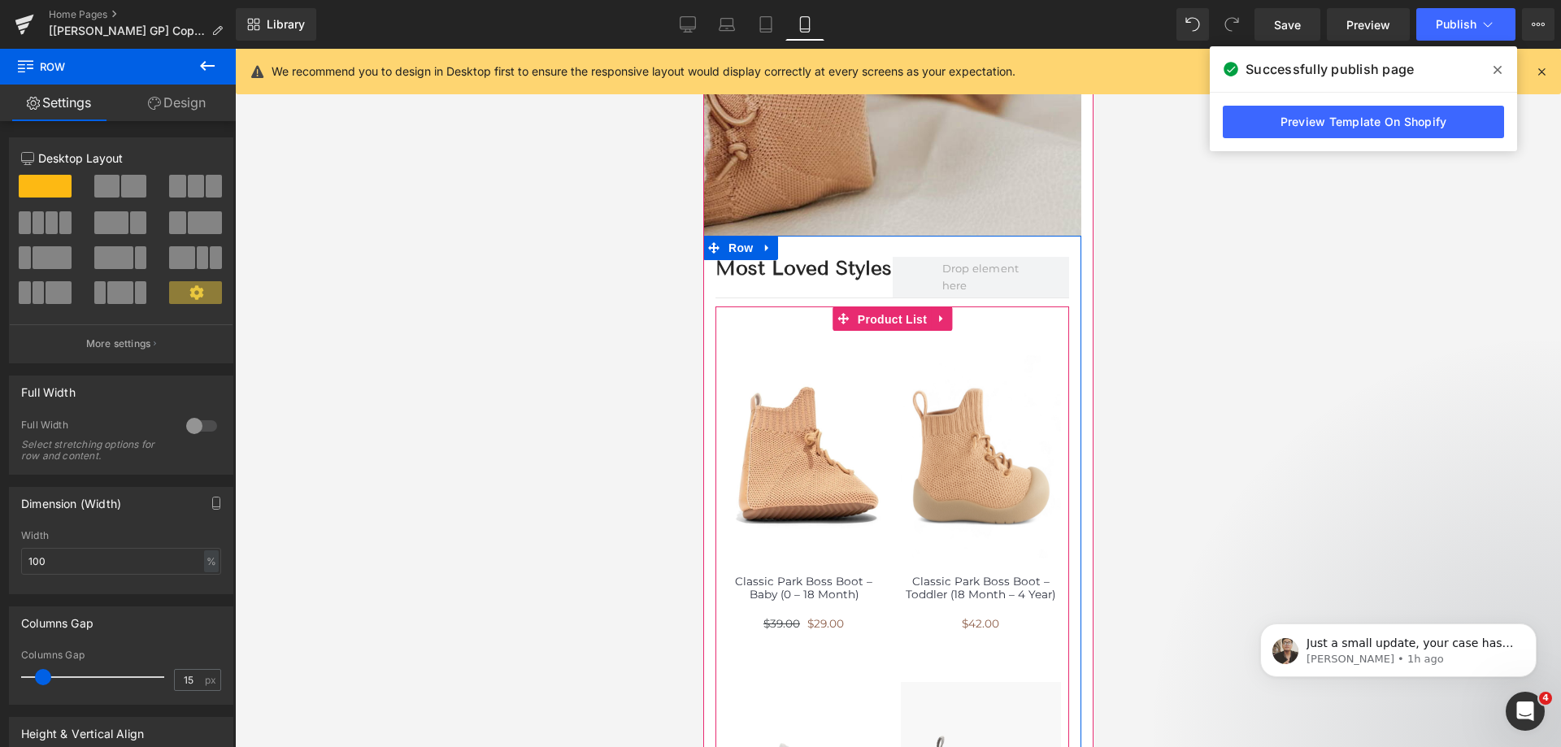
click at [894, 324] on span "Product List" at bounding box center [891, 319] width 77 height 24
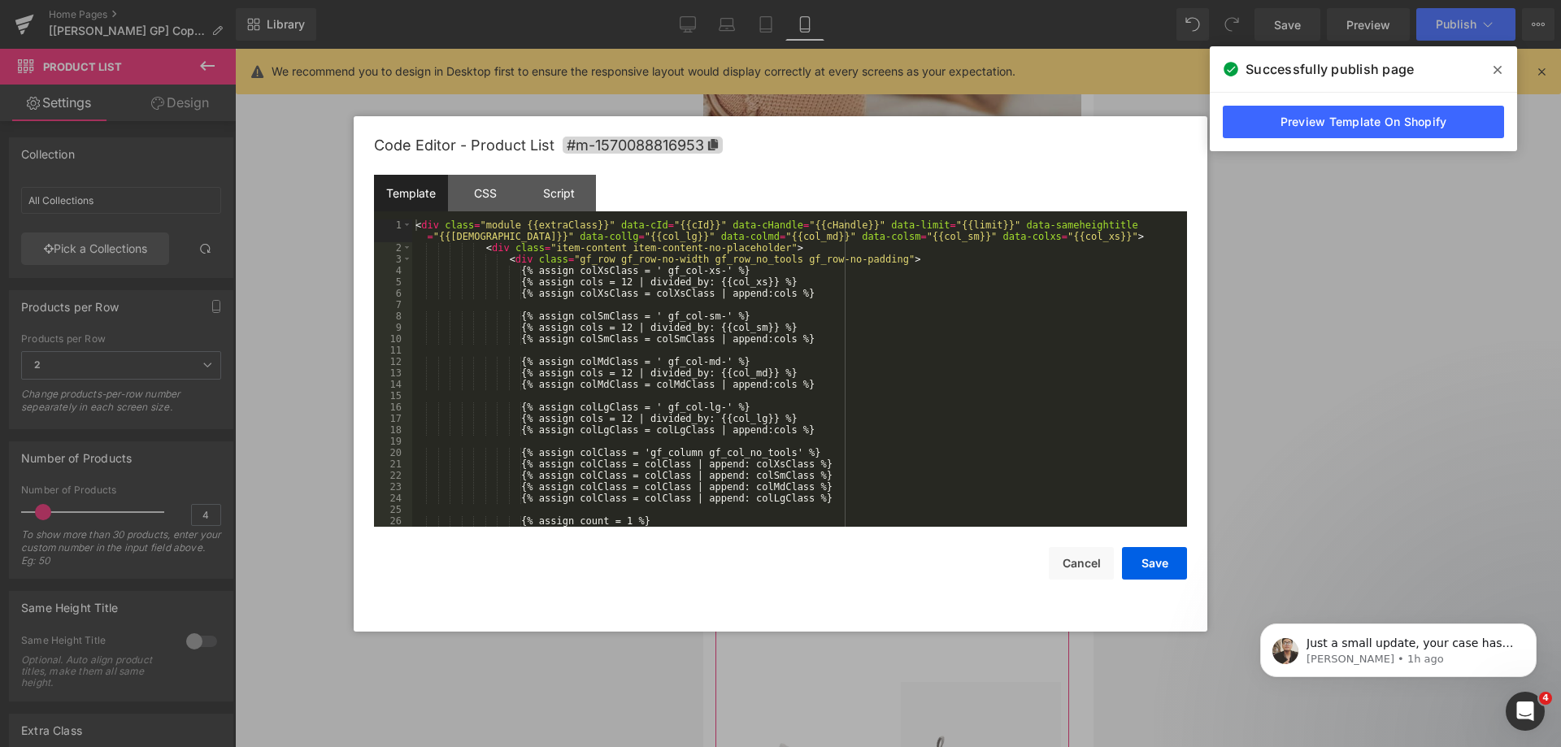
click at [852, 0] on div "Product List You are previewing how the will restyle your page. You can not edi…" at bounding box center [780, 0] width 1561 height 0
click at [574, 205] on div "Script" at bounding box center [559, 193] width 74 height 37
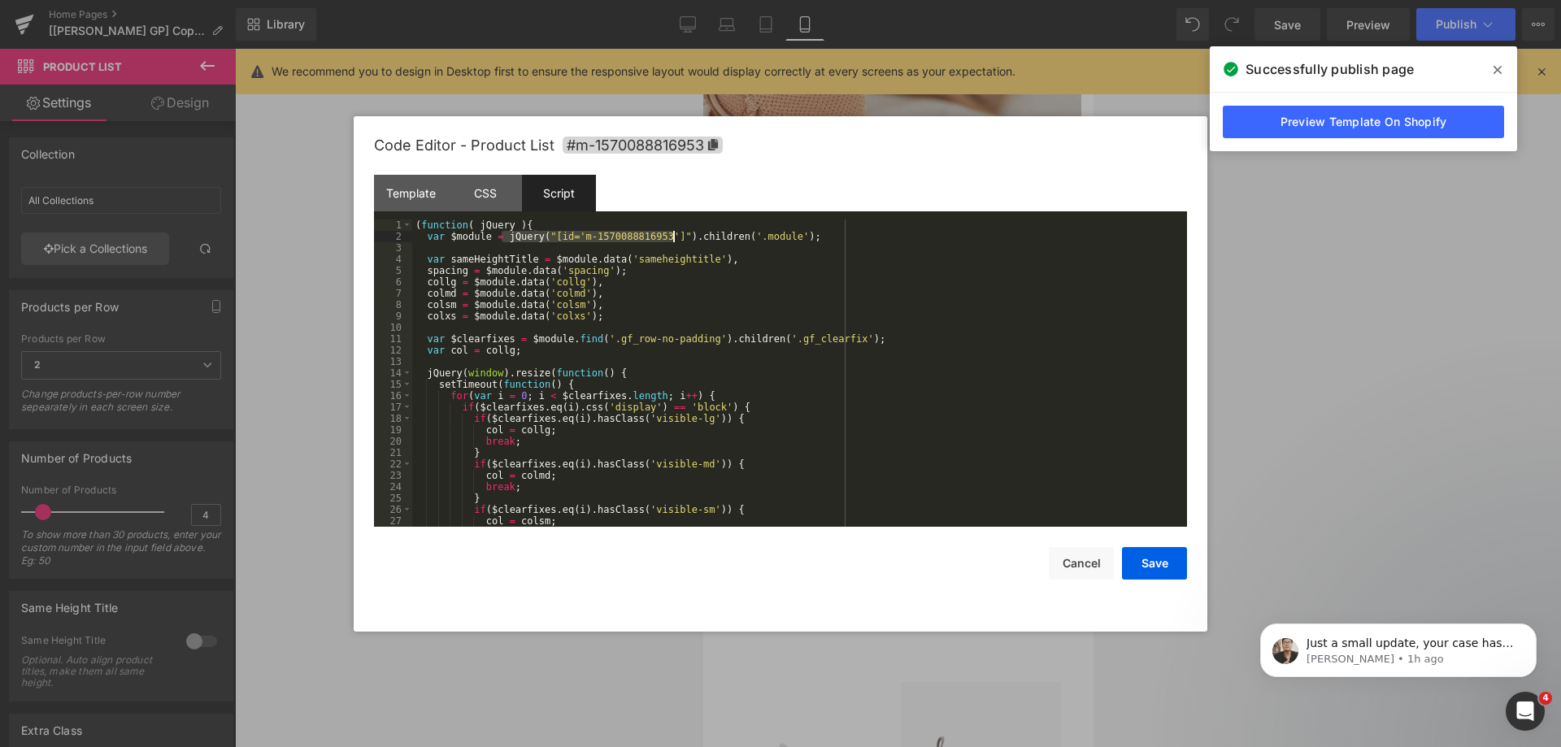
drag, startPoint x: 503, startPoint y: 237, endPoint x: 673, endPoint y: 236, distance: 170.8
click at [673, 236] on div "( function ( jQuery ) { var $module = jQuery ( "[id='m-1570088816953']" ) . chi…" at bounding box center [796, 385] width 769 height 330
click at [1293, 376] on div at bounding box center [780, 373] width 1561 height 747
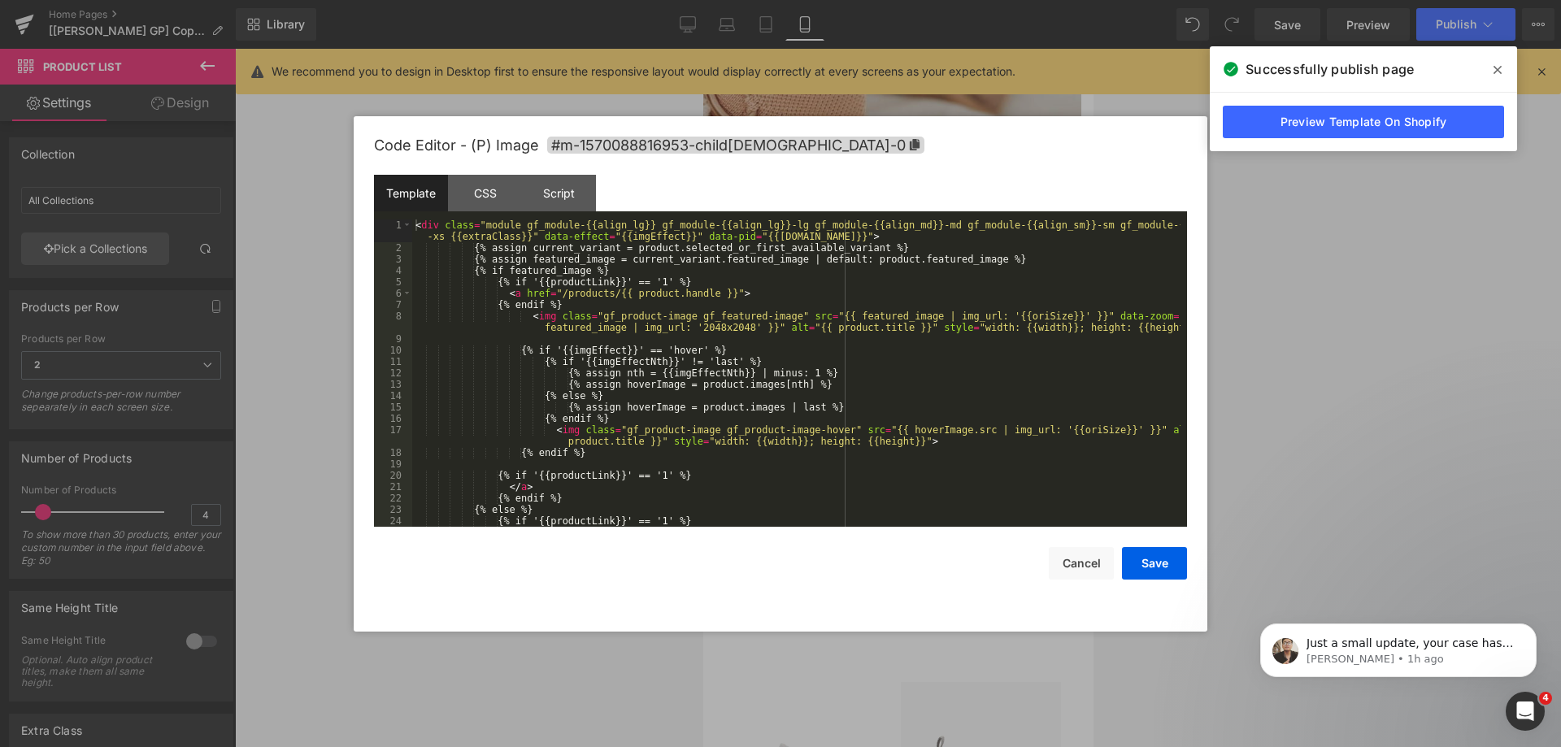
click at [799, 0] on div "Product List You are previewing how the will restyle your page. You can not edi…" at bounding box center [780, 0] width 1561 height 0
click at [542, 191] on div "Script" at bounding box center [559, 193] width 74 height 37
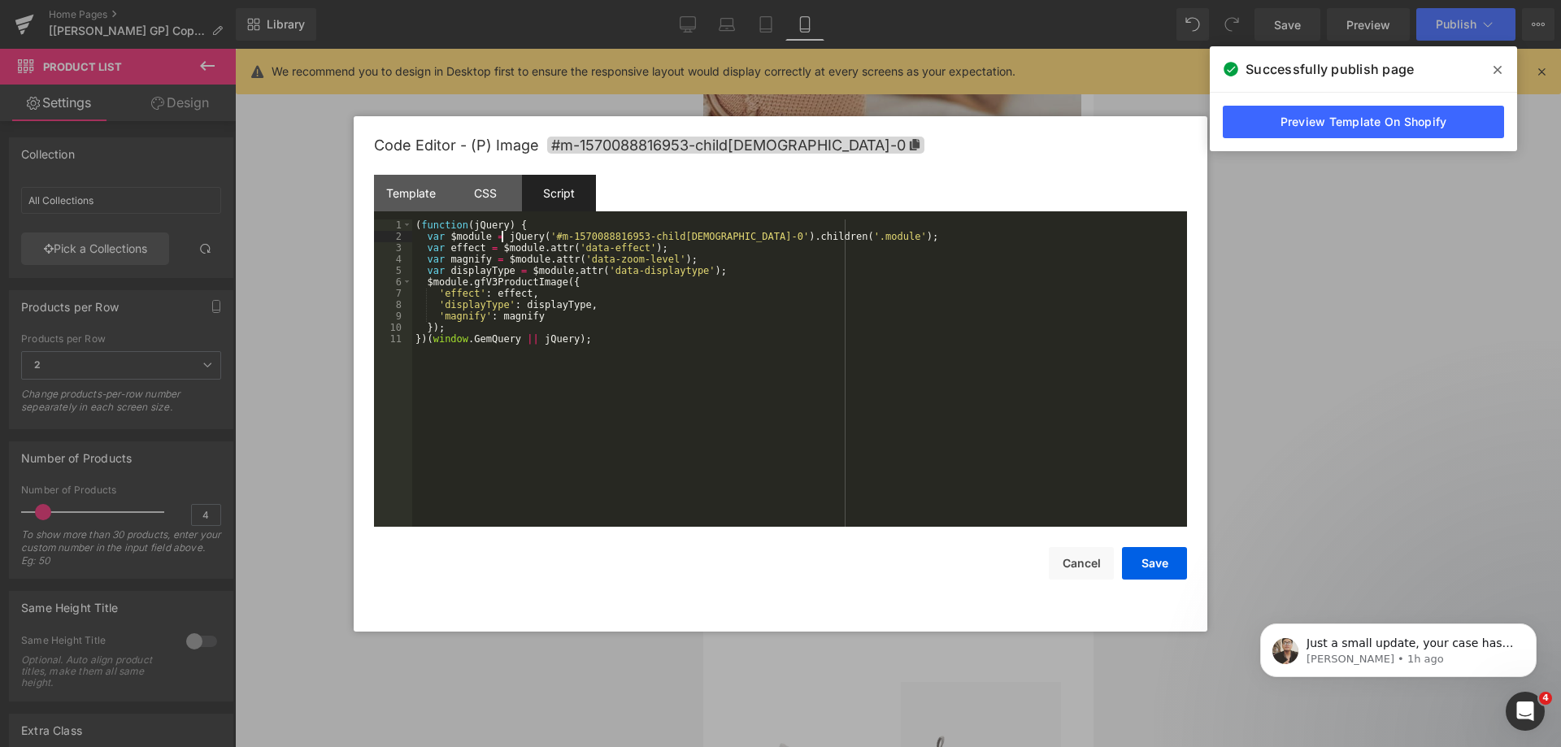
click at [499, 235] on div "( function ( jQuery ) { var $module = jQuery ( '#m-1570088816953-child[DEMOGRAP…" at bounding box center [799, 385] width 775 height 330
drag, startPoint x: 849, startPoint y: 235, endPoint x: 733, endPoint y: 234, distance: 116.3
click at [733, 234] on div "( function ( jQuery ) { var $module = jQuery ( "[id='m-1570088816953']" ) jQuer…" at bounding box center [799, 385] width 775 height 330
click at [622, 237] on div "( function ( jQuery ) { var $module = jQuery ( "[id='m-1570088816953']" ) jQuer…" at bounding box center [799, 385] width 775 height 330
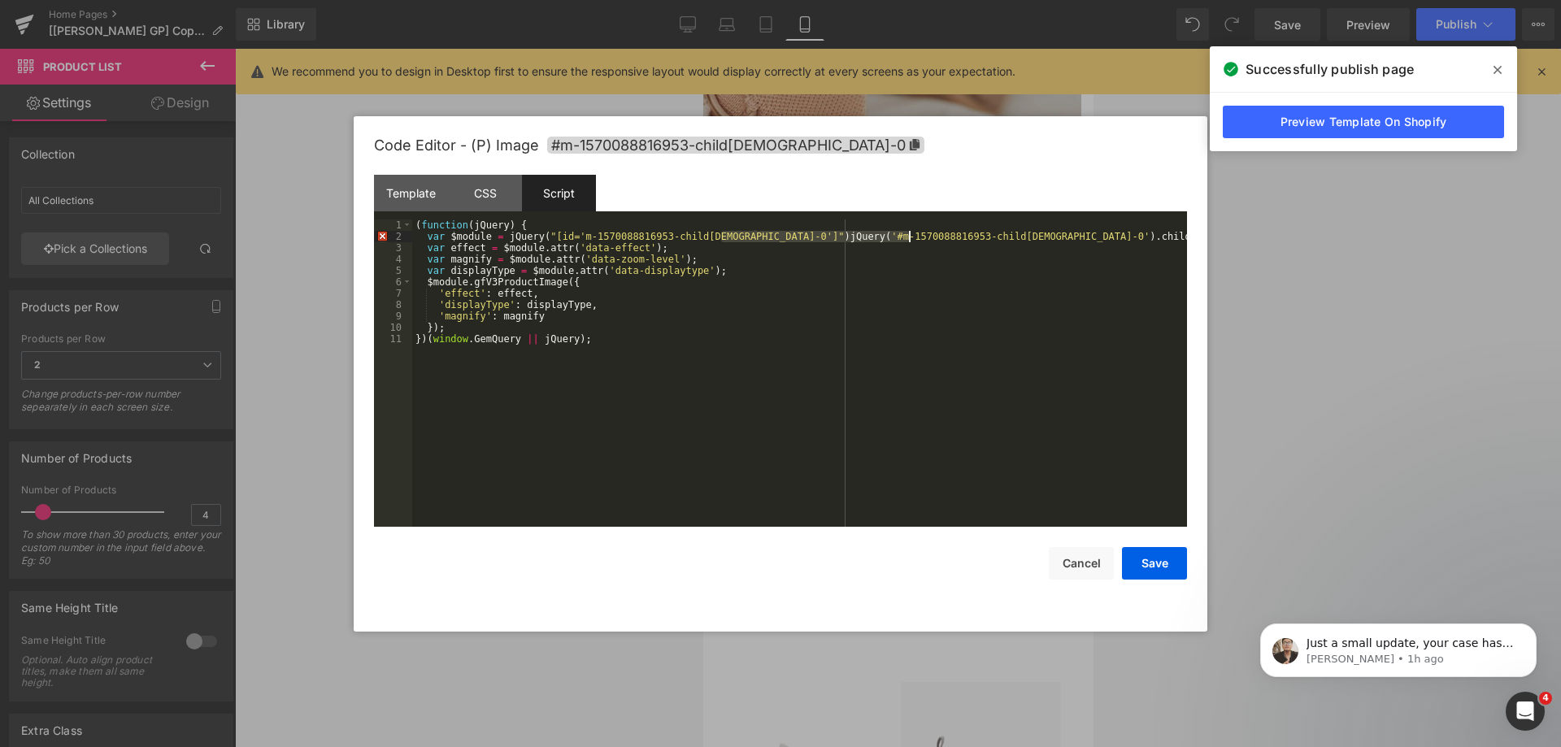
drag, startPoint x: 723, startPoint y: 236, endPoint x: 909, endPoint y: 233, distance: 186.2
click at [909, 233] on div "( function ( jQuery ) { var $module = jQuery ( "[id='m-1570088816953-child[DEMO…" at bounding box center [799, 385] width 775 height 330
click at [503, 238] on div "( function ( jQuery ) { var $module = jQuery ( "[id='m-1570088816953-child[DEMO…" at bounding box center [799, 385] width 775 height 330
click at [1174, 550] on button "Save" at bounding box center [1154, 563] width 65 height 33
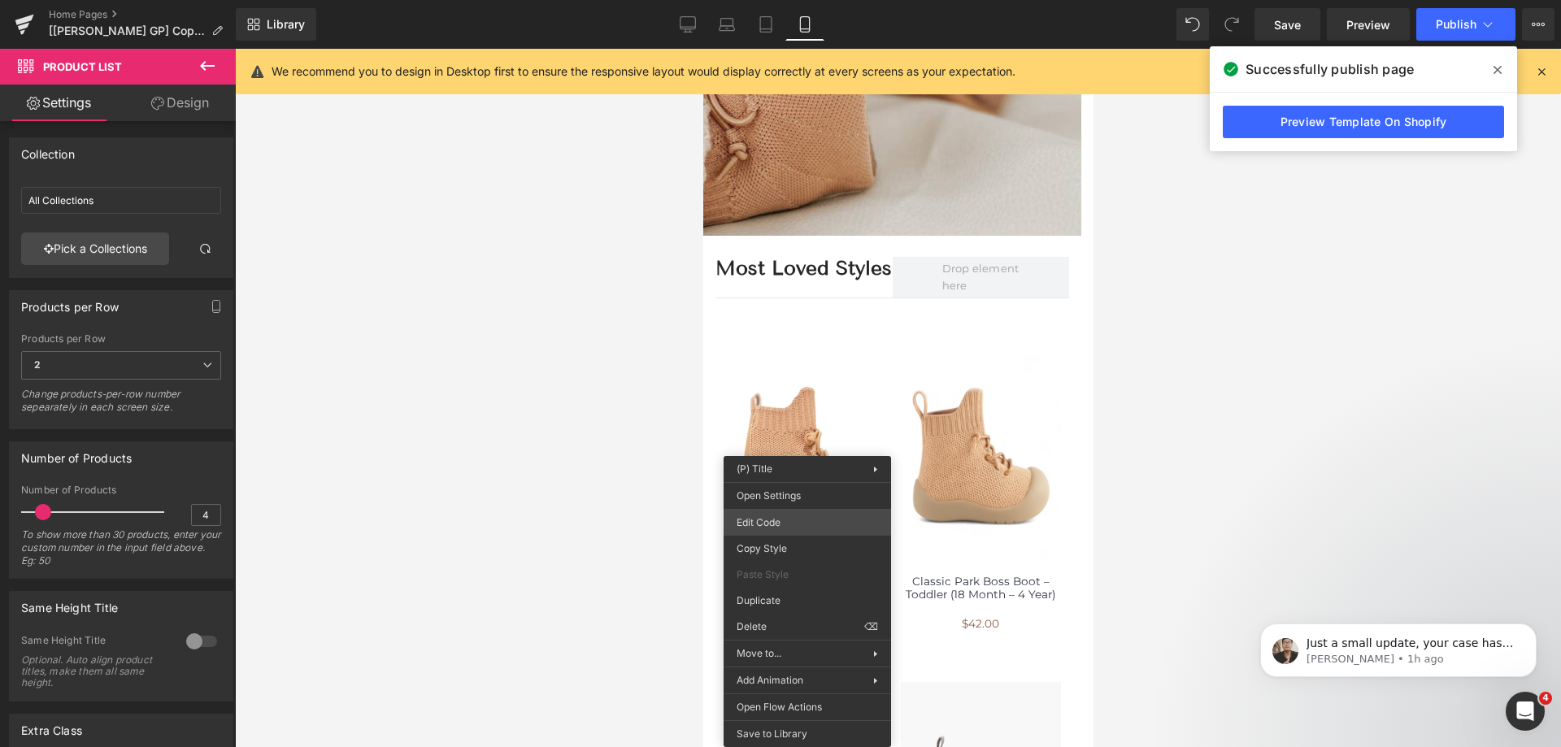
click at [789, 0] on div "Product List You are previewing how the will restyle your page. You can not edi…" at bounding box center [780, 0] width 1561 height 0
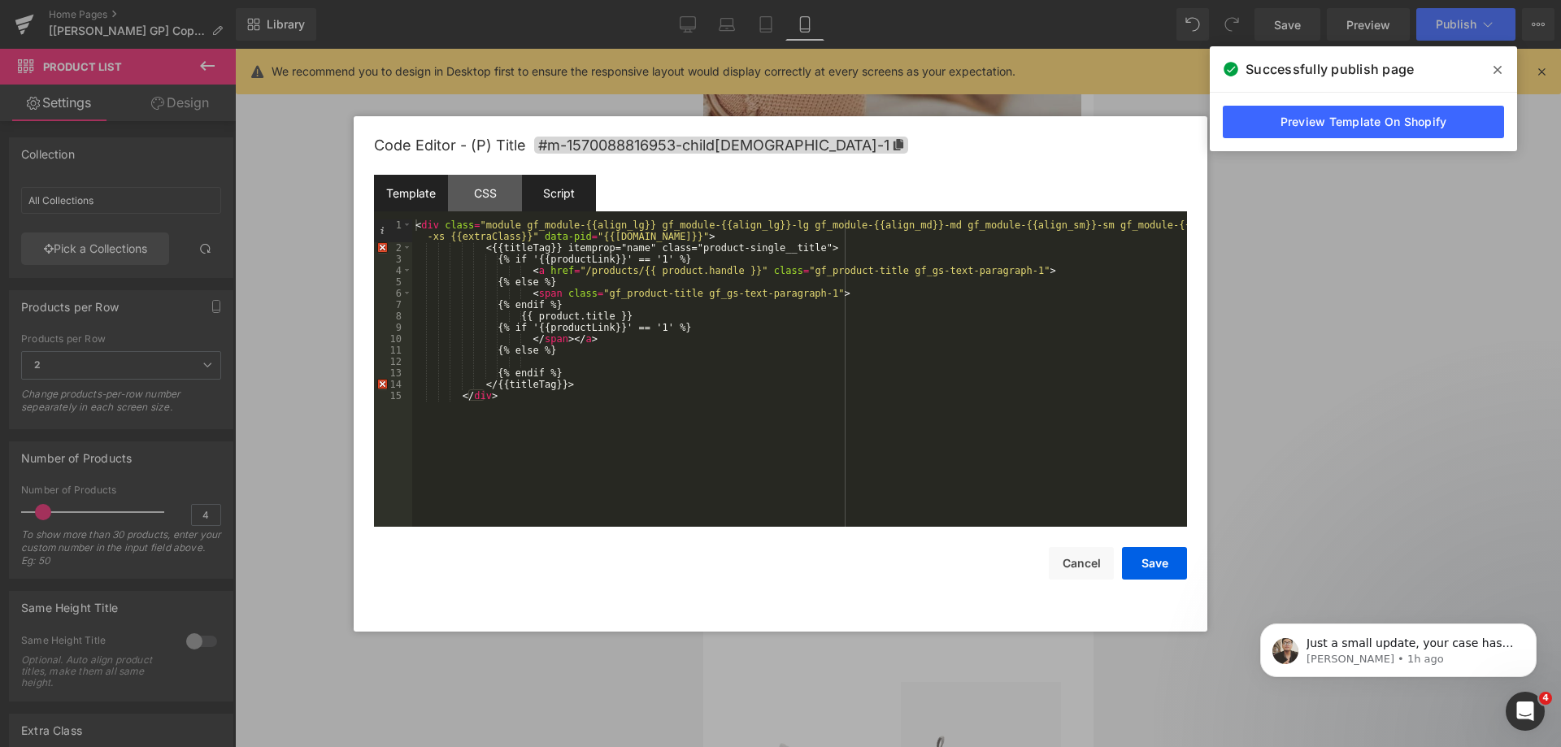
click at [555, 189] on div "Script" at bounding box center [559, 193] width 74 height 37
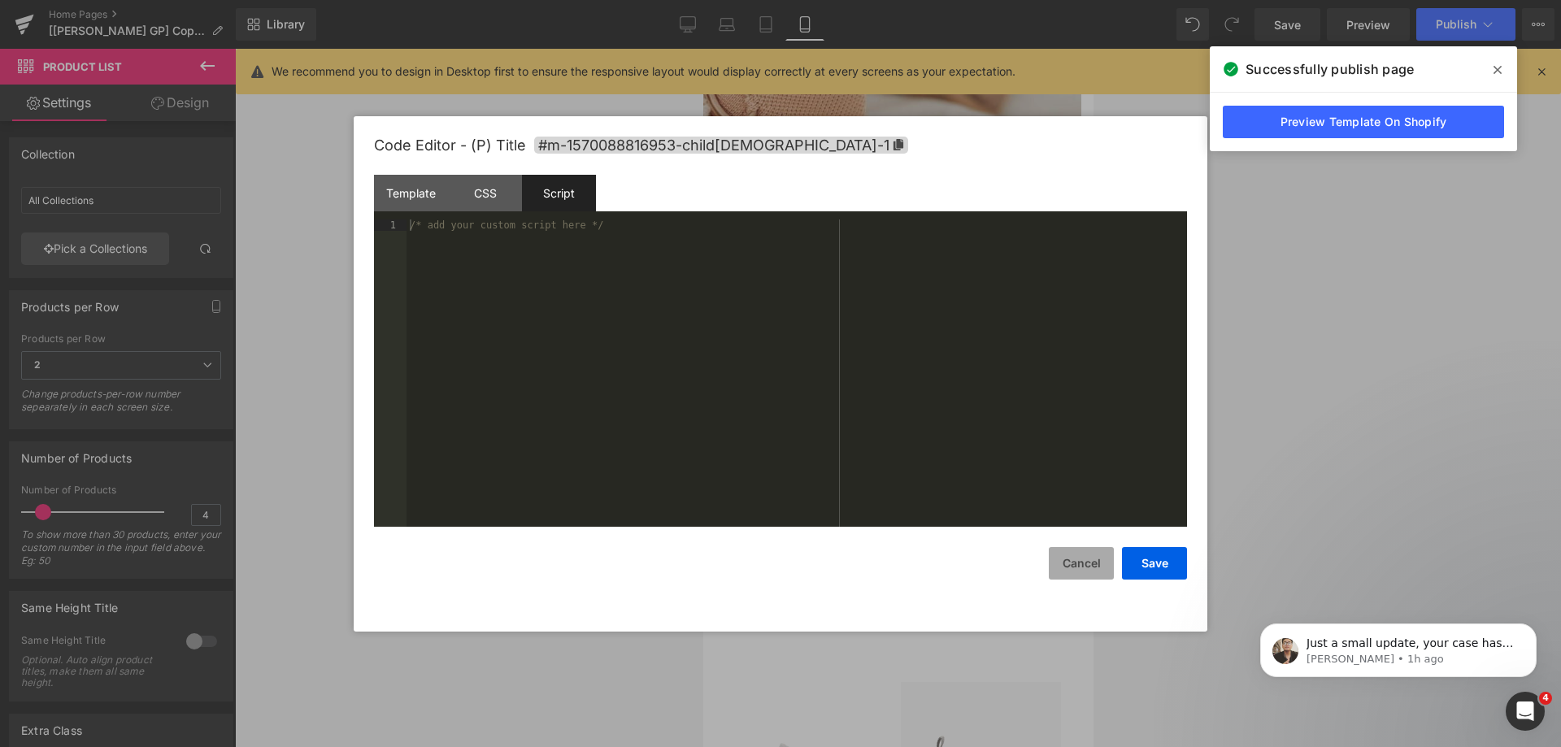
drag, startPoint x: 1078, startPoint y: 579, endPoint x: 207, endPoint y: 566, distance: 871.1
click at [1078, 579] on button "Cancel" at bounding box center [1081, 563] width 65 height 33
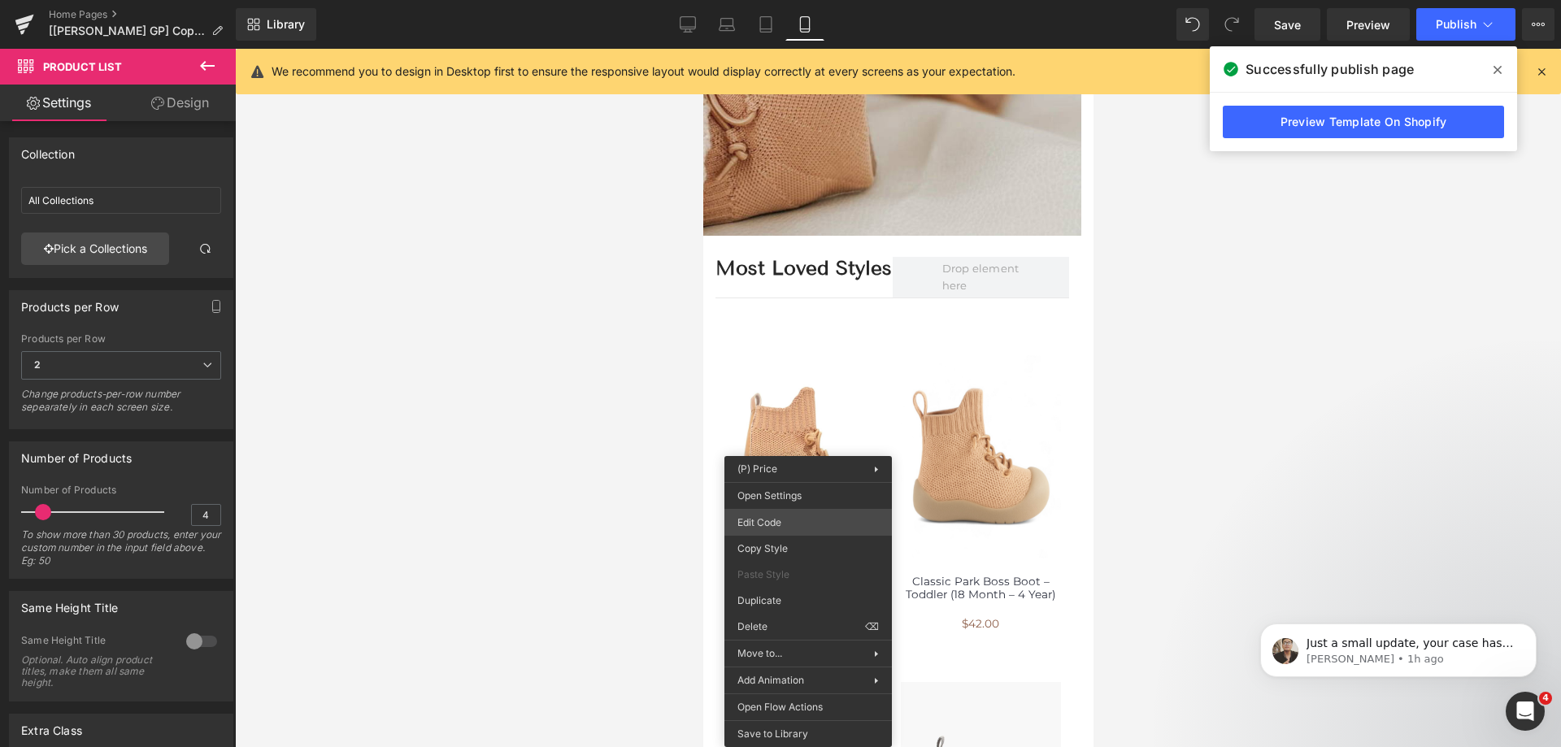
click at [792, 0] on div "Product List You are previewing how the will restyle your page. You can not edi…" at bounding box center [780, 0] width 1561 height 0
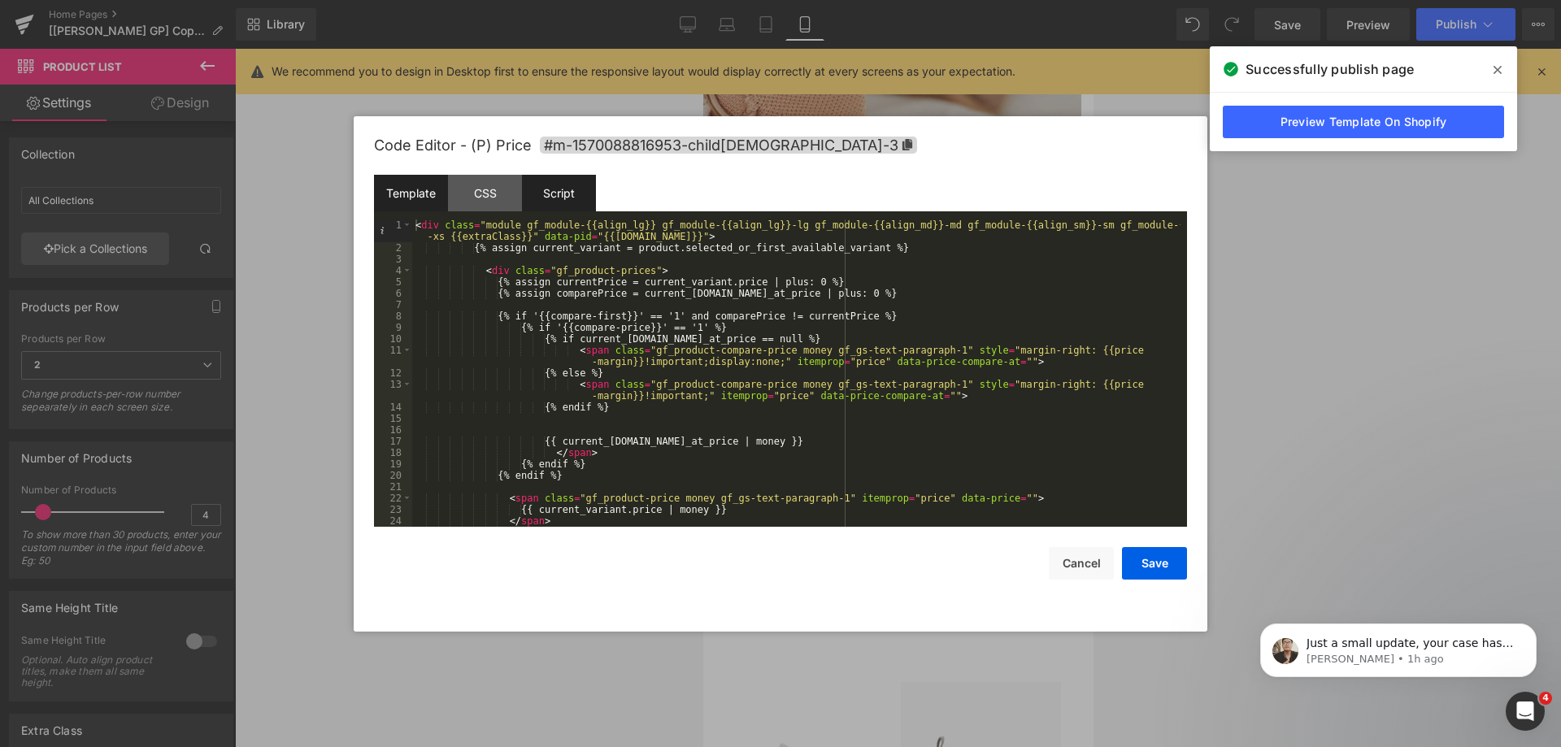
click at [535, 197] on div "Script" at bounding box center [559, 193] width 74 height 37
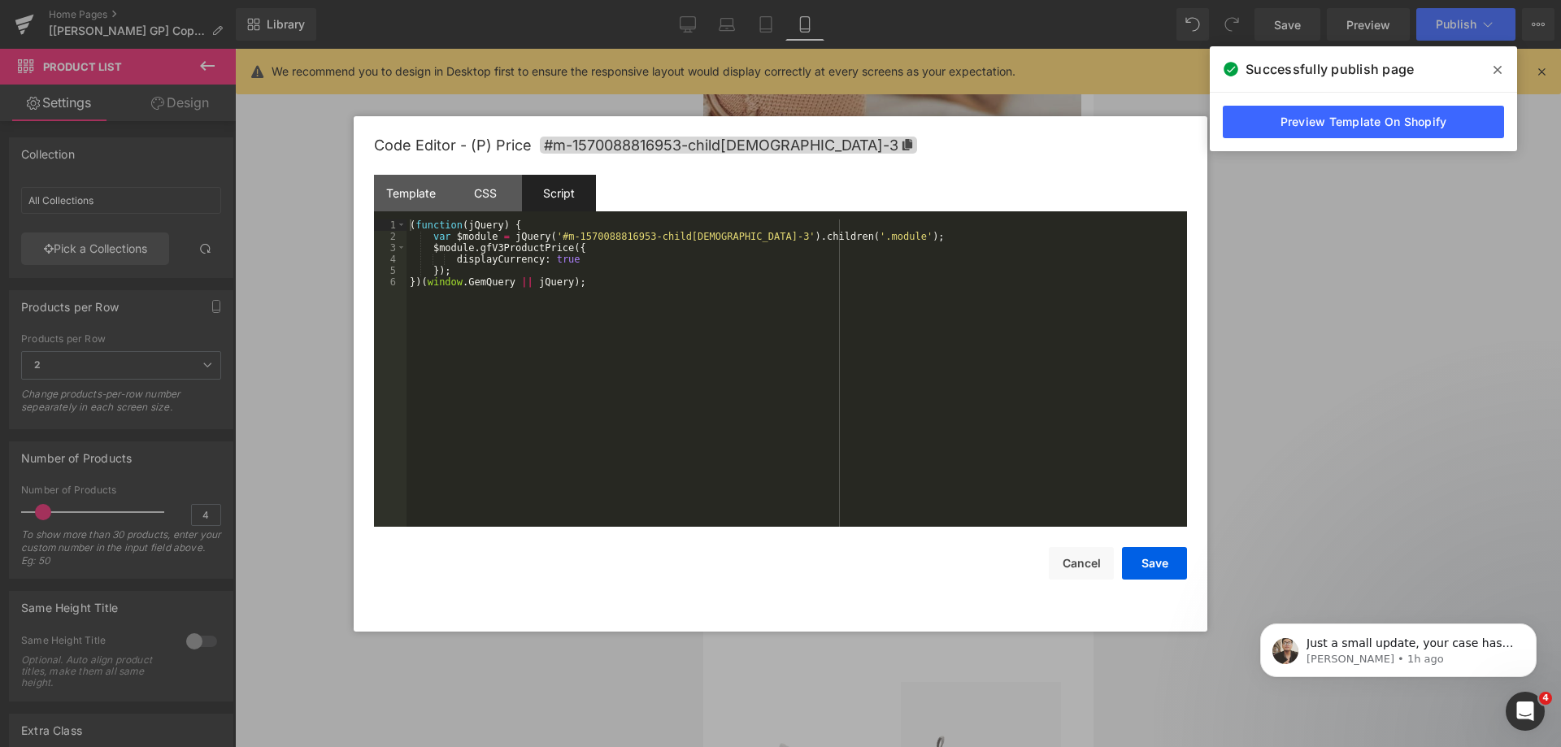
click at [507, 237] on div "( function ( jQuery ) { var $module = jQuery ( '#m-1570088816953-child[DEMOGRAP…" at bounding box center [797, 385] width 781 height 330
drag, startPoint x: 904, startPoint y: 231, endPoint x: 786, endPoint y: 235, distance: 118.8
click at [786, 235] on div "( function ( jQuery ) { var $module = jQuery ( "[id='m-1570088816953-child[DEMO…" at bounding box center [797, 385] width 781 height 330
drag, startPoint x: 589, startPoint y: 234, endPoint x: 703, endPoint y: 233, distance: 114.7
click at [703, 233] on div "( function ( jQuery ) { var $module = jQuery ( "[id='m-1570088816953-child[DEMO…" at bounding box center [797, 385] width 781 height 330
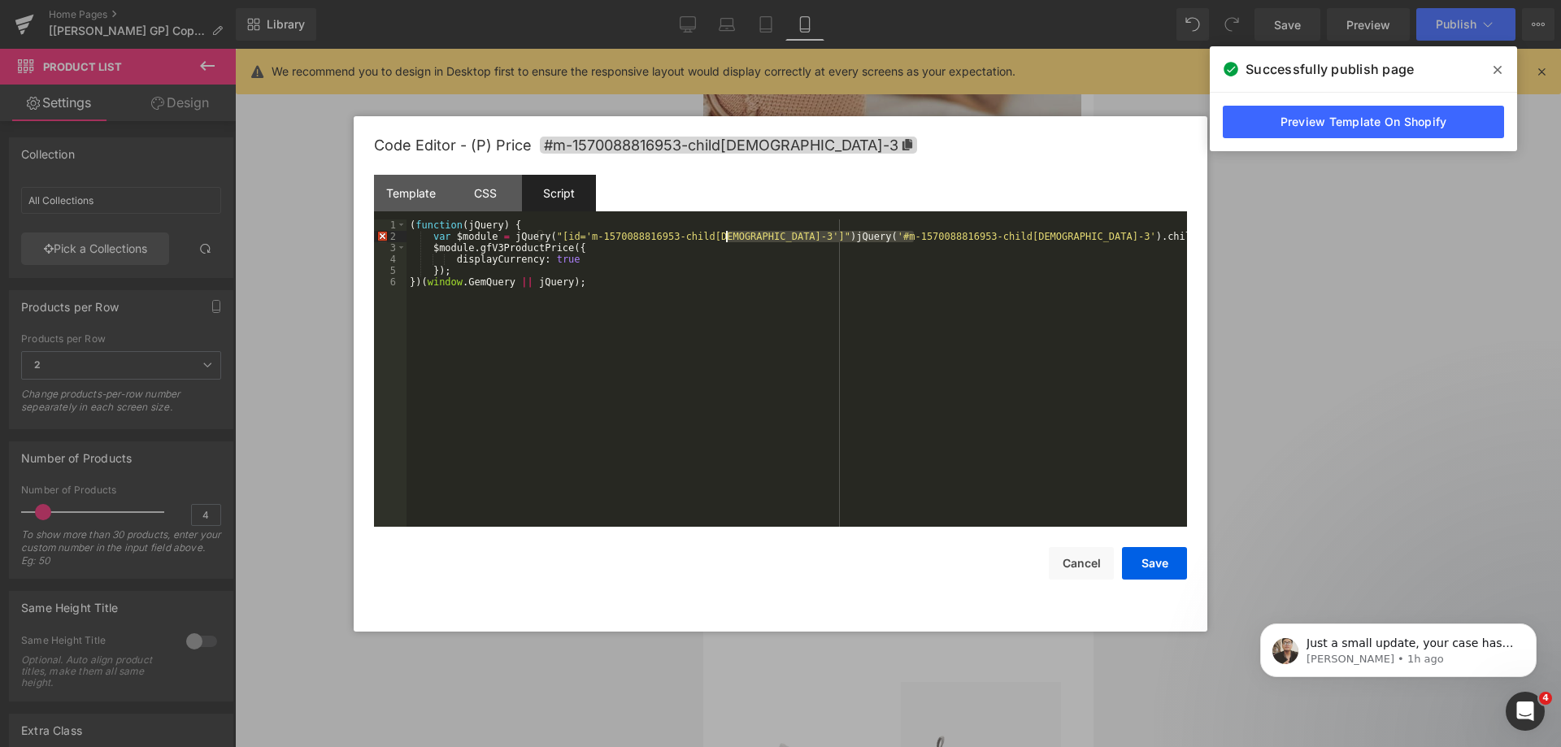
drag, startPoint x: 915, startPoint y: 237, endPoint x: 727, endPoint y: 239, distance: 187.9
click at [727, 239] on div "( function ( jQuery ) { var $module = jQuery ( "[id='m-1570088816953-child[DEMO…" at bounding box center [797, 385] width 781 height 330
click at [507, 237] on div "( function ( jQuery ) { var $module = jQuery ( "[id='m-1570088816953-child[DEMO…" at bounding box center [797, 385] width 781 height 330
click at [1152, 567] on button "Save" at bounding box center [1154, 563] width 65 height 33
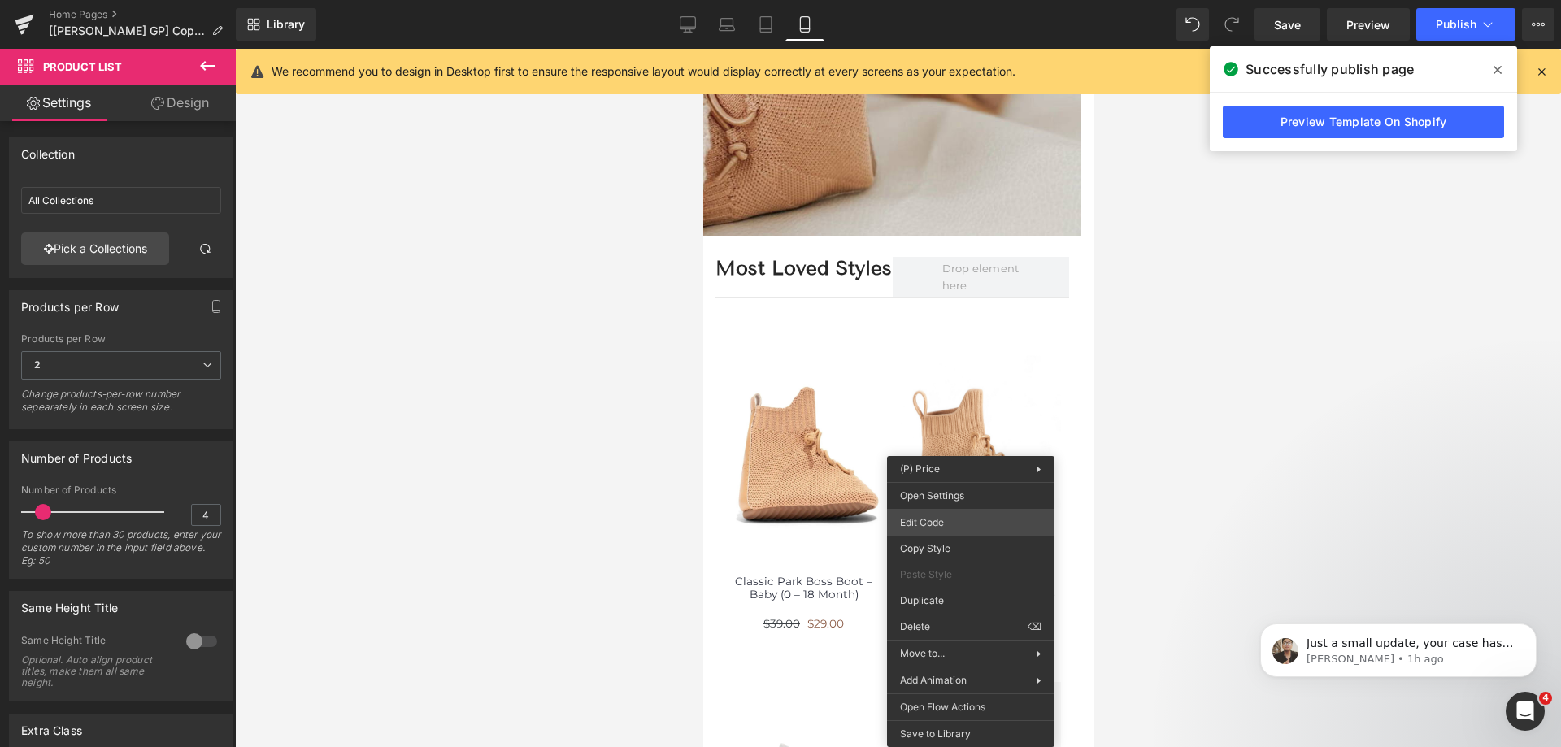
click at [943, 0] on div "Product List You are previewing how the will restyle your page. You can not edi…" at bounding box center [780, 0] width 1561 height 0
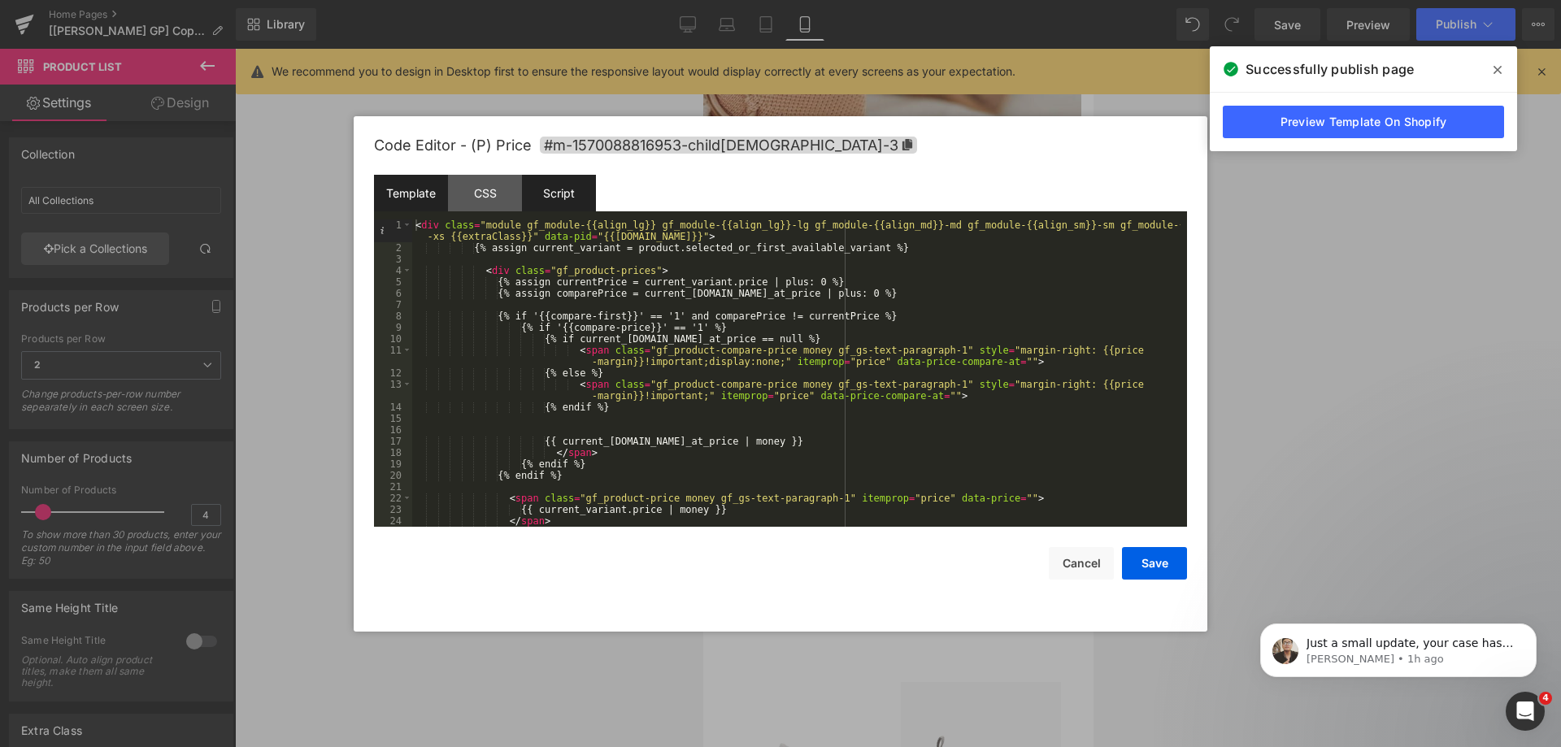
click at [559, 198] on div "Script" at bounding box center [559, 193] width 74 height 37
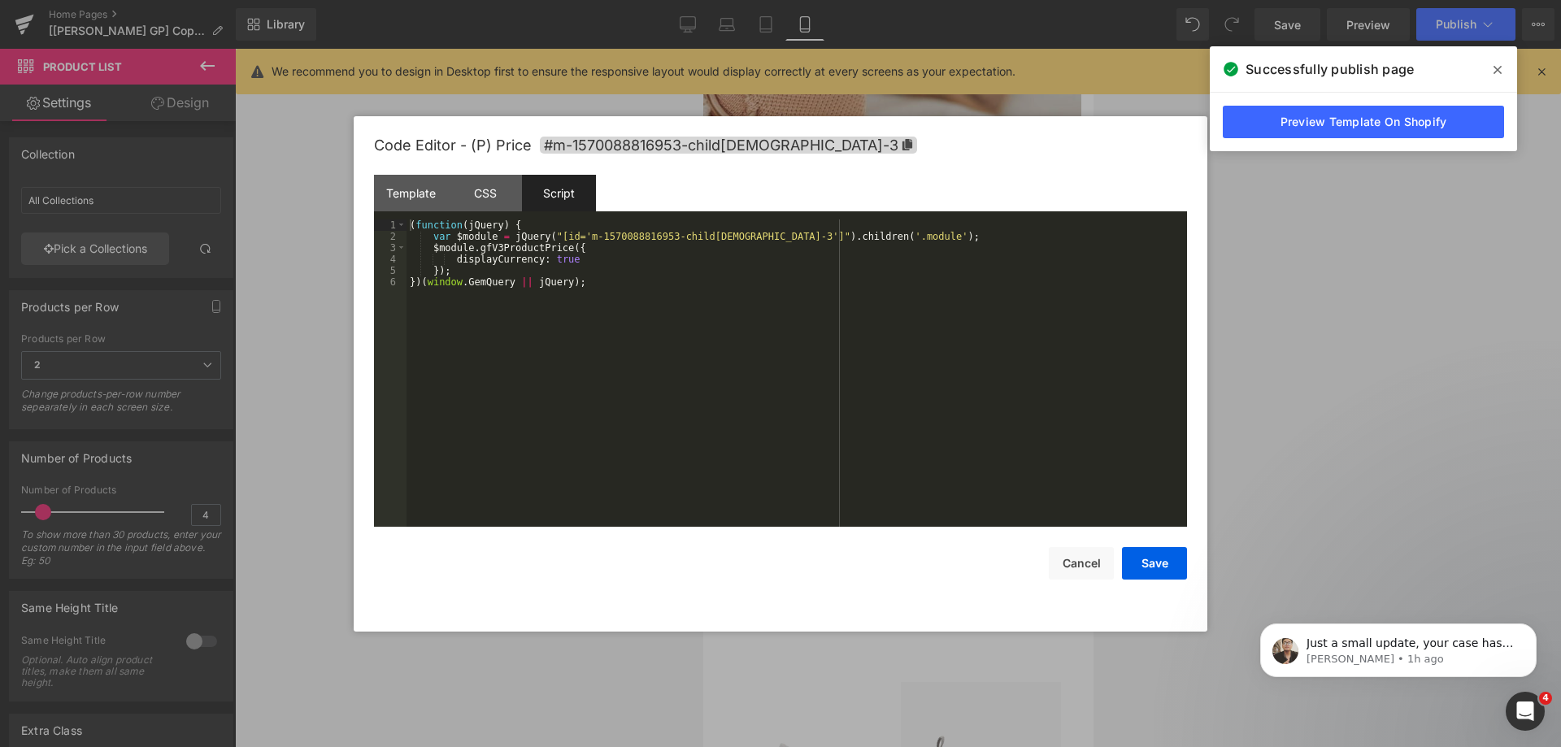
click at [1299, 324] on div at bounding box center [780, 373] width 1561 height 747
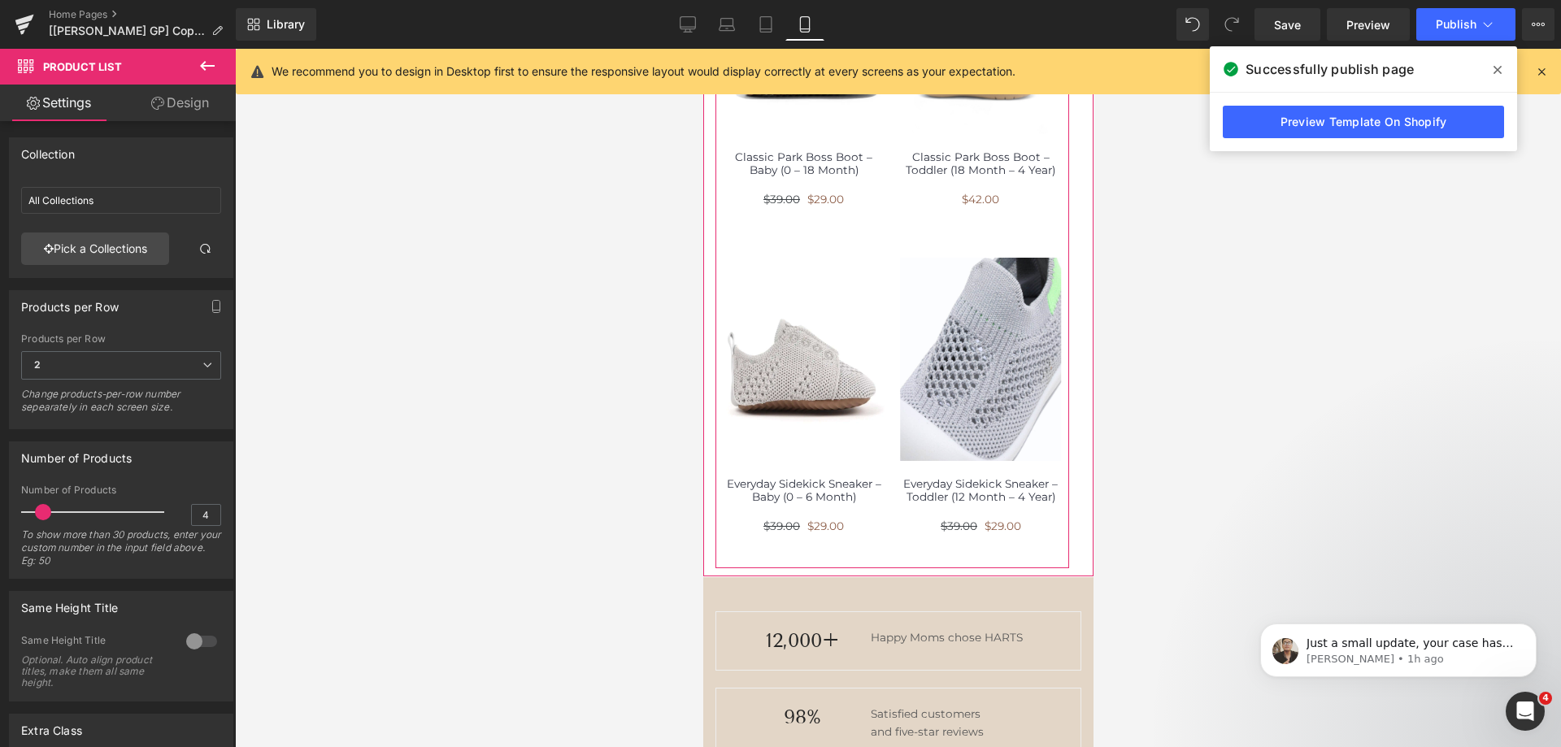
scroll to position [976, 0]
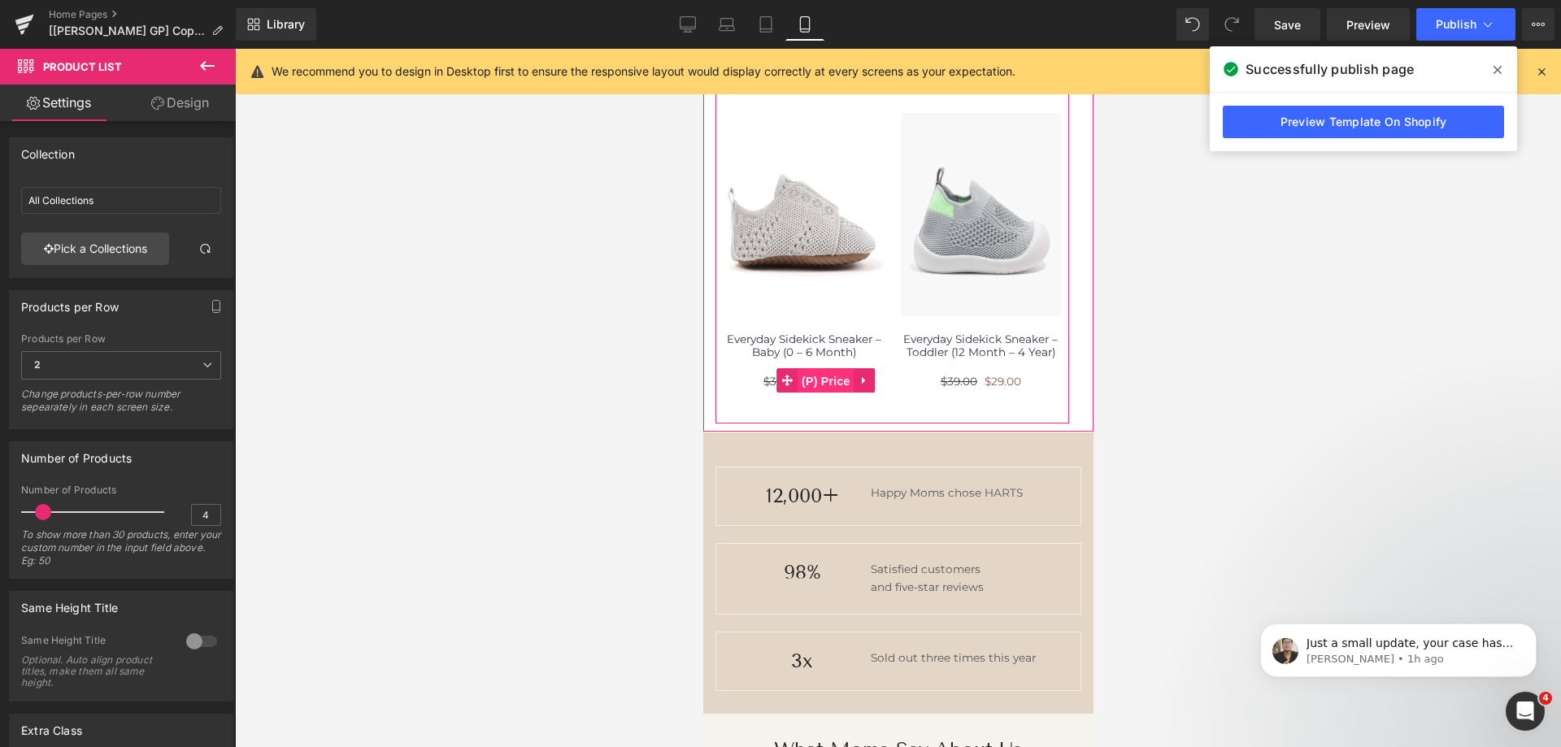
click at [812, 378] on span "(P) Price" at bounding box center [825, 381] width 57 height 24
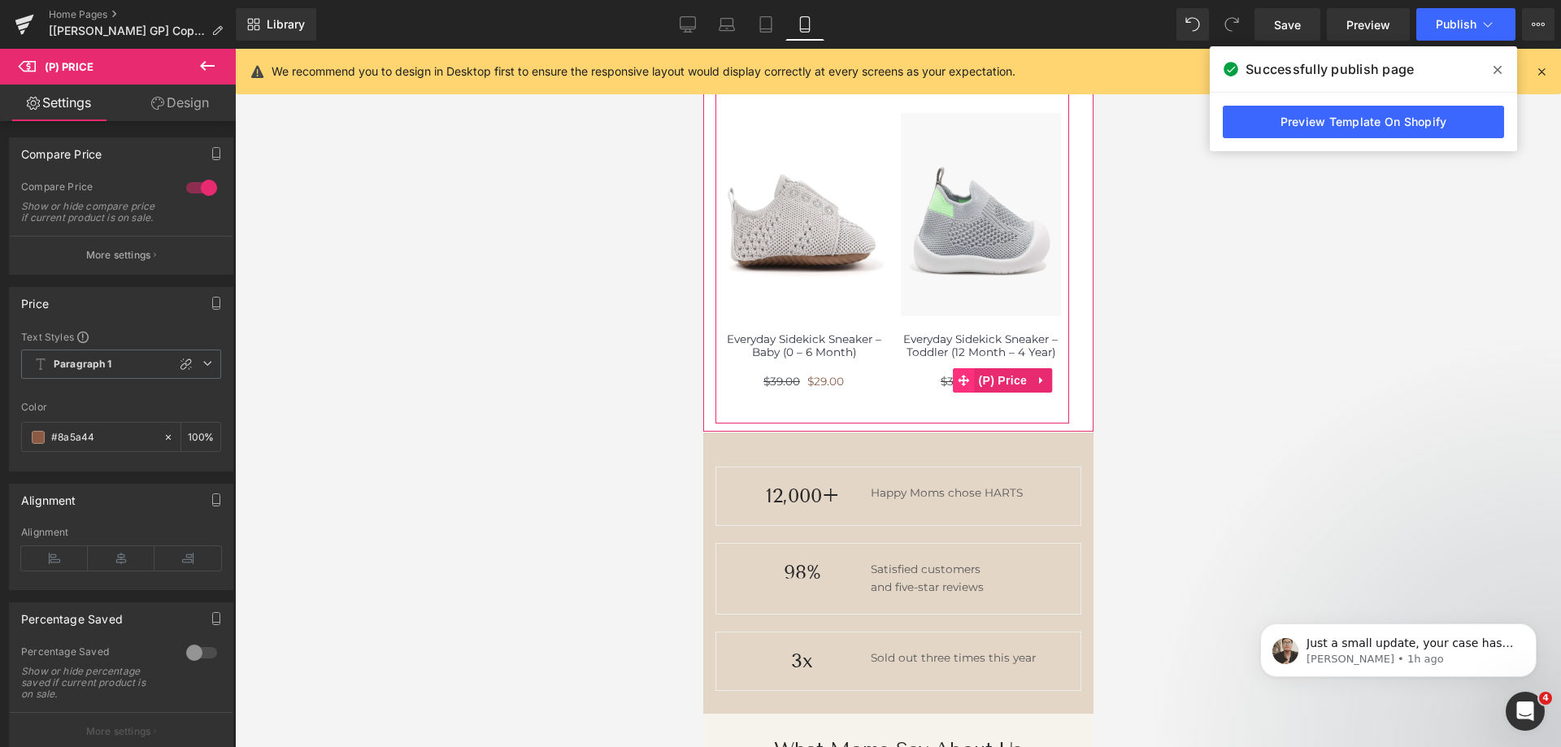
click at [960, 385] on icon at bounding box center [963, 381] width 11 height 12
click at [944, 382] on span "$39.00" at bounding box center [958, 381] width 37 height 13
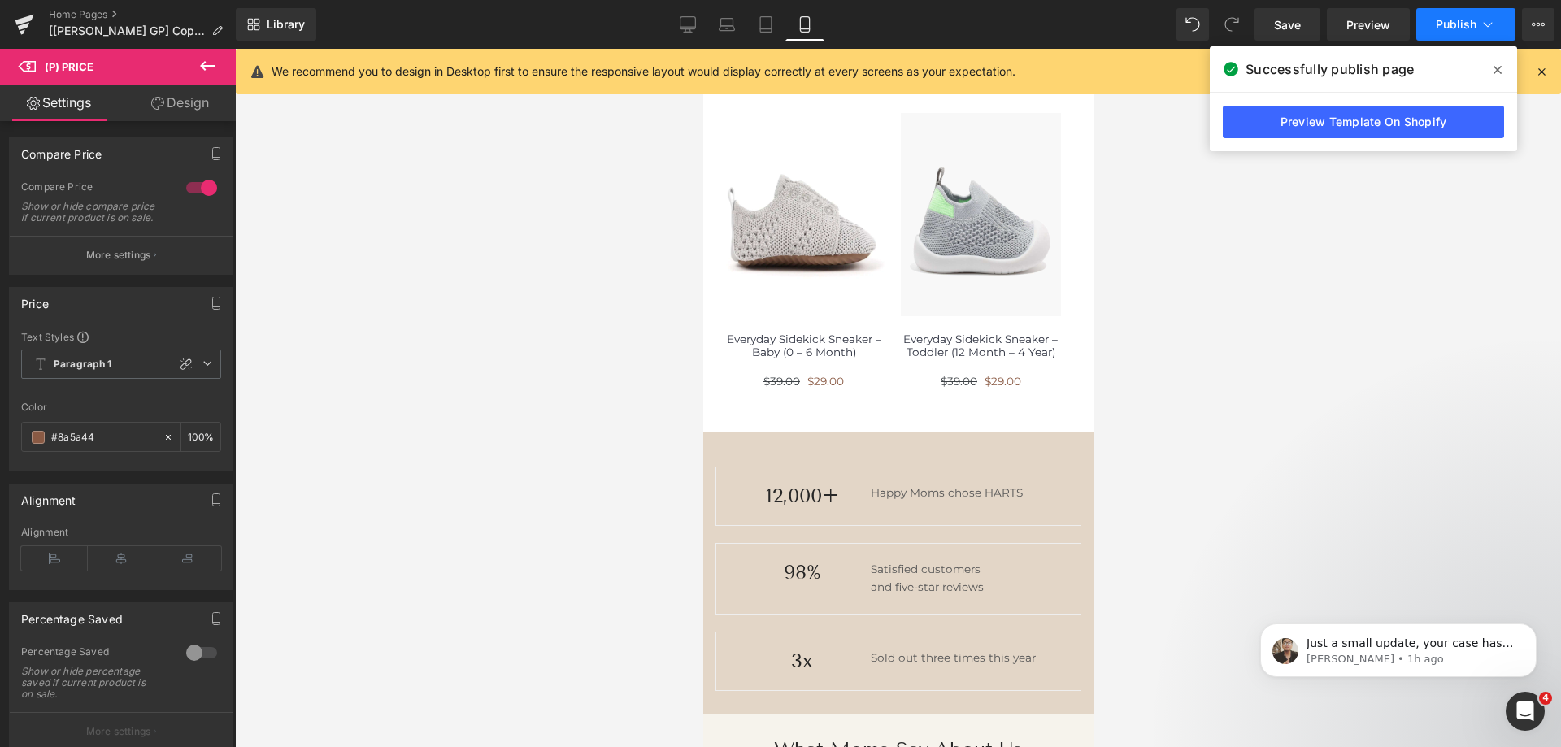
click at [1456, 33] on button "Publish" at bounding box center [1466, 24] width 99 height 33
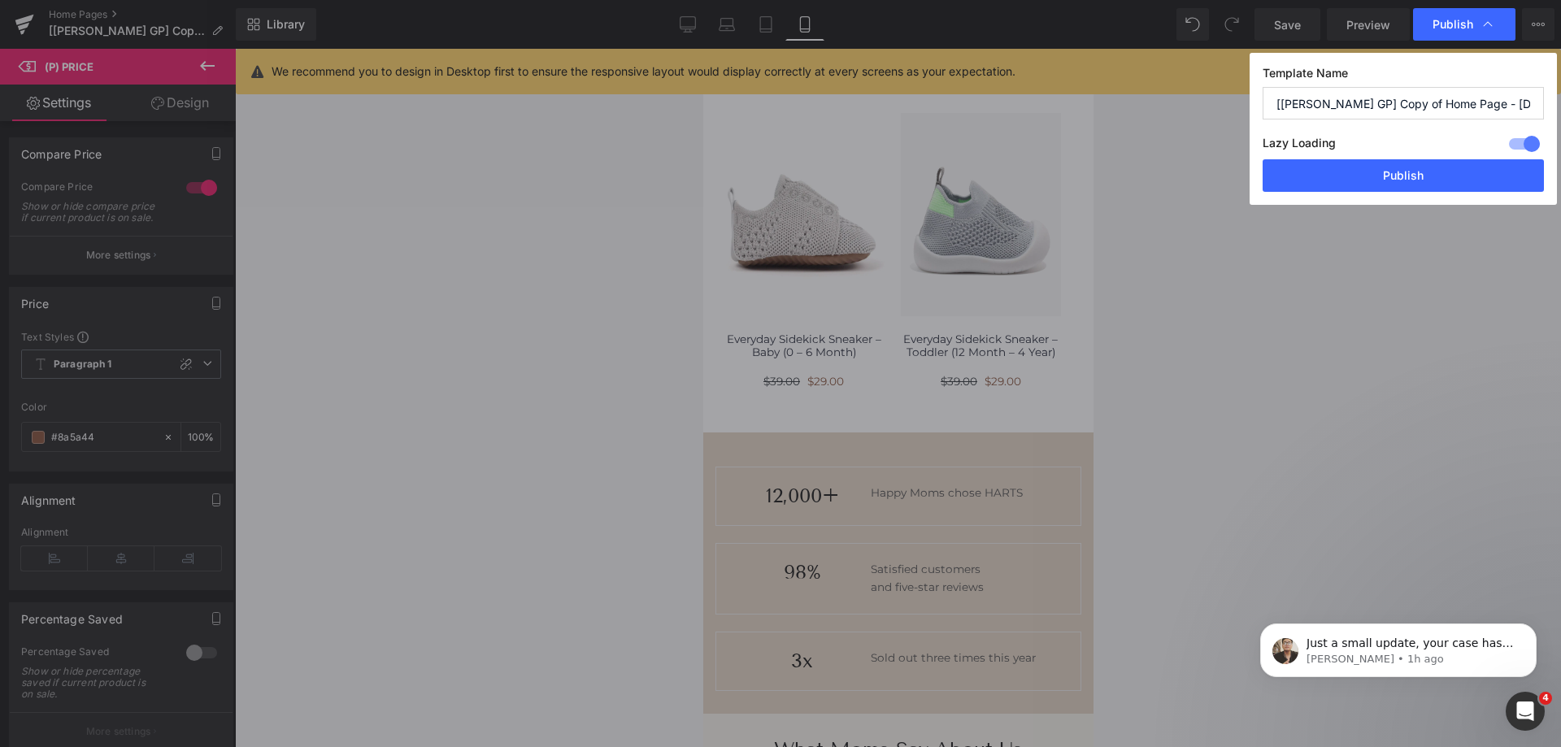
click at [1341, 194] on div "Template Name [[PERSON_NAME] GP] Copy of Home Page - [DATE] 09:46:59 Lazy Loadi…" at bounding box center [1403, 129] width 307 height 152
drag, startPoint x: 1357, startPoint y: 184, endPoint x: 137, endPoint y: 407, distance: 1240.8
click at [1357, 184] on button "Publish" at bounding box center [1403, 175] width 281 height 33
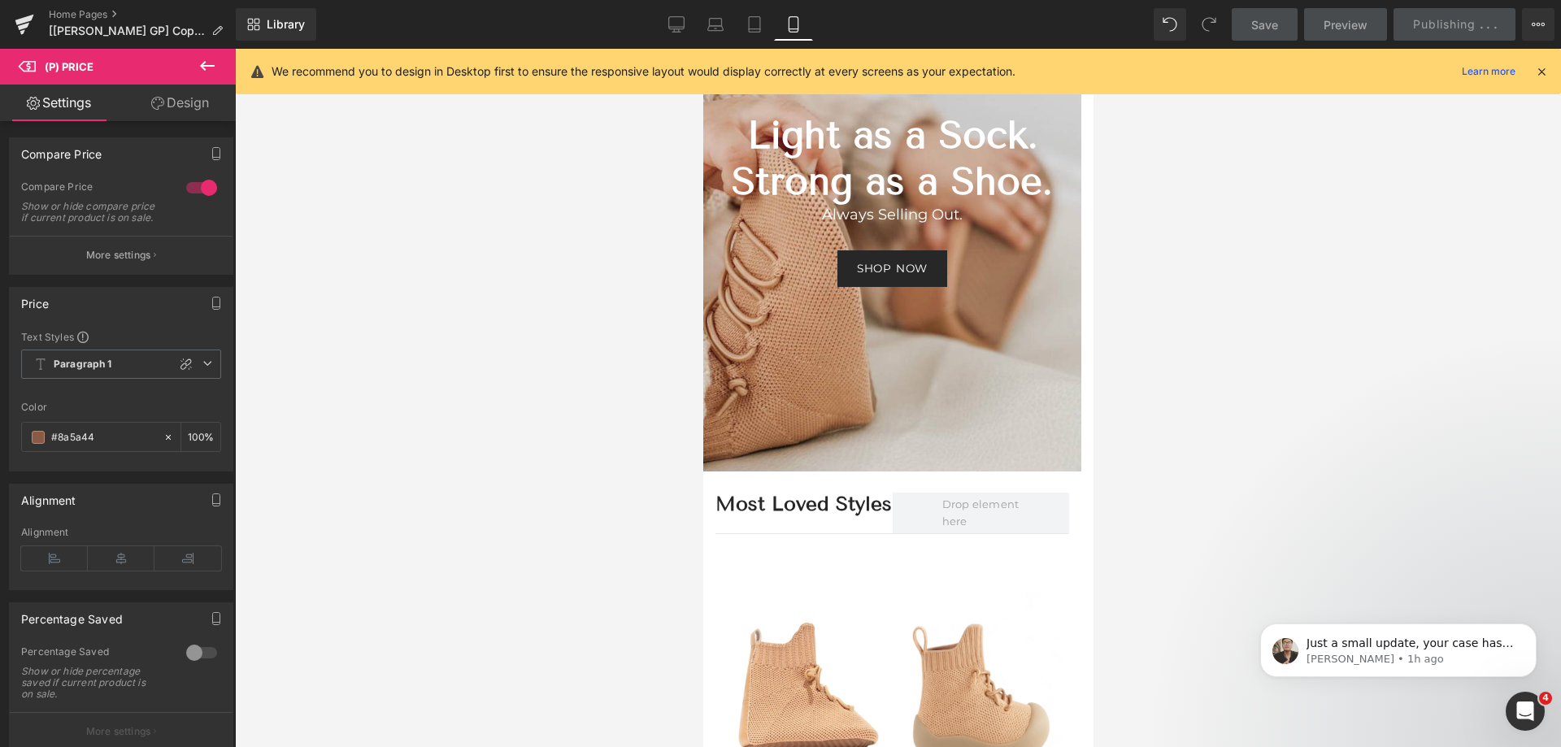
scroll to position [0, 0]
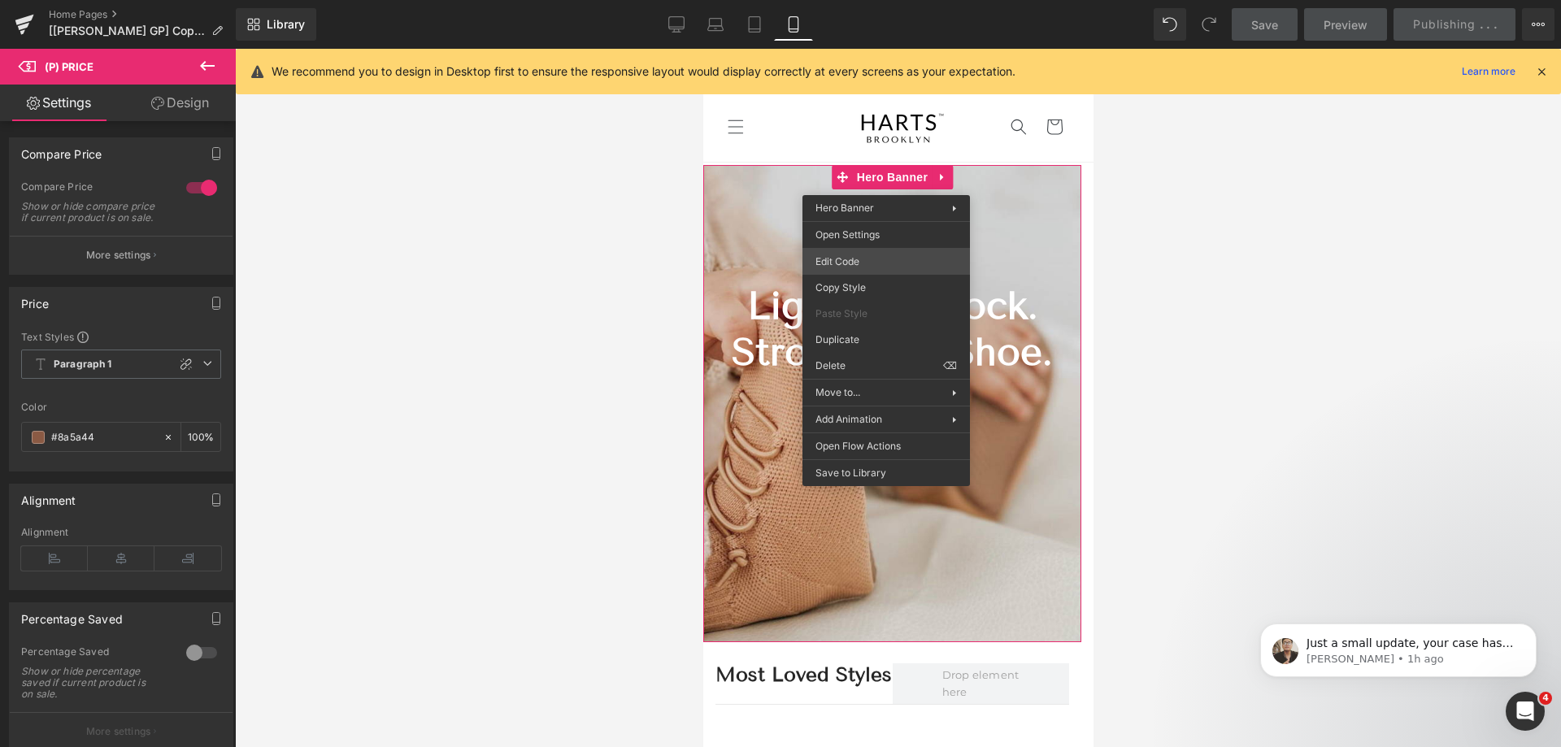
click at [860, 0] on div "(P) Price You are previewing how the will restyle your page. You can not edit E…" at bounding box center [780, 0] width 1561 height 0
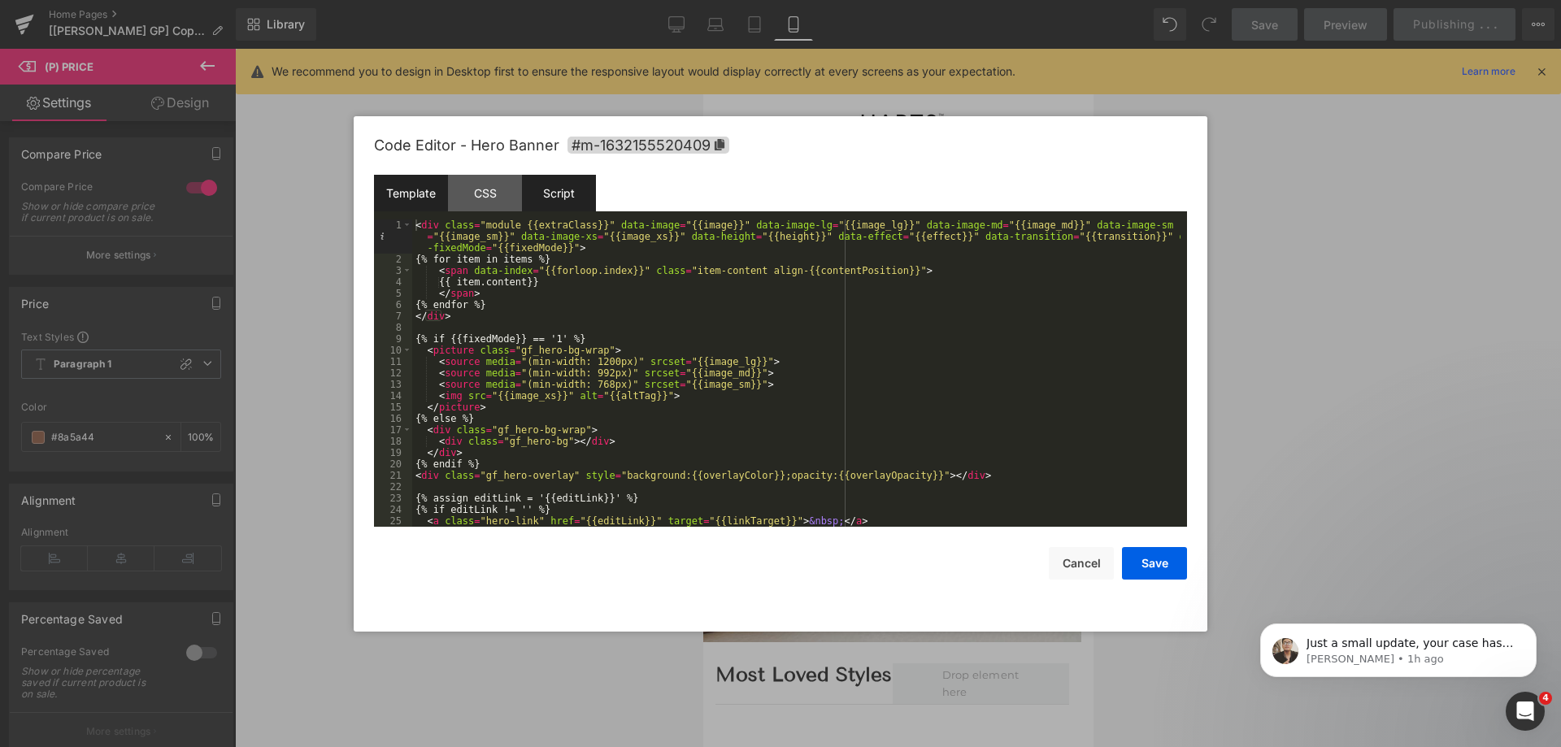
click at [552, 194] on div "Script" at bounding box center [559, 193] width 74 height 37
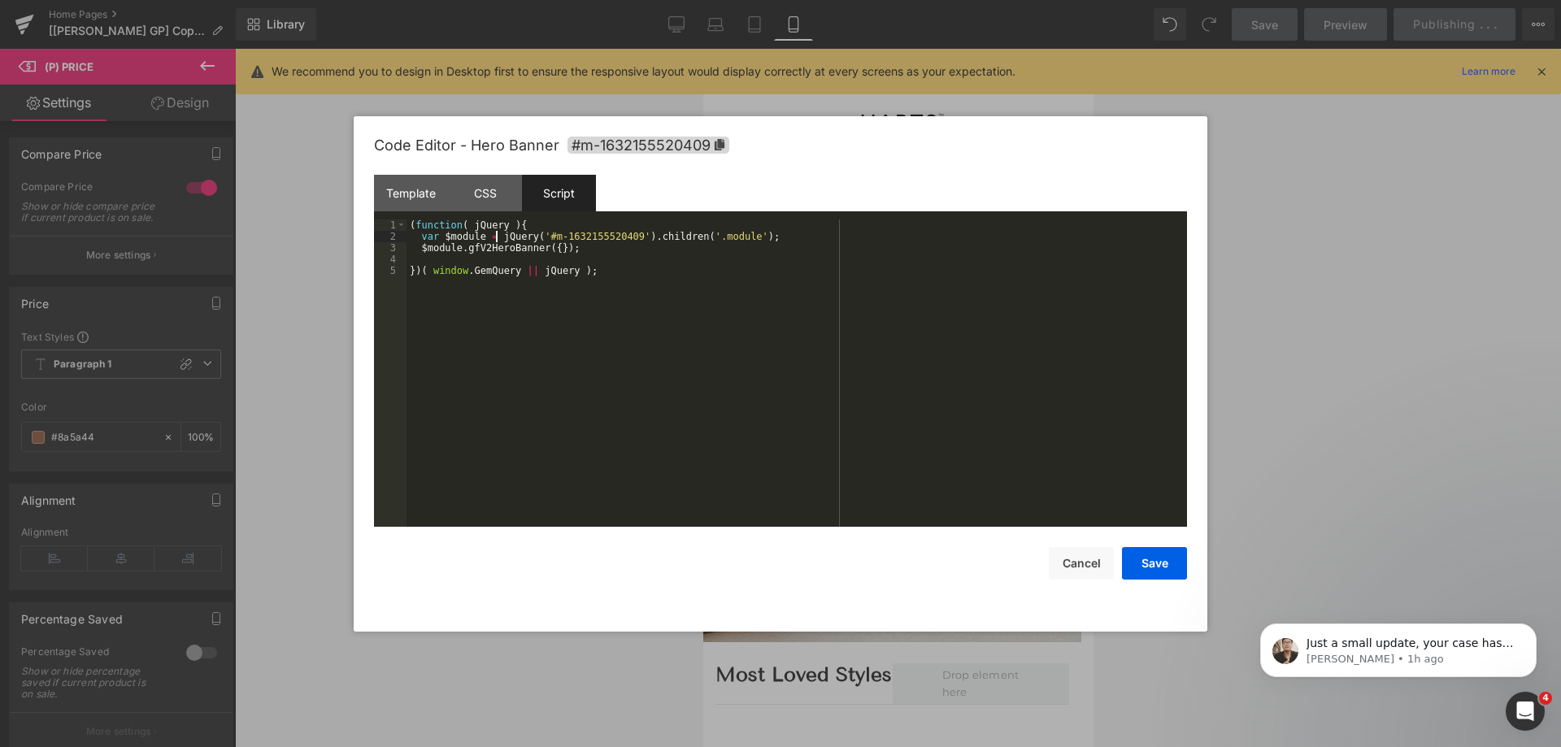
click at [497, 236] on div "( function ( jQuery ) { var $module = jQuery ( '#m-1632155520409' ) . children …" at bounding box center [797, 385] width 781 height 330
click at [833, 235] on div "( function ( jQuery ) { var $module = jQuery ( "[id='m-1570088816953-child[DEMO…" at bounding box center [797, 385] width 781 height 330
drag, startPoint x: 694, startPoint y: 237, endPoint x: 575, endPoint y: 235, distance: 118.7
click at [575, 235] on div "( function ( jQuery ) { var $module = jQuery ( "[id='m-1570088816953-child[DEMO…" at bounding box center [797, 385] width 781 height 330
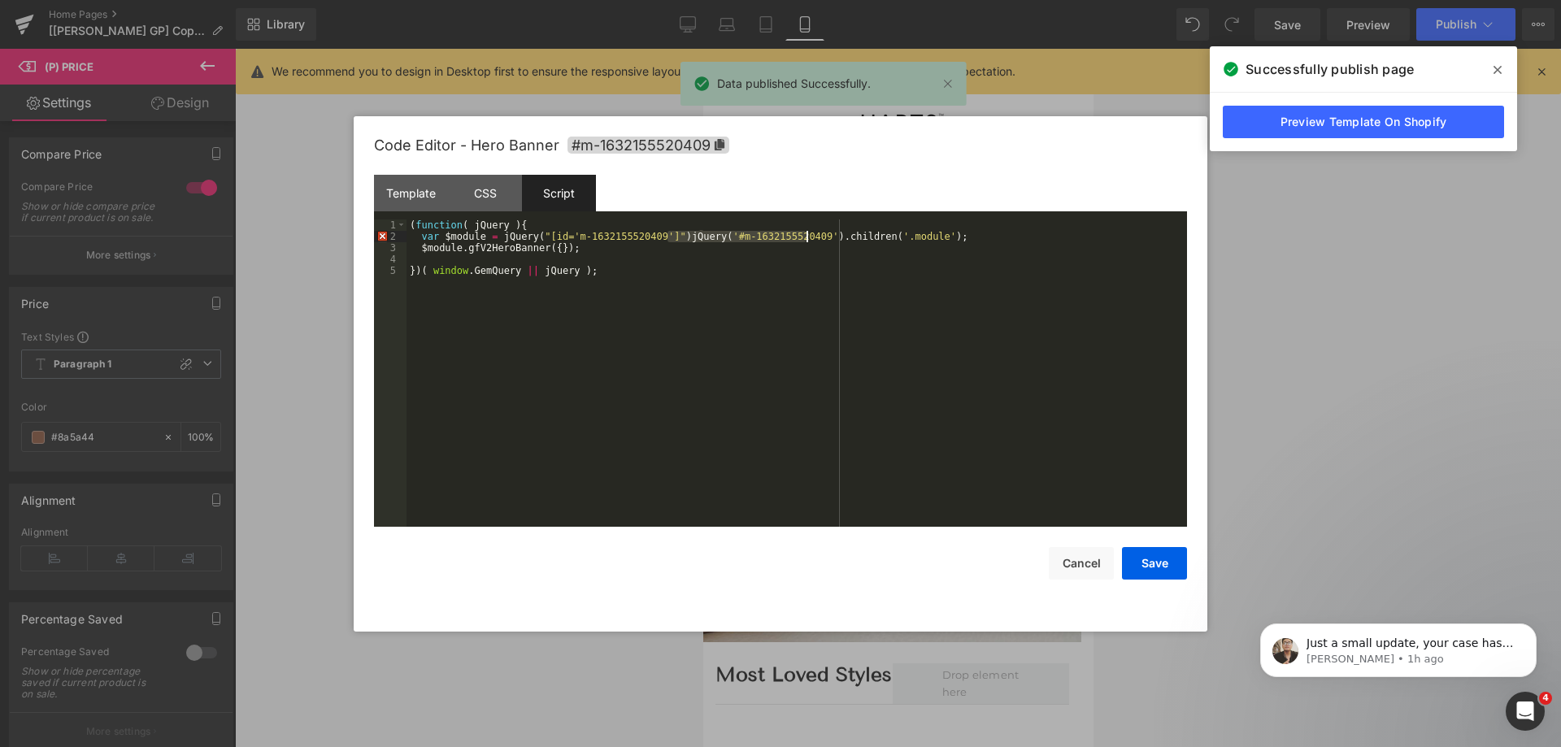
drag, startPoint x: 668, startPoint y: 234, endPoint x: 809, endPoint y: 235, distance: 140.7
click at [809, 235] on div "( function ( jQuery ) { var $module = jQuery ( "[id='m-1632155520409']" ) jQuer…" at bounding box center [797, 385] width 781 height 330
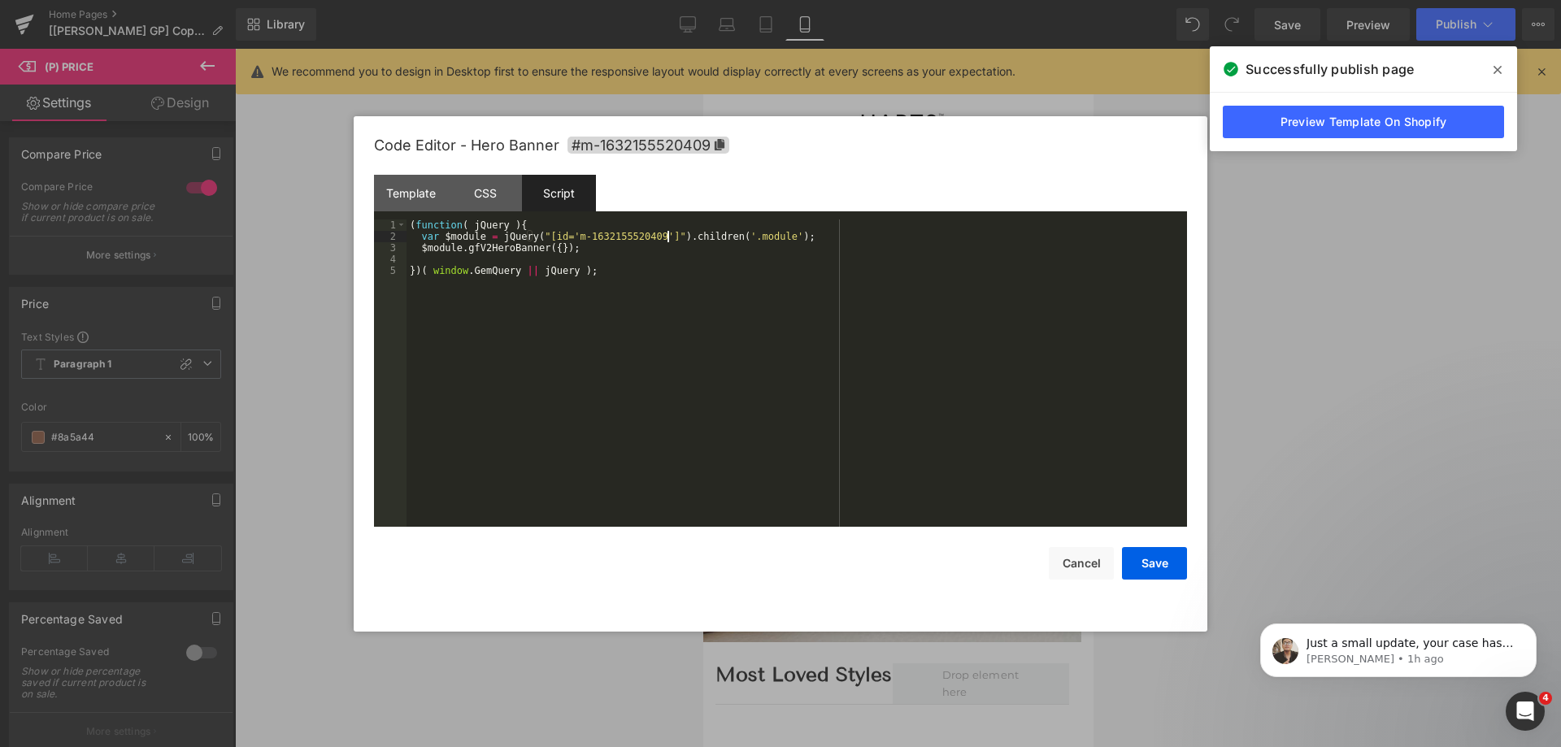
click at [498, 236] on div "( function ( jQuery ) { var $module = jQuery ( "[id='m-1632155520409']" ) . chi…" at bounding box center [797, 385] width 781 height 330
click at [1174, 566] on button "Save" at bounding box center [1154, 563] width 65 height 33
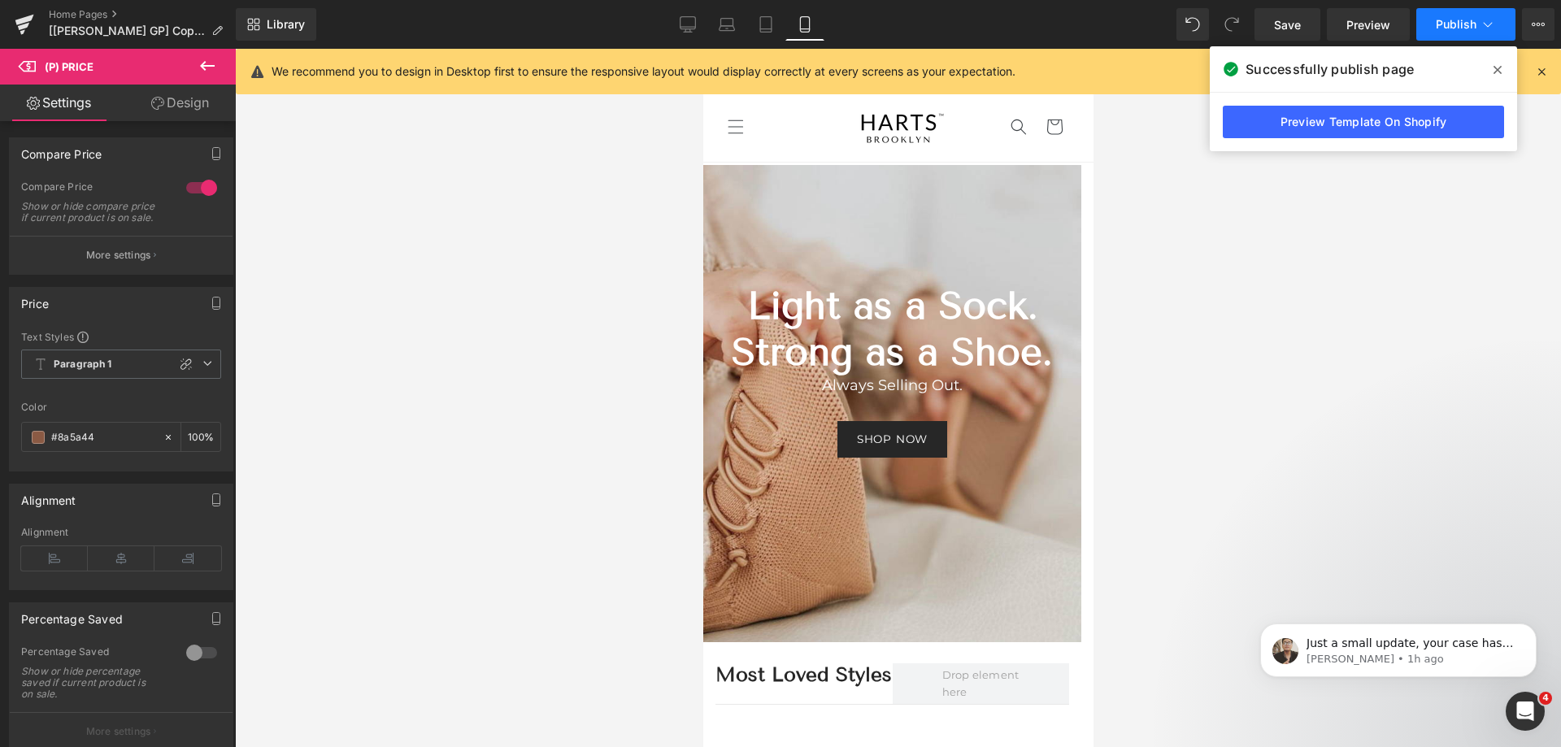
click at [1460, 33] on button "Publish" at bounding box center [1466, 24] width 99 height 33
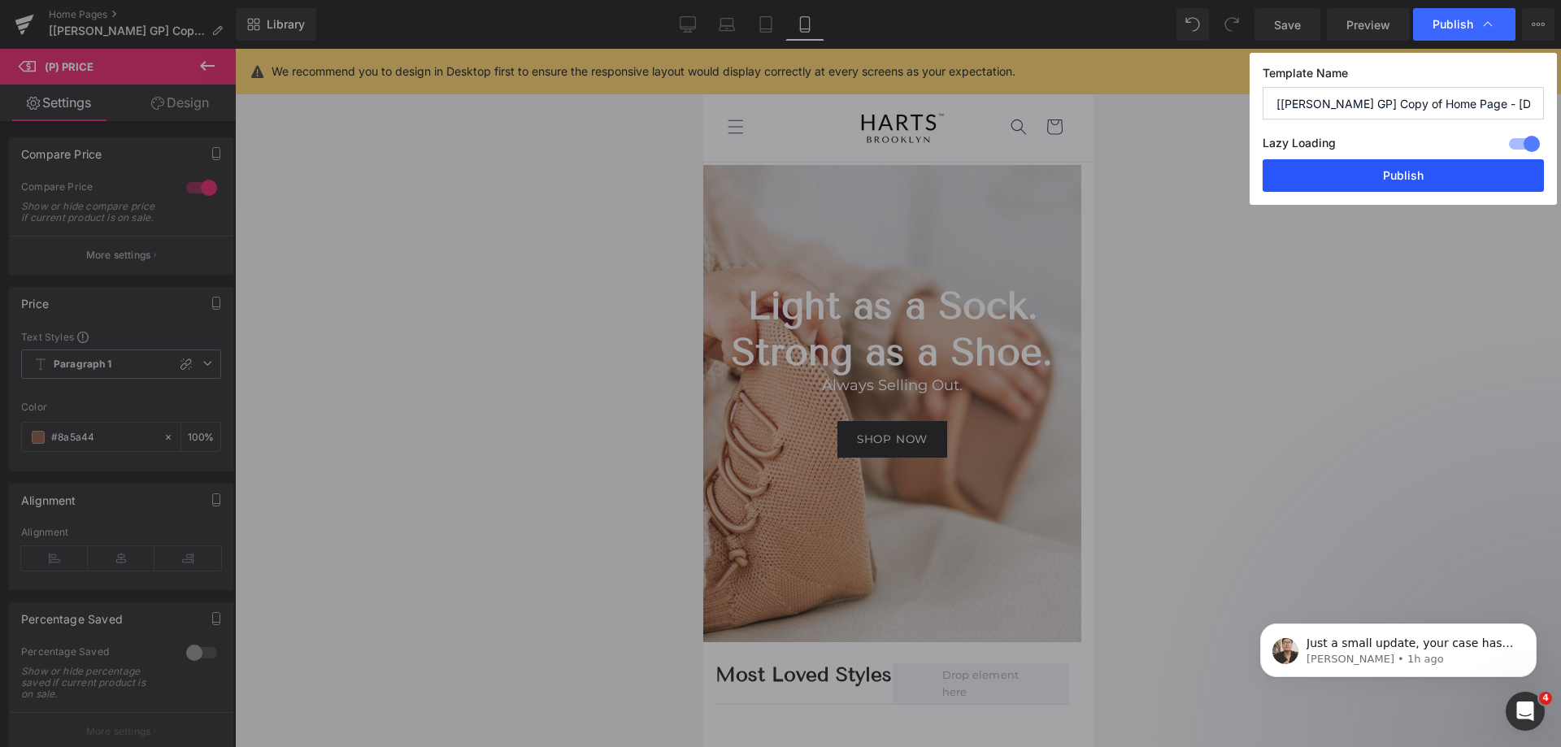
click at [1415, 182] on button "Publish" at bounding box center [1403, 175] width 281 height 33
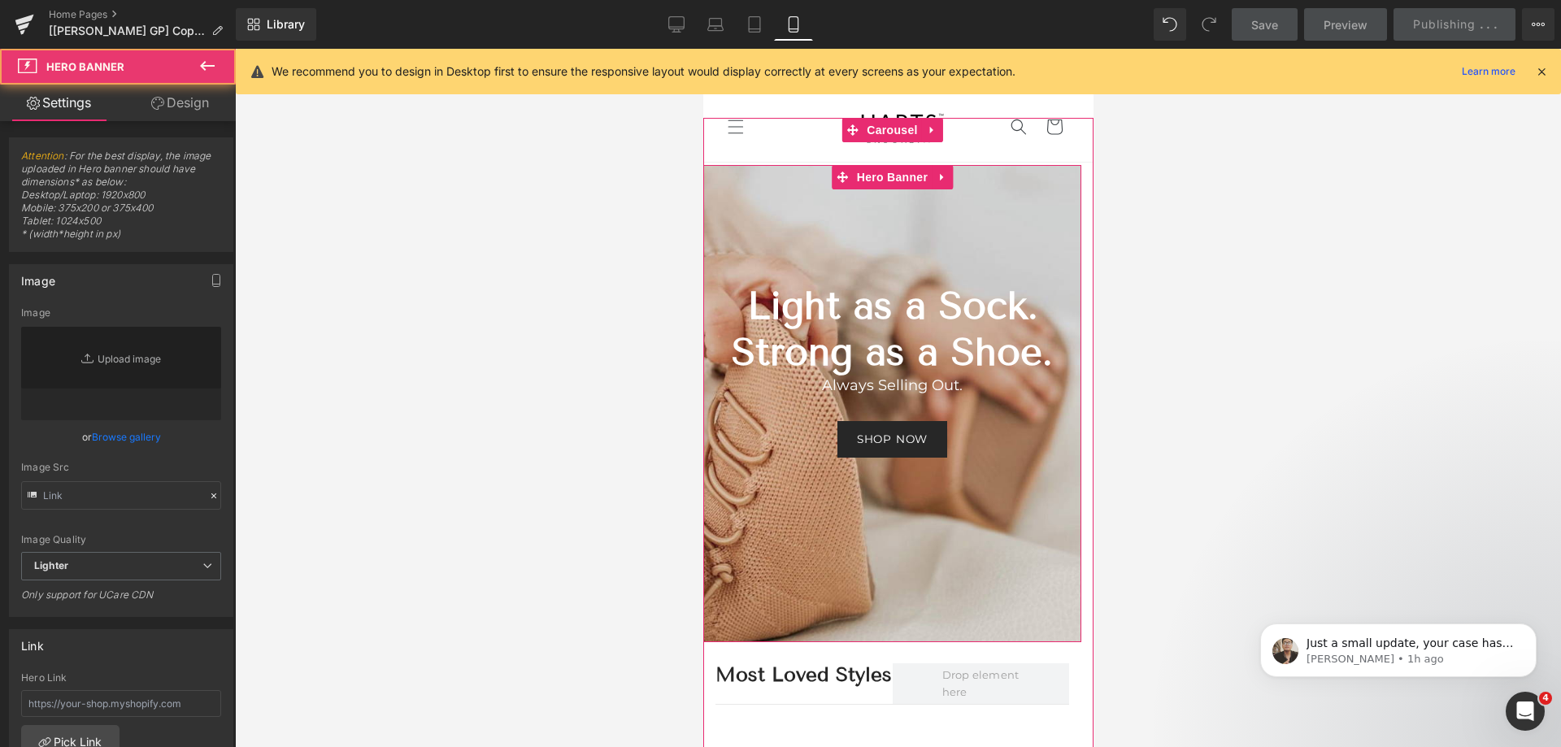
drag, startPoint x: 956, startPoint y: 513, endPoint x: 847, endPoint y: 520, distance: 110.0
click at [848, 520] on div at bounding box center [892, 403] width 378 height 477
type input "[URL][DOMAIN_NAME]"
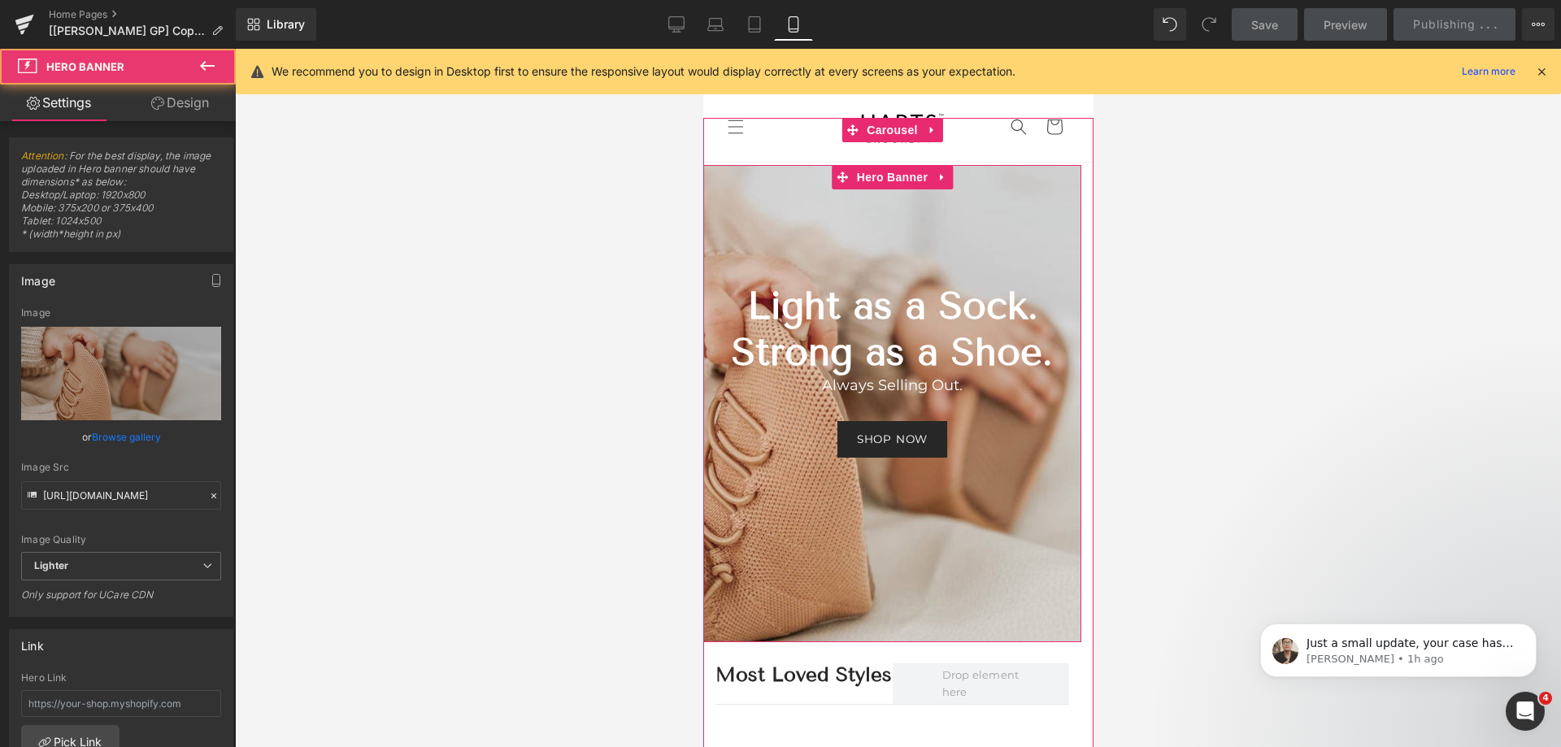
drag, startPoint x: 839, startPoint y: 497, endPoint x: 954, endPoint y: 497, distance: 114.7
click at [954, 497] on div at bounding box center [892, 403] width 378 height 477
drag, startPoint x: 851, startPoint y: 512, endPoint x: 842, endPoint y: 510, distance: 9.1
click at [847, 511] on div at bounding box center [892, 403] width 378 height 477
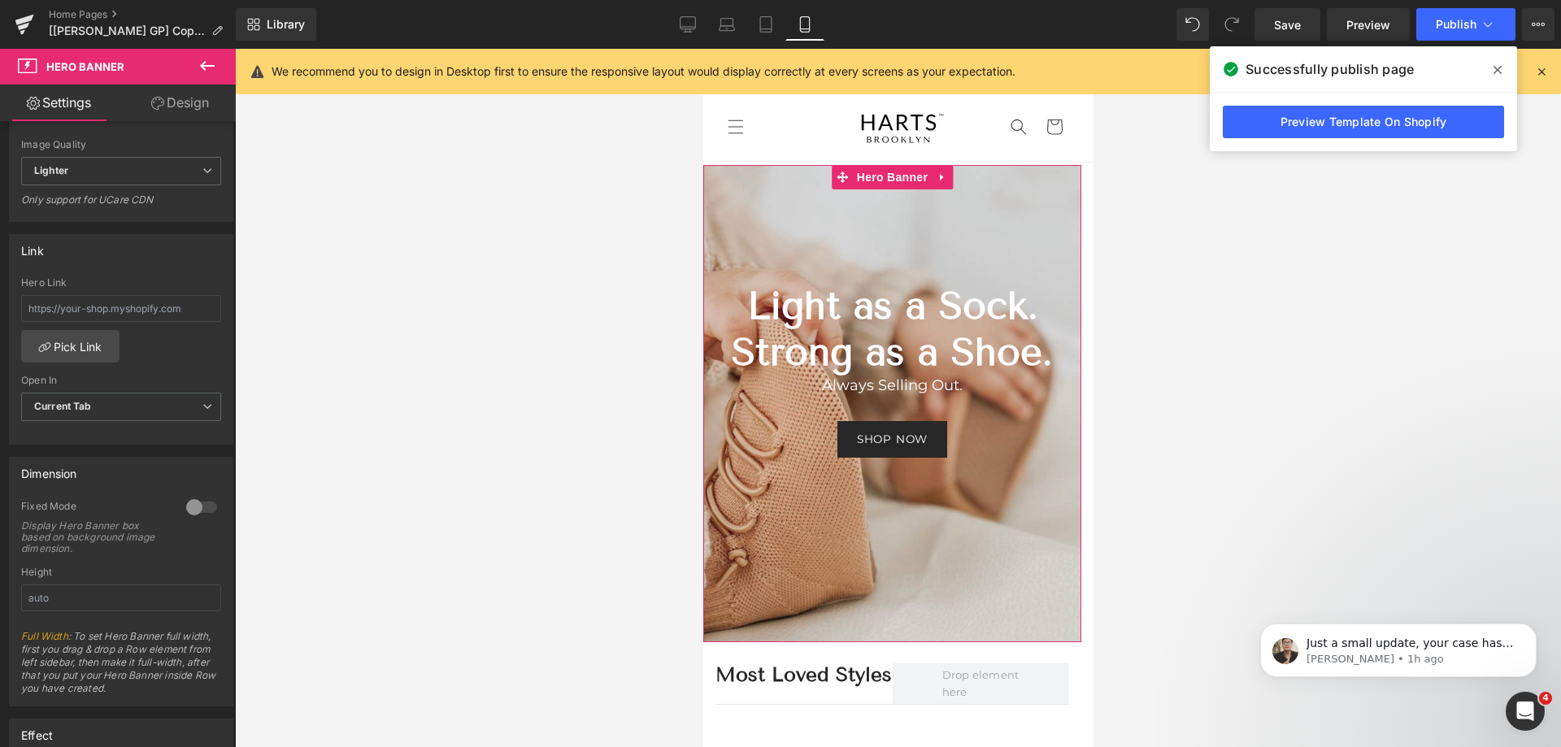
scroll to position [488, 0]
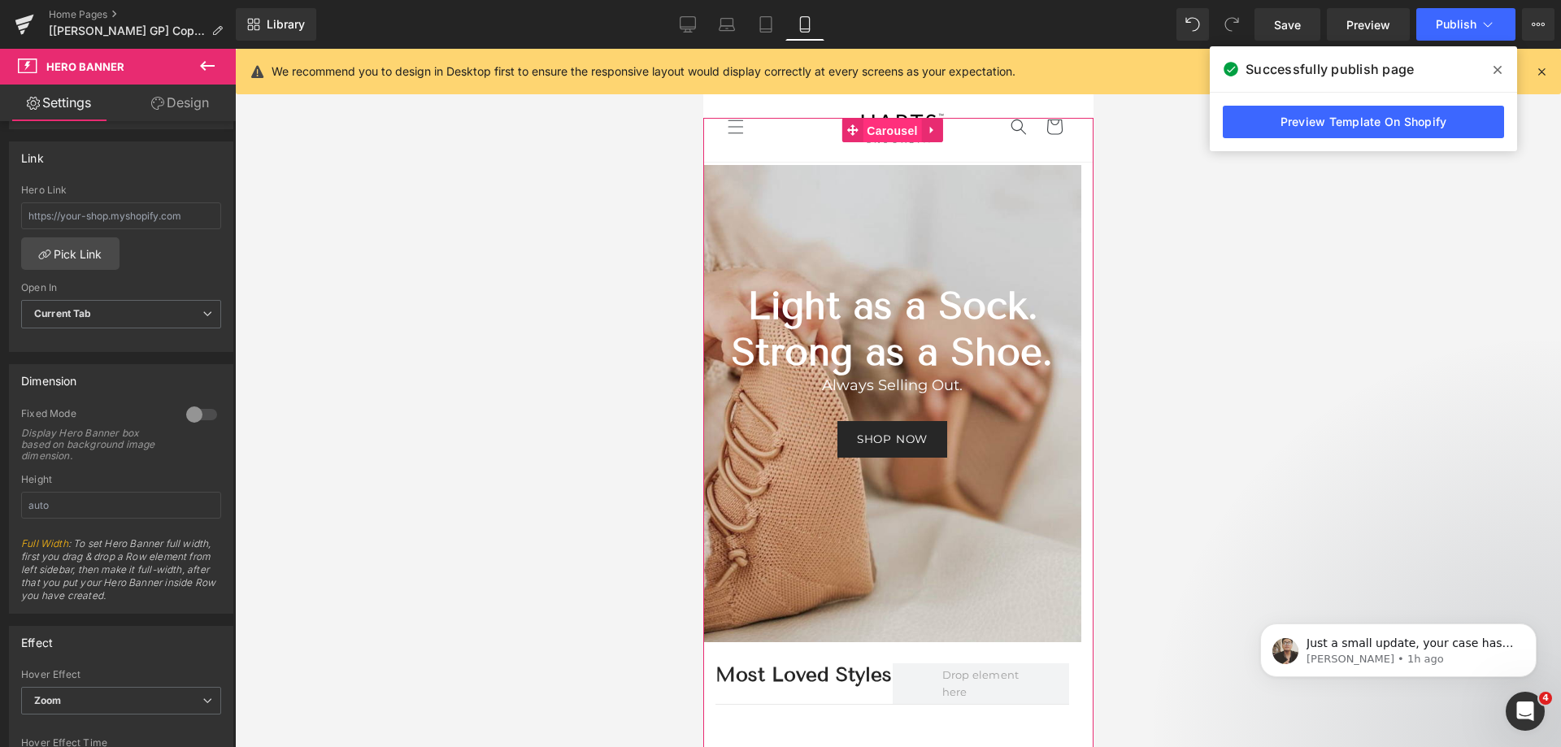
drag, startPoint x: 897, startPoint y: 132, endPoint x: 989, endPoint y: 485, distance: 364.7
click at [897, 132] on span "Carousel" at bounding box center [891, 131] width 59 height 24
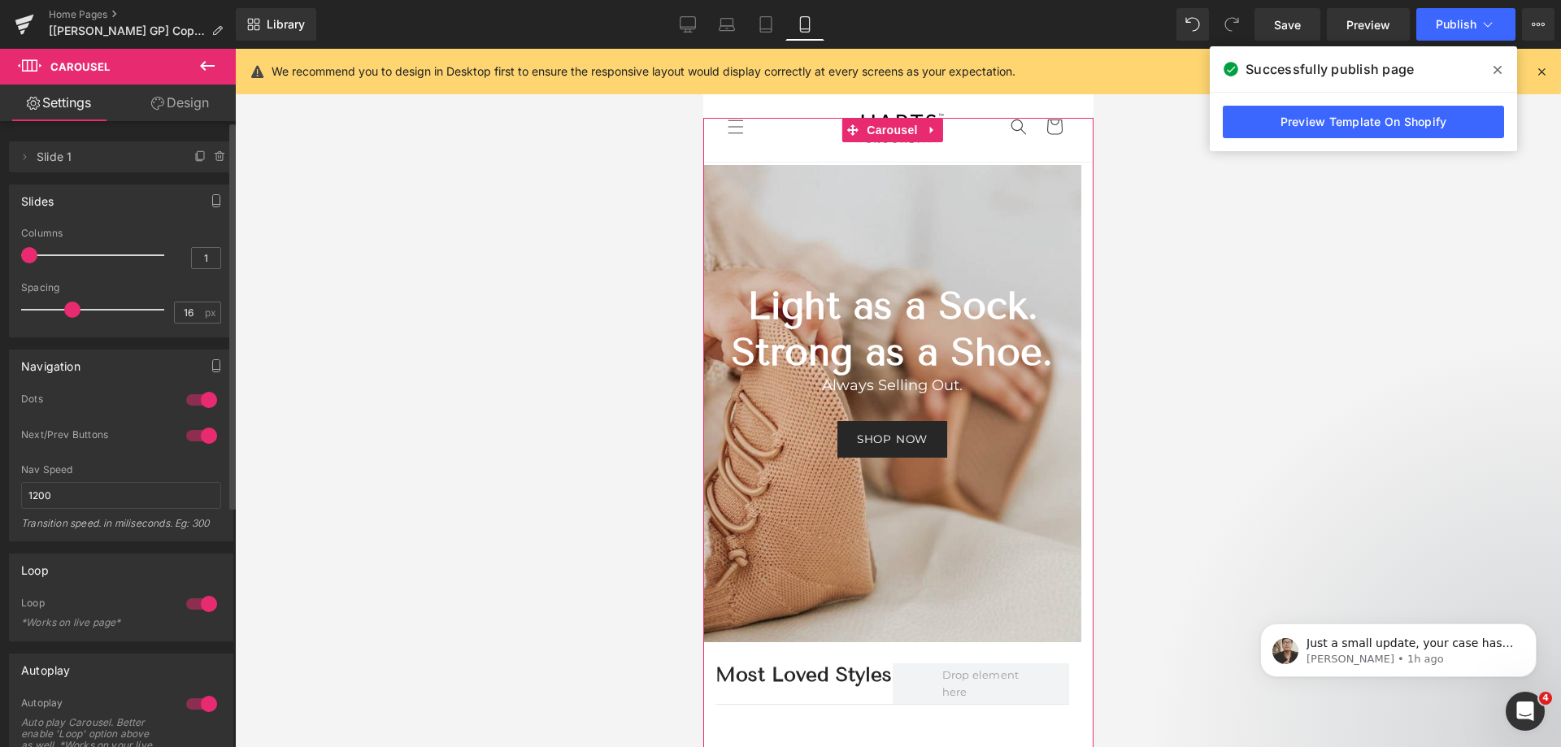
click at [199, 606] on div at bounding box center [201, 604] width 39 height 26
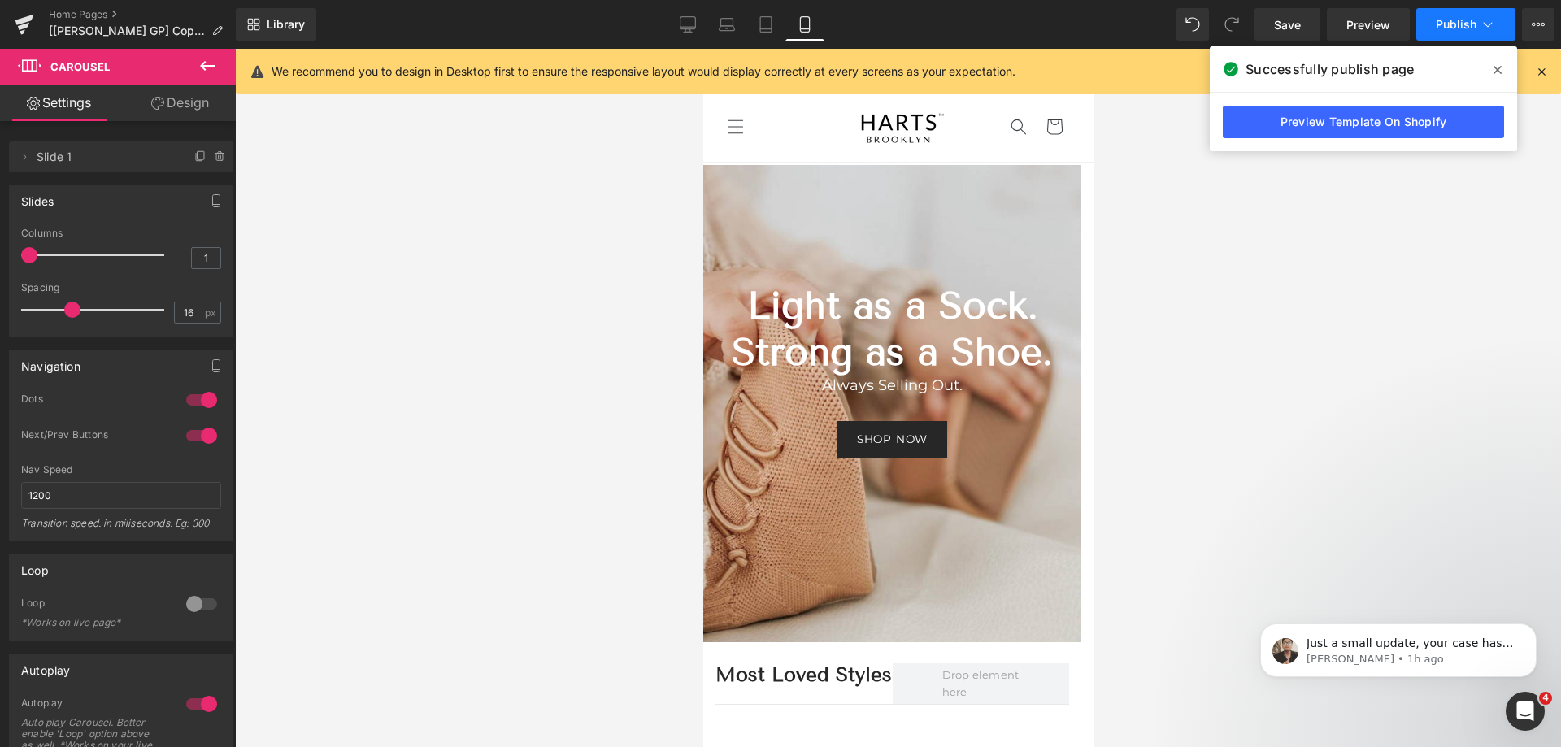
click at [1464, 19] on span "Publish" at bounding box center [1456, 24] width 41 height 13
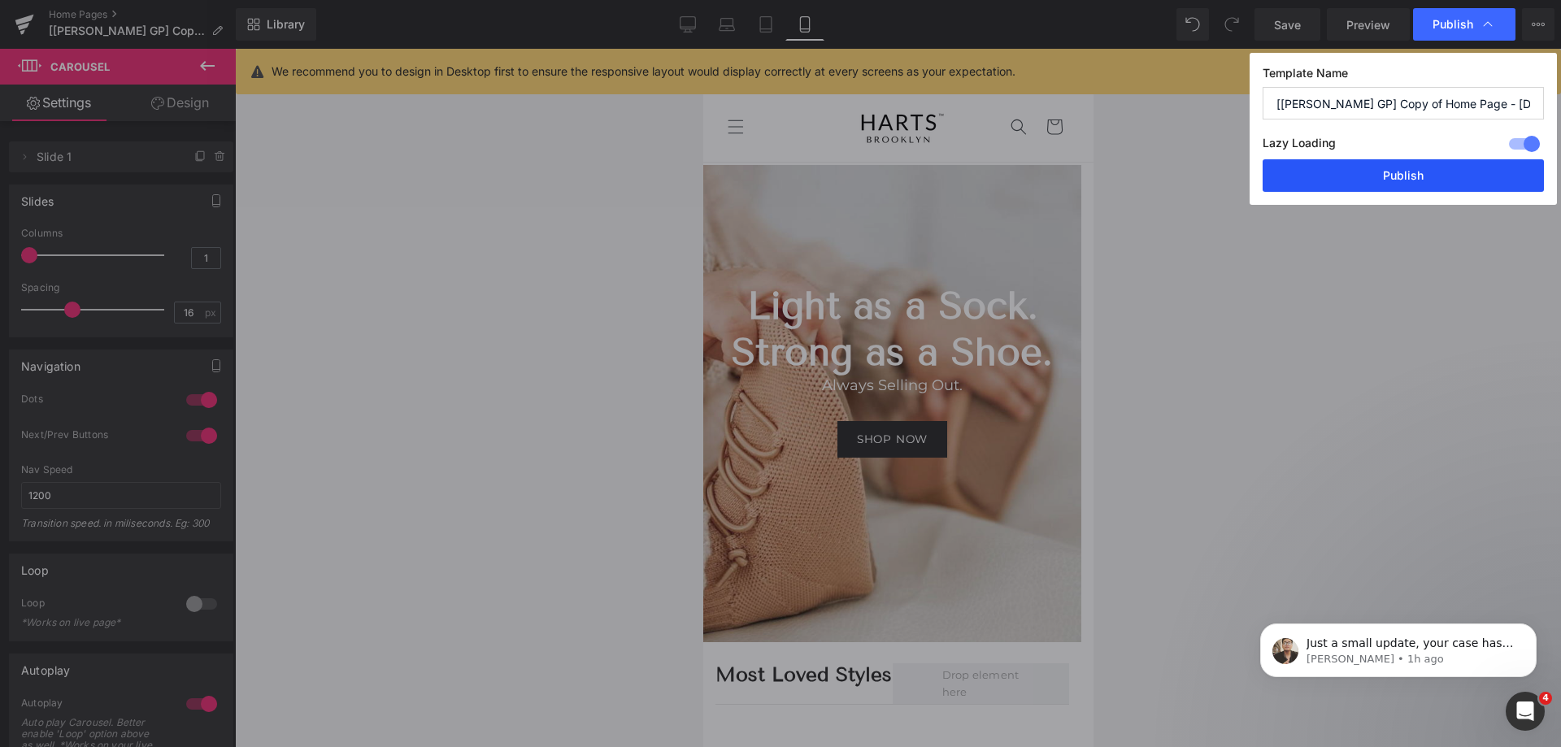
click at [1402, 177] on button "Publish" at bounding box center [1403, 175] width 281 height 33
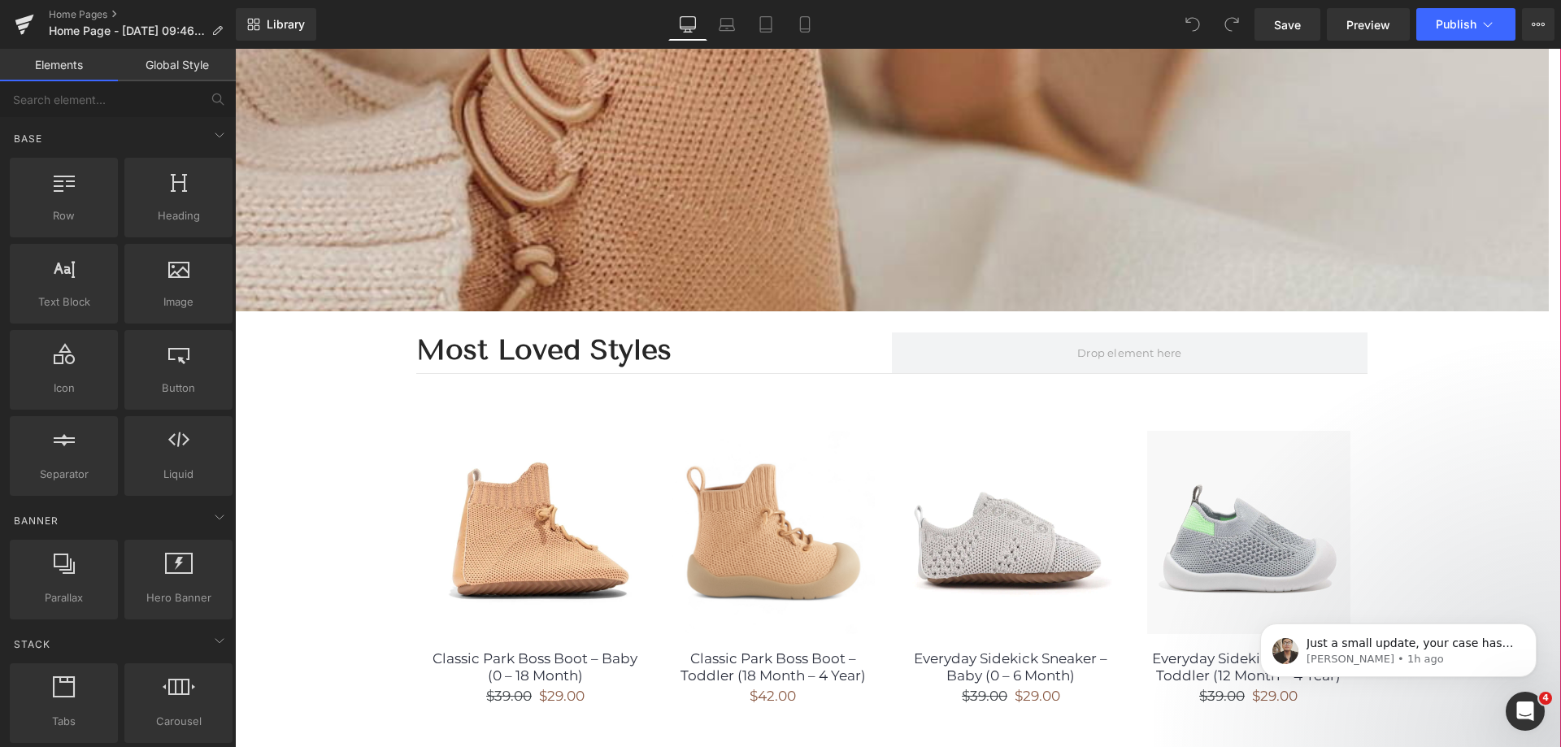
scroll to position [732, 0]
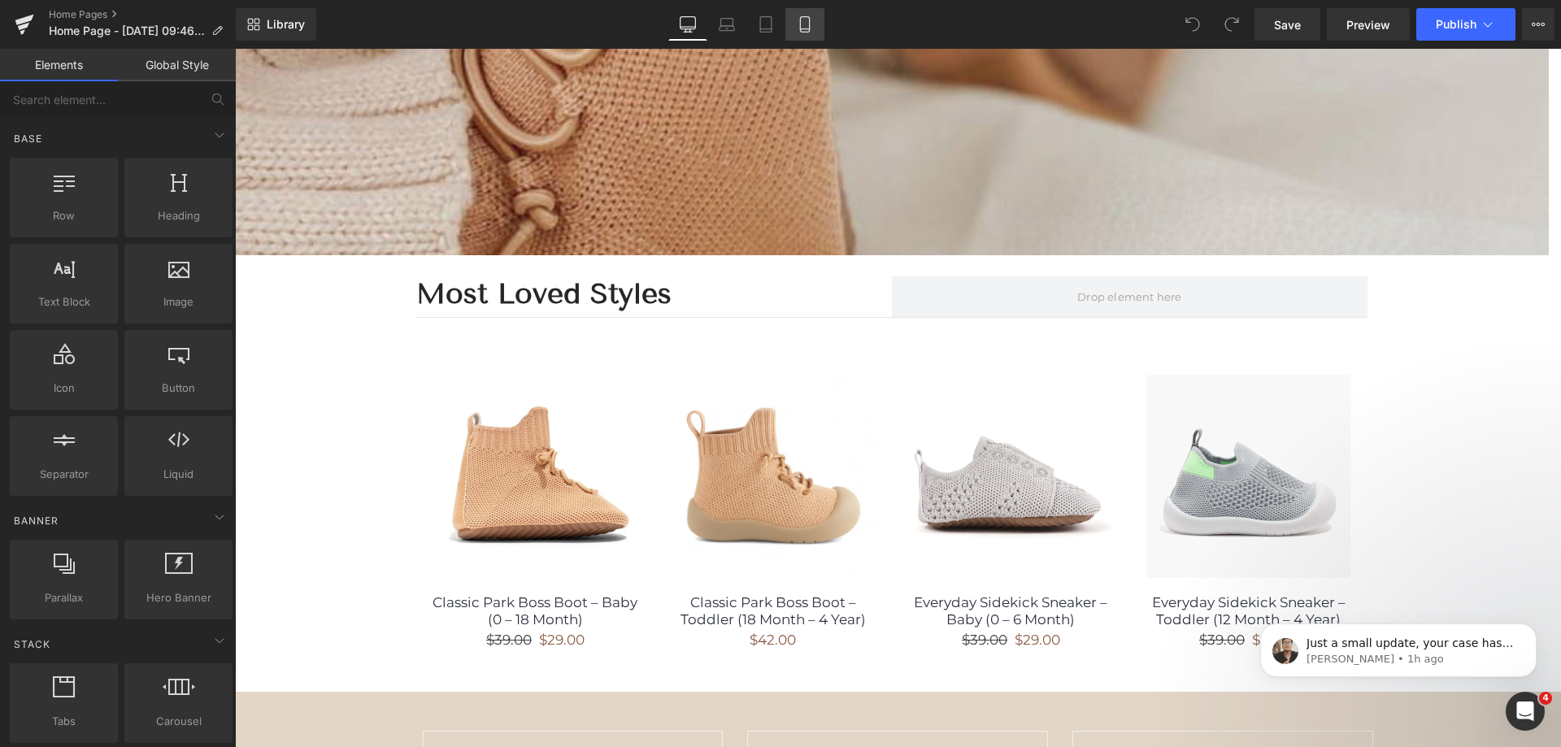
click at [788, 34] on link "Mobile" at bounding box center [805, 24] width 39 height 33
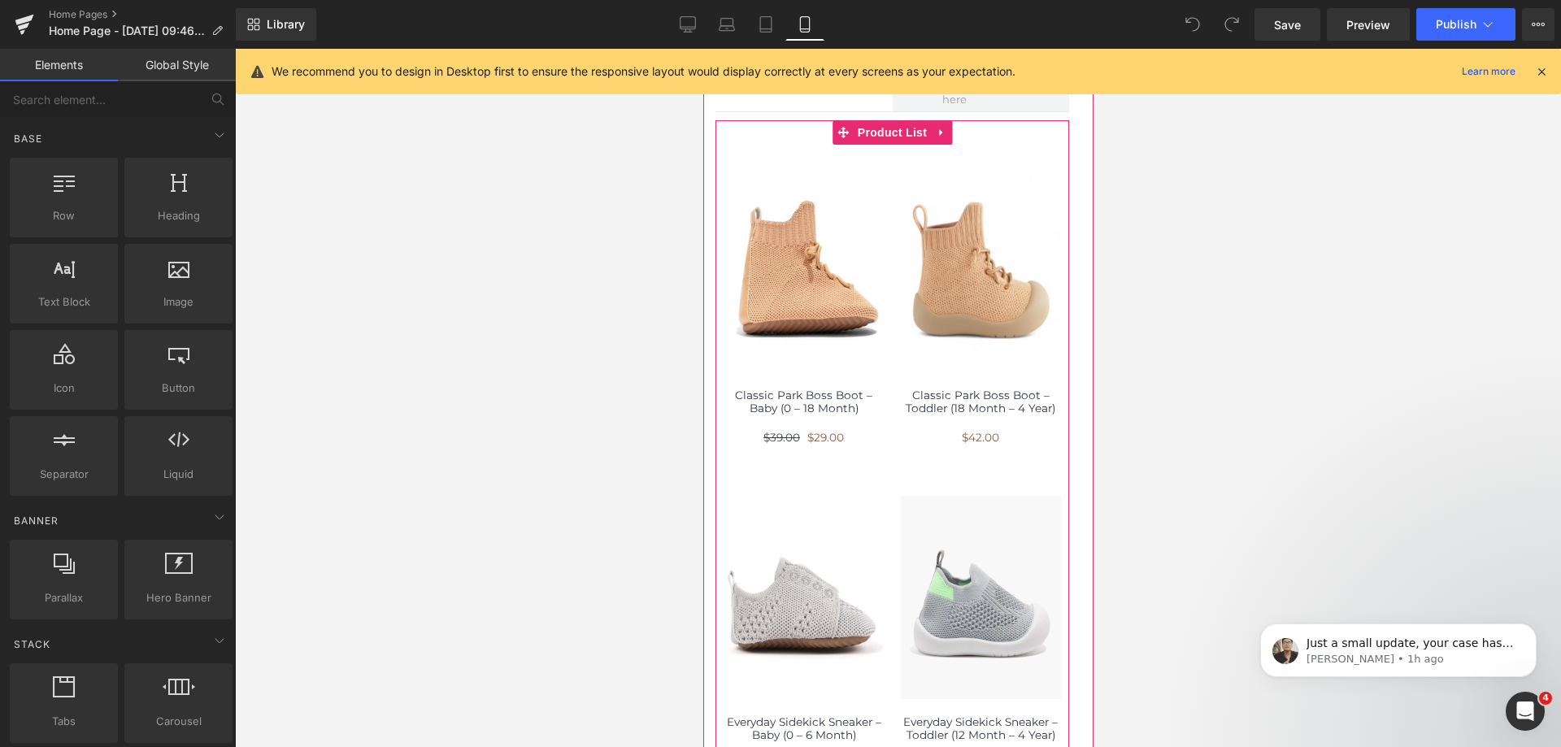
scroll to position [325, 0]
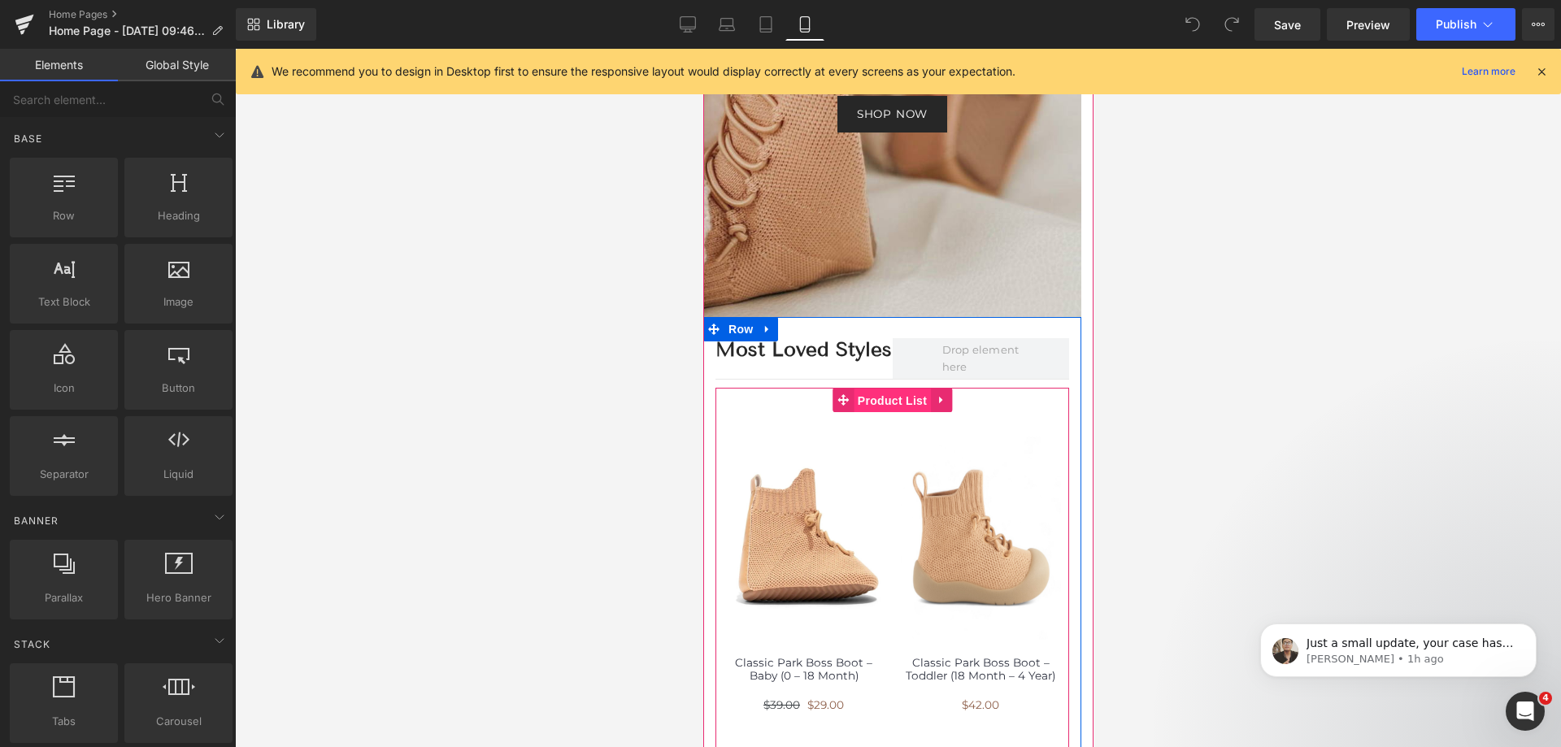
drag, startPoint x: 889, startPoint y: 402, endPoint x: 887, endPoint y: 411, distance: 9.1
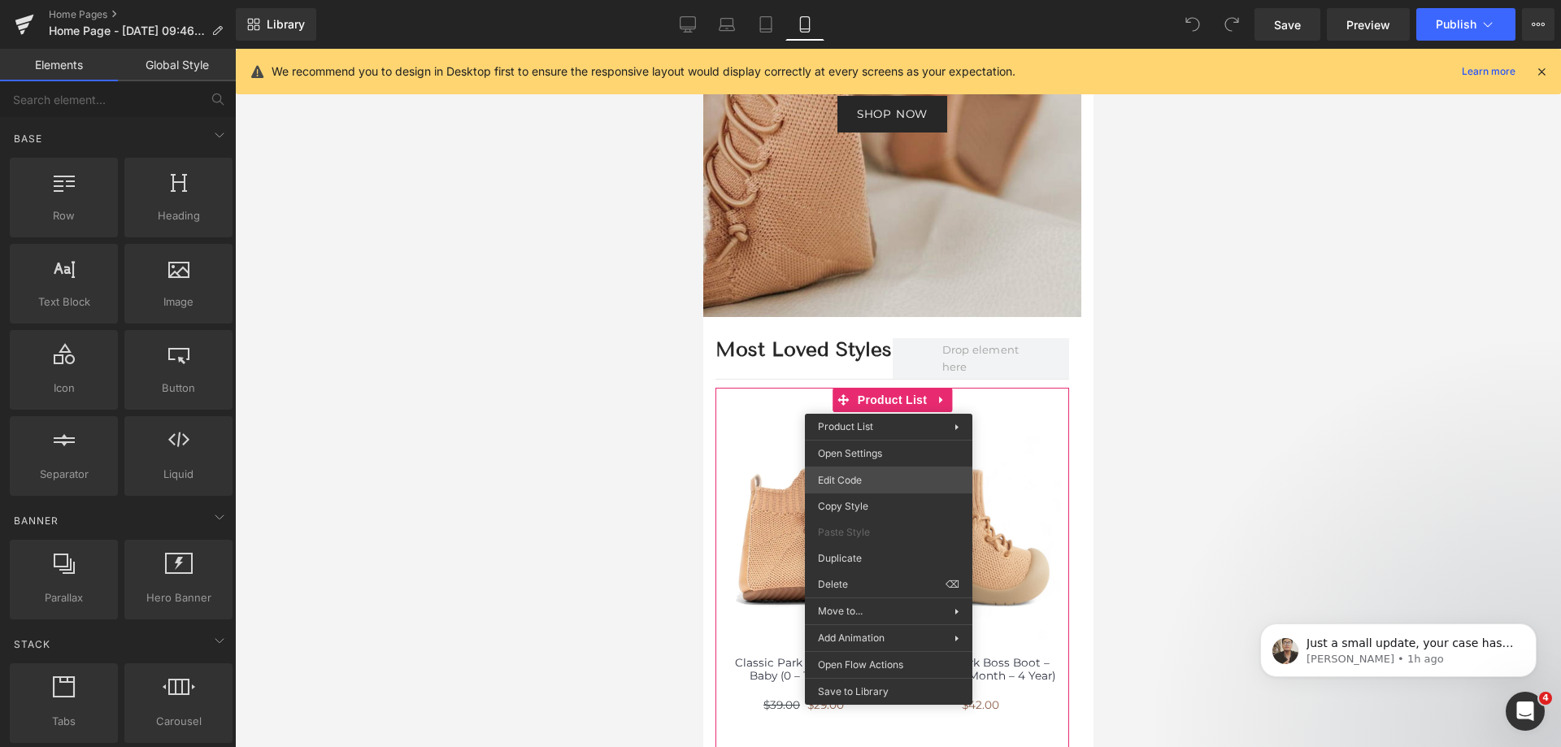
click at [851, 0] on div "You are previewing how the will restyle your page. You can not edit Elements in…" at bounding box center [780, 0] width 1561 height 0
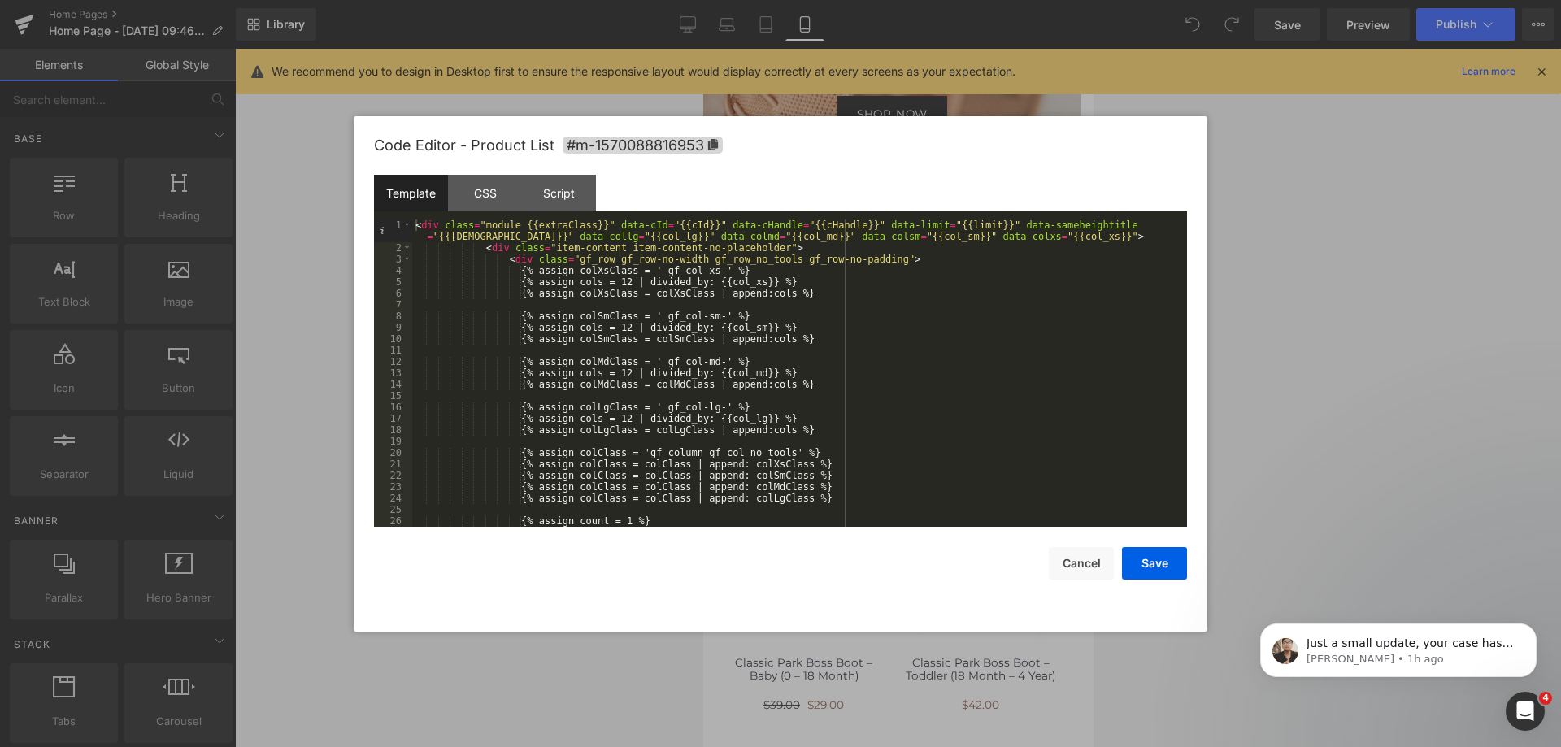
click at [543, 211] on div "Template CSS Script Data" at bounding box center [780, 197] width 813 height 45
click at [548, 198] on div "Script" at bounding box center [559, 193] width 74 height 37
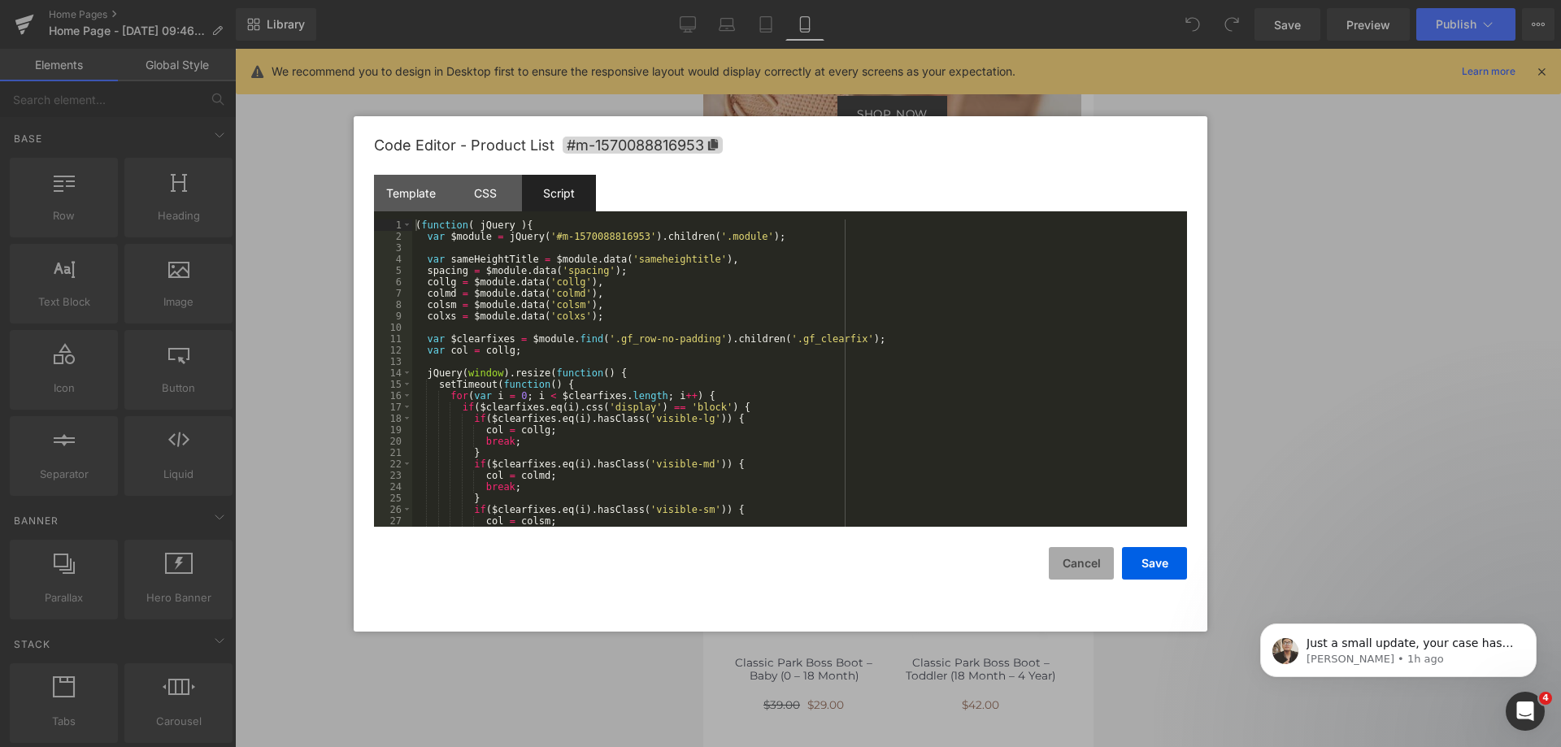
click at [1072, 555] on button "Cancel" at bounding box center [1081, 563] width 65 height 33
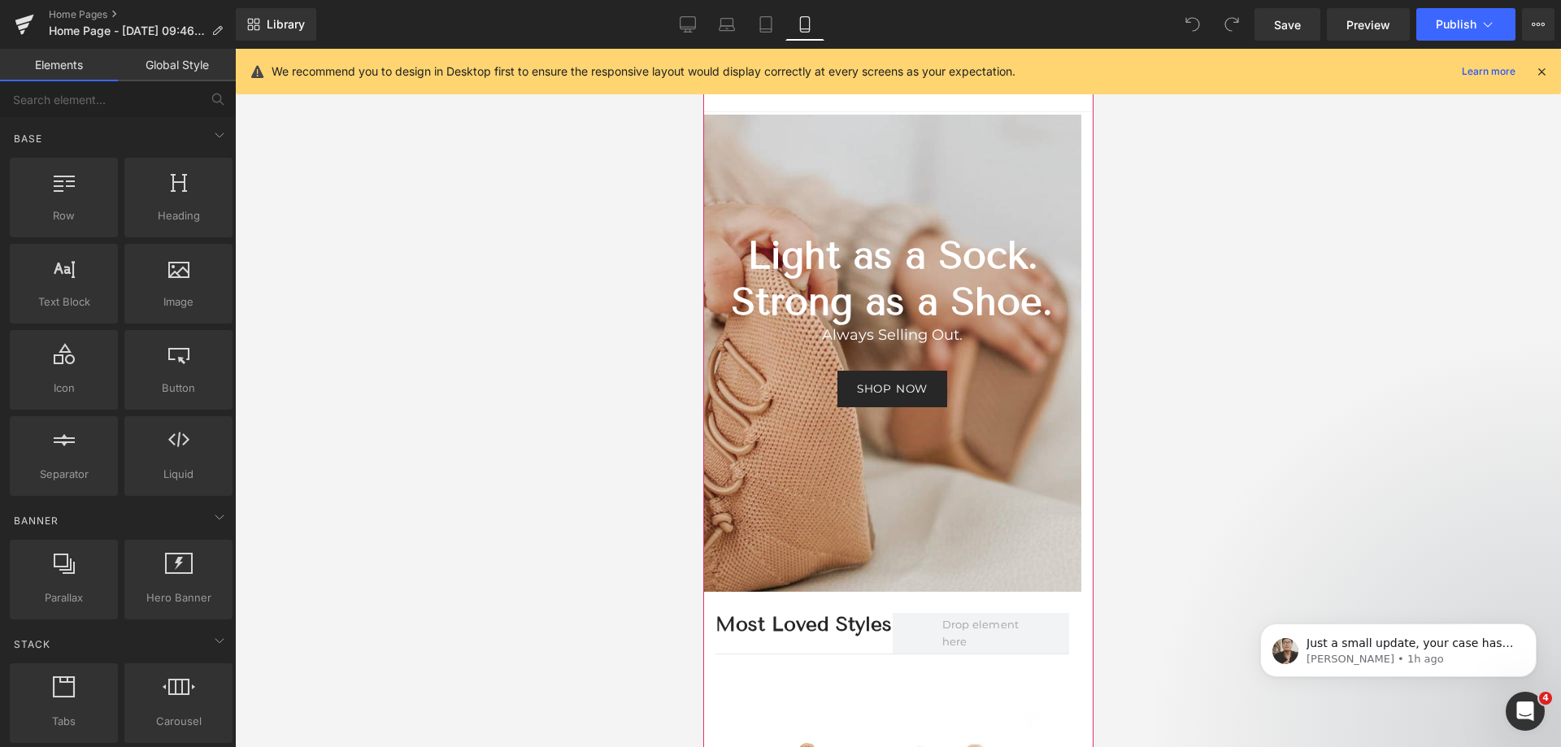
scroll to position [0, 0]
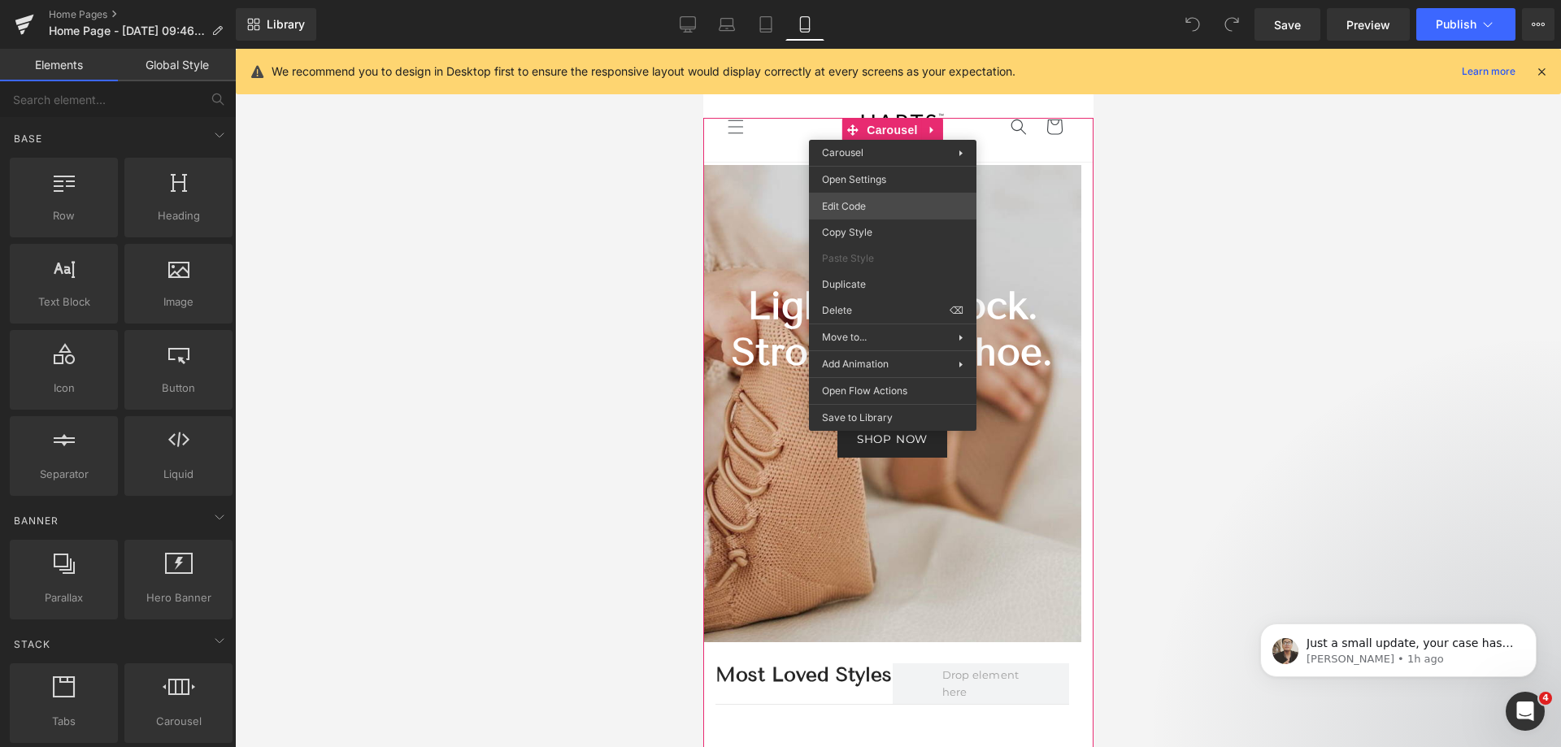
click at [890, 0] on div "You are previewing how the will restyle your page. You can not edit Elements in…" at bounding box center [780, 0] width 1561 height 0
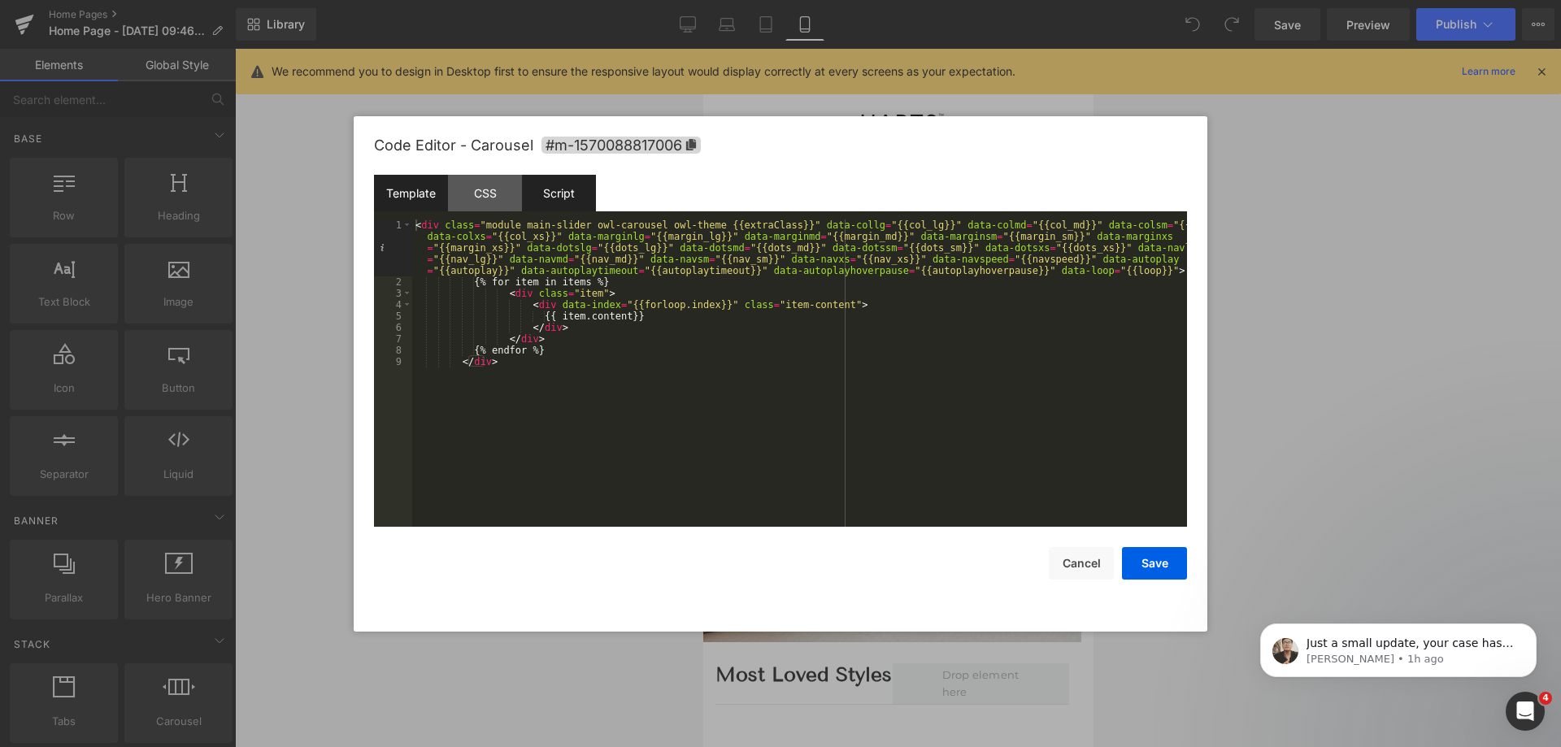
click at [560, 189] on div "Script" at bounding box center [559, 193] width 74 height 37
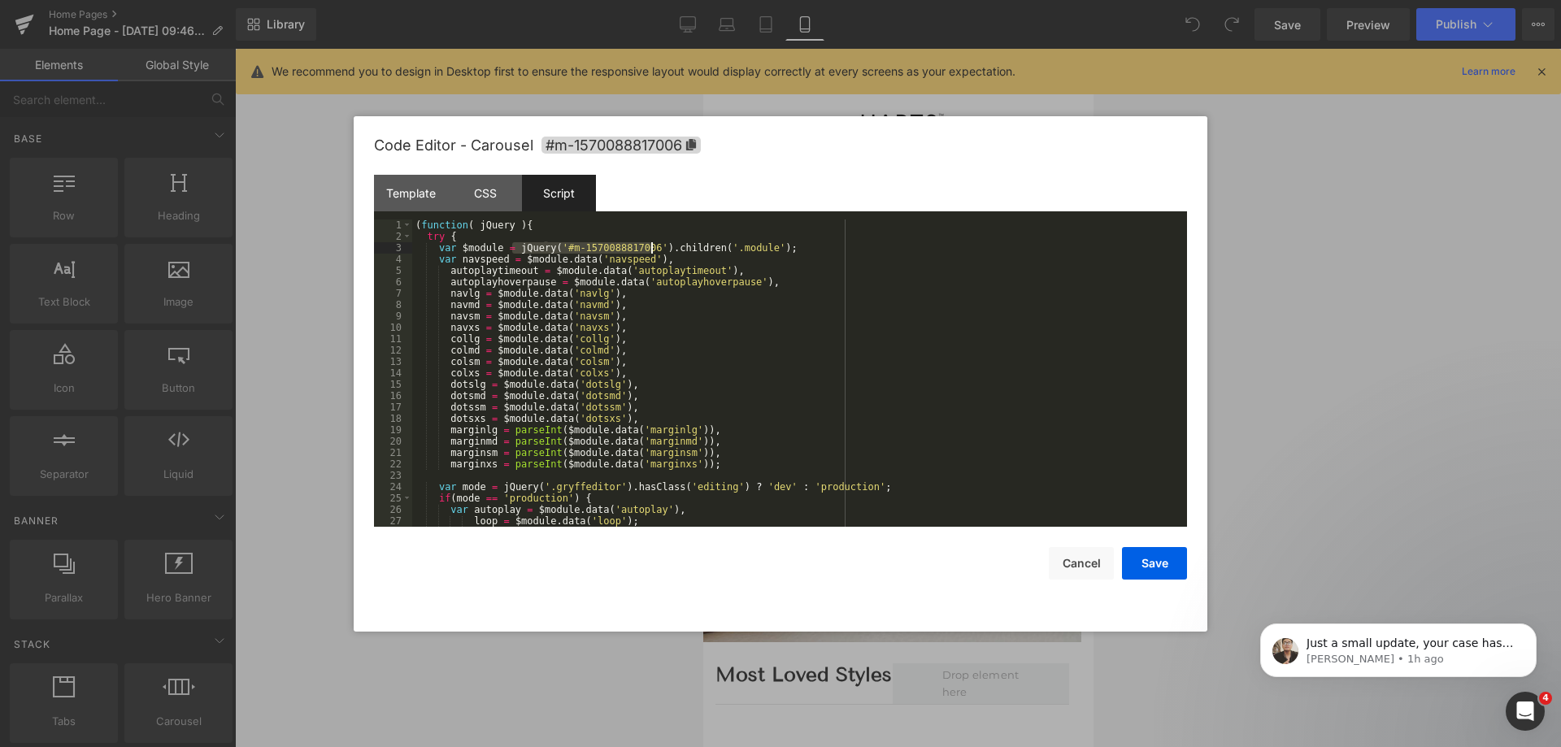
drag, startPoint x: 512, startPoint y: 248, endPoint x: 651, endPoint y: 246, distance: 139.1
click at [651, 246] on div "( function ( jQuery ) { try { var $module = jQuery ( '#m-1570088817006' ) . chi…" at bounding box center [796, 385] width 769 height 330
click at [1095, 562] on button "Cancel" at bounding box center [1081, 563] width 65 height 33
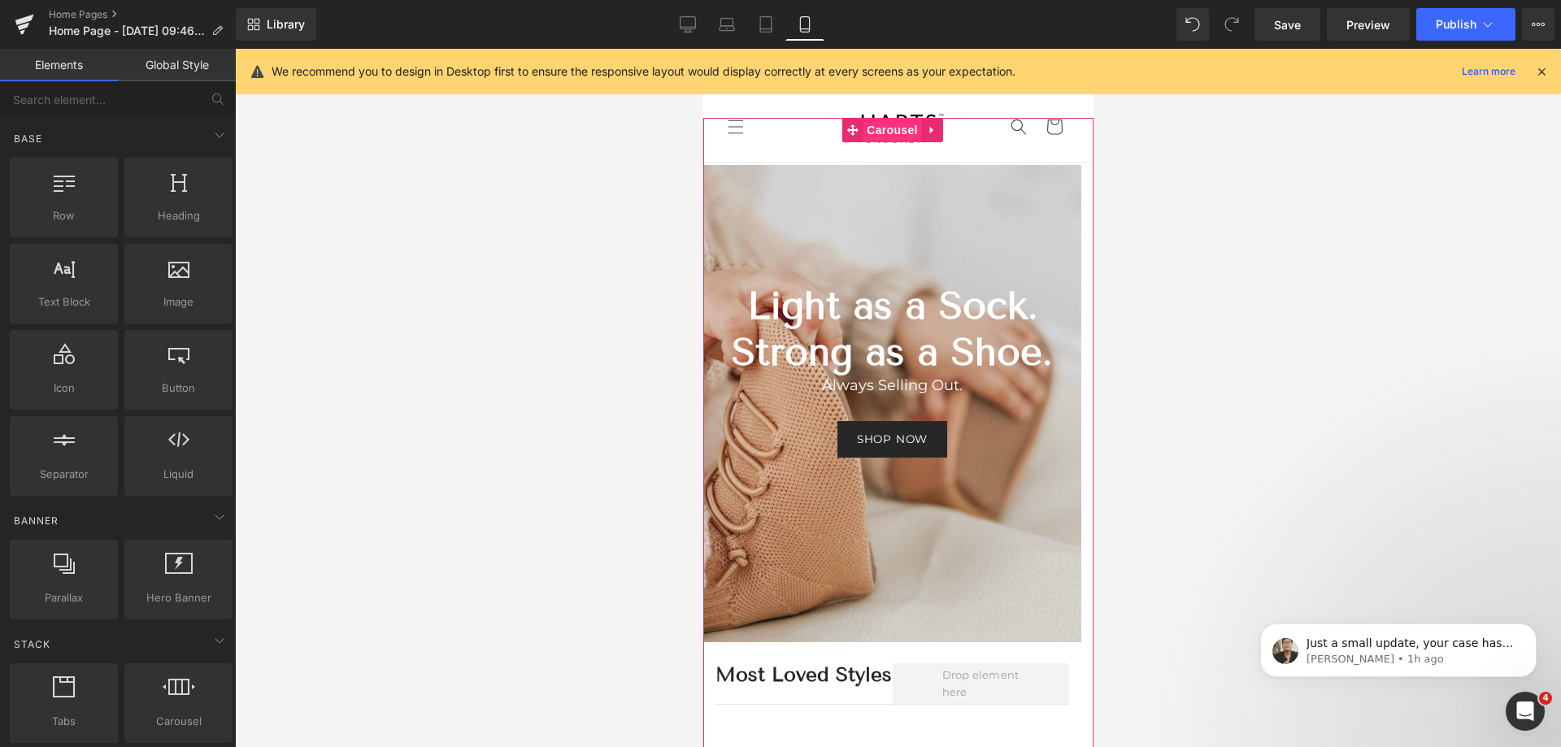
click at [899, 132] on span "Carousel" at bounding box center [891, 130] width 59 height 24
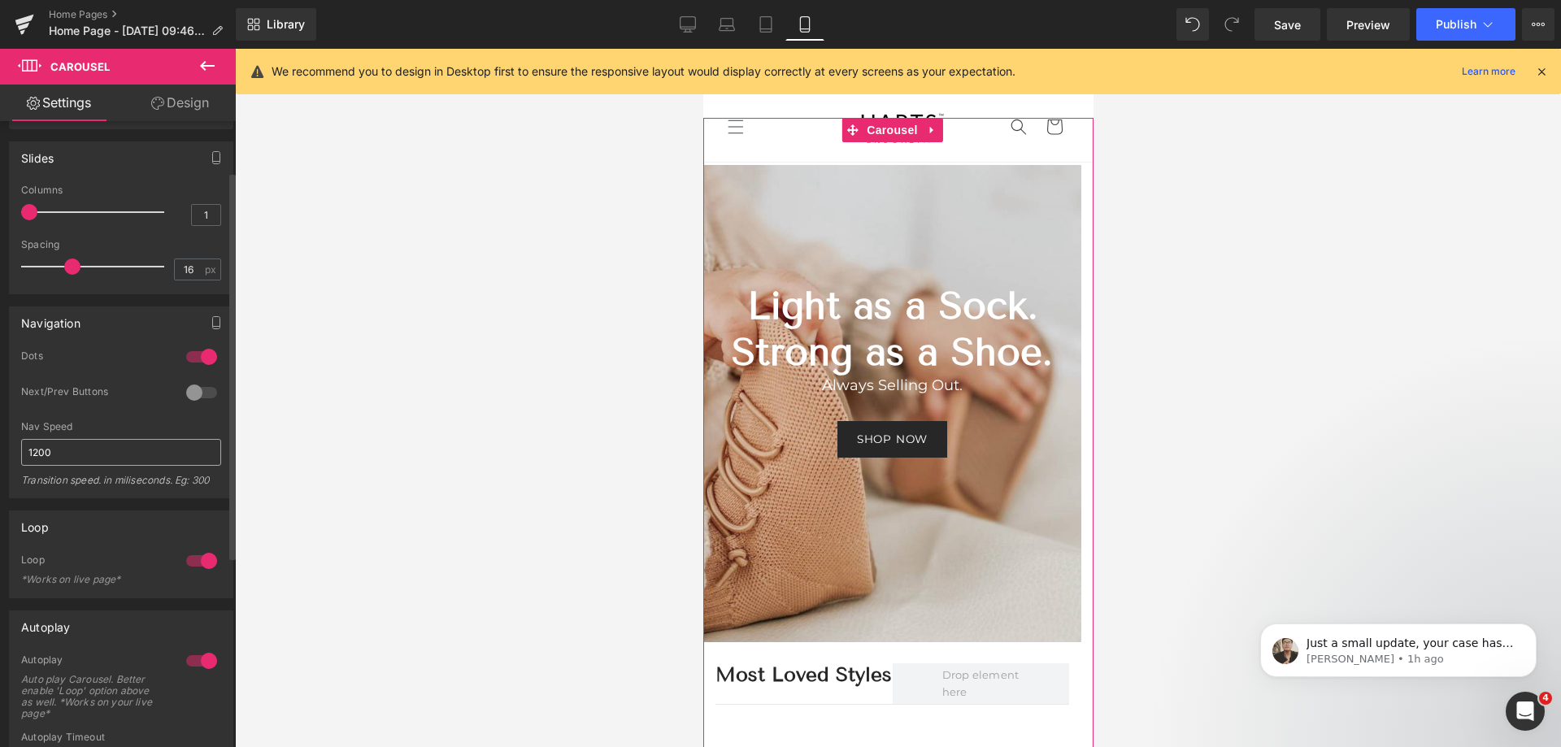
scroll to position [81, 0]
